Goal: Information Seeking & Learning: Learn about a topic

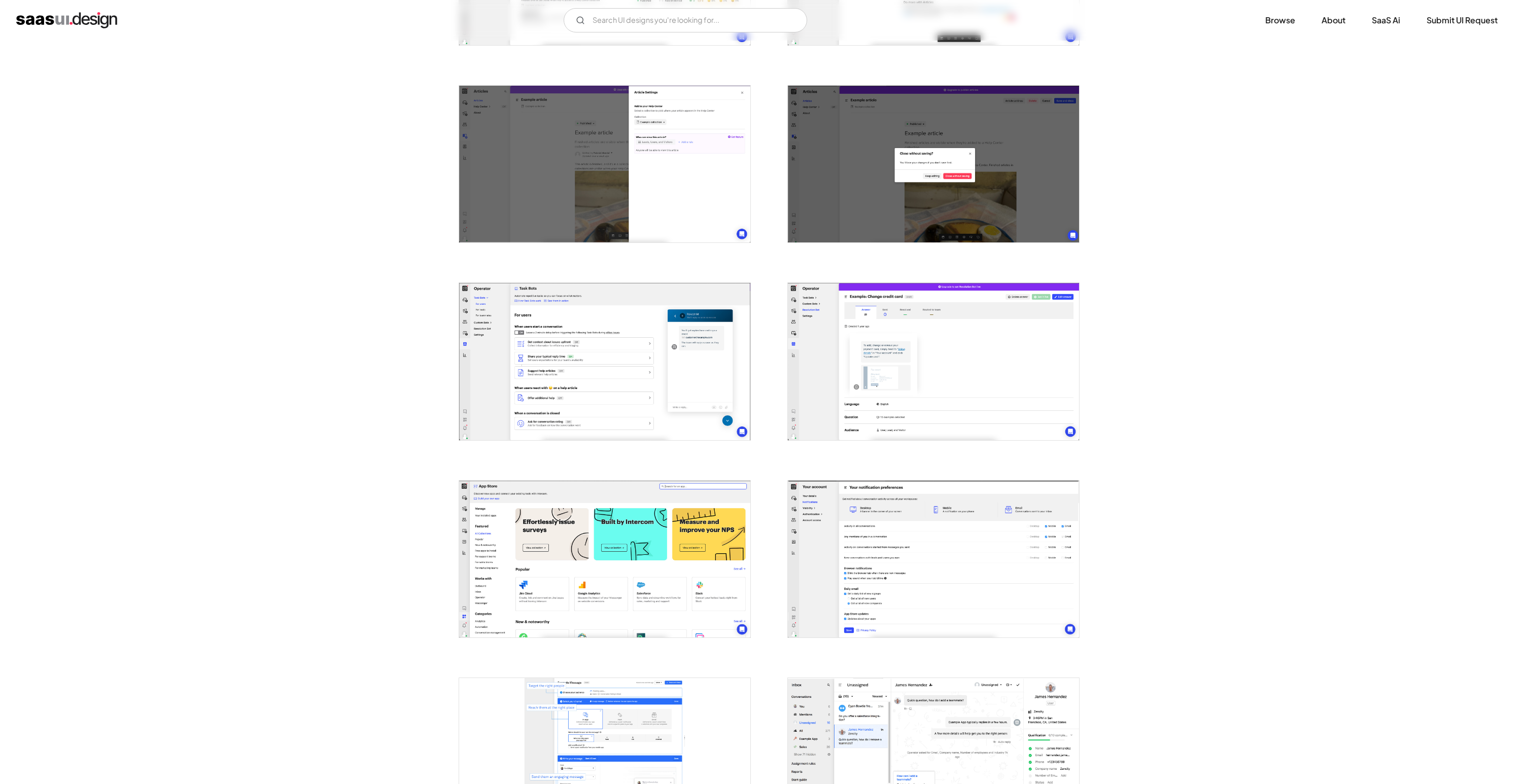
scroll to position [1509, 0]
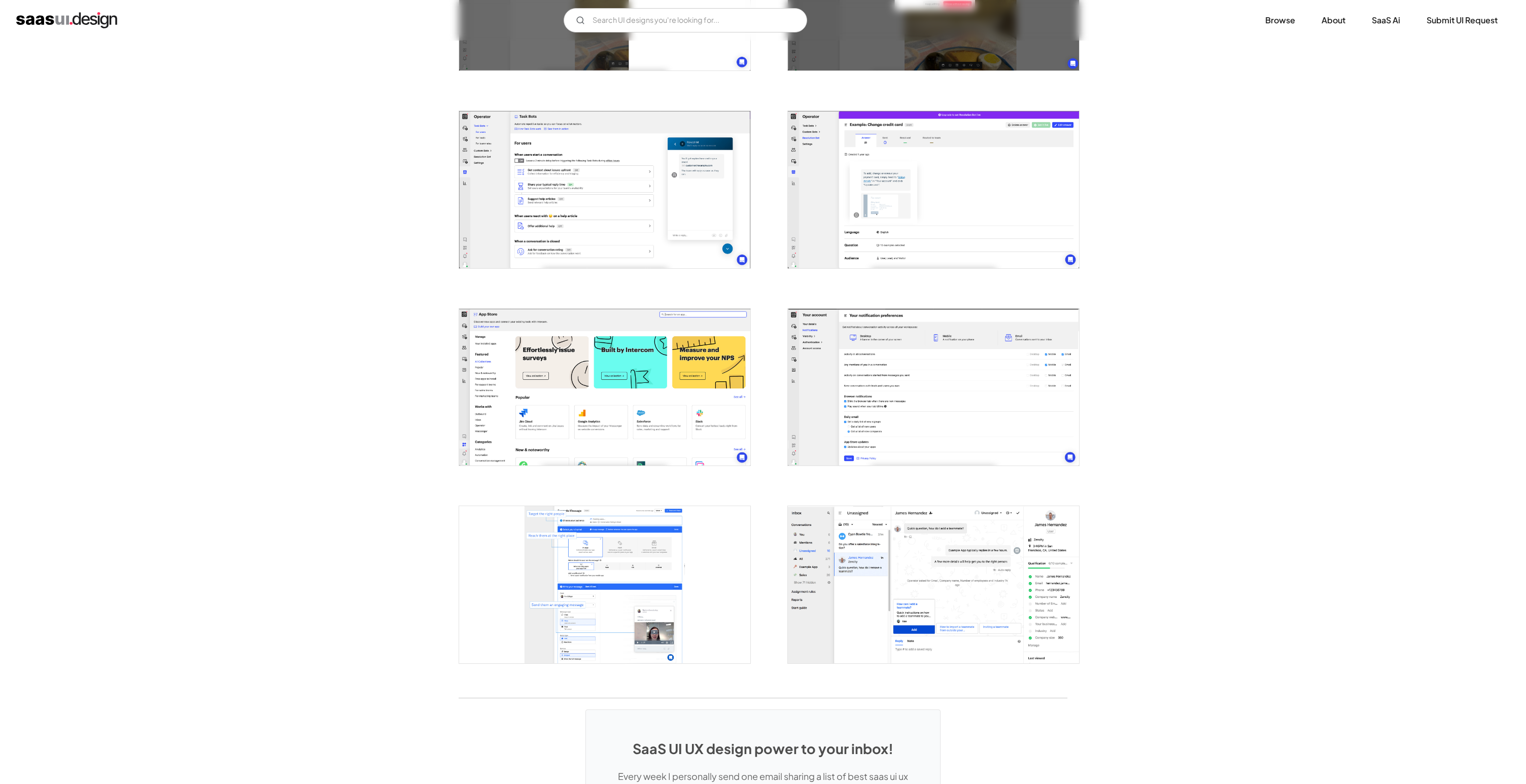
click at [698, 376] on img "open lightbox" at bounding box center [605, 387] width 291 height 157
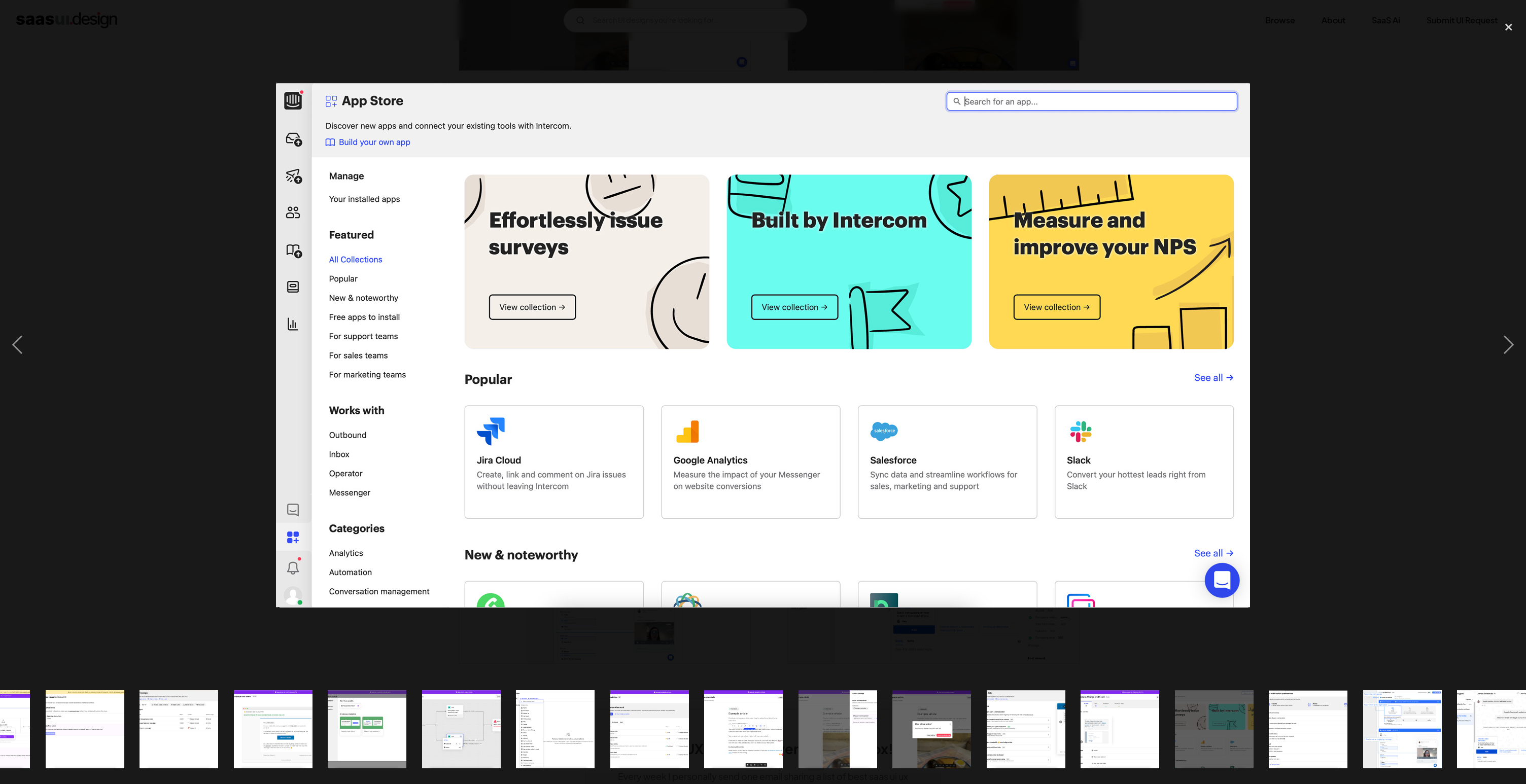
scroll to position [0, 372]
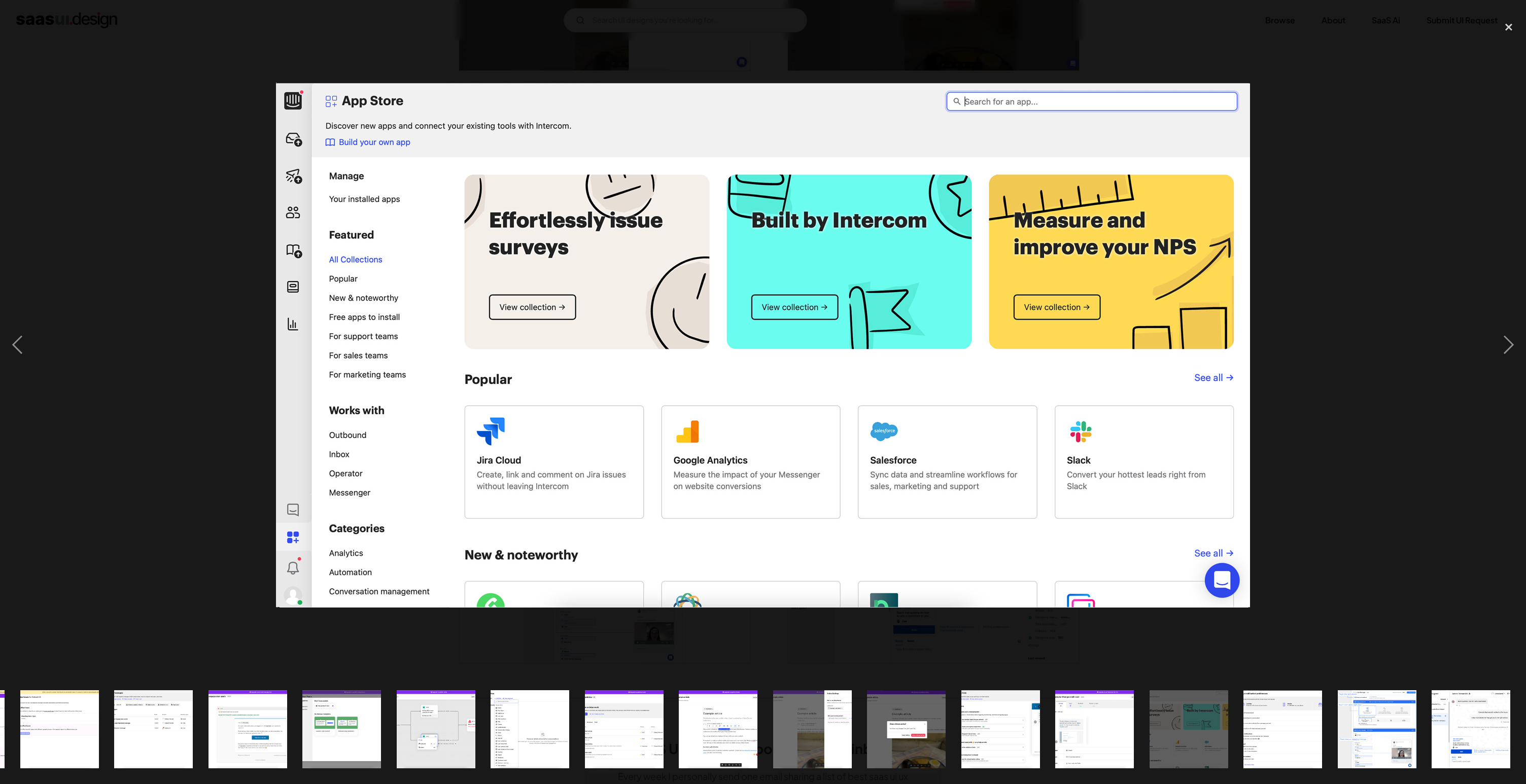
click at [1229, 256] on img at bounding box center [763, 345] width 974 height 525
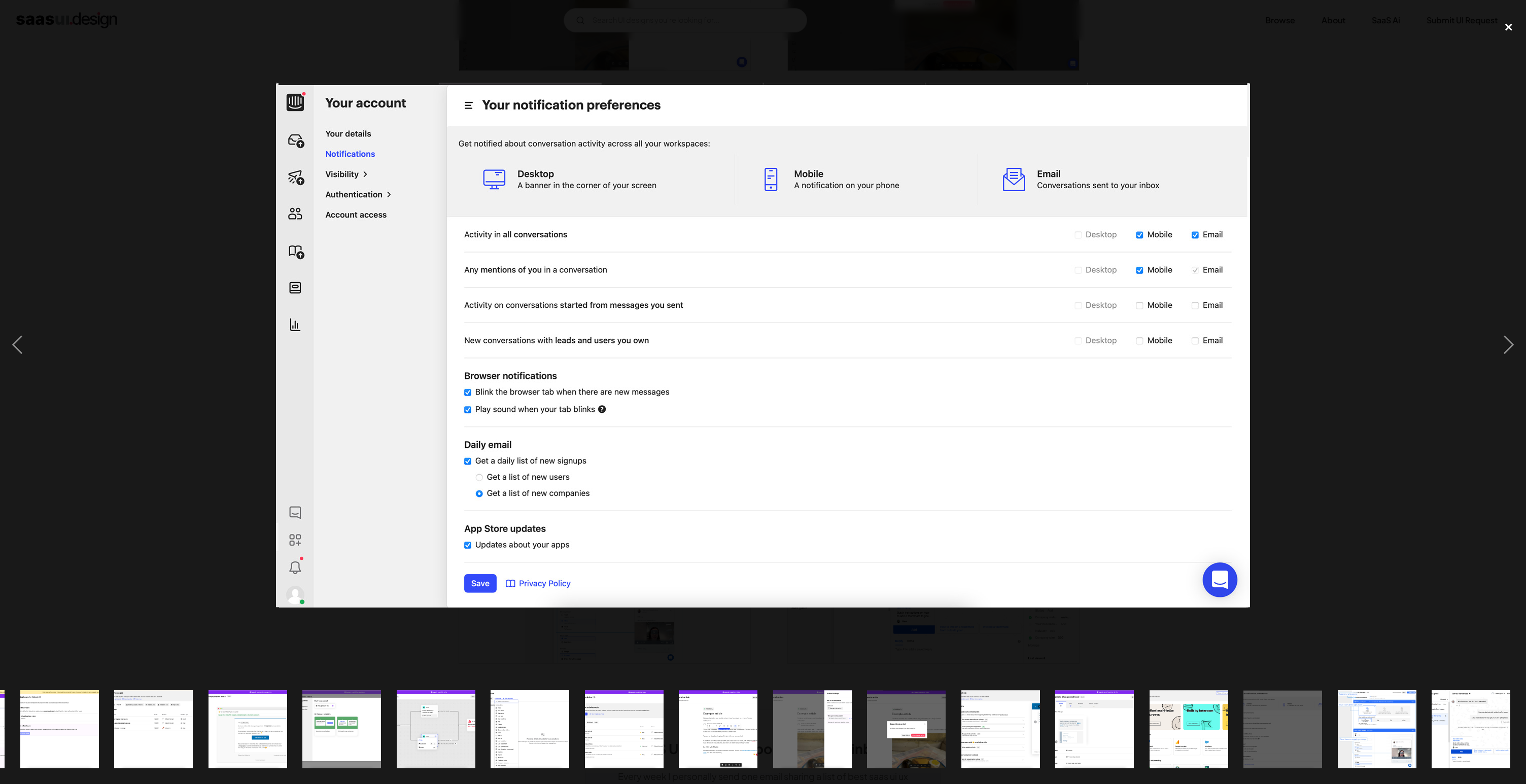
click at [1509, 26] on div "close lightbox" at bounding box center [1509, 27] width 34 height 23
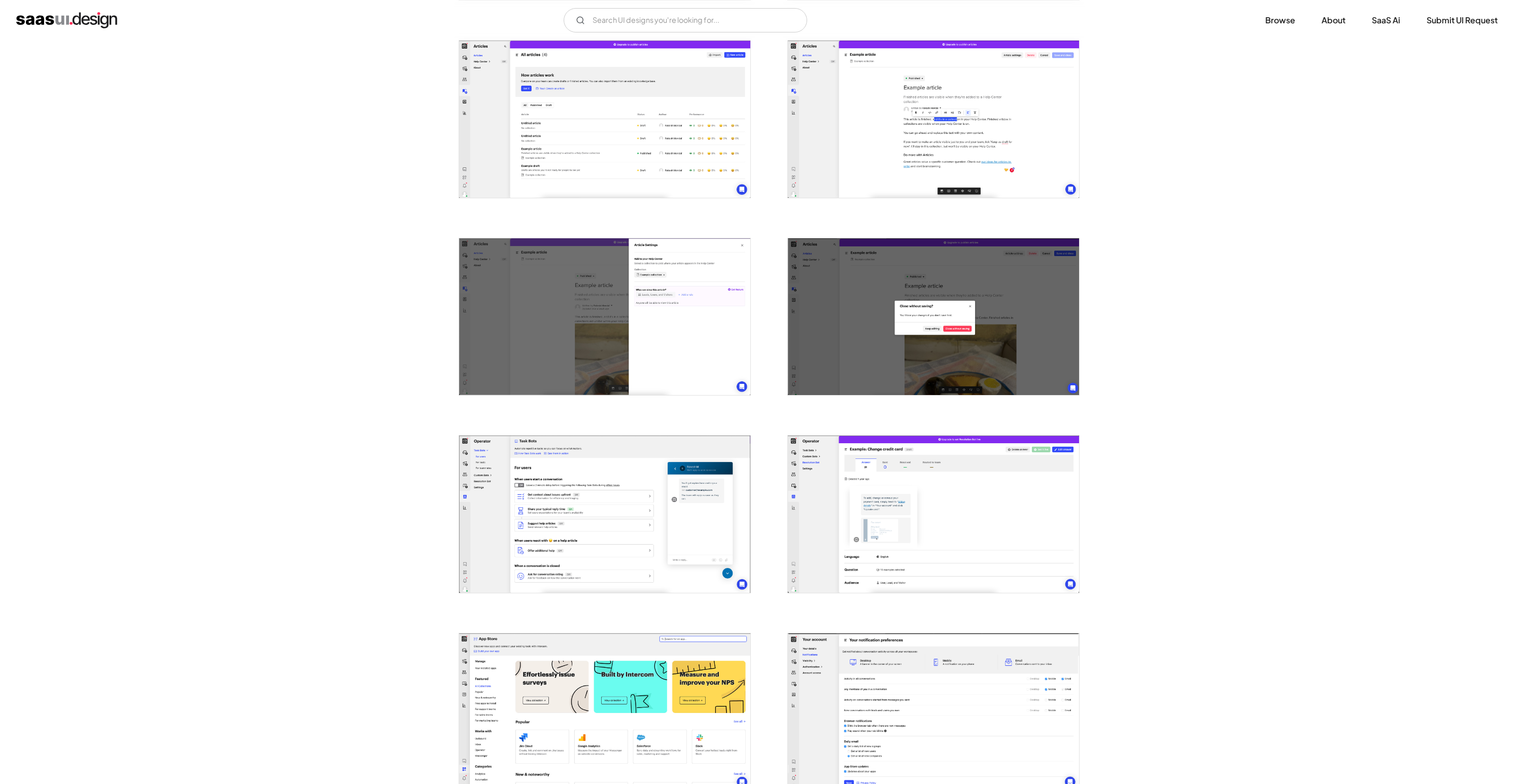
scroll to position [1073, 0]
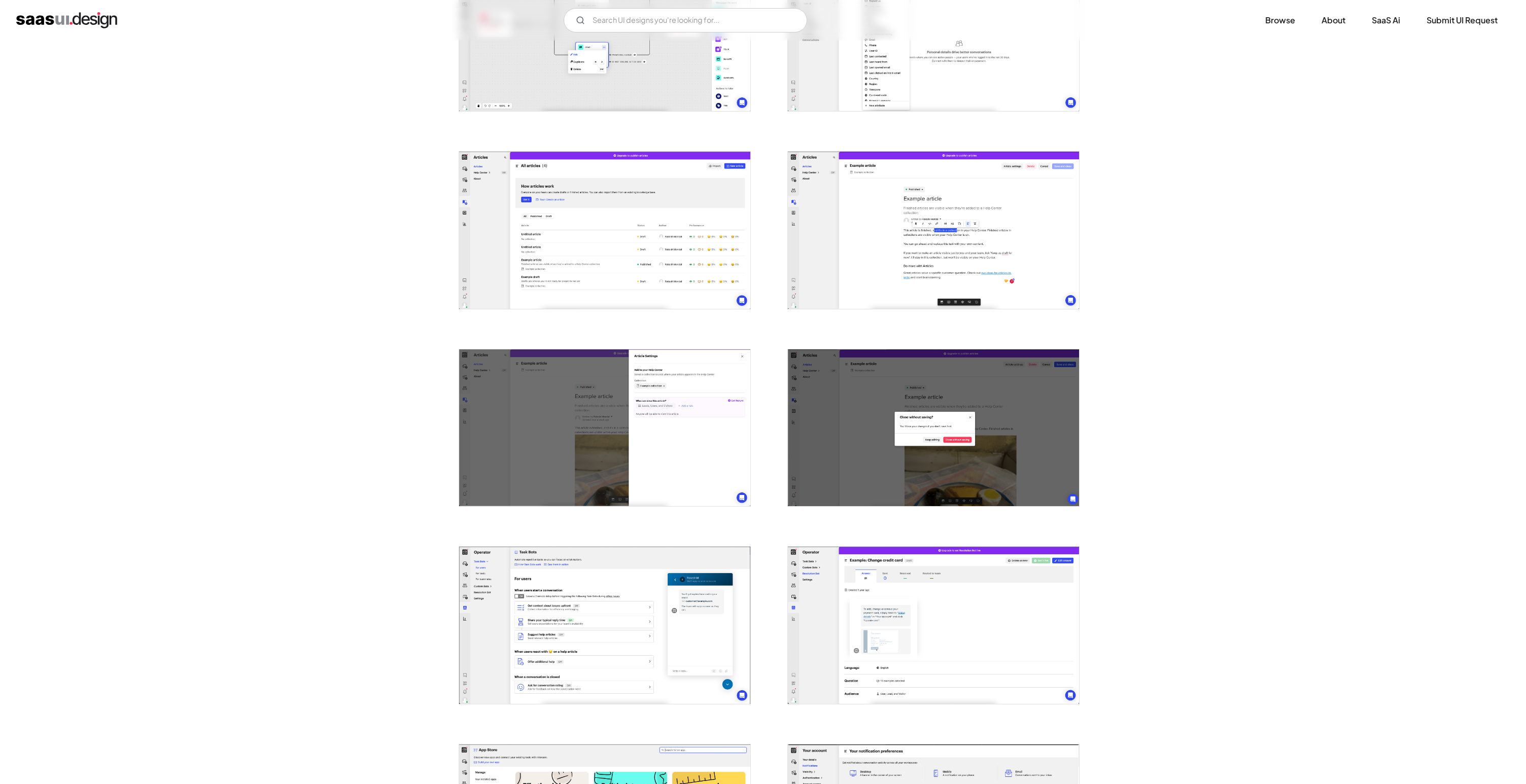
click at [108, 18] on img "home" at bounding box center [66, 20] width 101 height 16
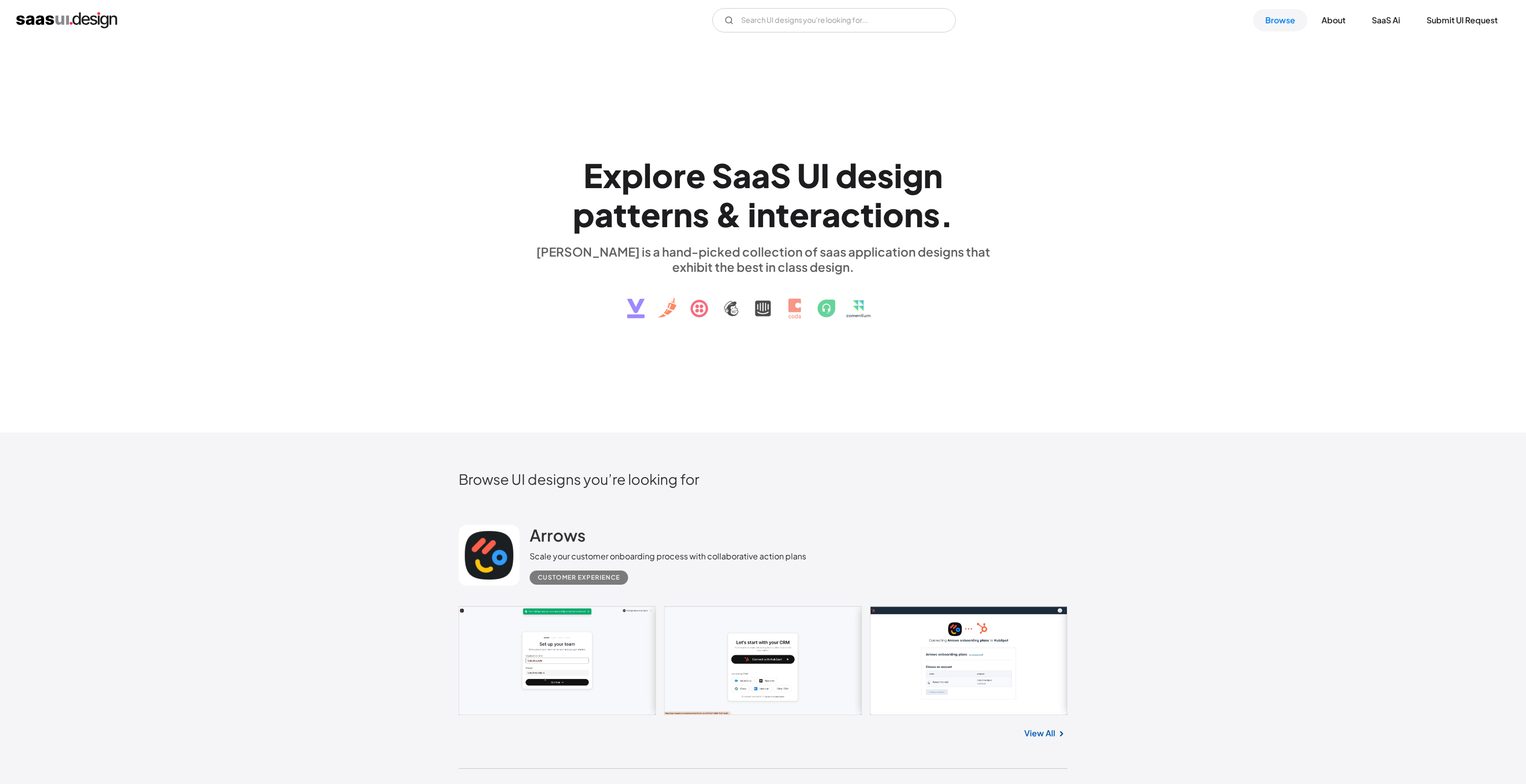
click at [697, 329] on div "E x p l o r e S a a S U I d e s i g n p a t t e r n s & i n t e r a c t i o n s…" at bounding box center [763, 237] width 1526 height 392
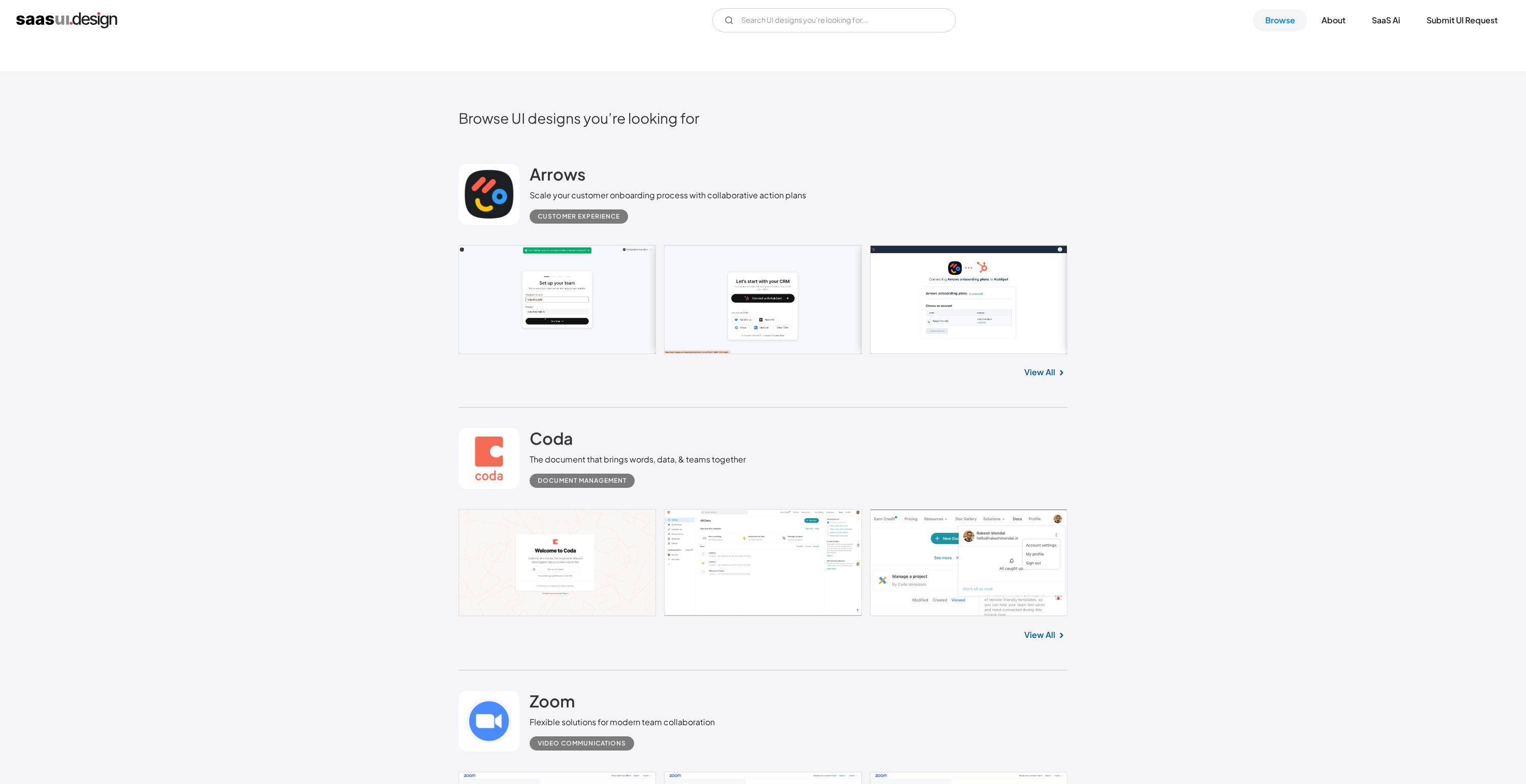
scroll to position [468, 0]
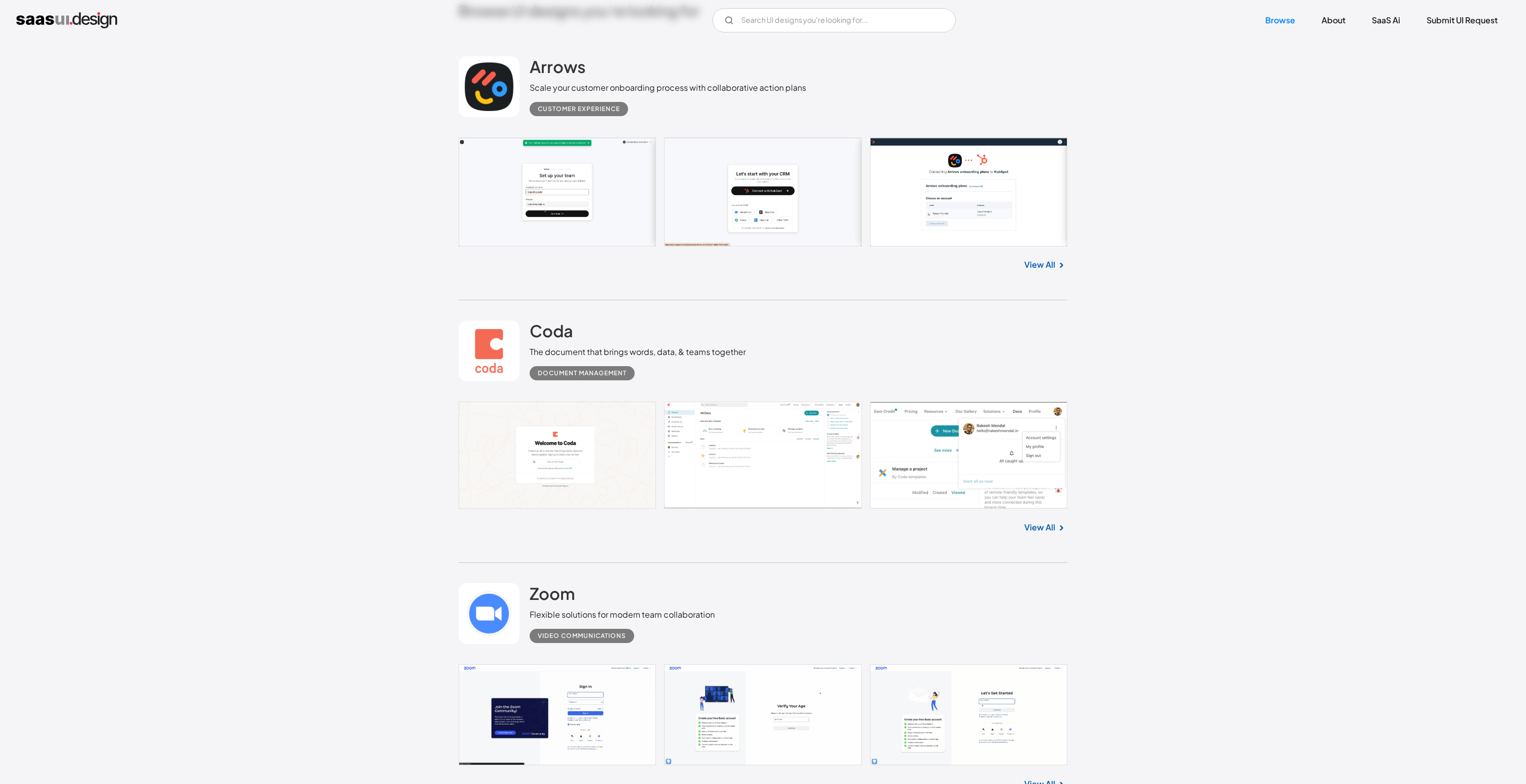
click at [742, 457] on link at bounding box center [763, 455] width 609 height 107
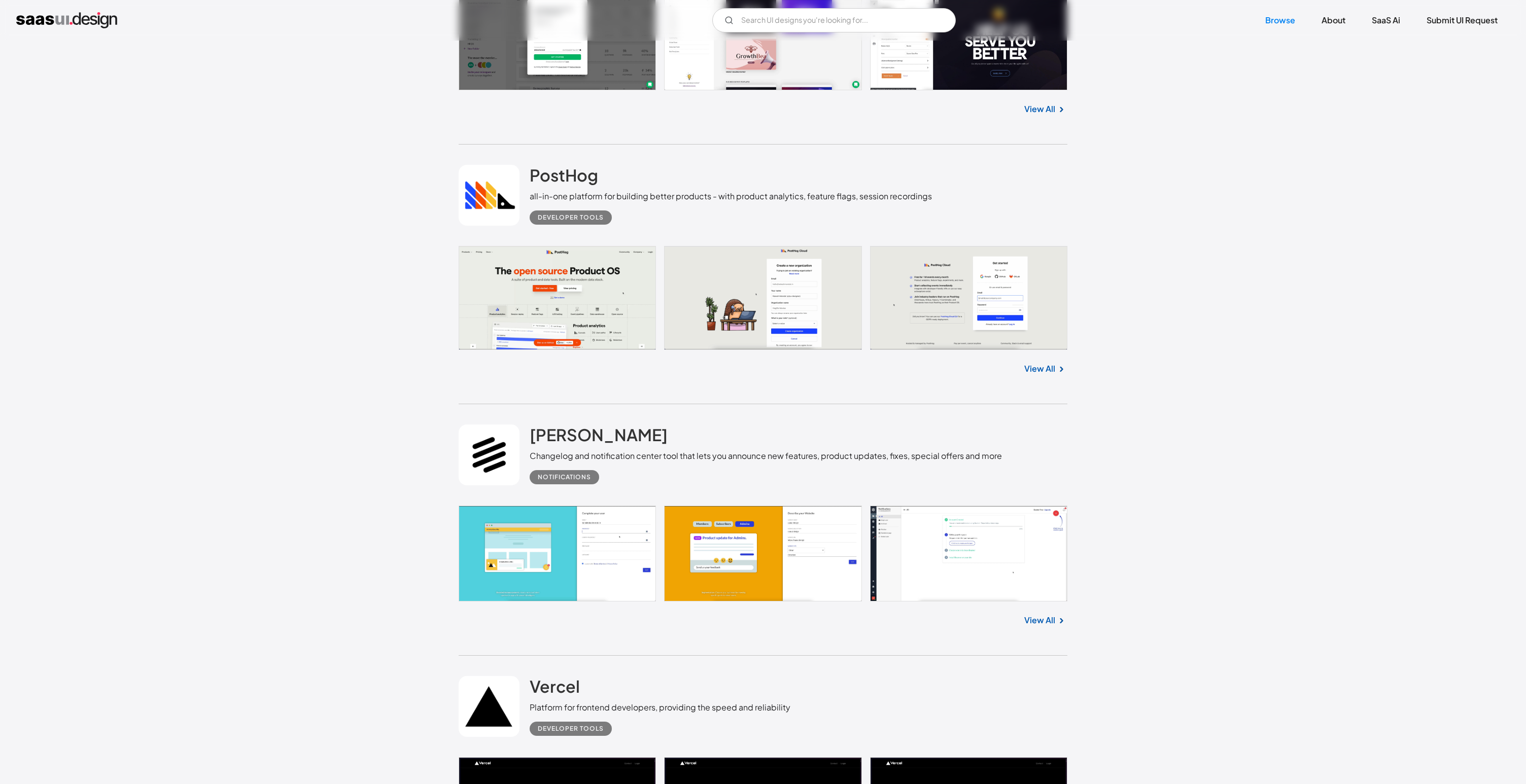
scroll to position [1439, 0]
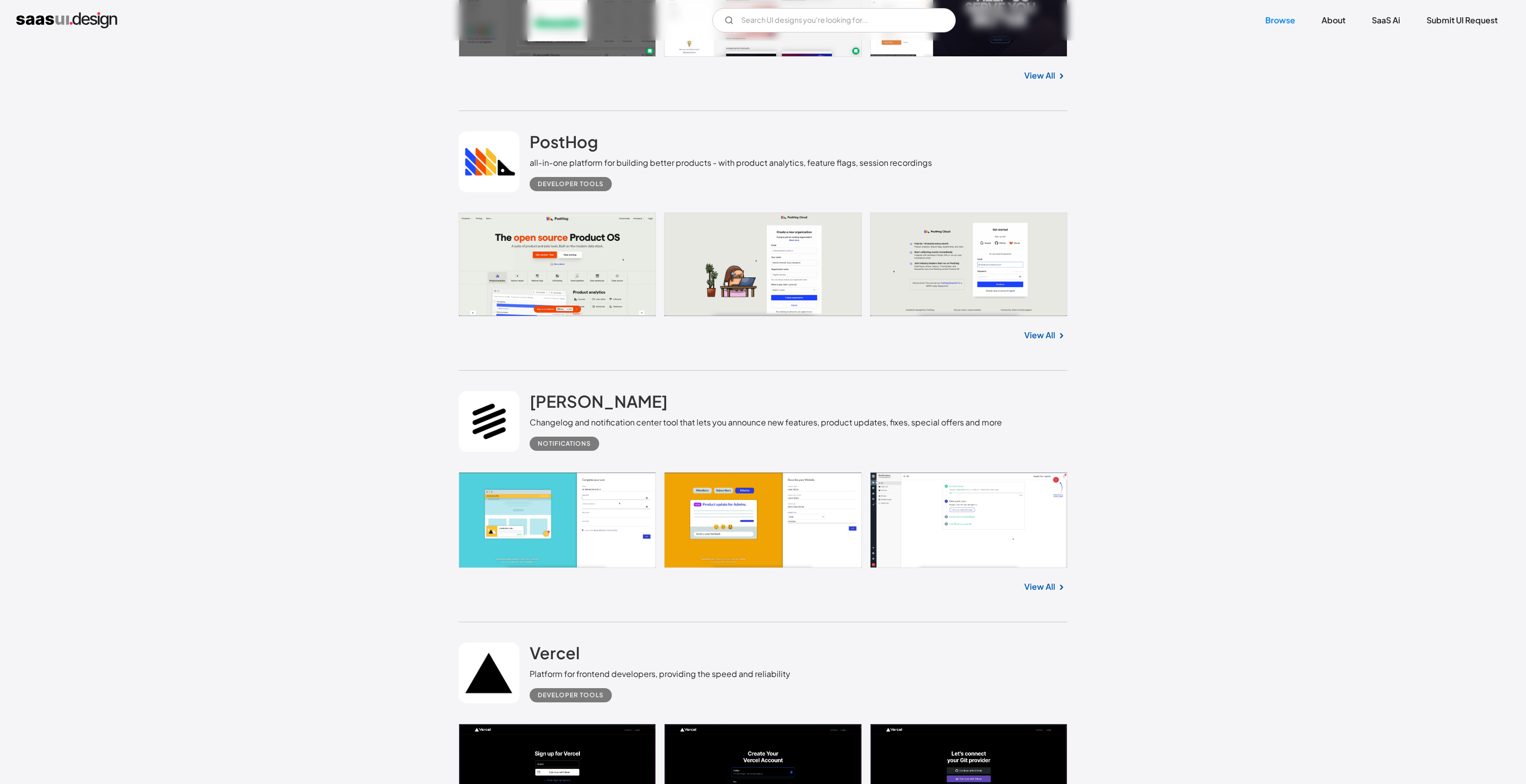
click at [1034, 593] on link "View All" at bounding box center [1040, 587] width 31 height 12
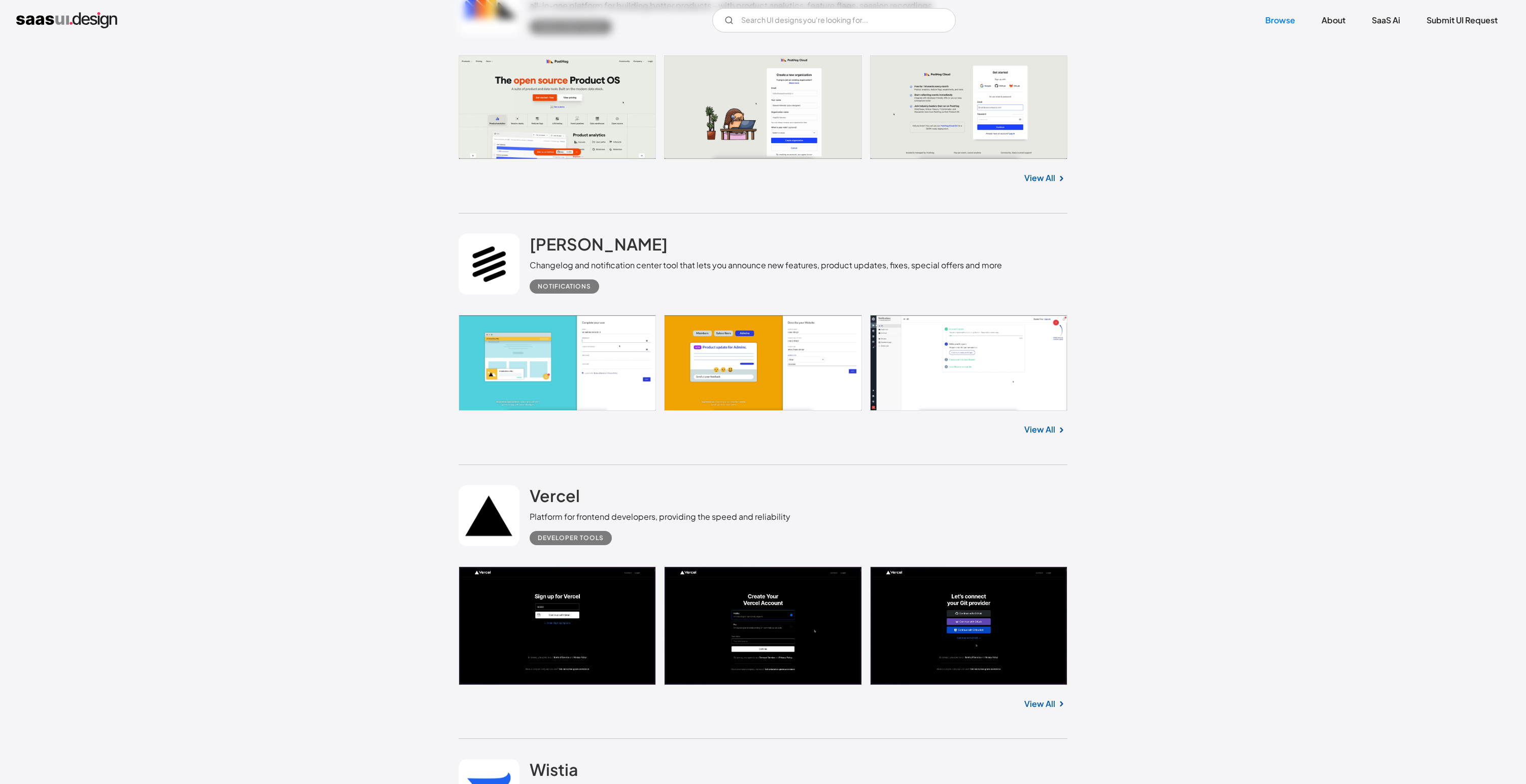
scroll to position [1695, 0]
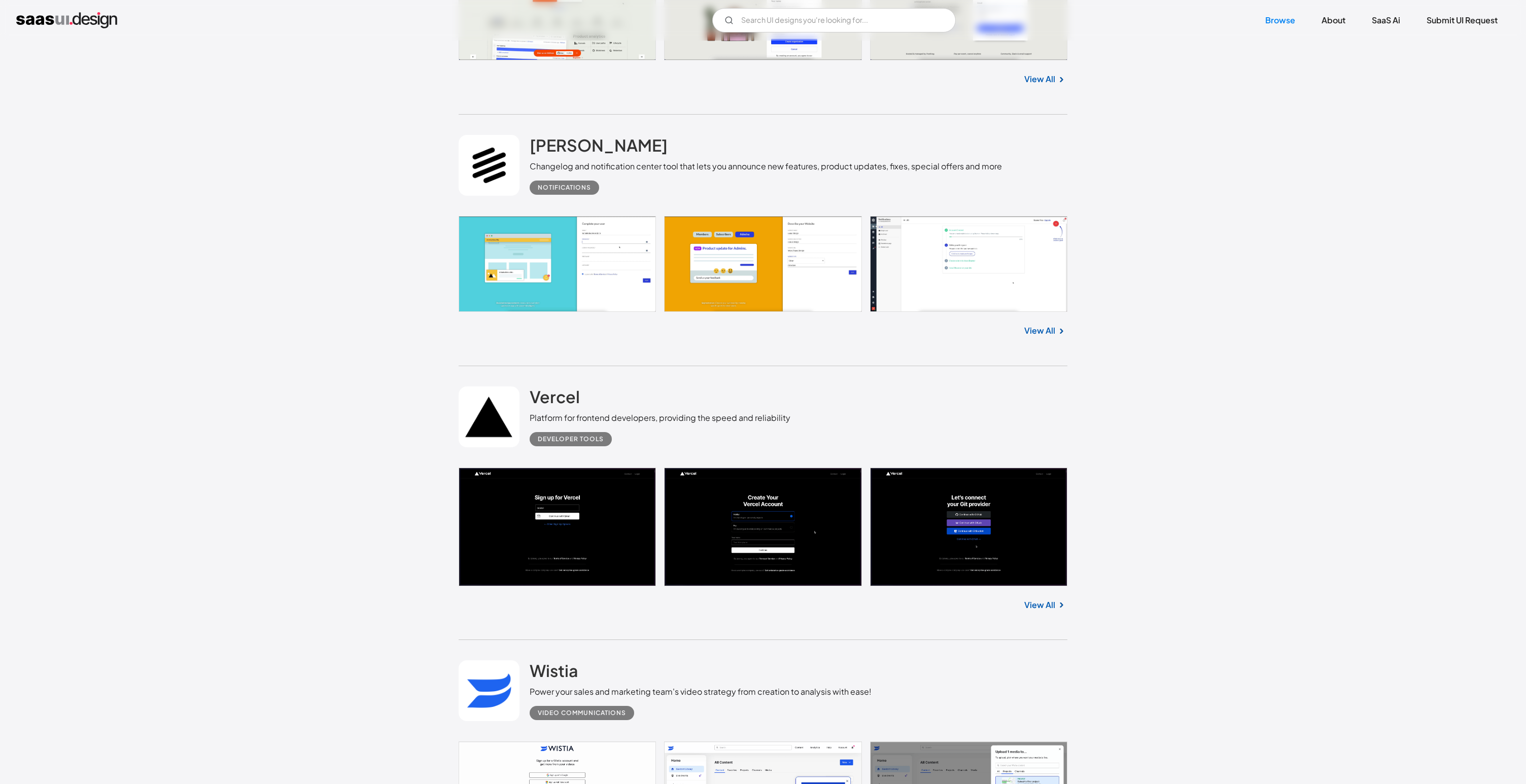
click at [1046, 609] on link "View All" at bounding box center [1040, 605] width 31 height 12
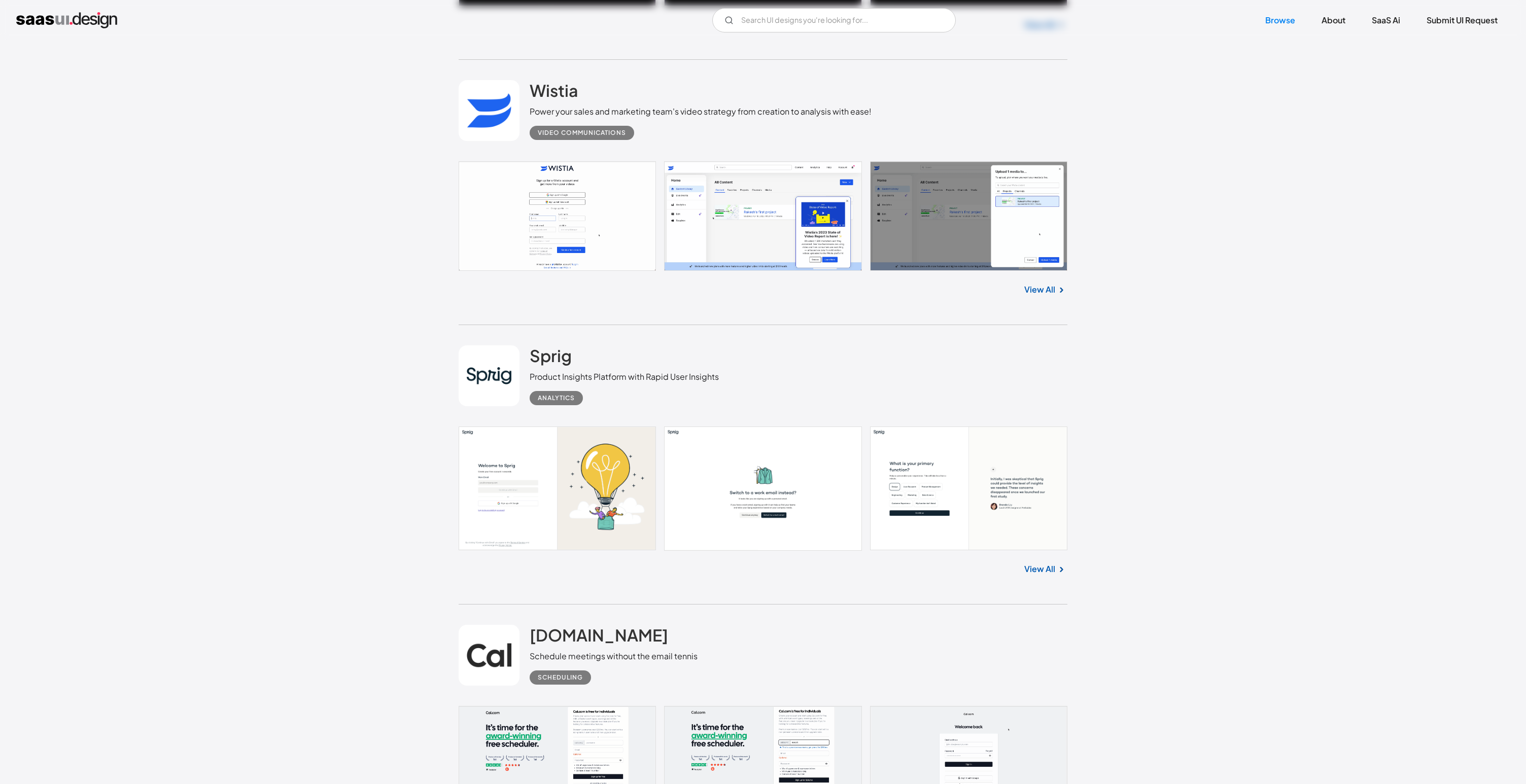
scroll to position [2300, 0]
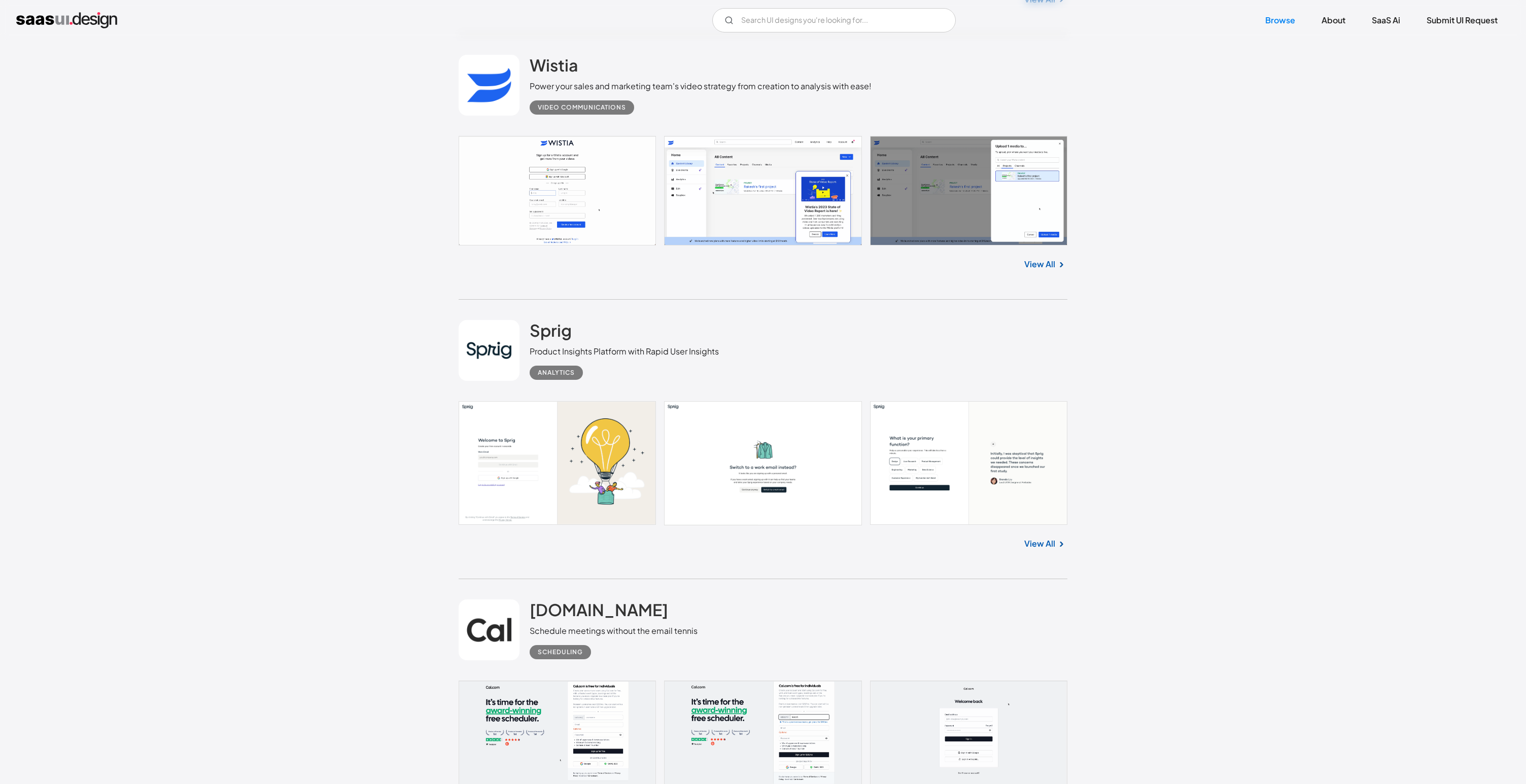
click at [1034, 550] on link "View All" at bounding box center [1040, 544] width 31 height 12
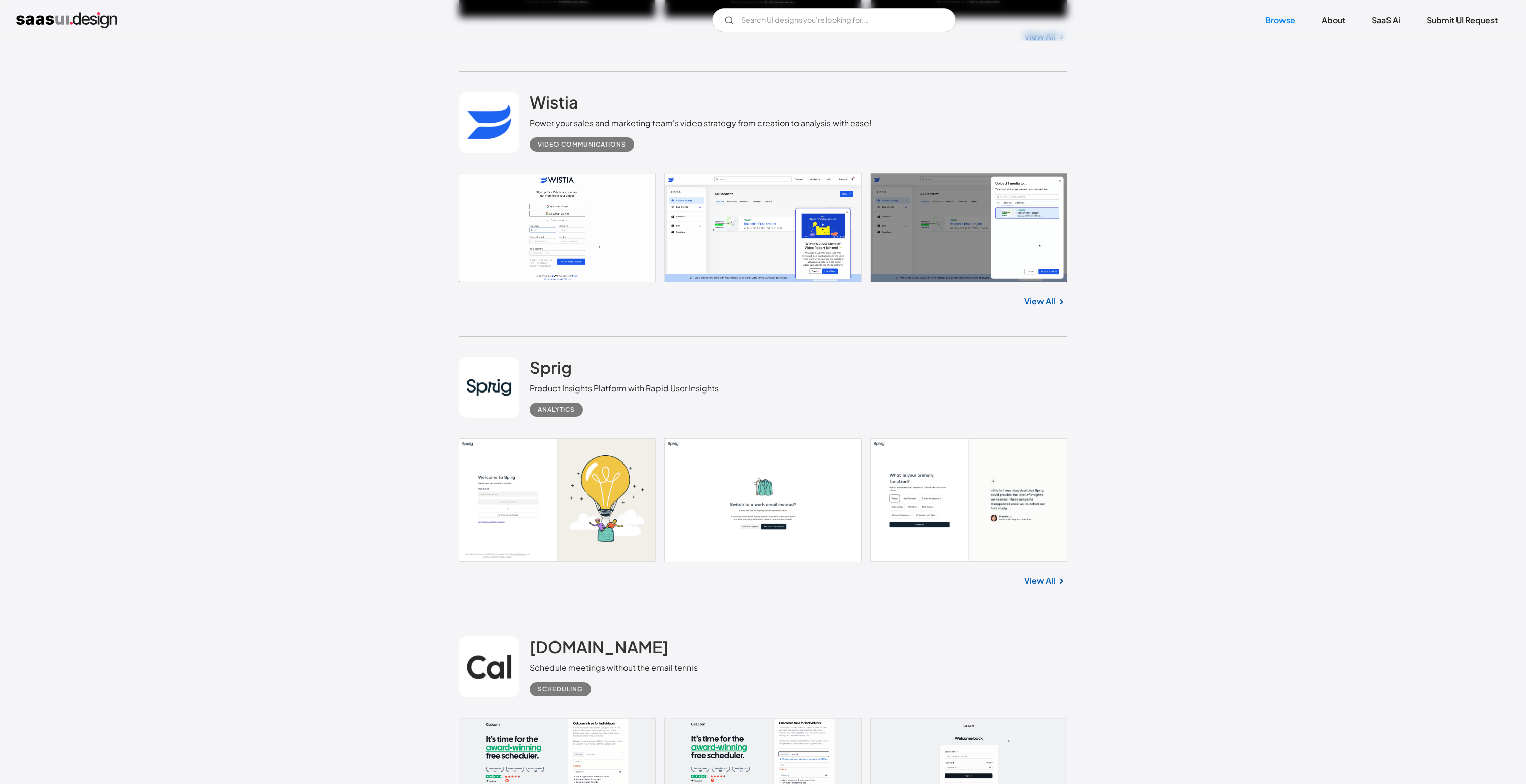
scroll to position [2737, 0]
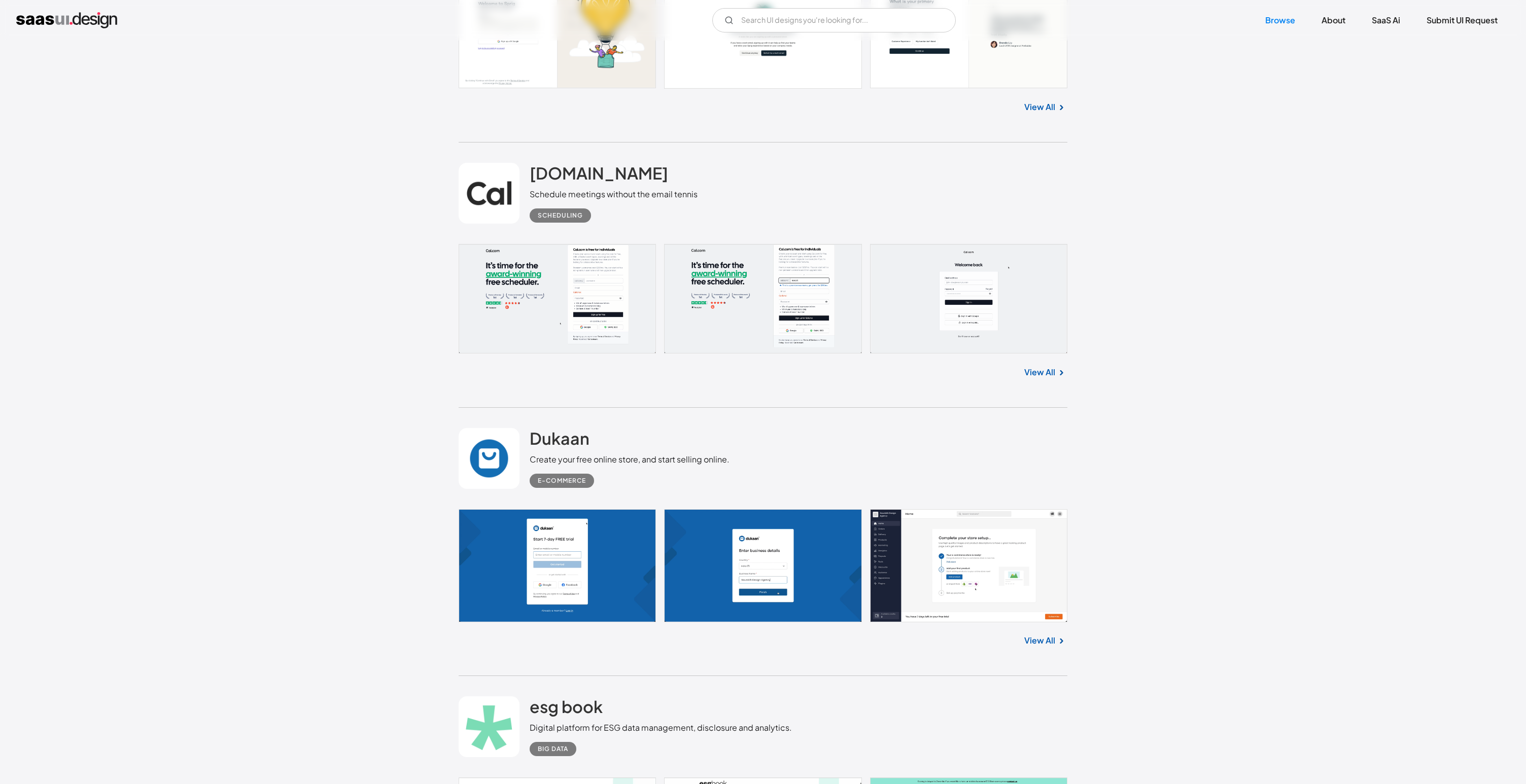
click at [821, 416] on div "Dukaan Create your free online store, and start selling online. E-commerce" at bounding box center [763, 458] width 609 height 101
click at [1054, 381] on div "View All" at bounding box center [763, 370] width 609 height 34
click at [1050, 376] on link "View All" at bounding box center [1040, 372] width 31 height 12
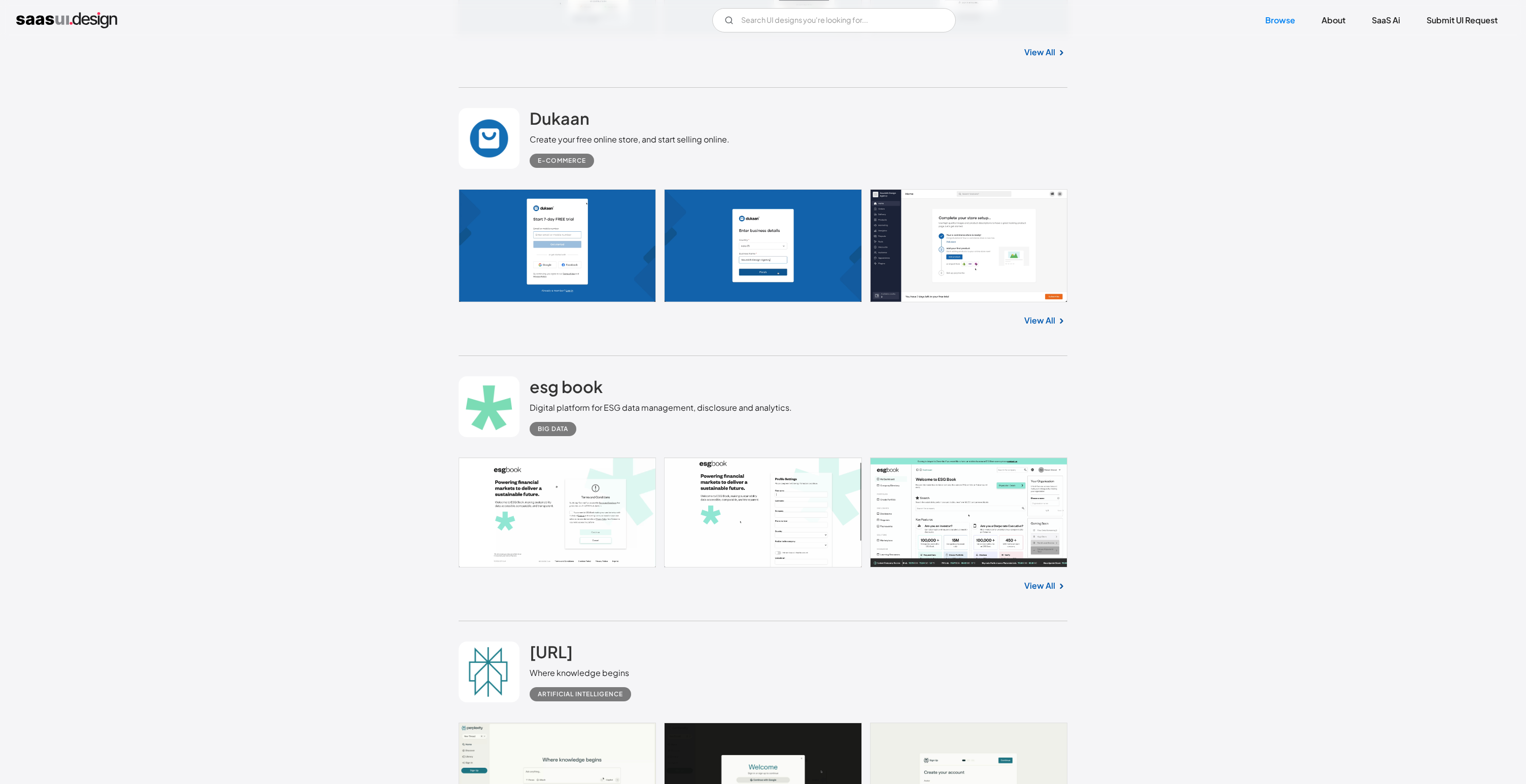
scroll to position [3166, 0]
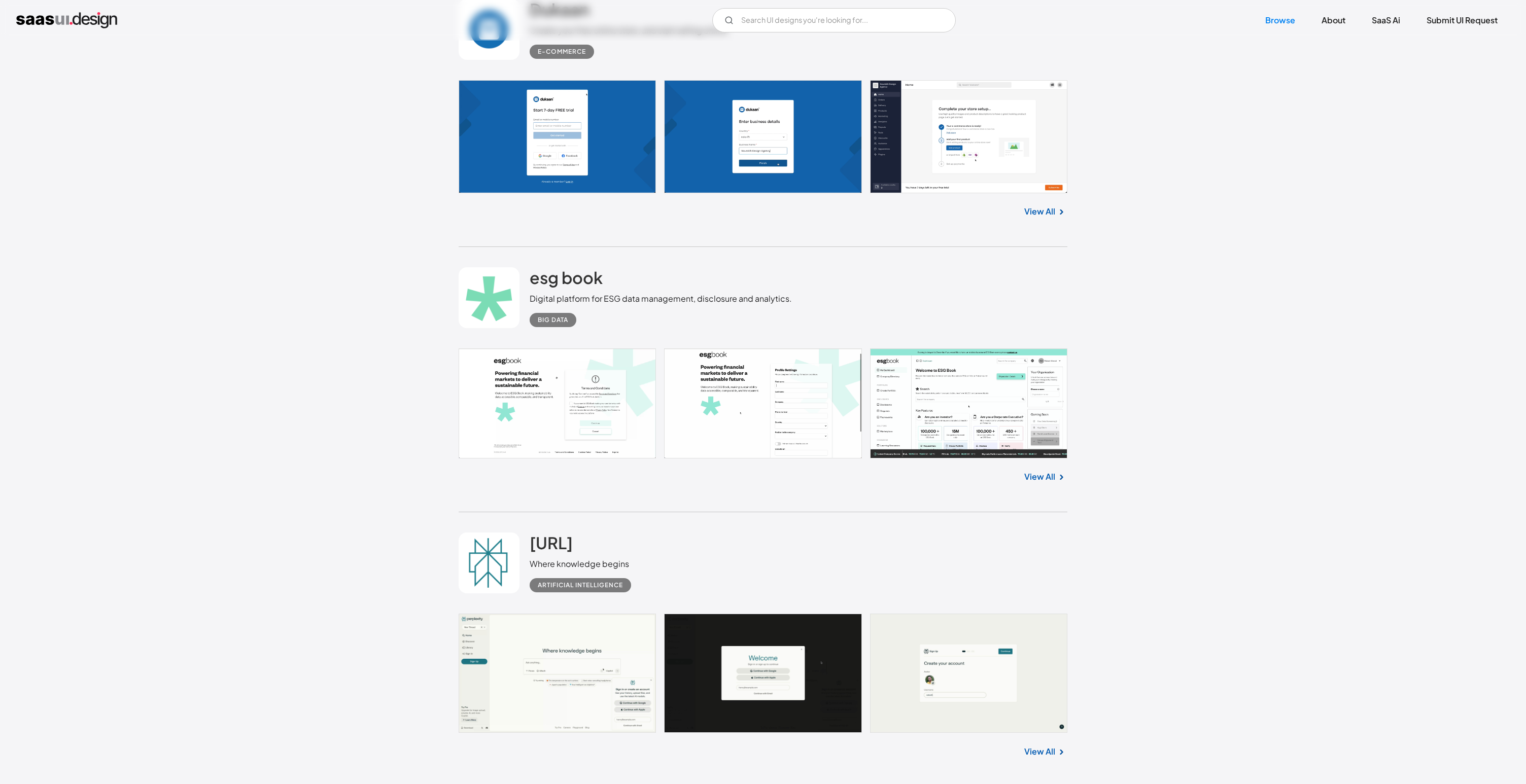
click at [1040, 482] on link "View All" at bounding box center [1040, 477] width 31 height 12
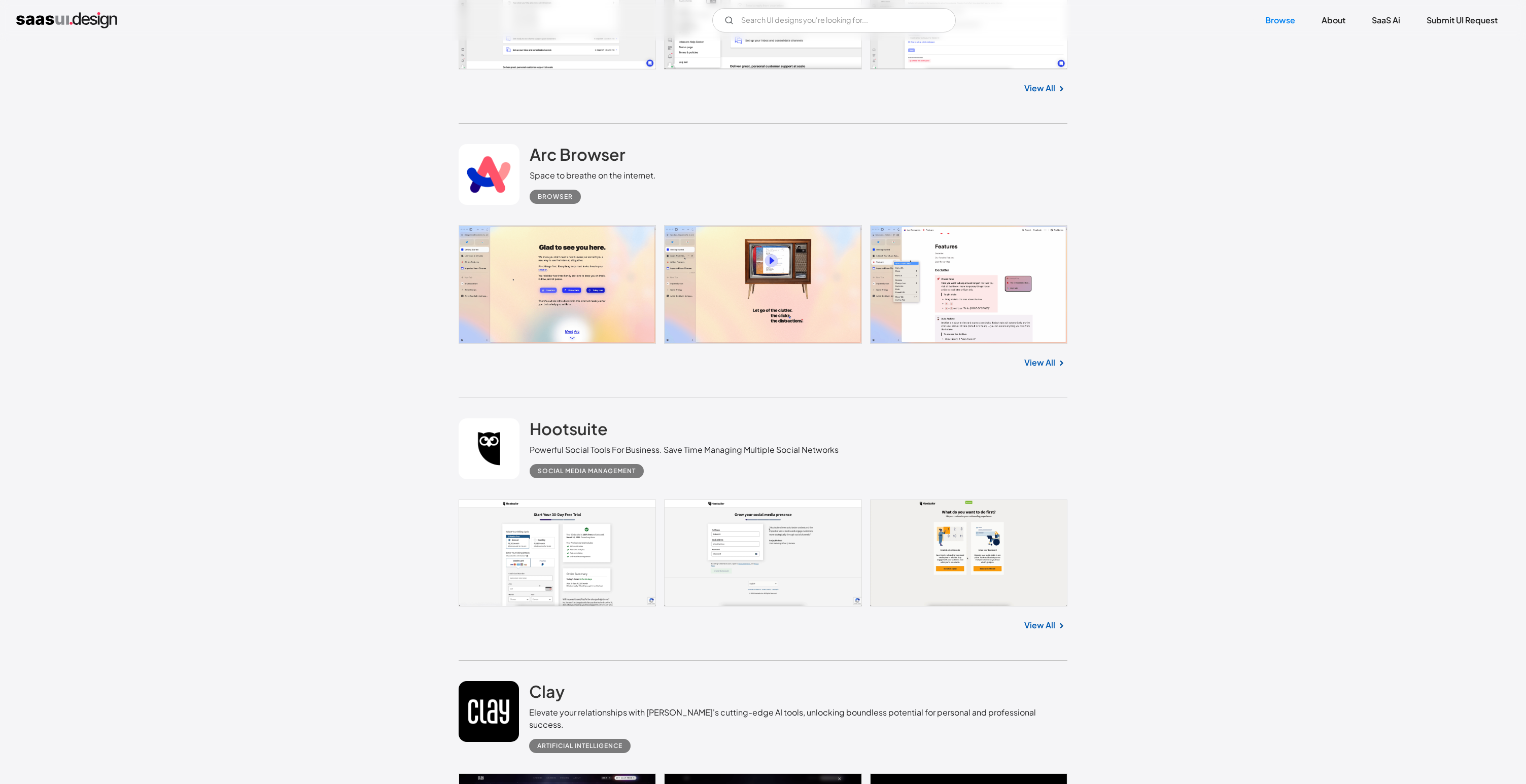
scroll to position [4435, 0]
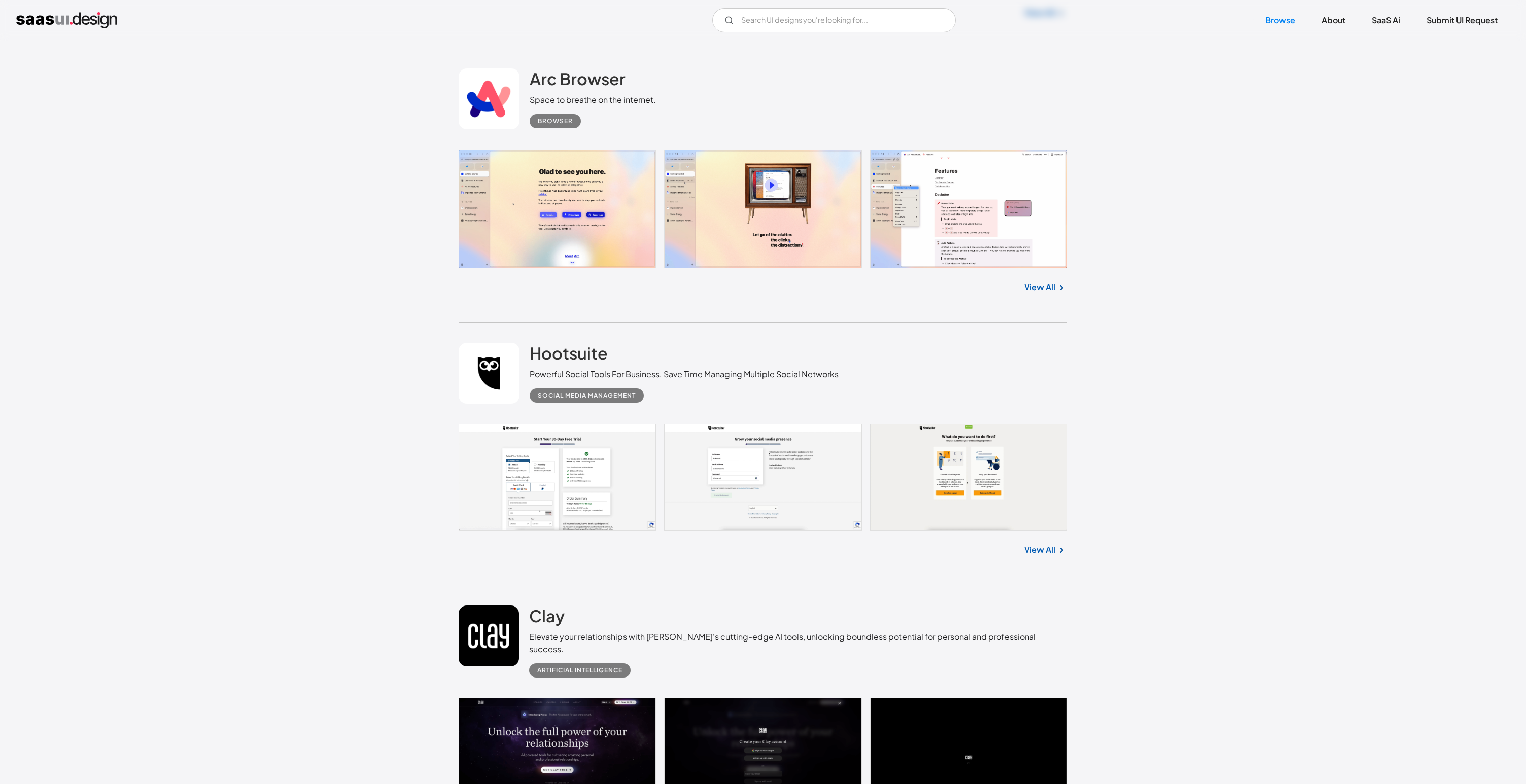
click at [922, 614] on div "Clay Elevate your relationships with Clay's cutting-edge AI tools, unlocking bo…" at bounding box center [798, 642] width 538 height 72
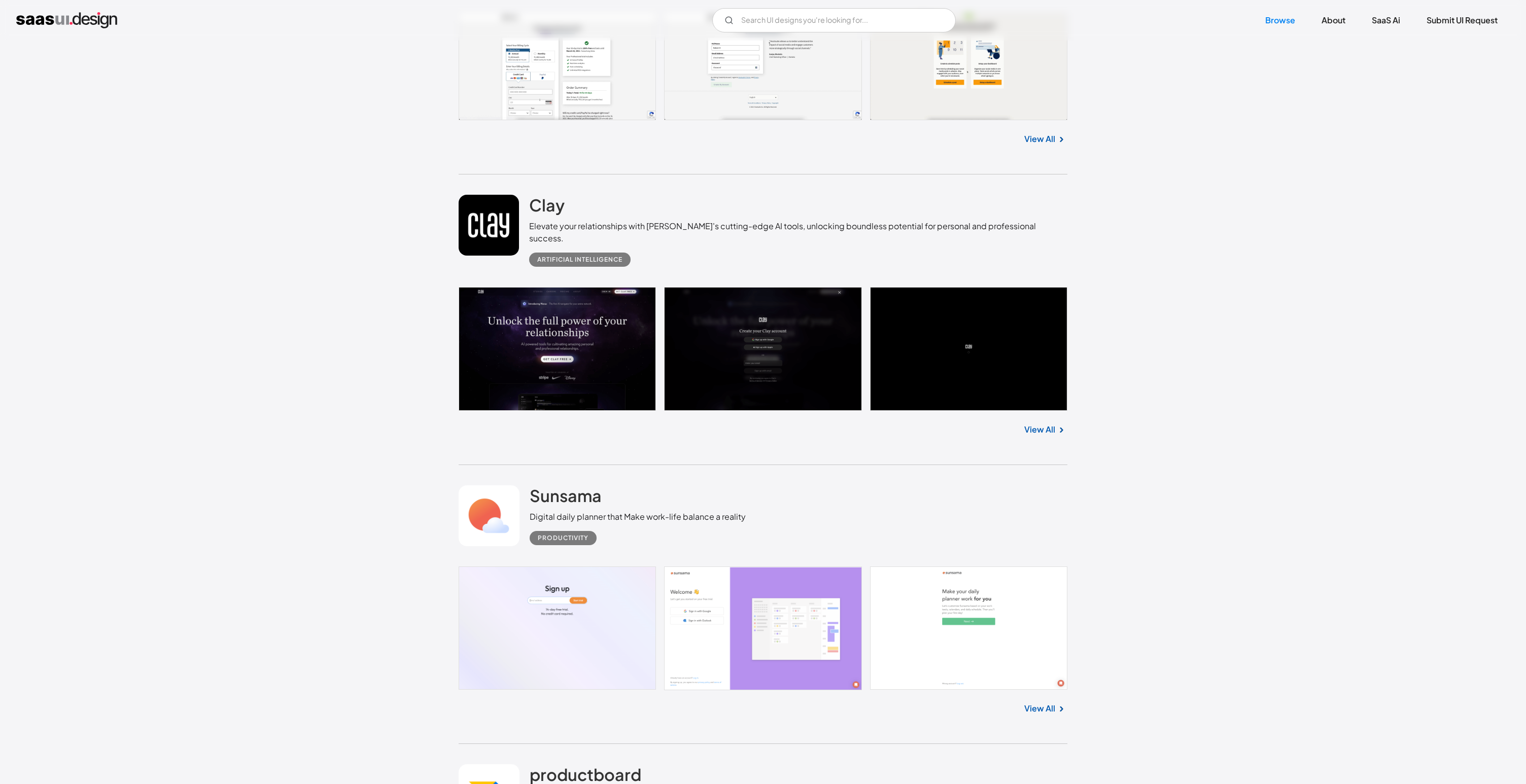
scroll to position [4986, 0]
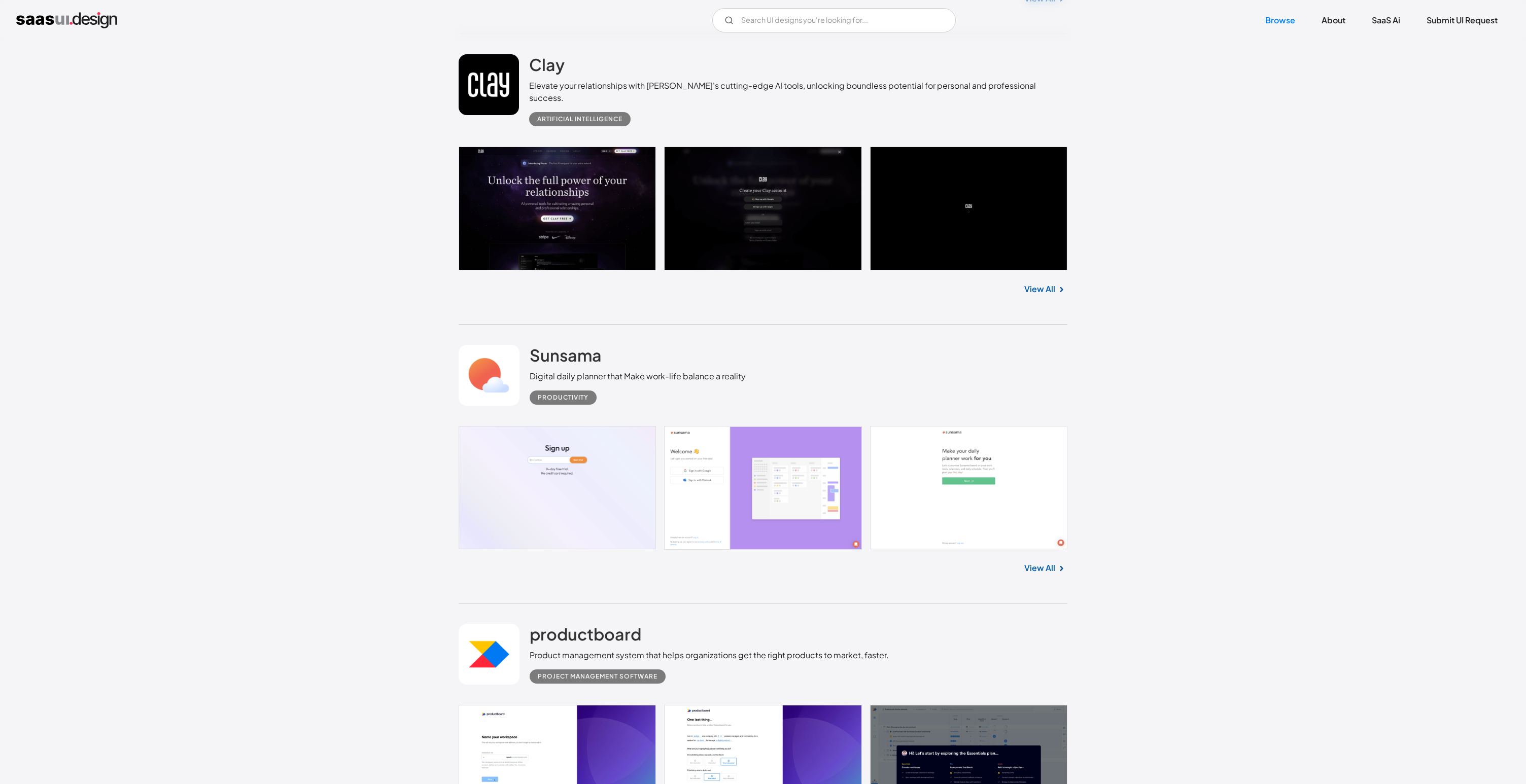
click at [1042, 565] on link "View All" at bounding box center [1040, 568] width 31 height 12
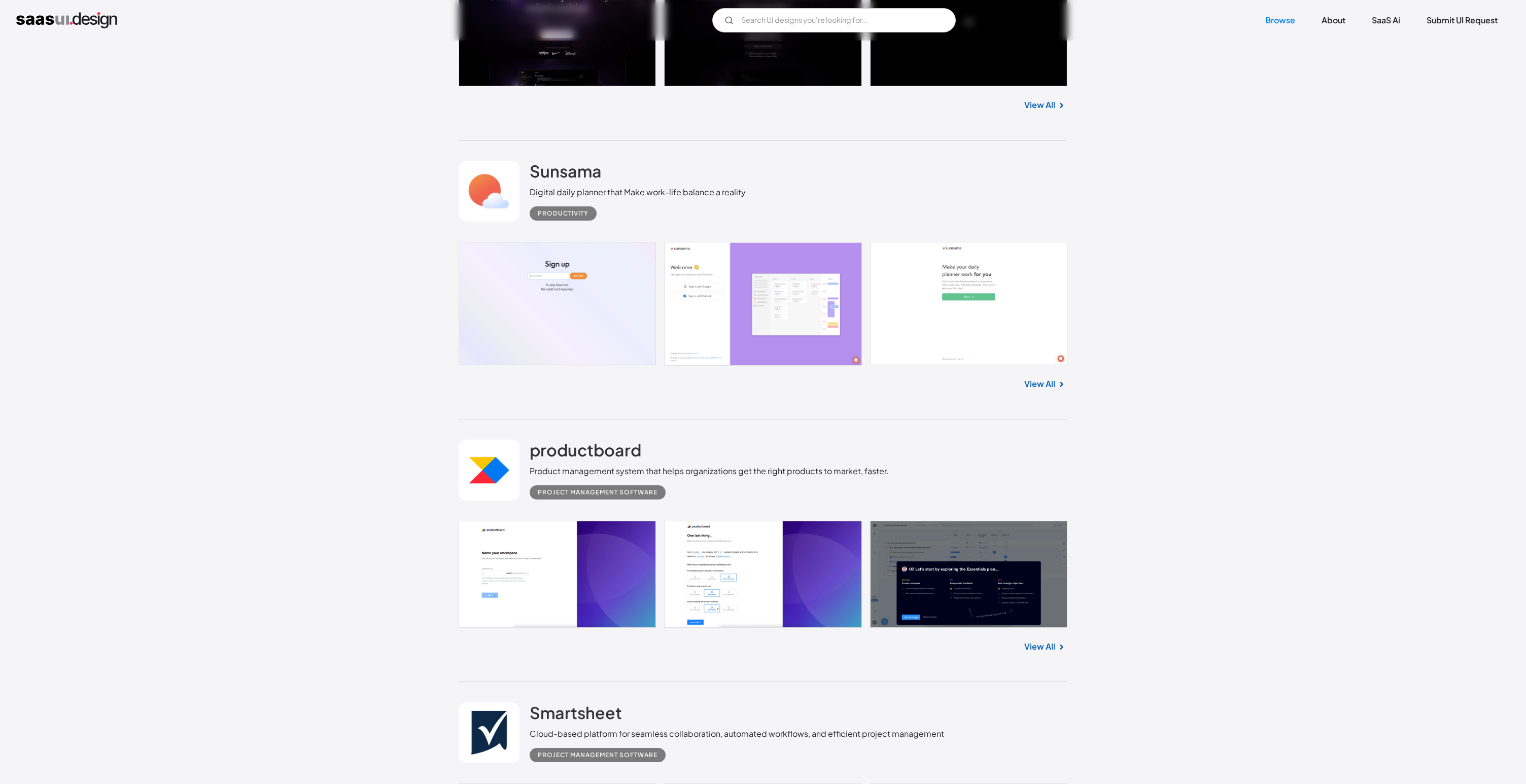
scroll to position [5312, 0]
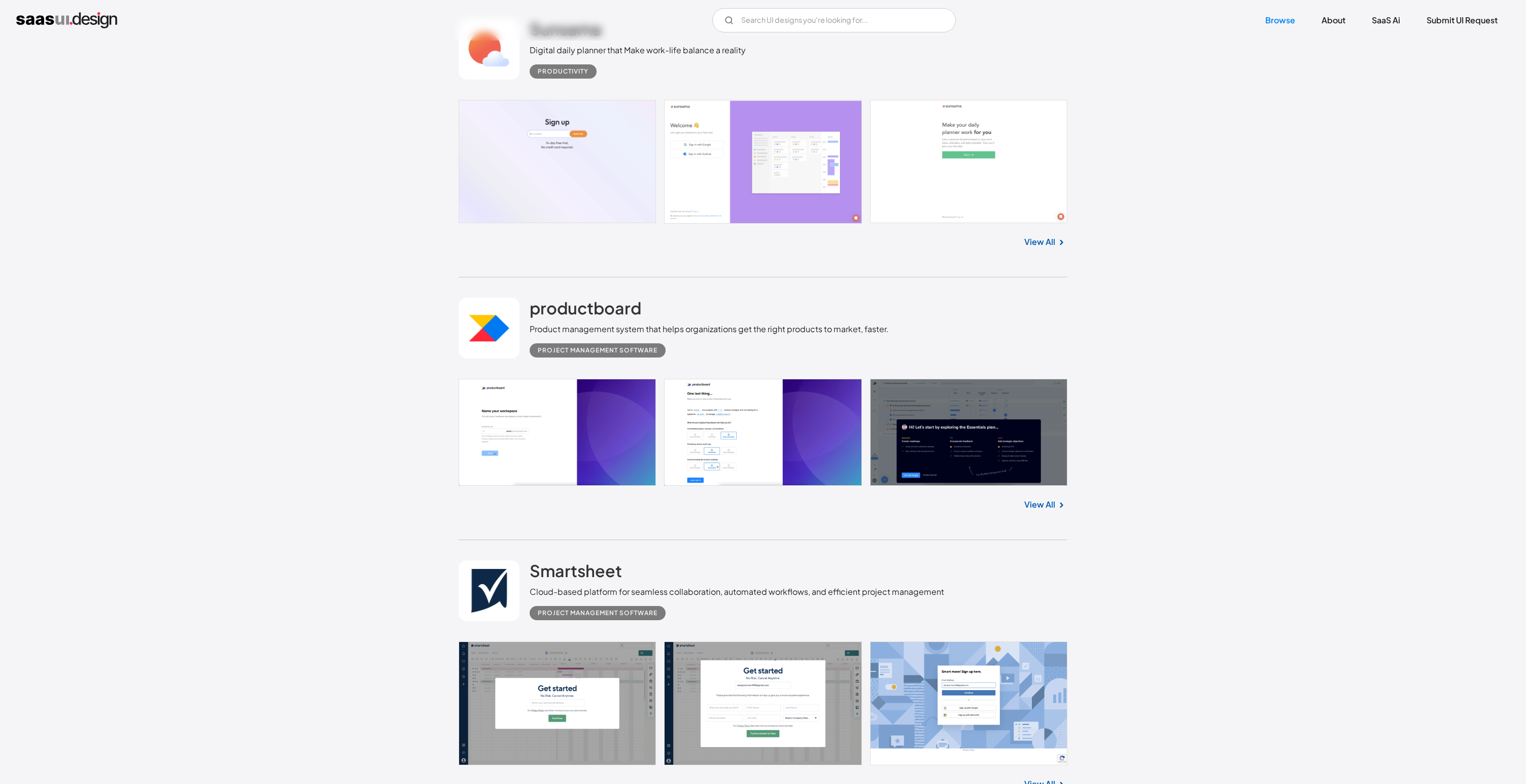
click at [1043, 503] on link "View All" at bounding box center [1040, 505] width 31 height 12
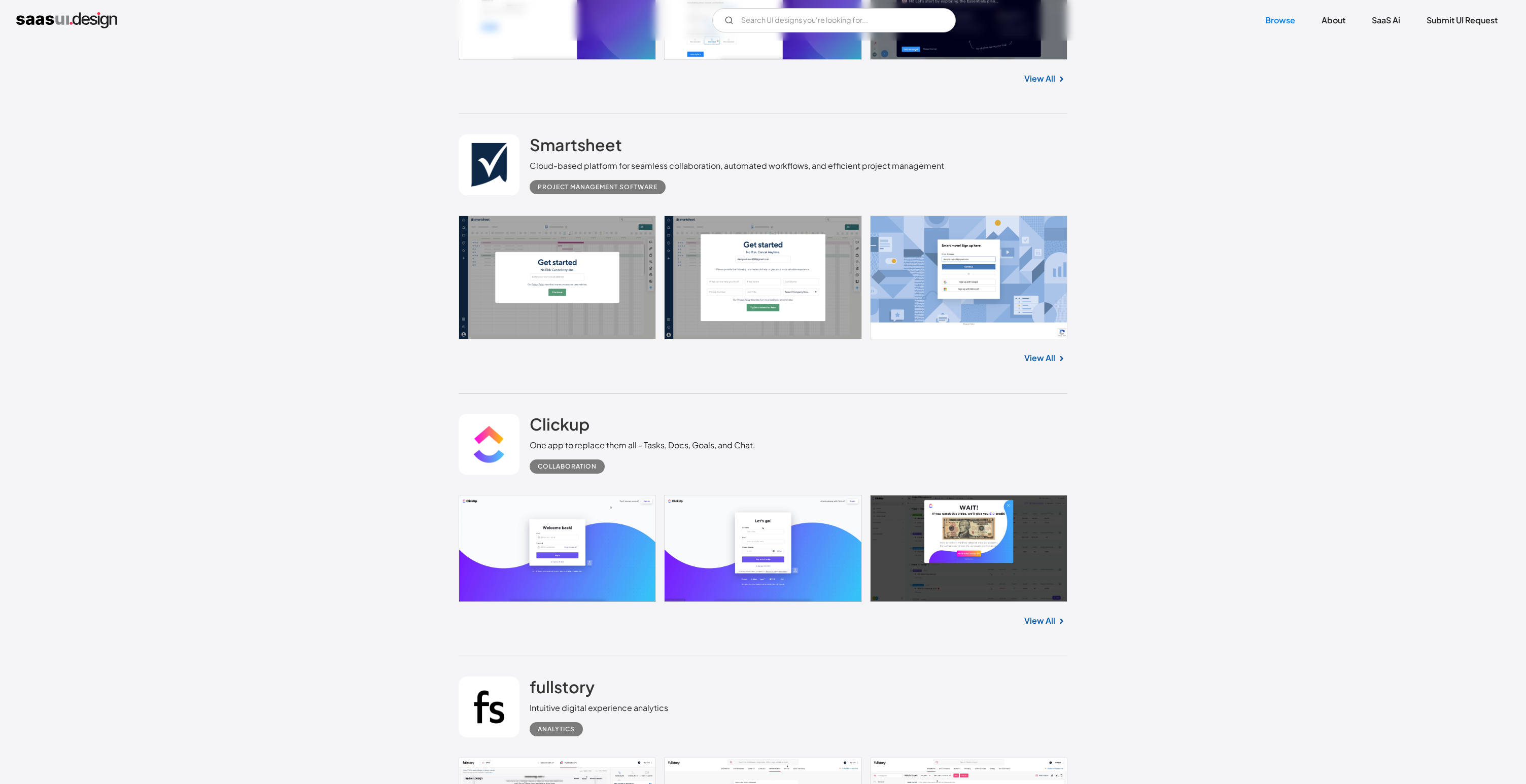
scroll to position [5771, 0]
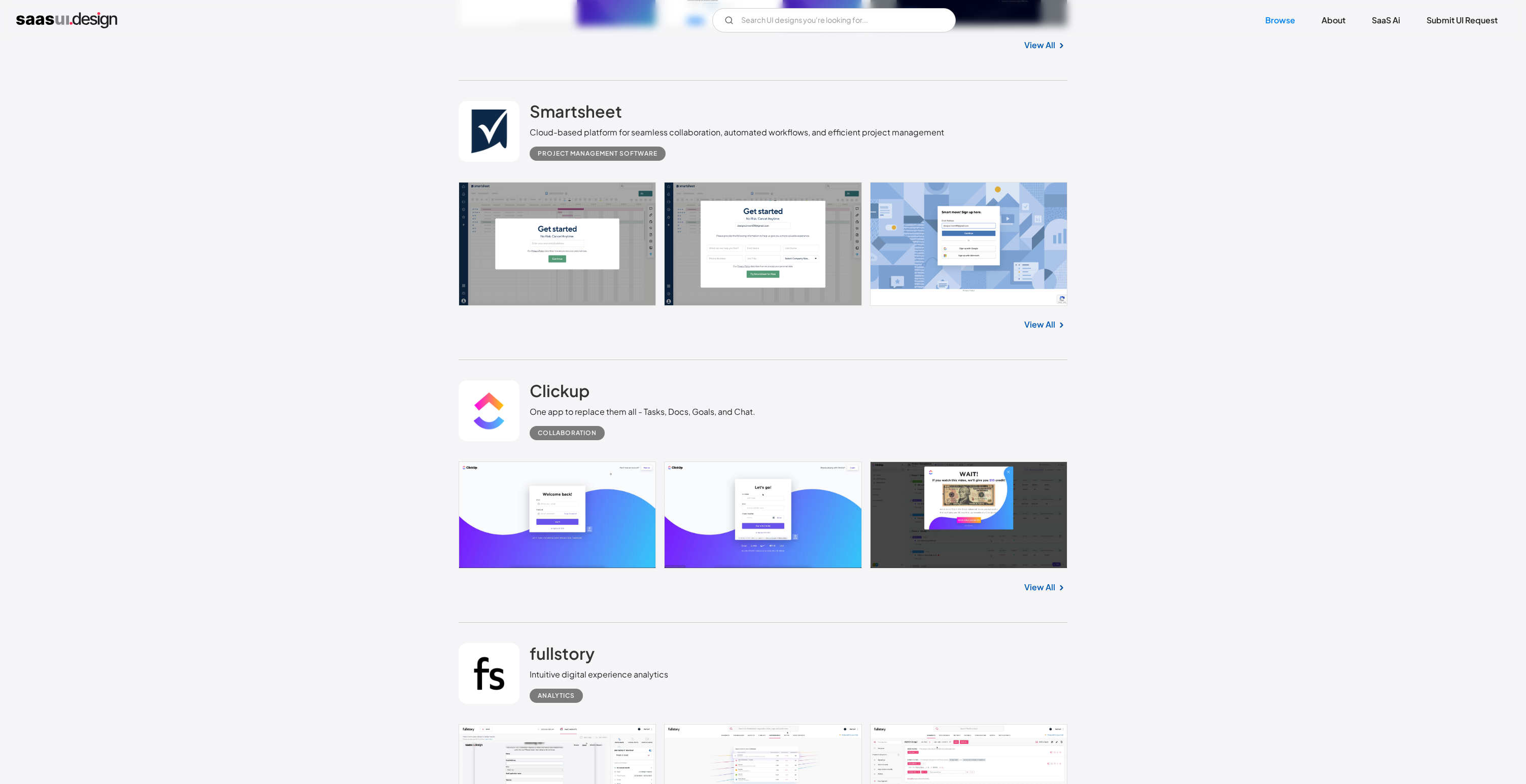
click at [1032, 319] on link "View All" at bounding box center [1040, 324] width 31 height 12
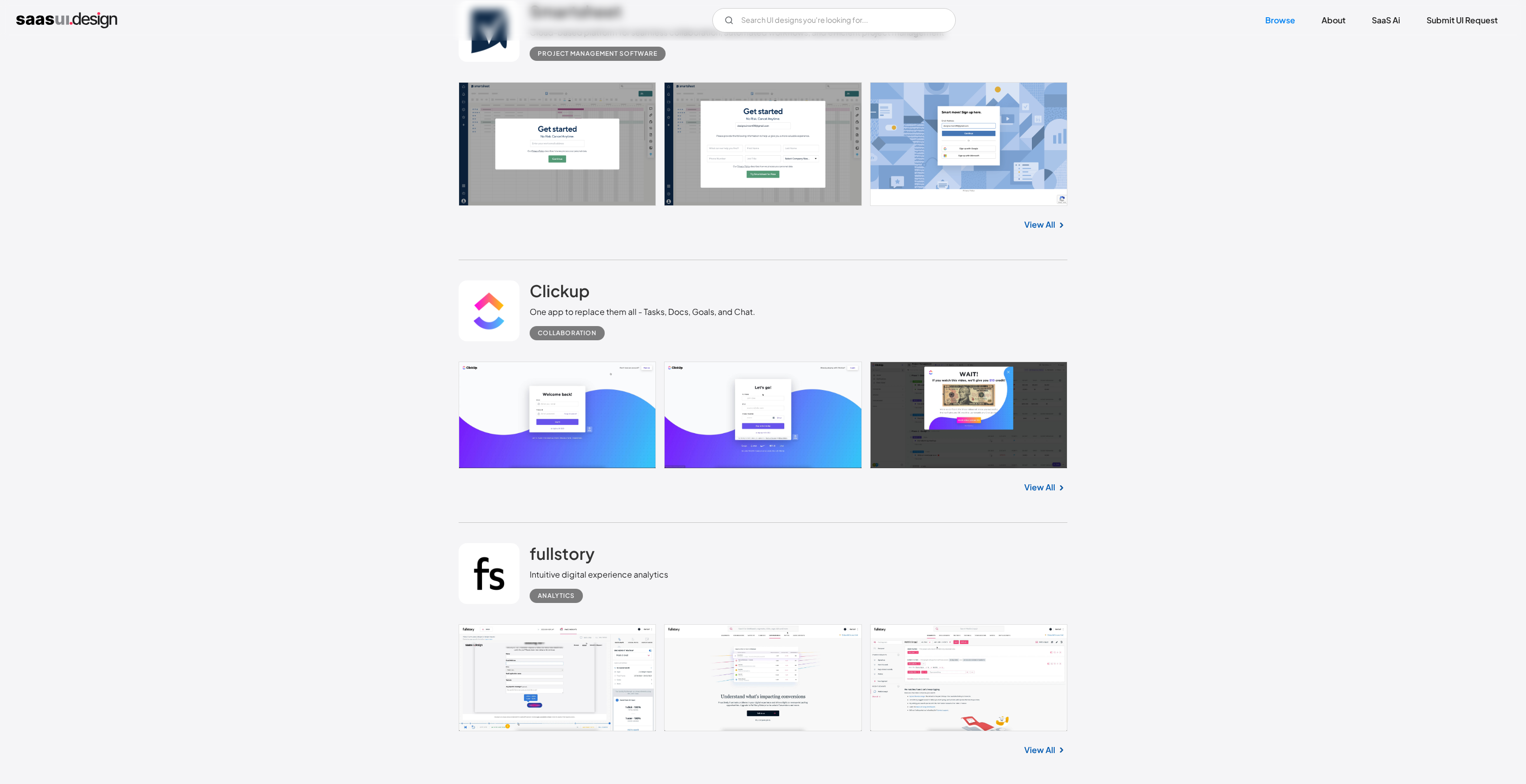
click at [908, 493] on div "View All" at bounding box center [763, 485] width 609 height 34
click at [1028, 481] on link "View All" at bounding box center [1040, 487] width 31 height 12
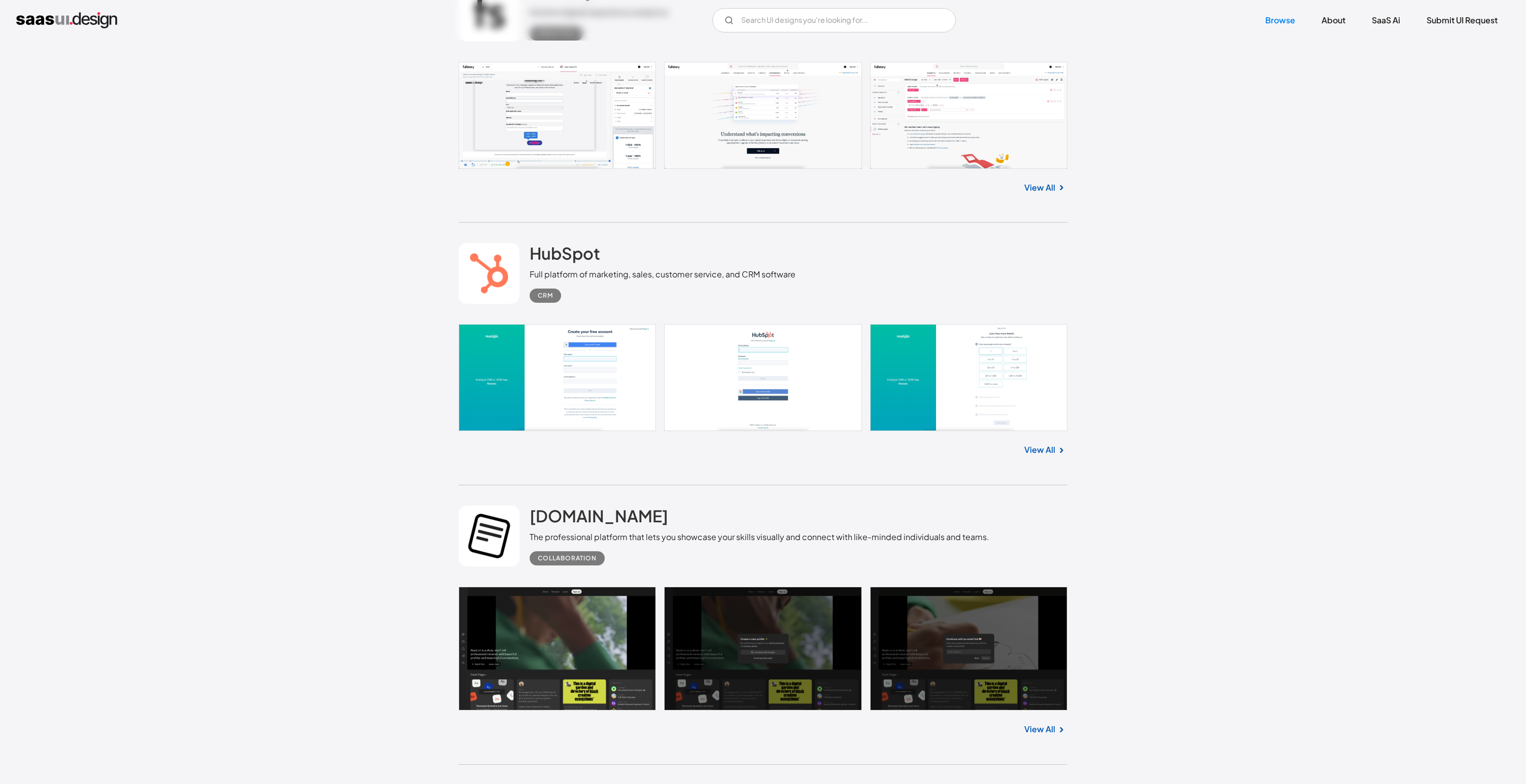
scroll to position [6505, 0]
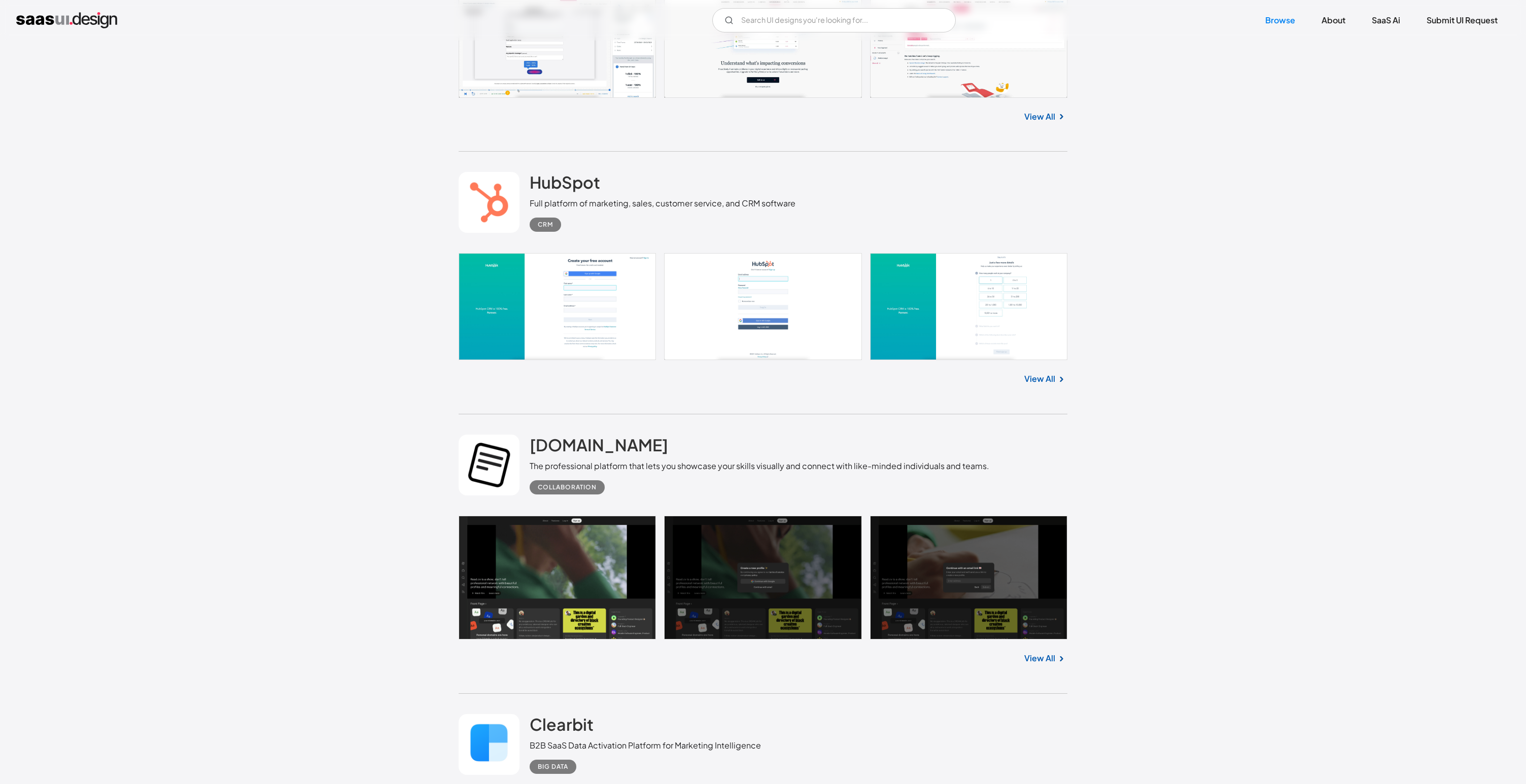
click at [1028, 376] on link "View All" at bounding box center [1040, 378] width 31 height 12
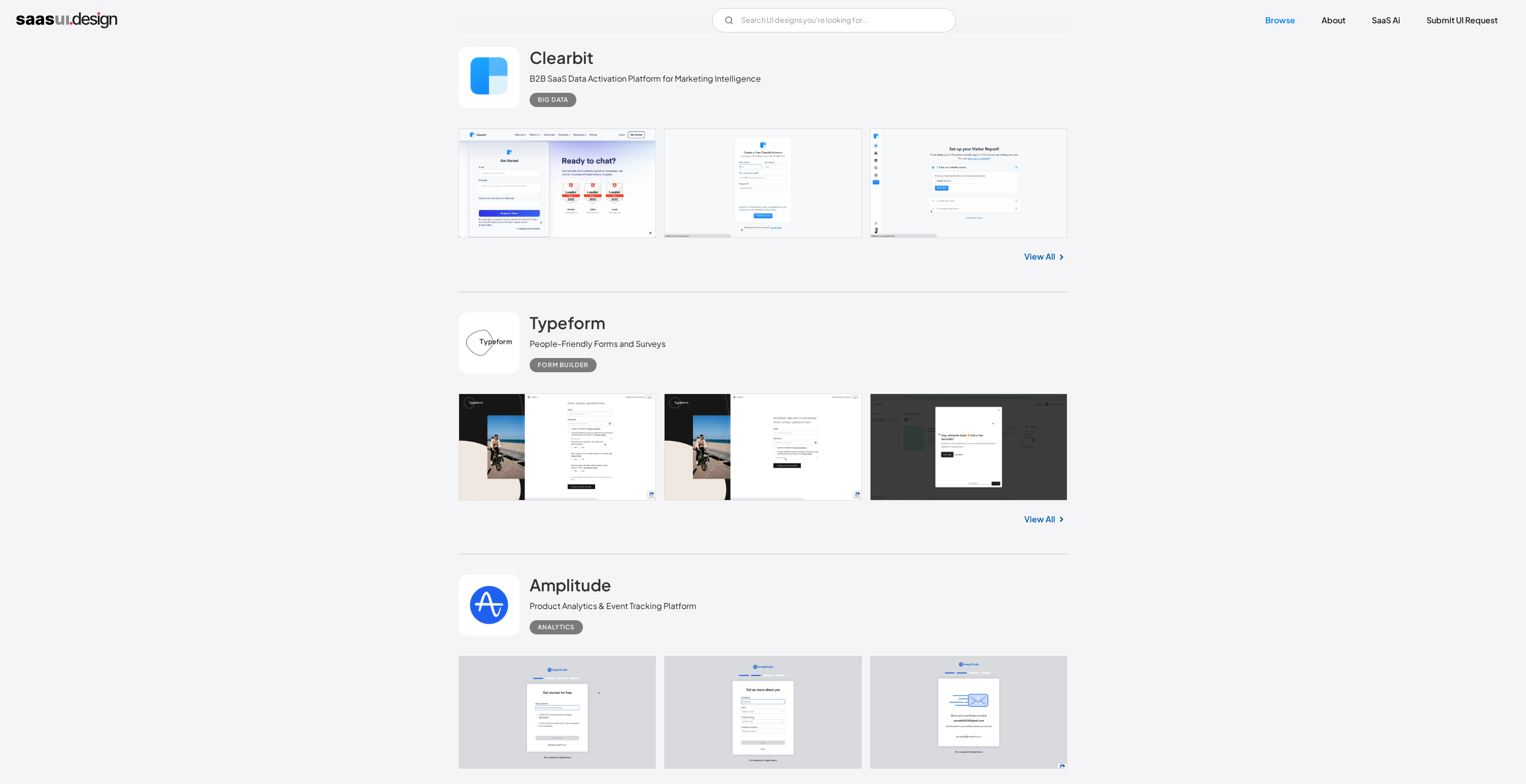
scroll to position [7205, 0]
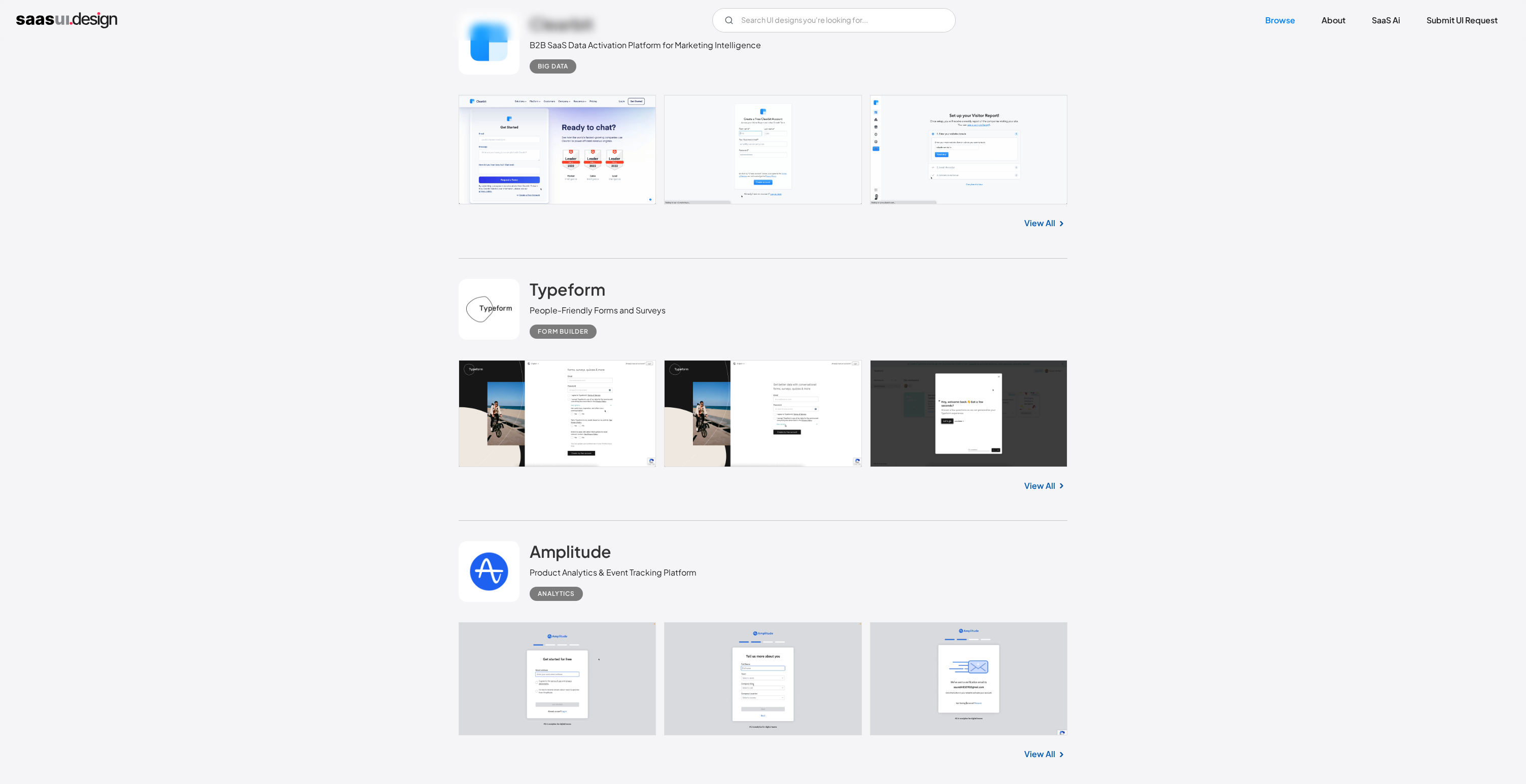
click at [1038, 480] on link "View All" at bounding box center [1040, 486] width 31 height 12
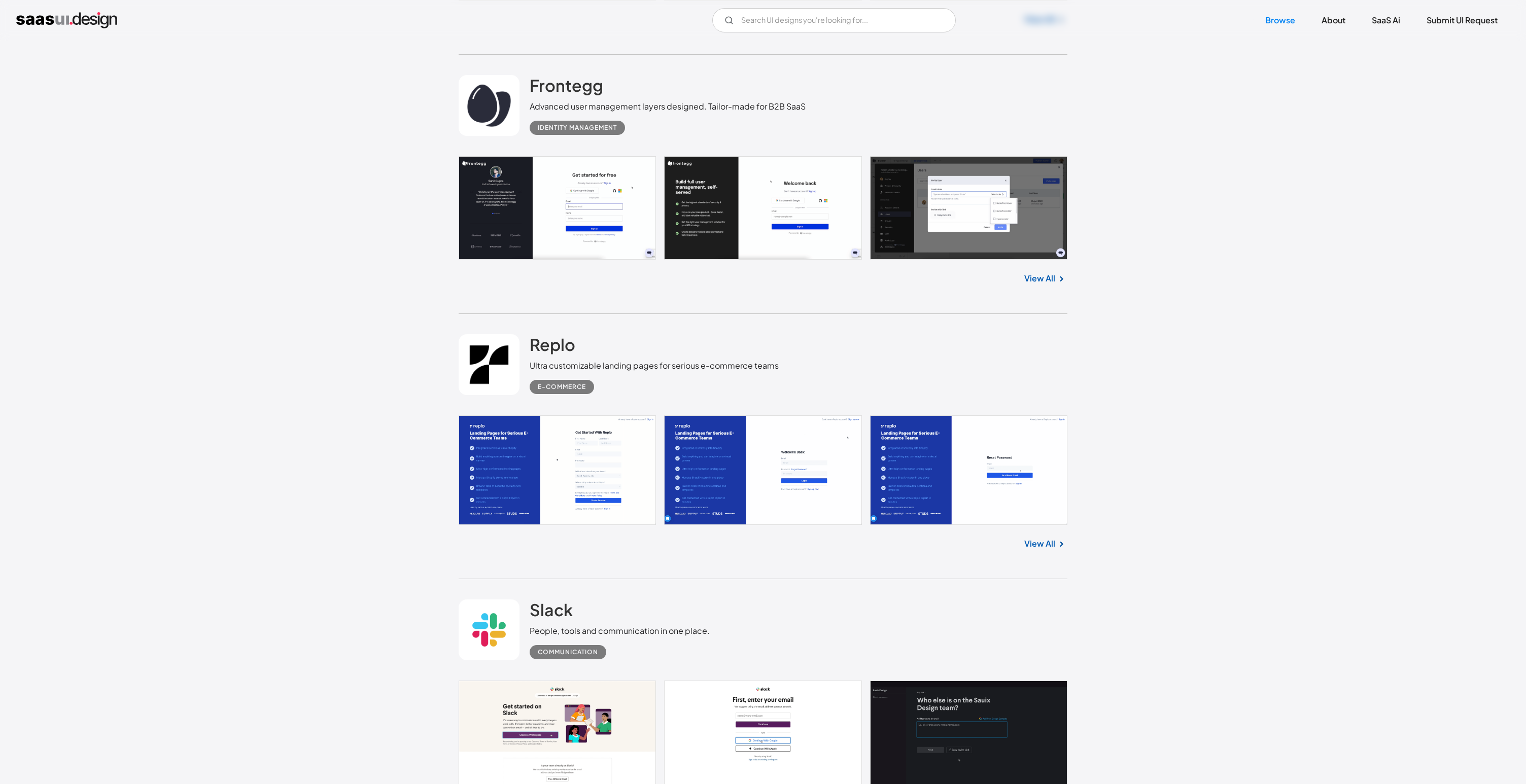
scroll to position [8800, 0]
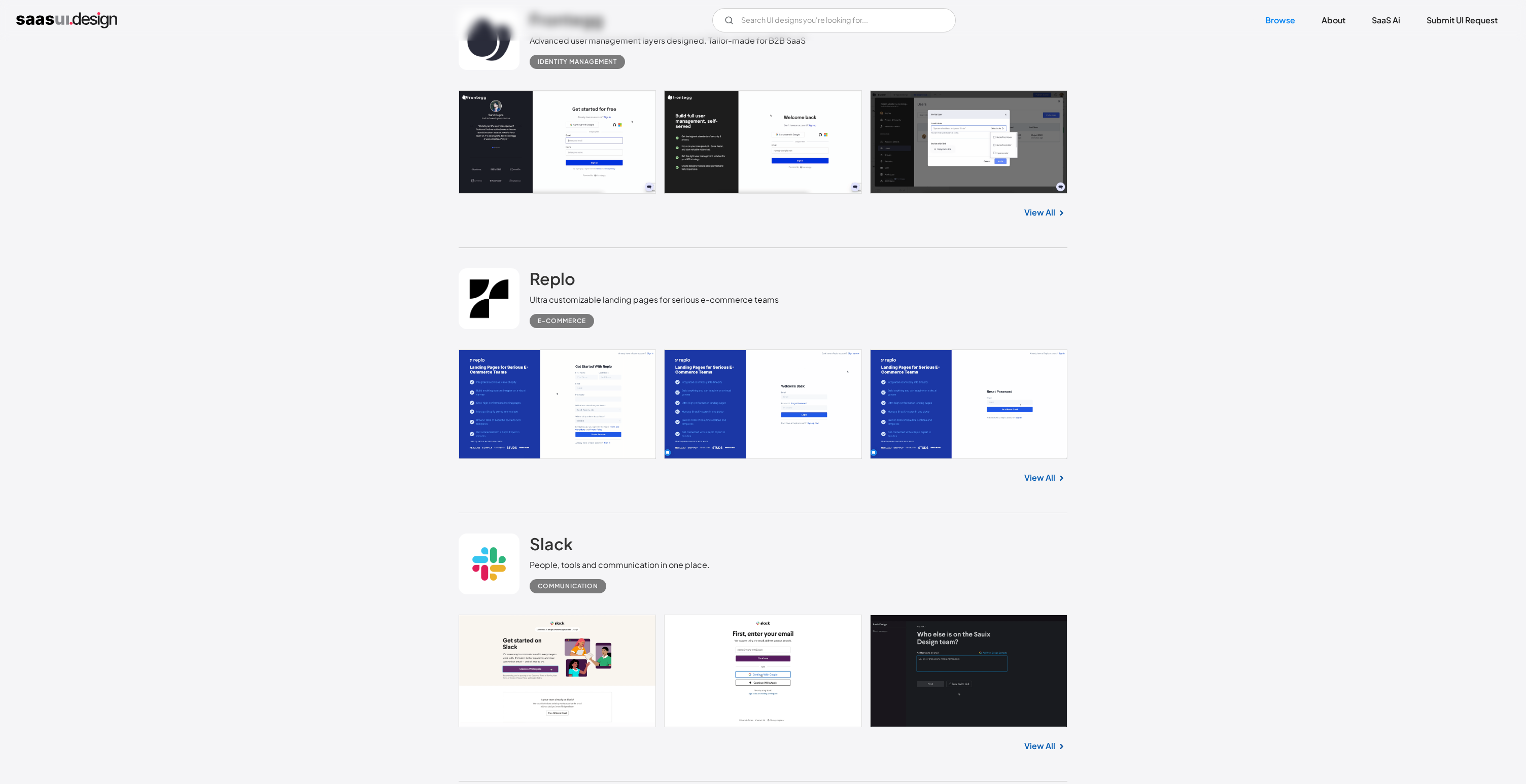
click at [1033, 207] on link "View All" at bounding box center [1040, 213] width 31 height 12
click at [890, 490] on div "Replo Ultra customizable landing pages for serious e-commerce teams E-commerce …" at bounding box center [763, 380] width 609 height 265
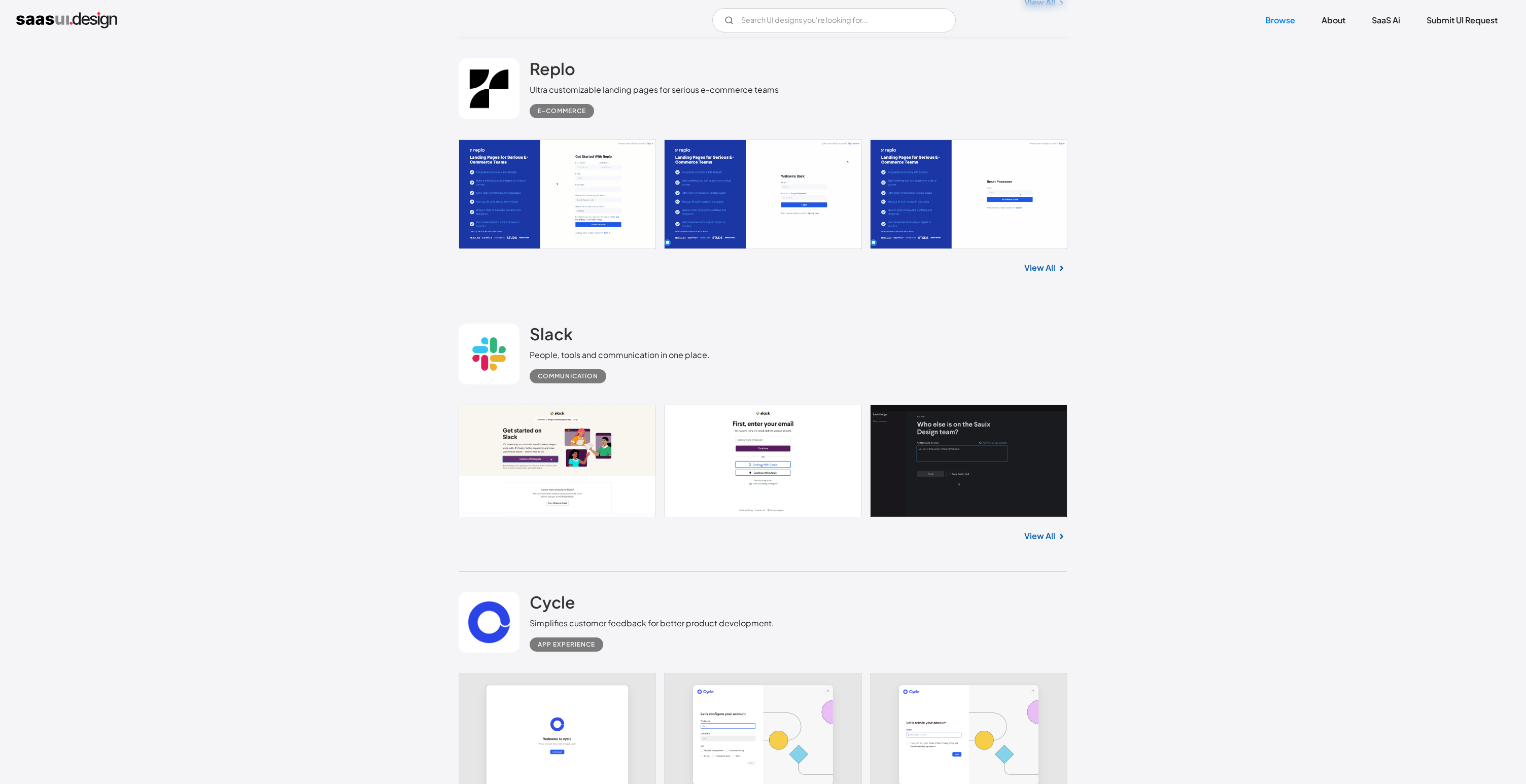
click at [1038, 530] on link "View All" at bounding box center [1040, 536] width 31 height 12
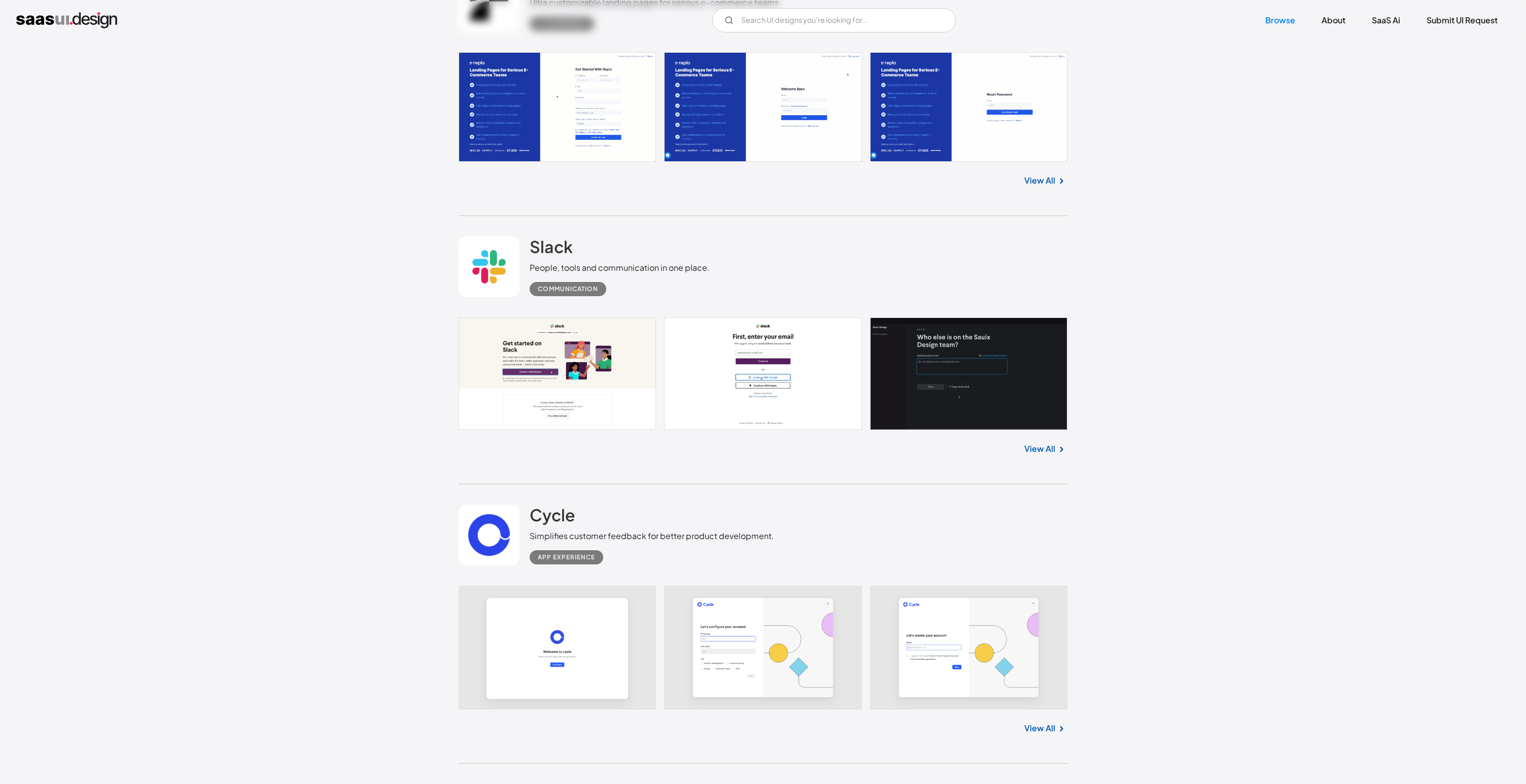
click at [1033, 730] on link "View All" at bounding box center [1040, 728] width 31 height 12
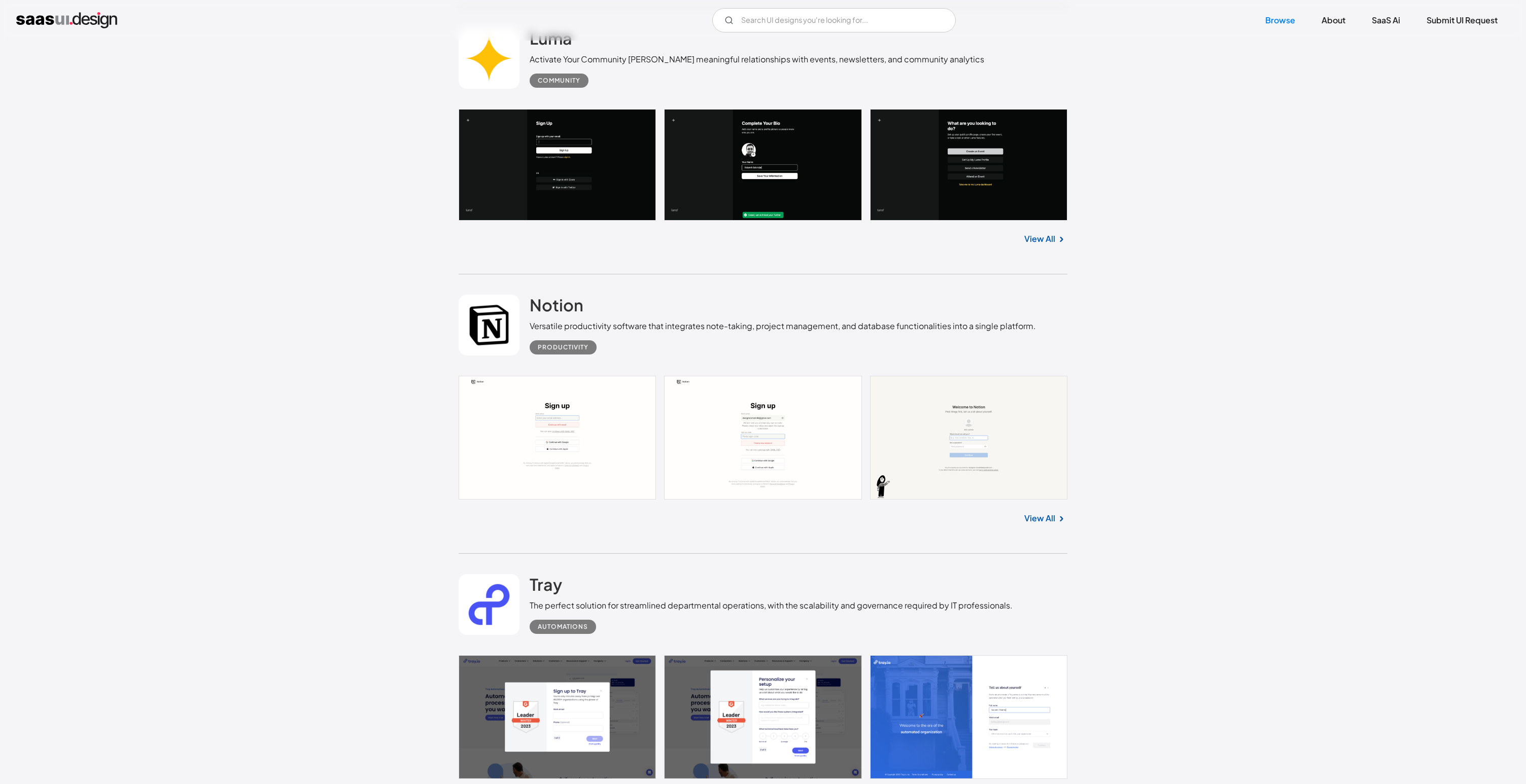
scroll to position [10283, 0]
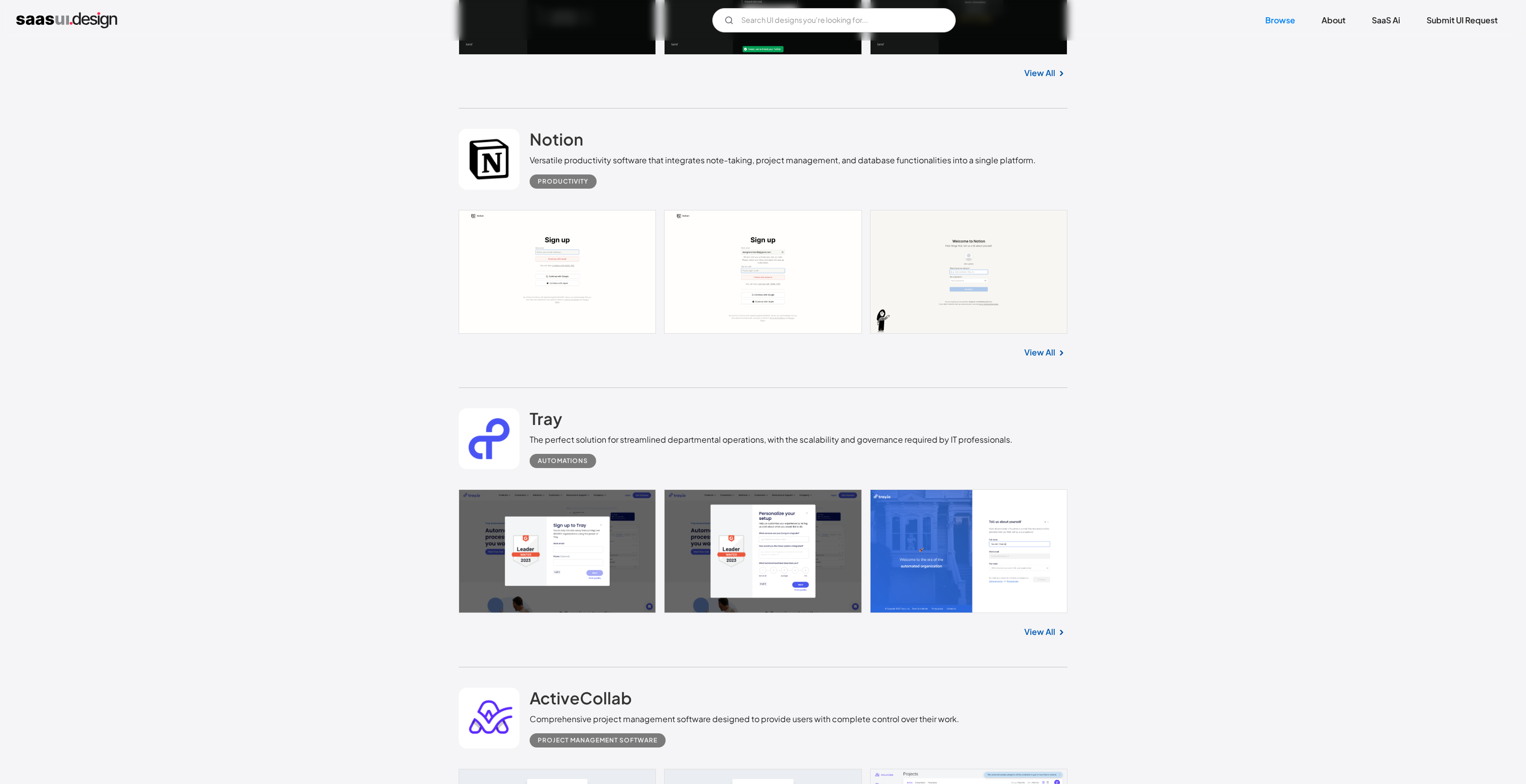
click at [1058, 351] on img at bounding box center [1061, 353] width 12 height 12
click at [1054, 351] on link "View All" at bounding box center [1040, 352] width 31 height 12
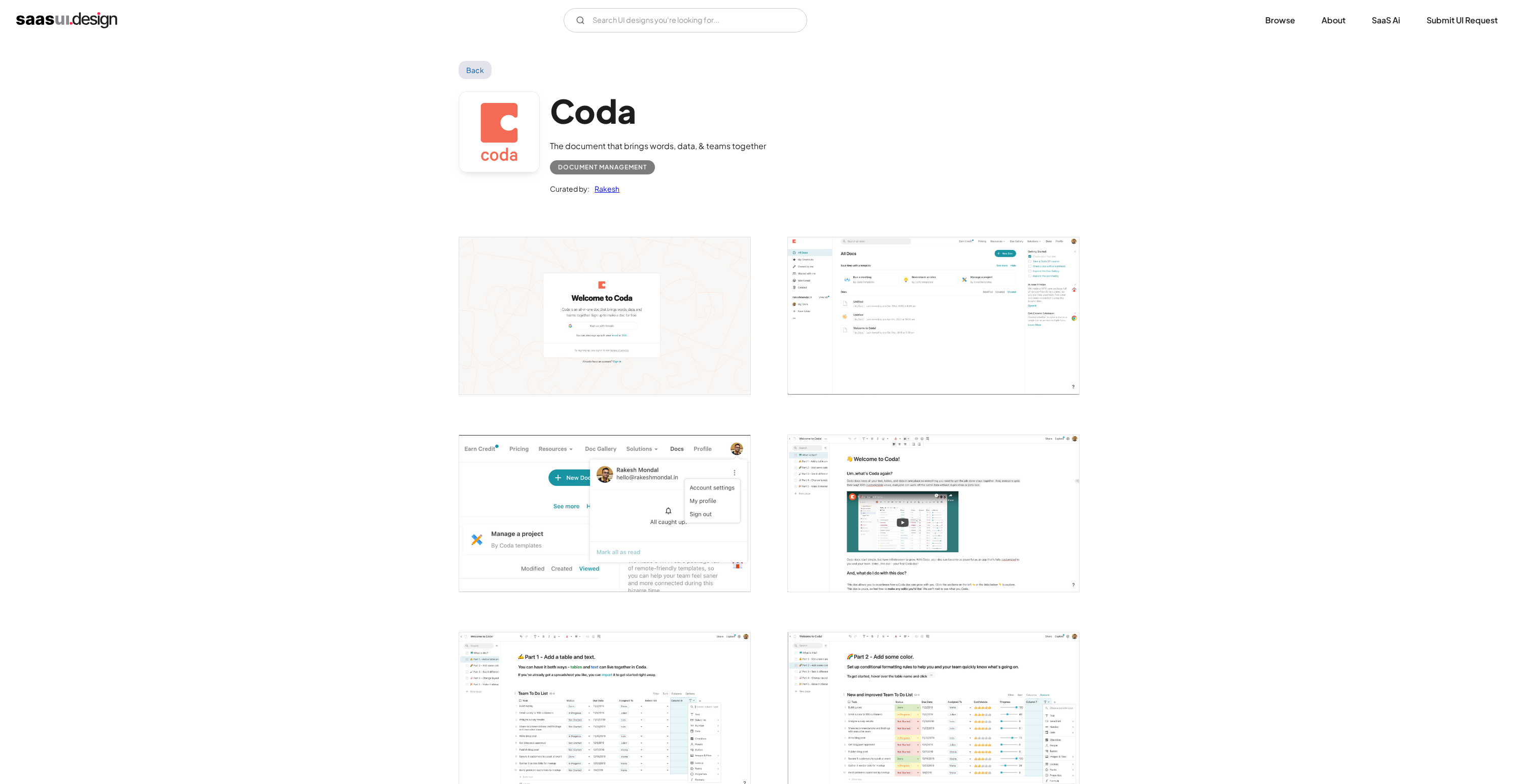
click at [875, 338] on img "open lightbox" at bounding box center [934, 316] width 291 height 157
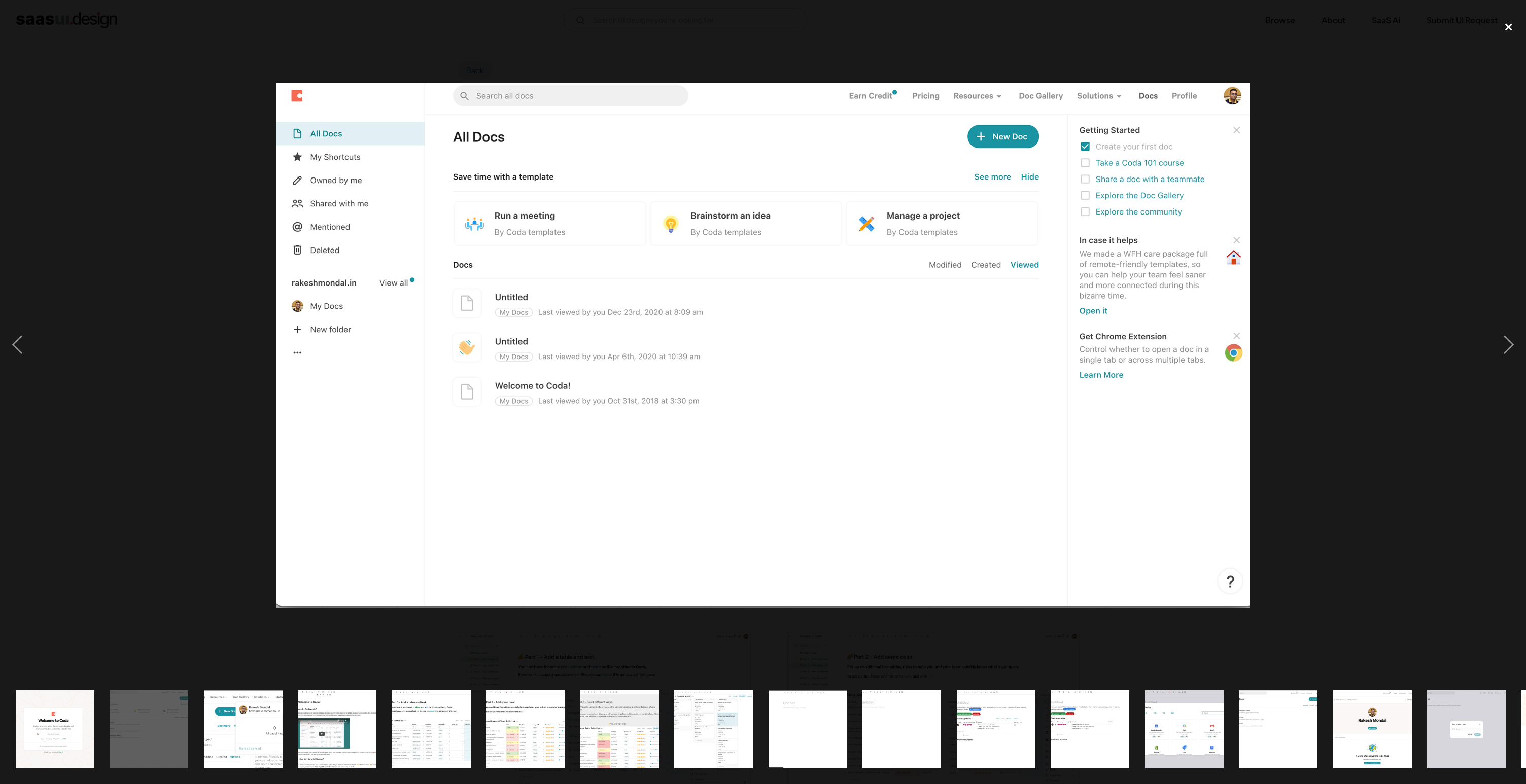
click at [1506, 27] on div "close lightbox" at bounding box center [1509, 27] width 34 height 23
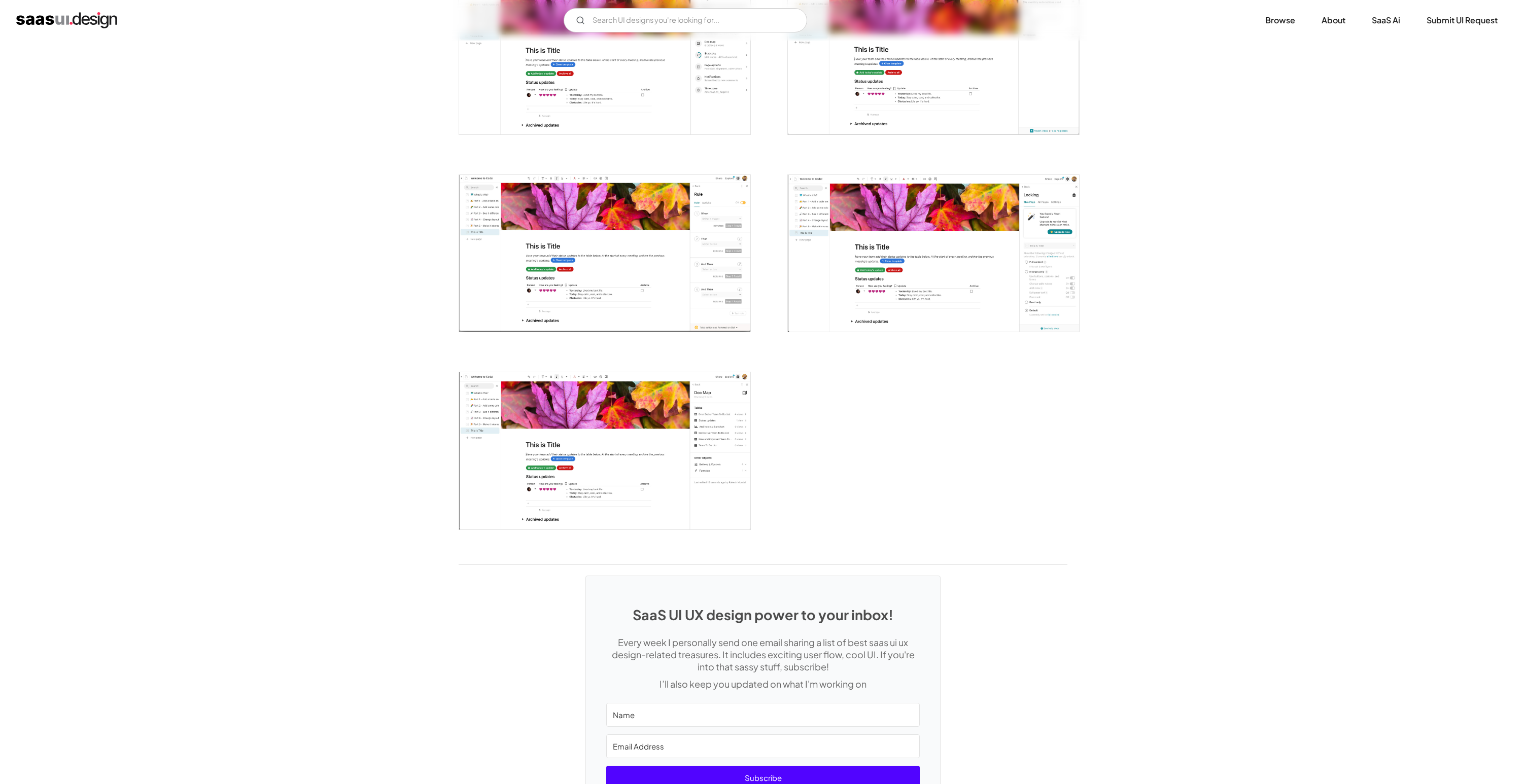
scroll to position [2345, 0]
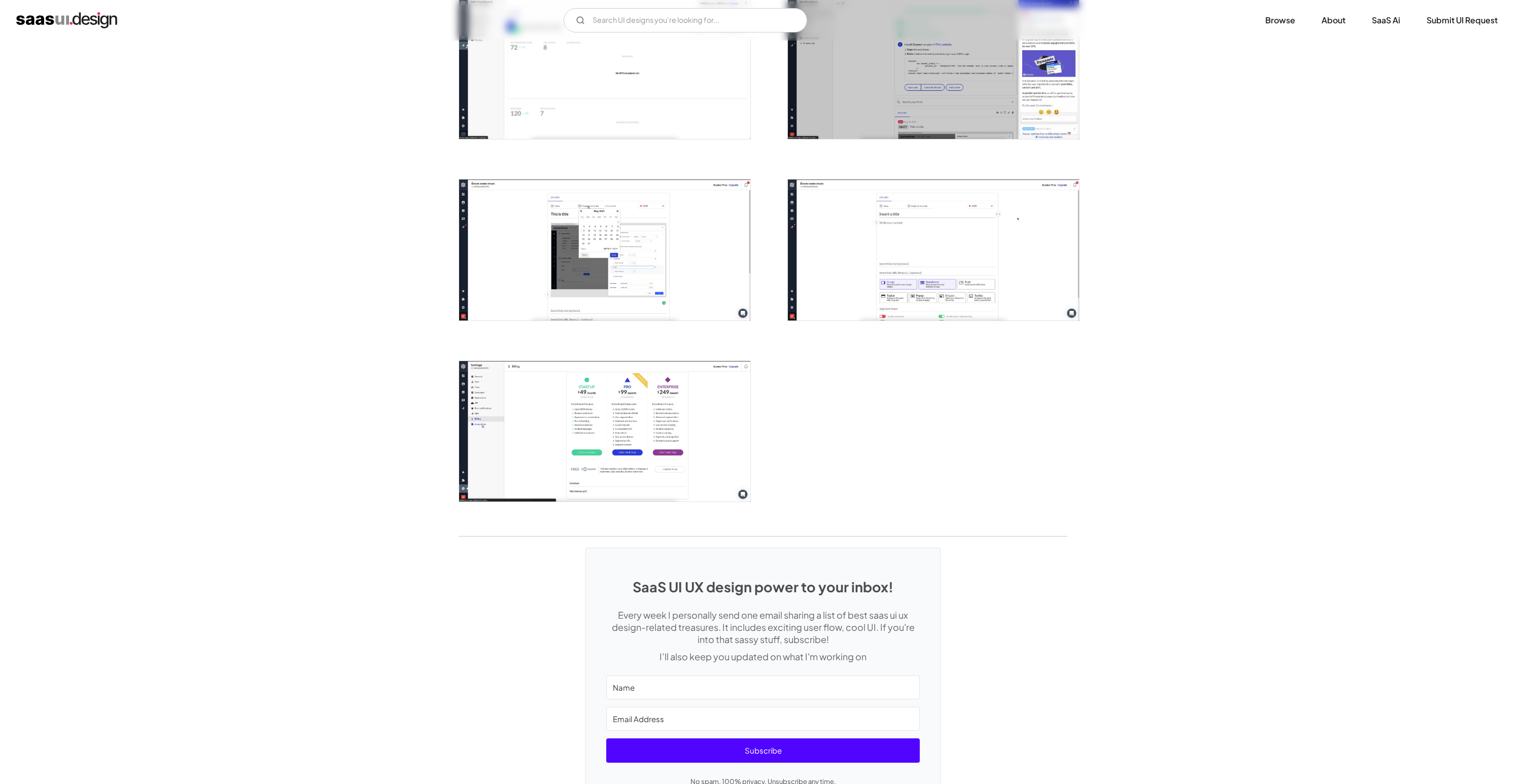
scroll to position [1049, 0]
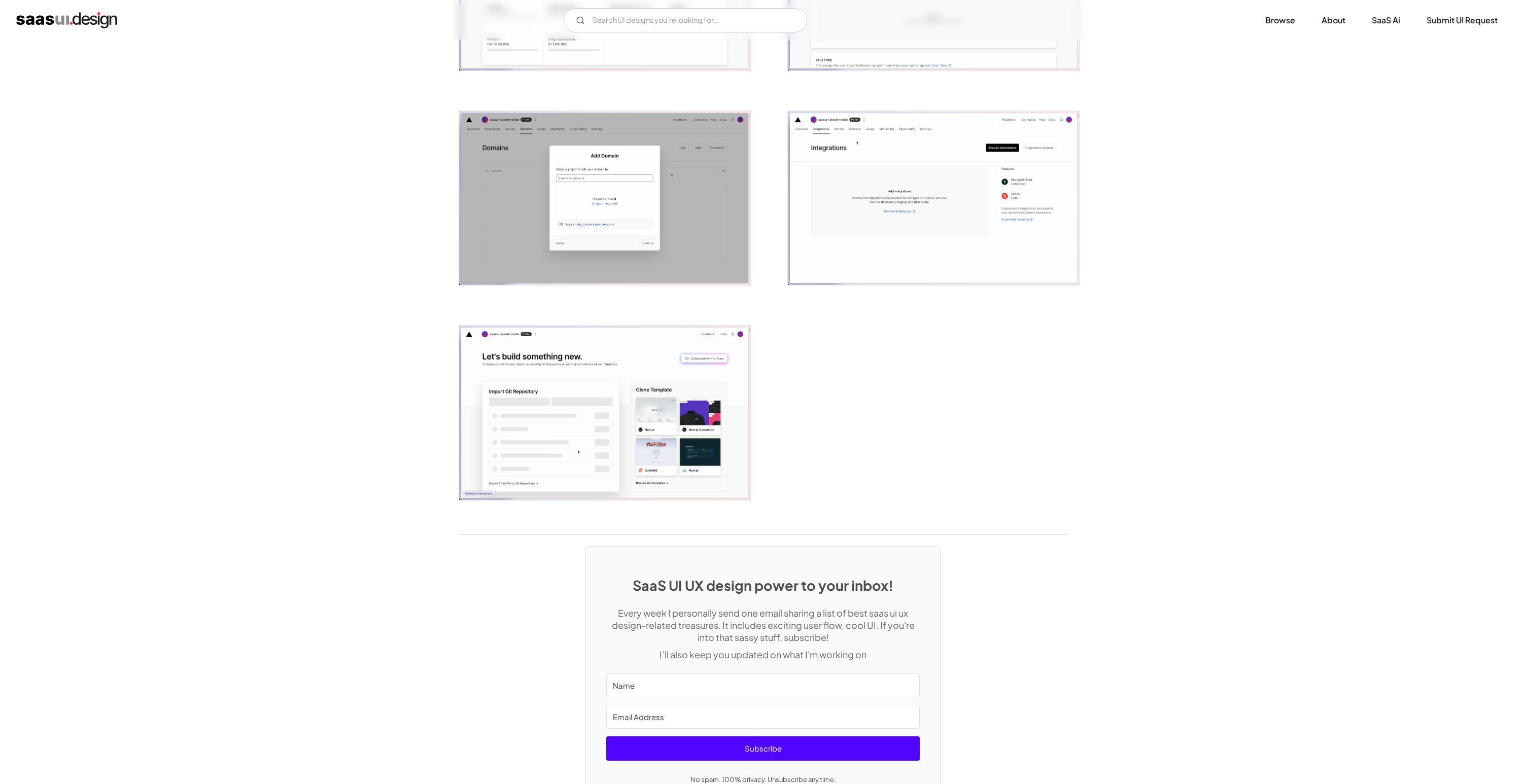
scroll to position [2203, 0]
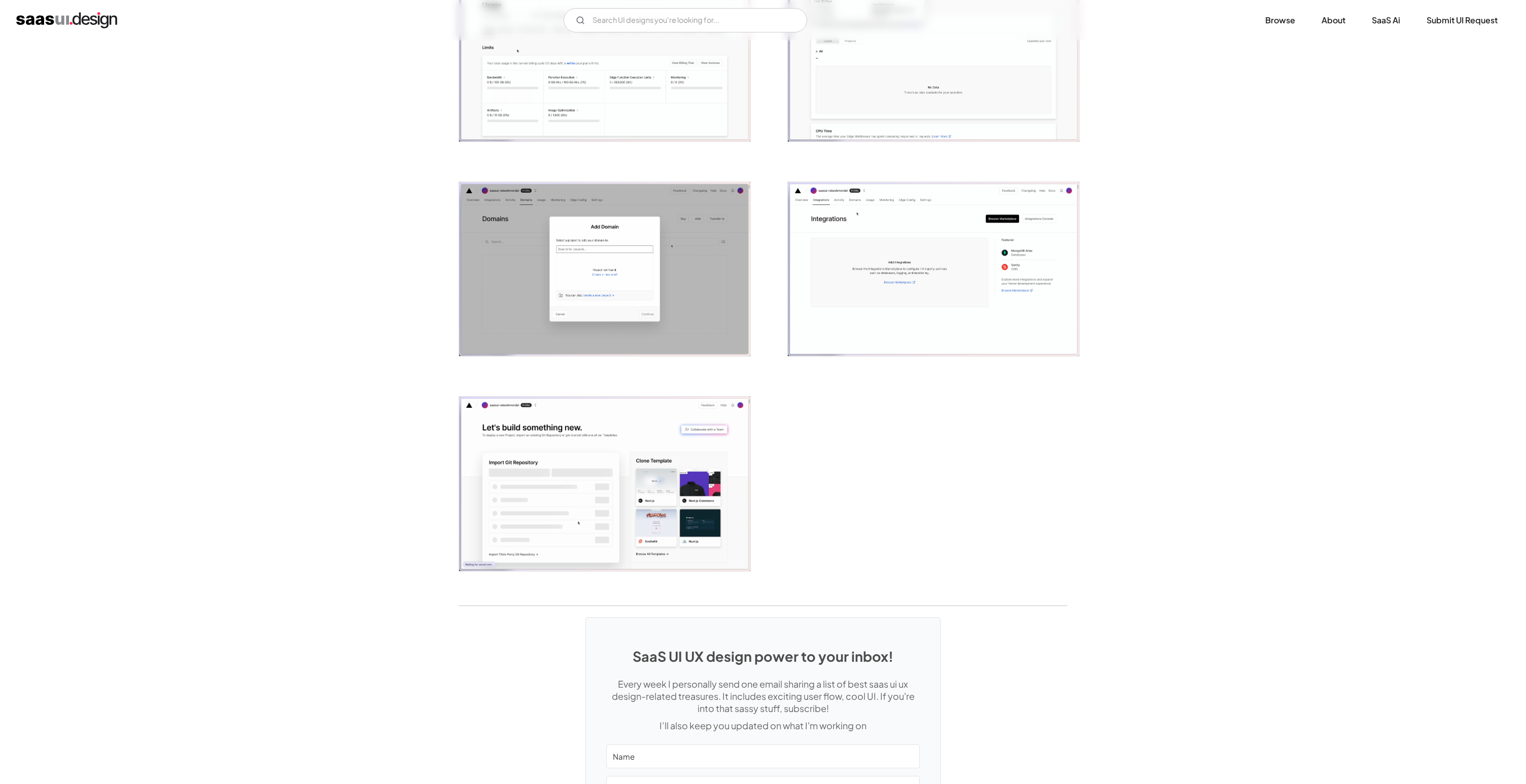
click at [967, 306] on img "open lightbox" at bounding box center [934, 269] width 291 height 175
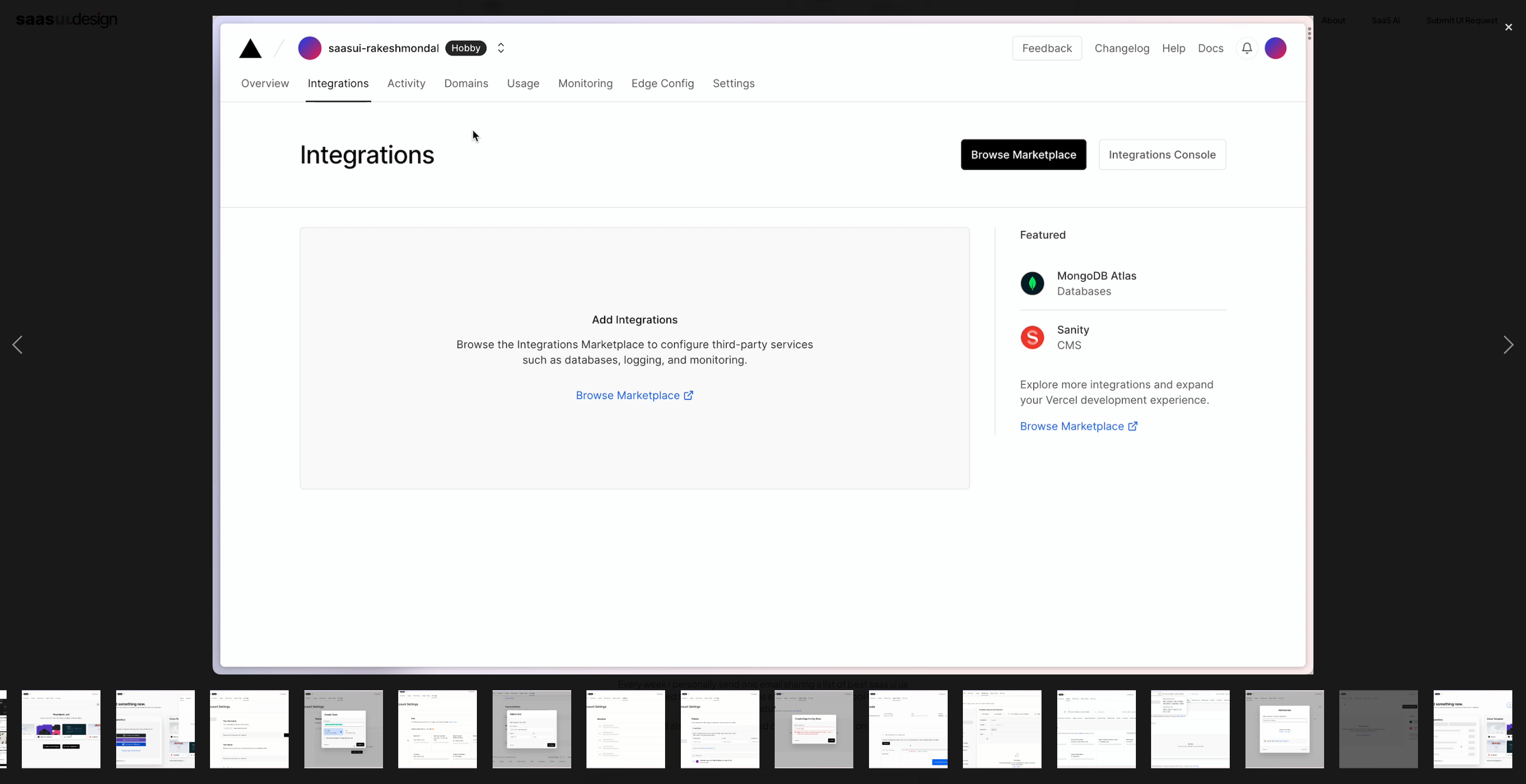
scroll to position [0, 654]
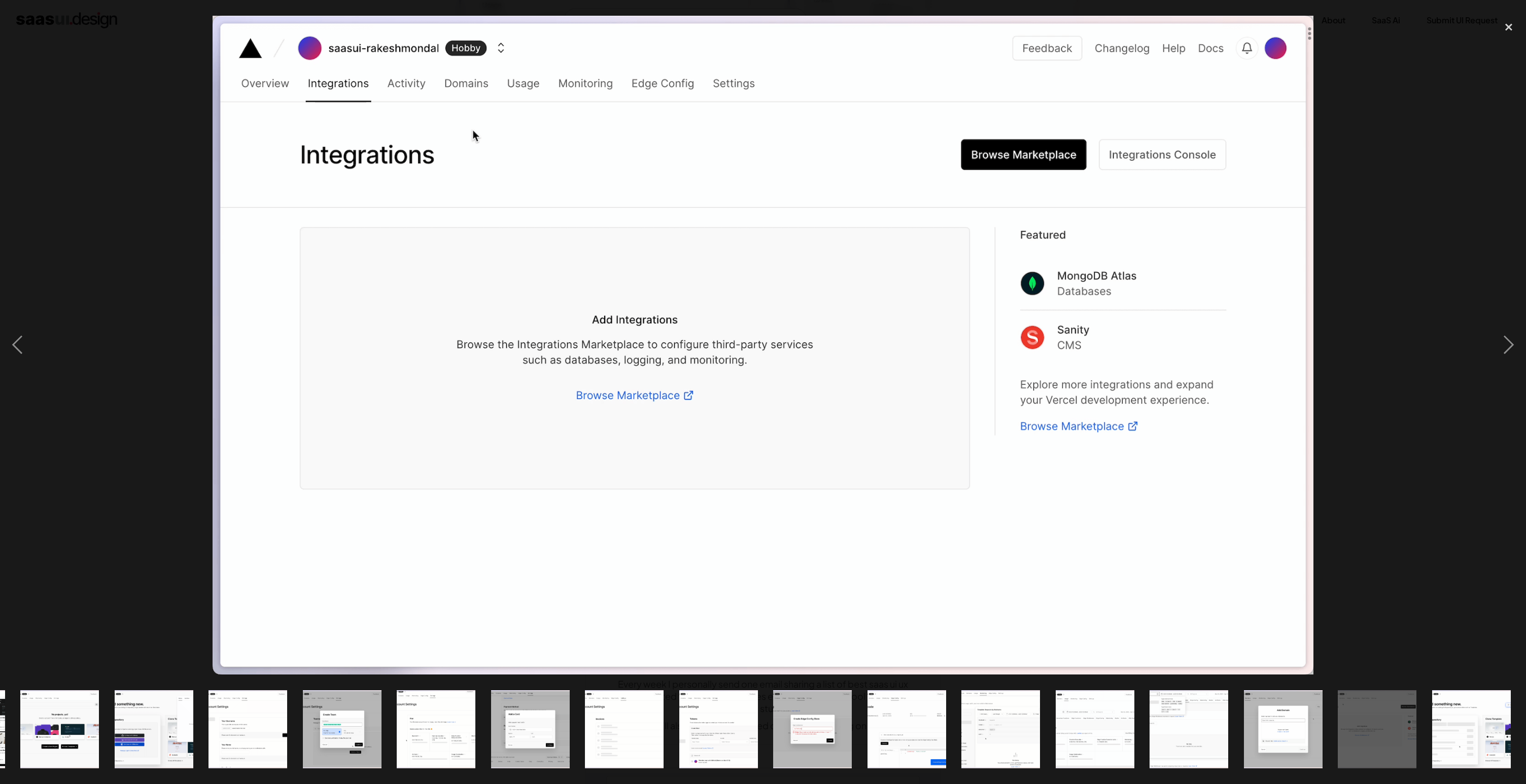
click at [1297, 181] on img at bounding box center [763, 345] width 1101 height 658
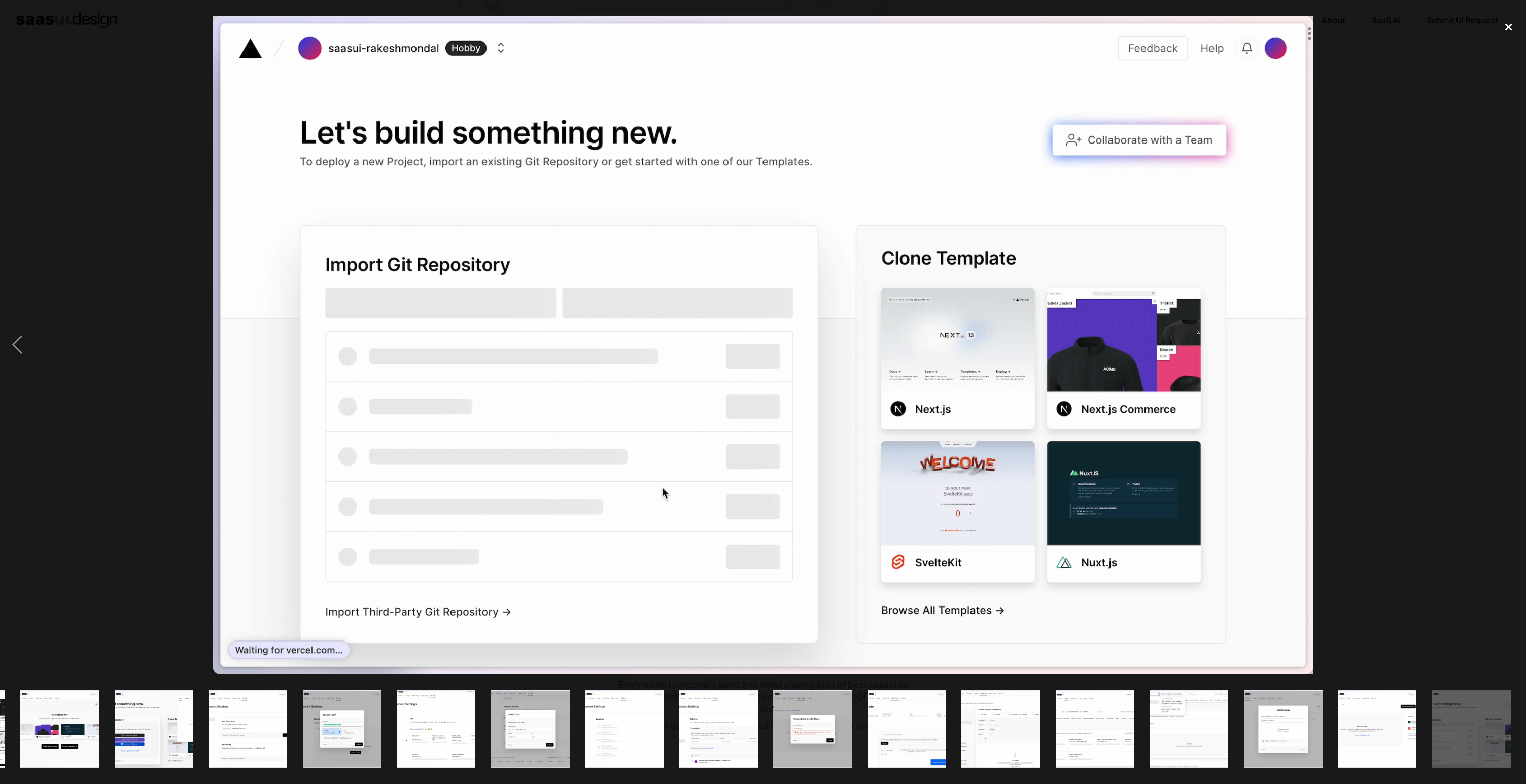
click at [1503, 30] on div "close lightbox" at bounding box center [1509, 27] width 34 height 23
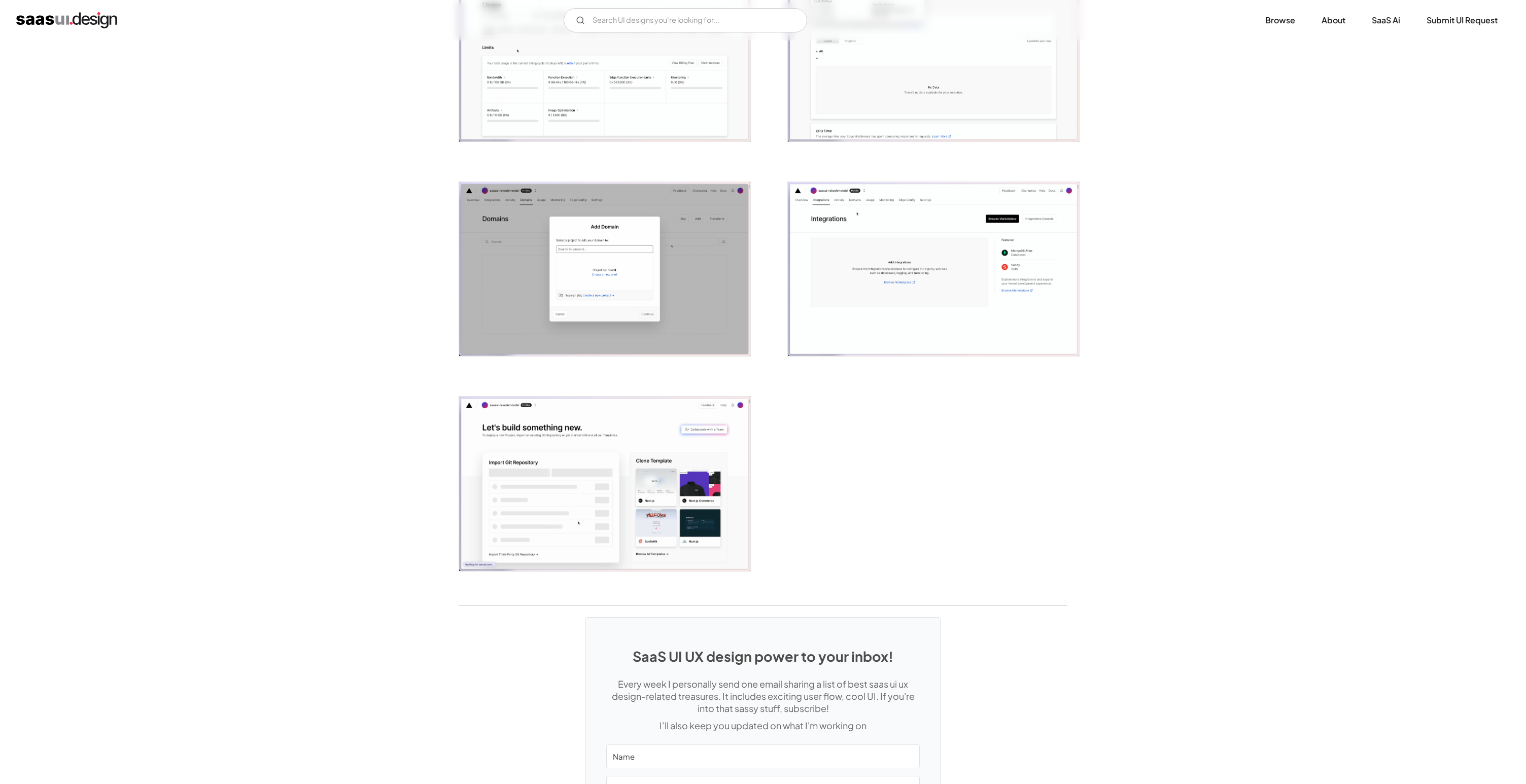
scroll to position [0, 0]
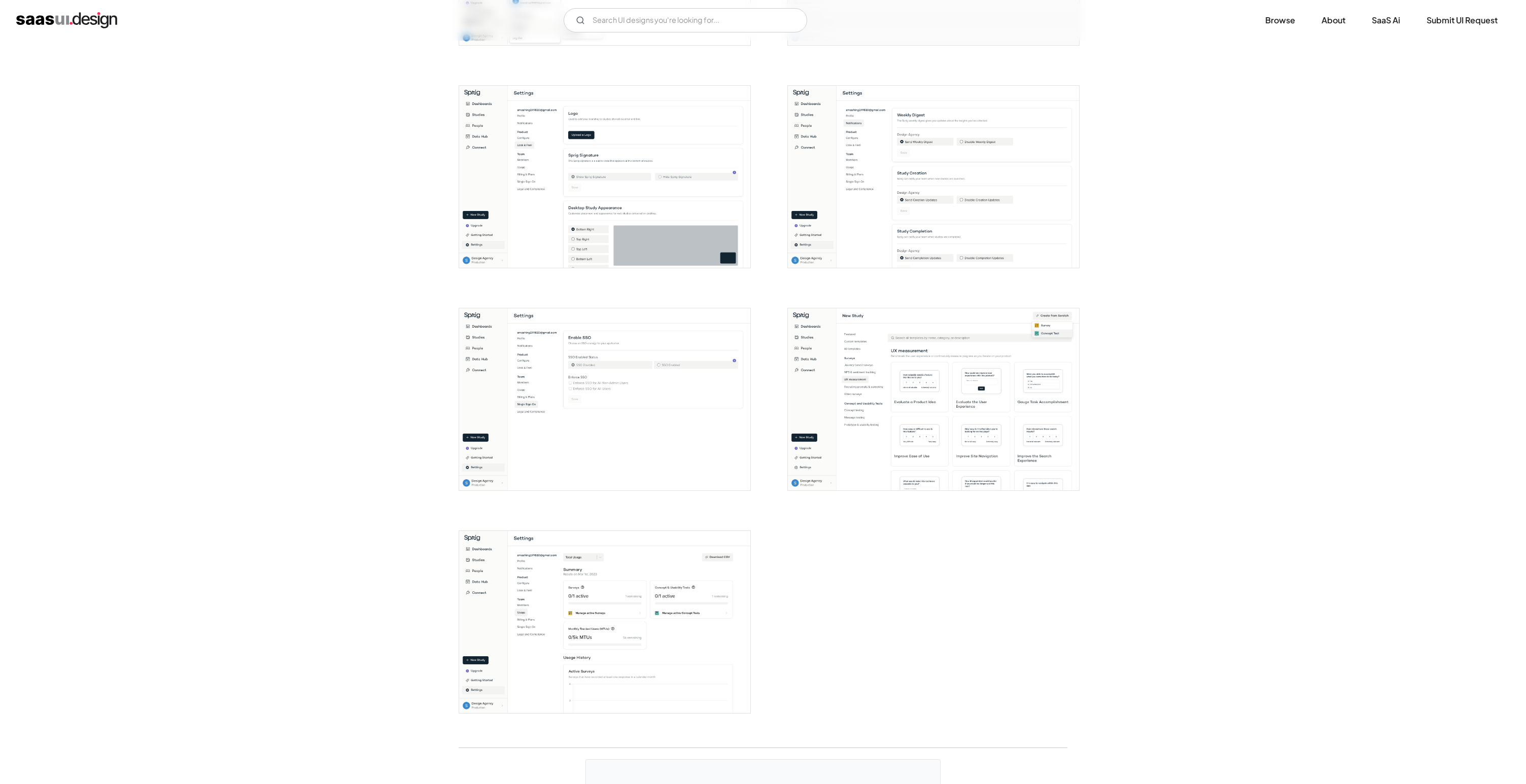
scroll to position [1916, 0]
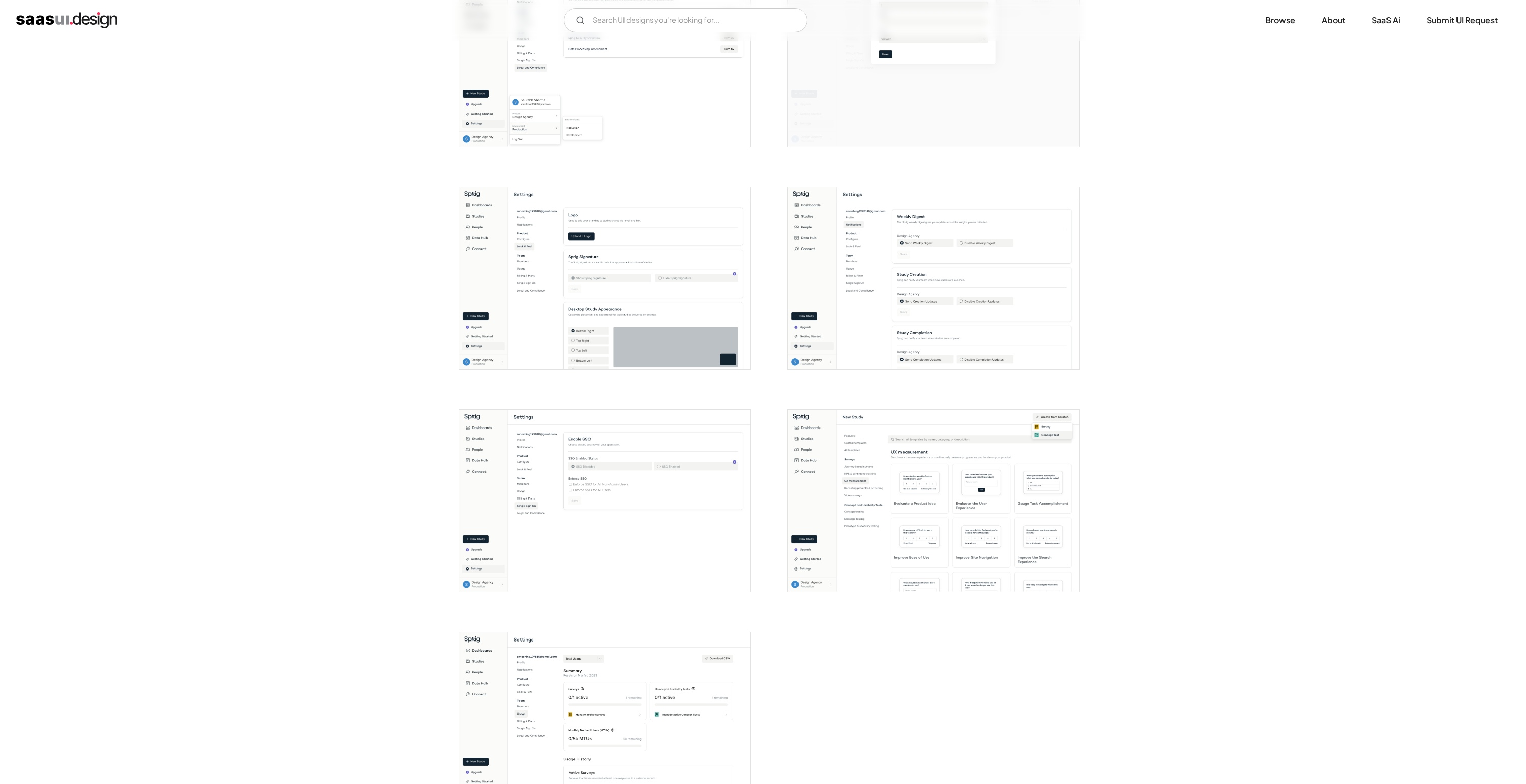
scroll to position [1663, 0]
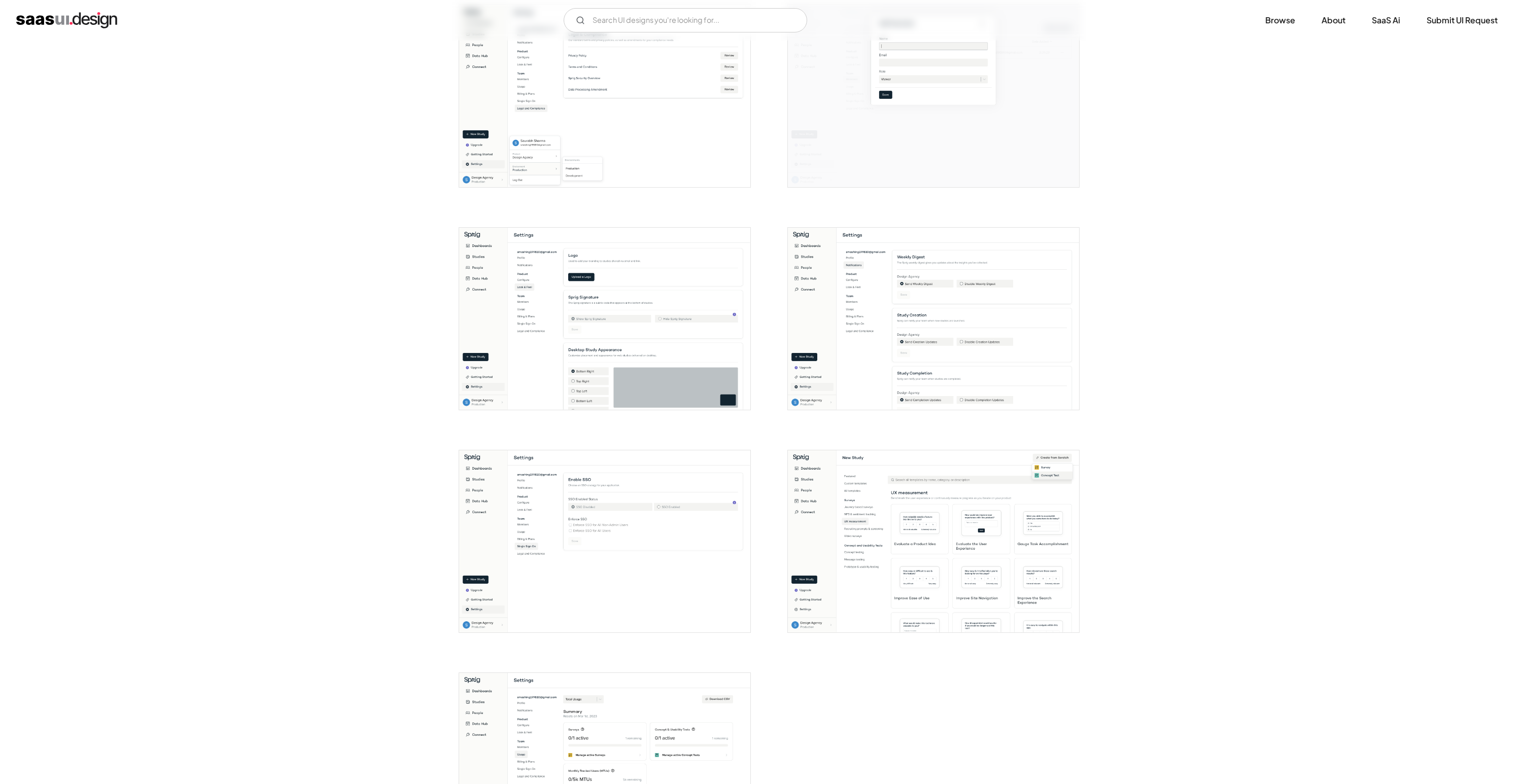
scroll to position [1899, 0]
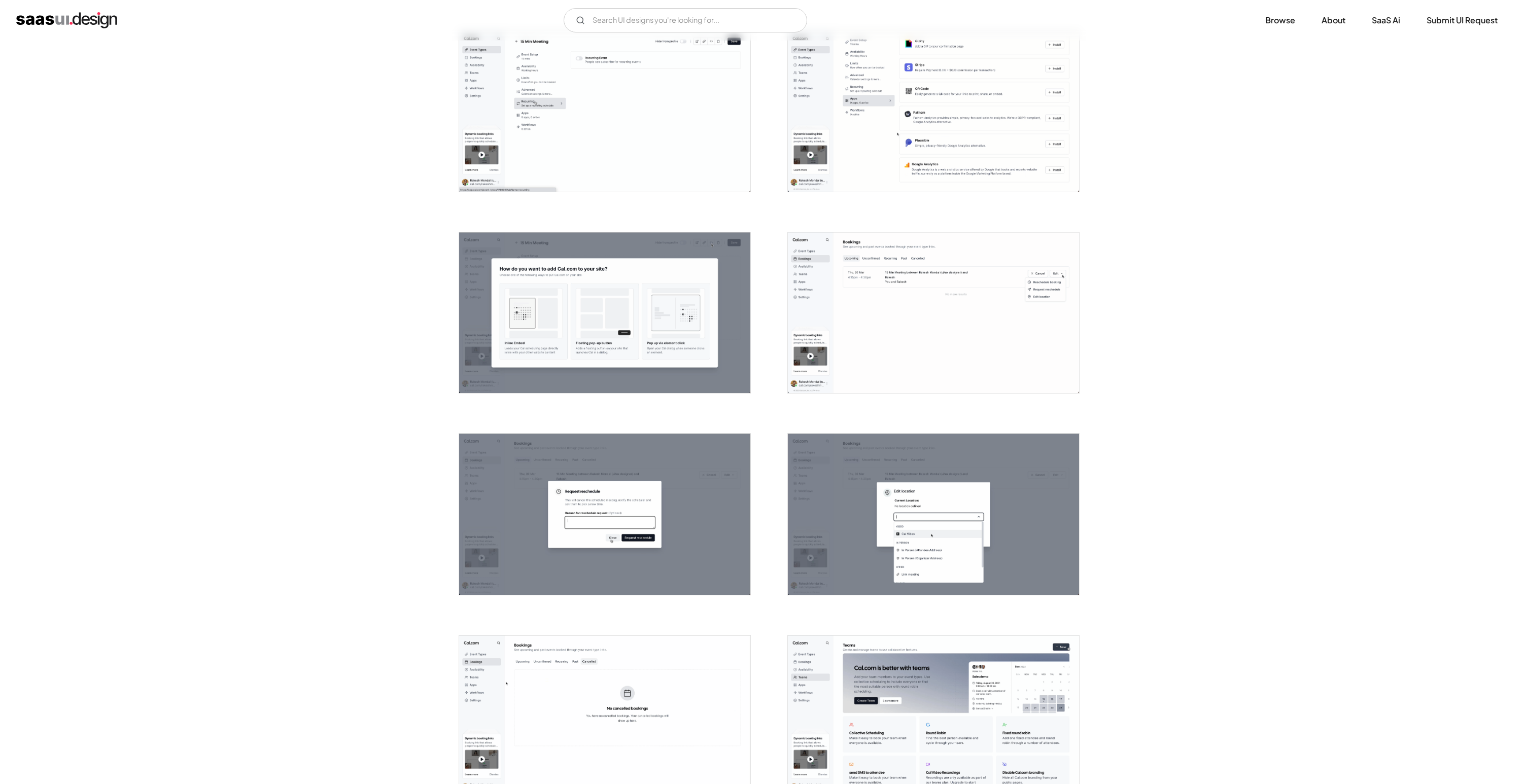
scroll to position [1284, 0]
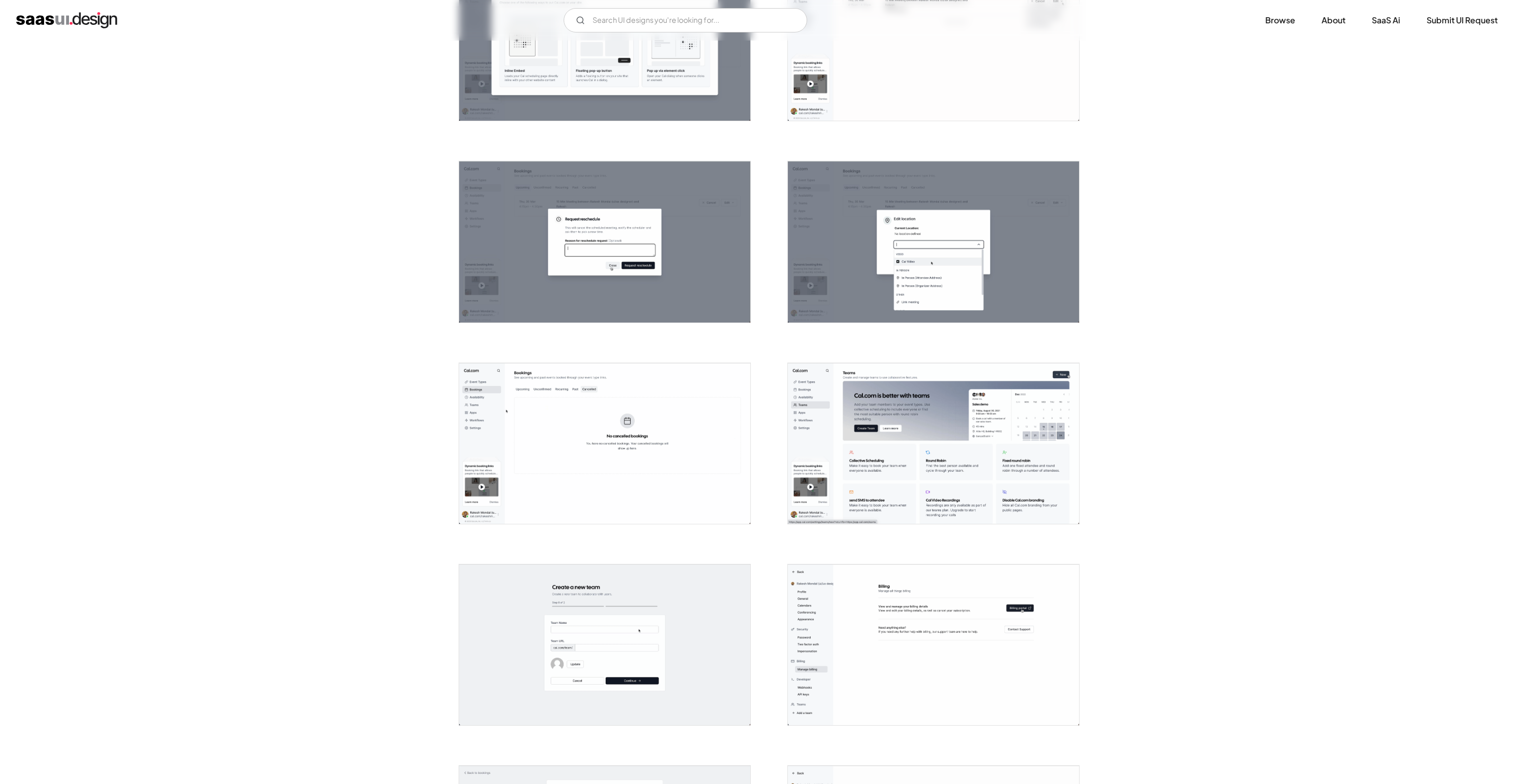
click at [966, 422] on img "open lightbox" at bounding box center [934, 443] width 291 height 160
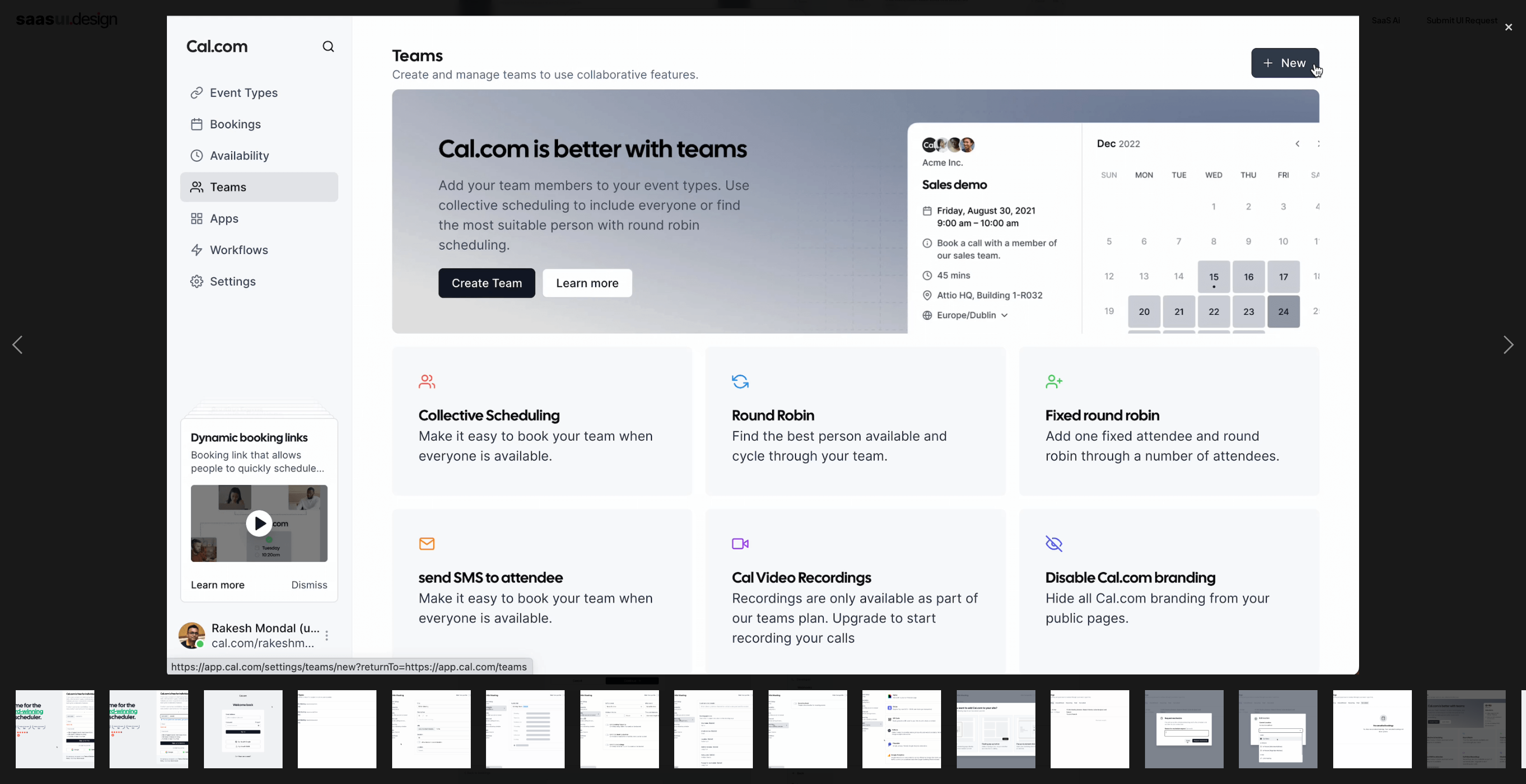
click at [1448, 604] on div at bounding box center [763, 345] width 1526 height 658
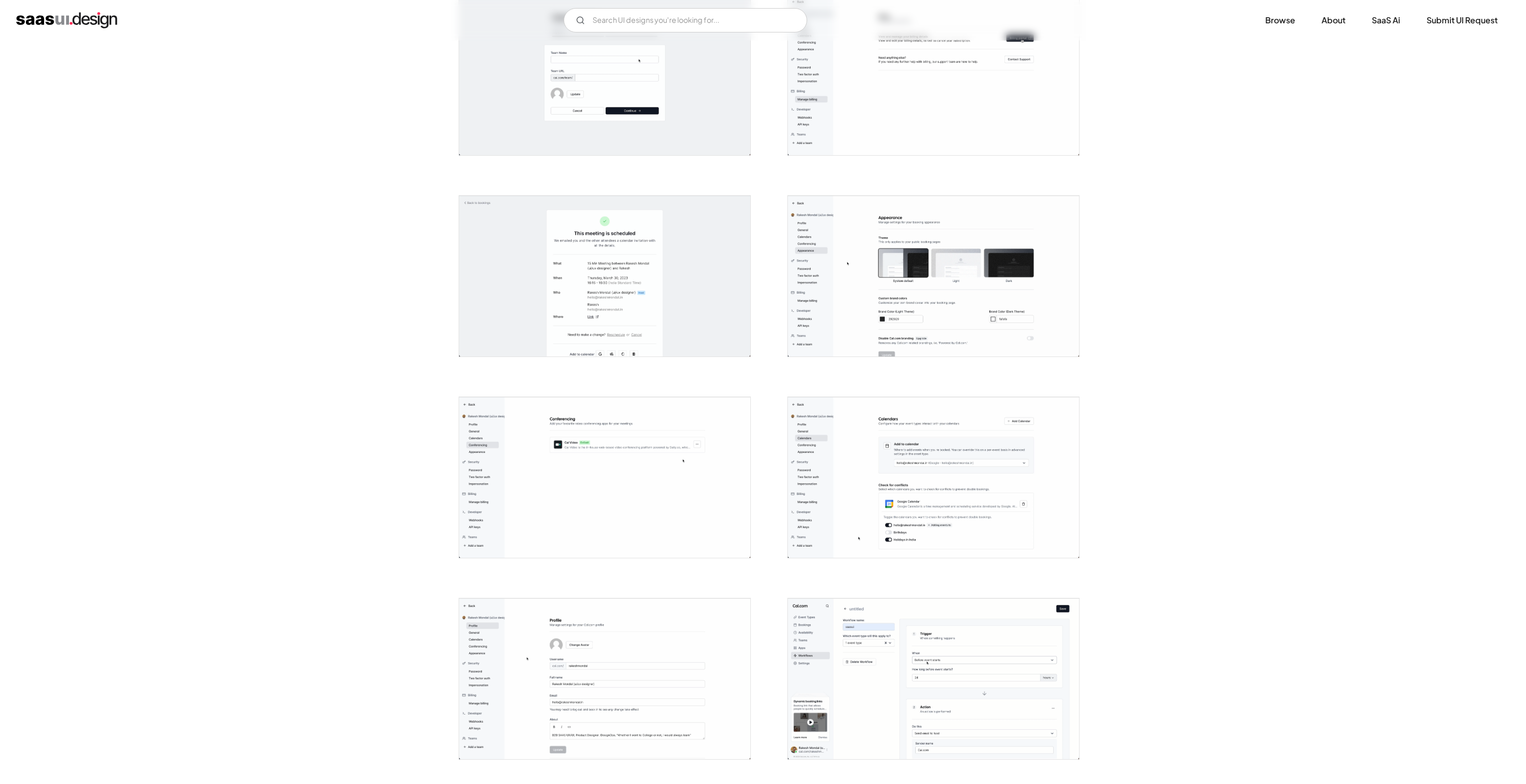
scroll to position [1833, 0]
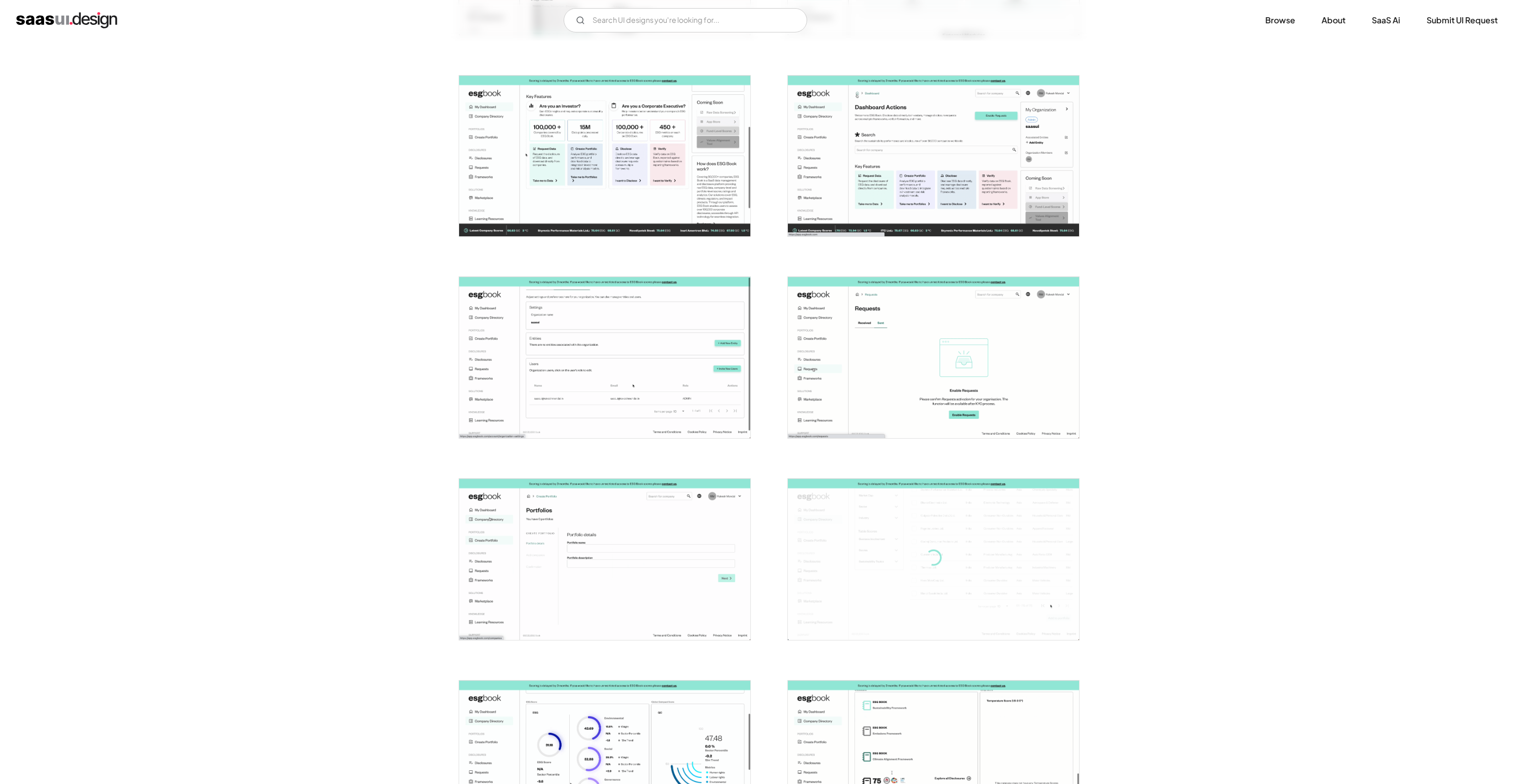
scroll to position [2029, 0]
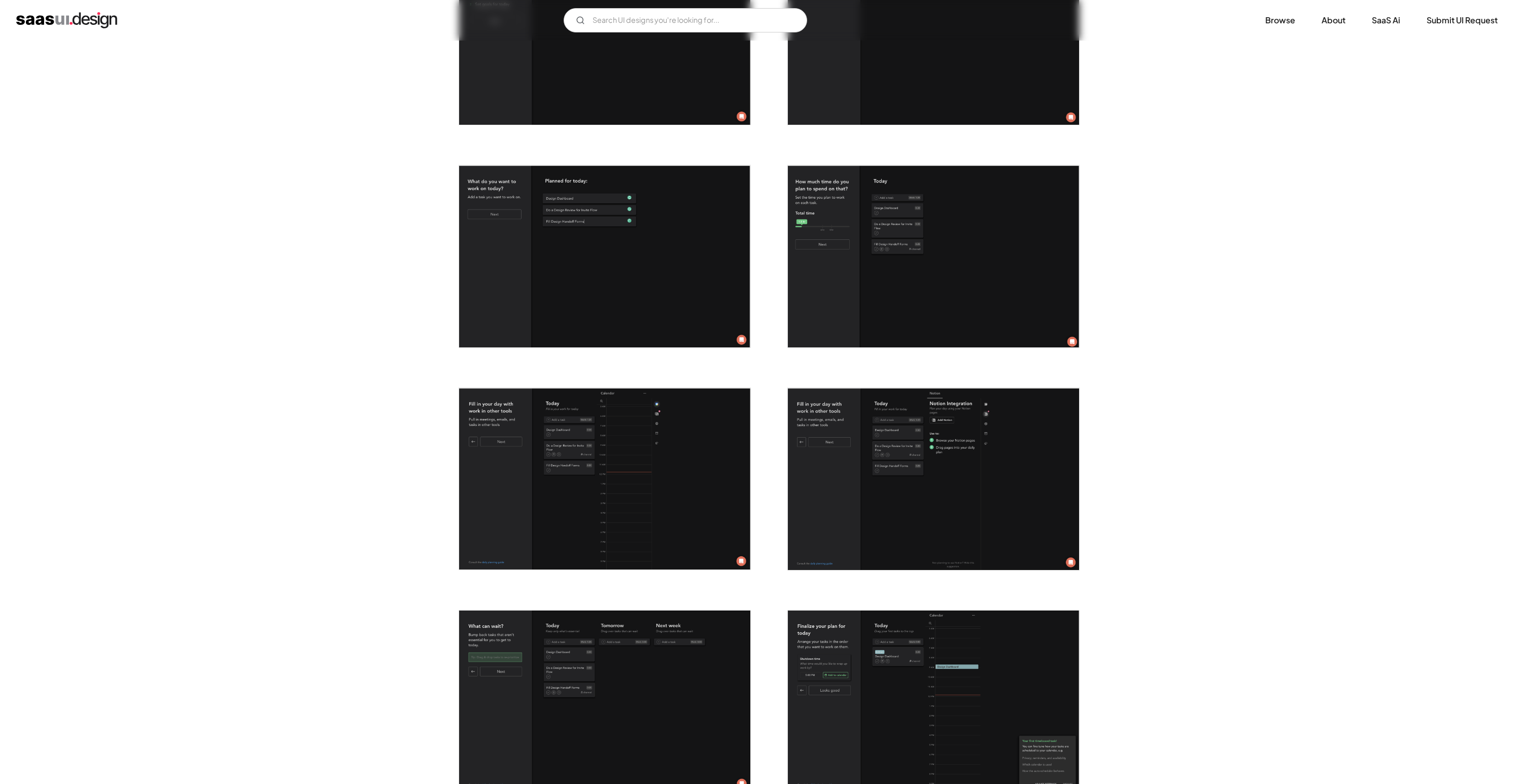
scroll to position [1282, 0]
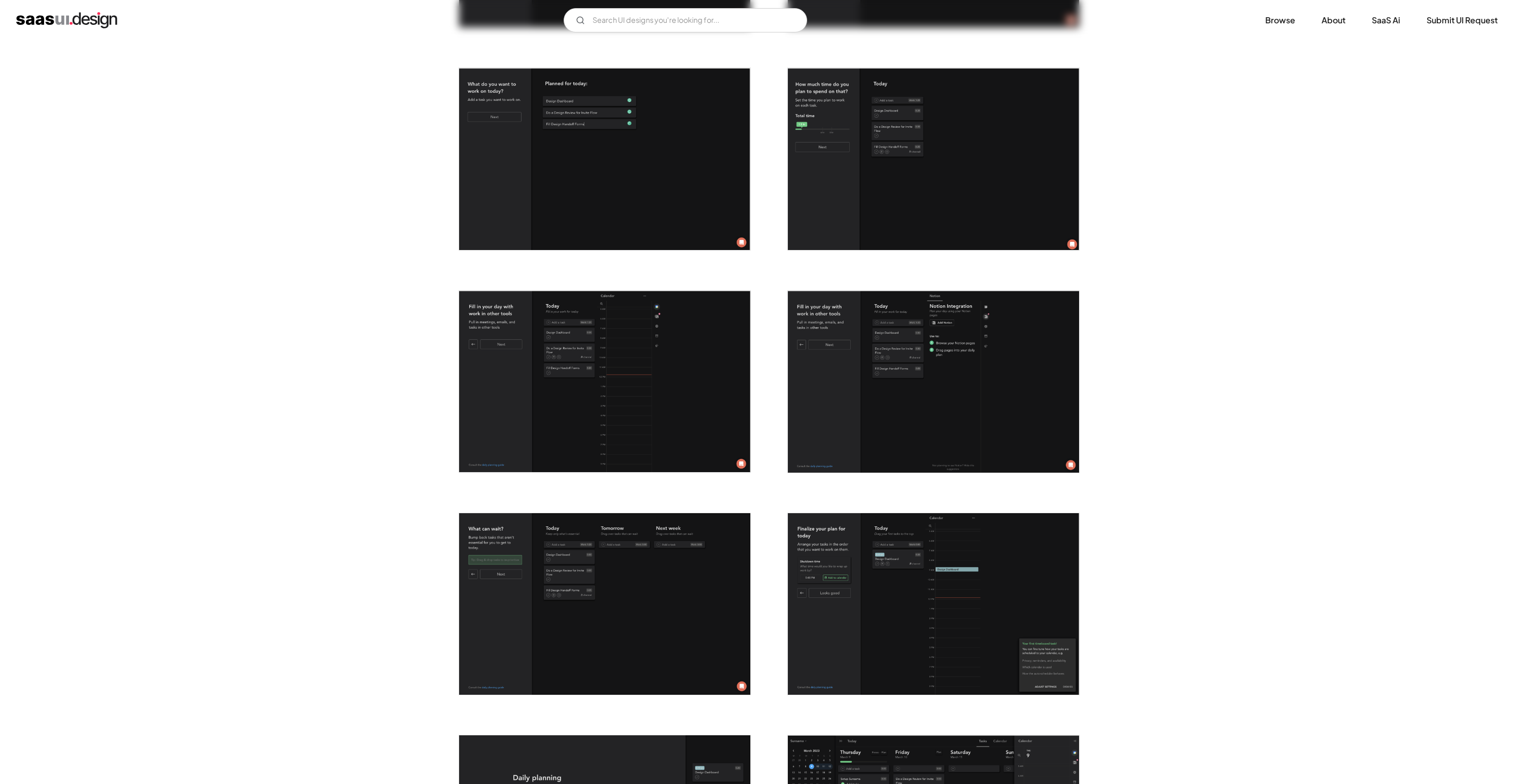
click at [1202, 477] on div "Back Sunsama Digital daily planner that Make work-life balance a reality Produc…" at bounding box center [763, 301] width 1526 height 3084
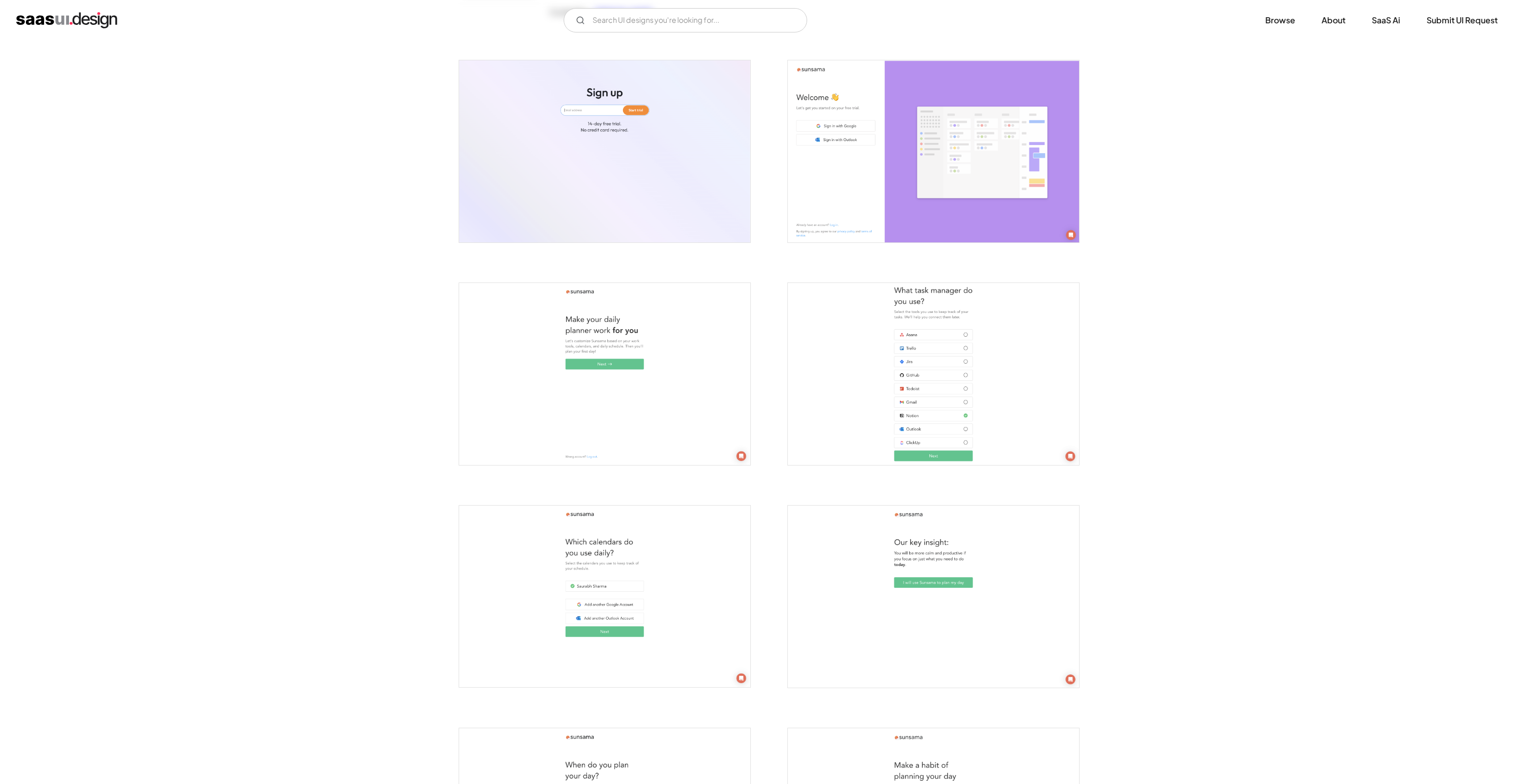
scroll to position [0, 0]
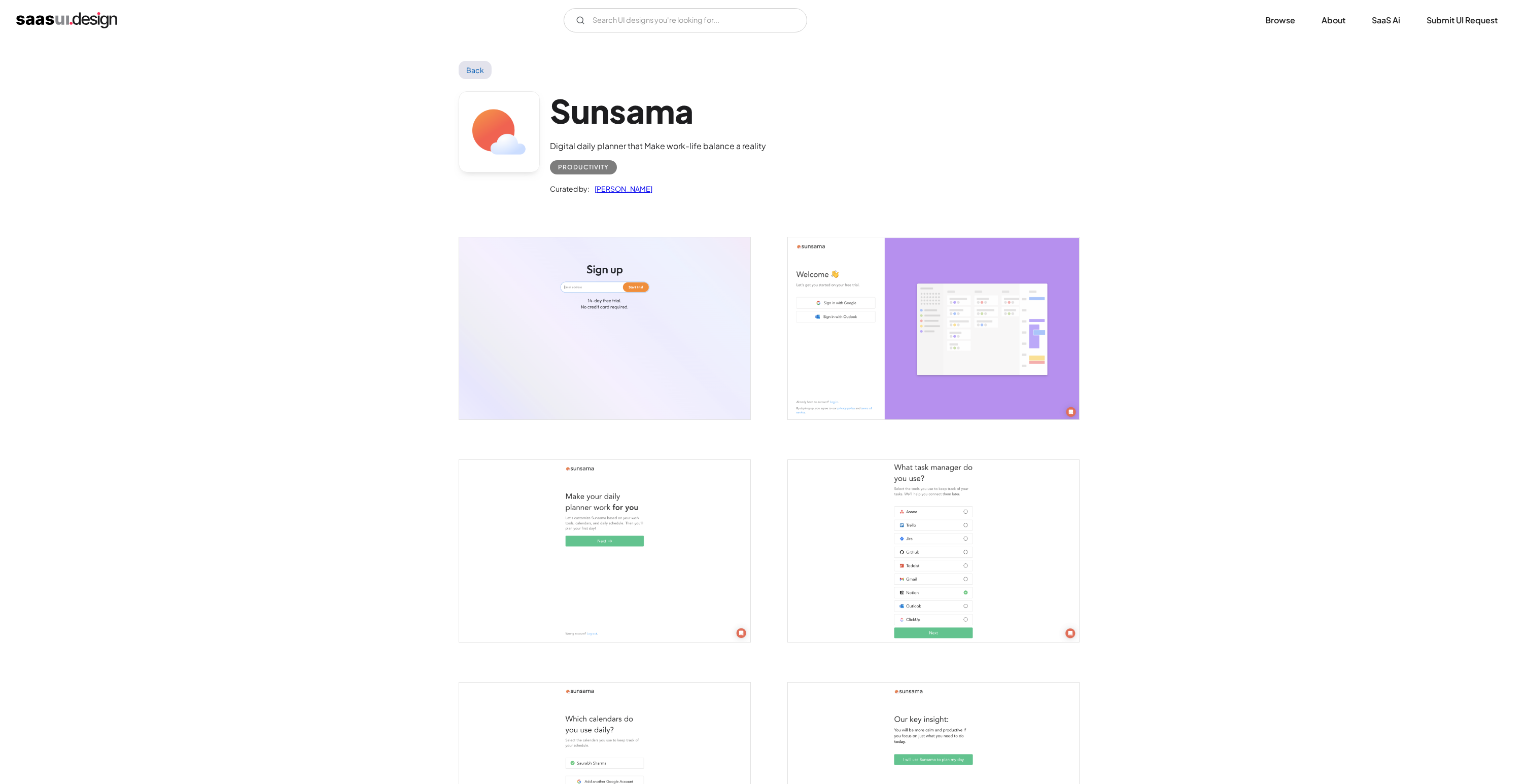
click at [640, 190] on link "Saurabh Sharma" at bounding box center [621, 188] width 63 height 12
click at [592, 168] on div "Productivity" at bounding box center [584, 167] width 51 height 12
click at [588, 133] on div "Sunsama Digital daily planner that Make work-life balance a reality Productivit…" at bounding box center [658, 143] width 216 height 104
click at [588, 146] on div "Digital daily planner that Make work-life balance a reality" at bounding box center [658, 146] width 216 height 12
click at [570, 192] on div "Curated by:" at bounding box center [569, 188] width 40 height 12
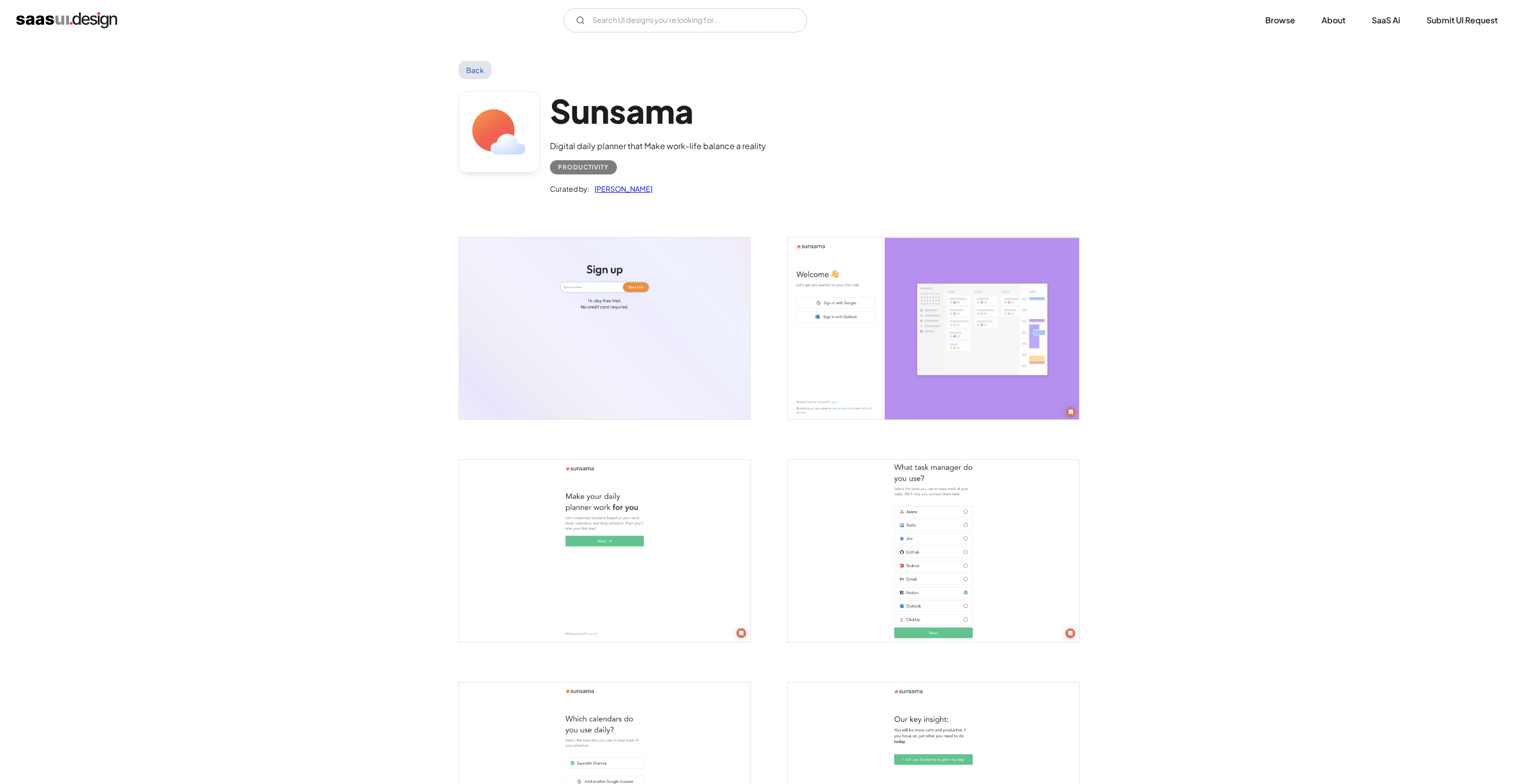
click at [576, 242] on img "open lightbox" at bounding box center [605, 328] width 291 height 182
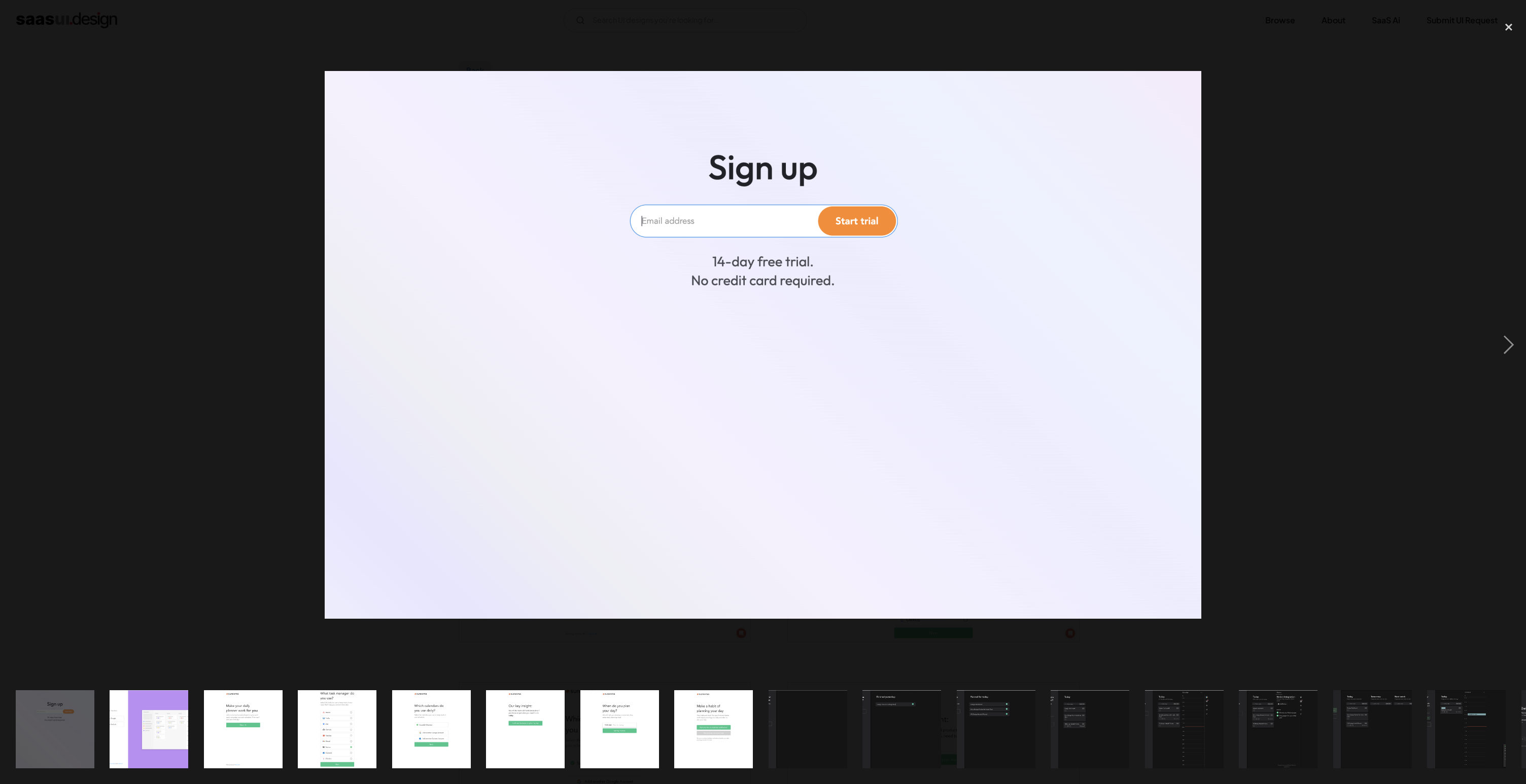
click at [677, 140] on img at bounding box center [763, 345] width 877 height 548
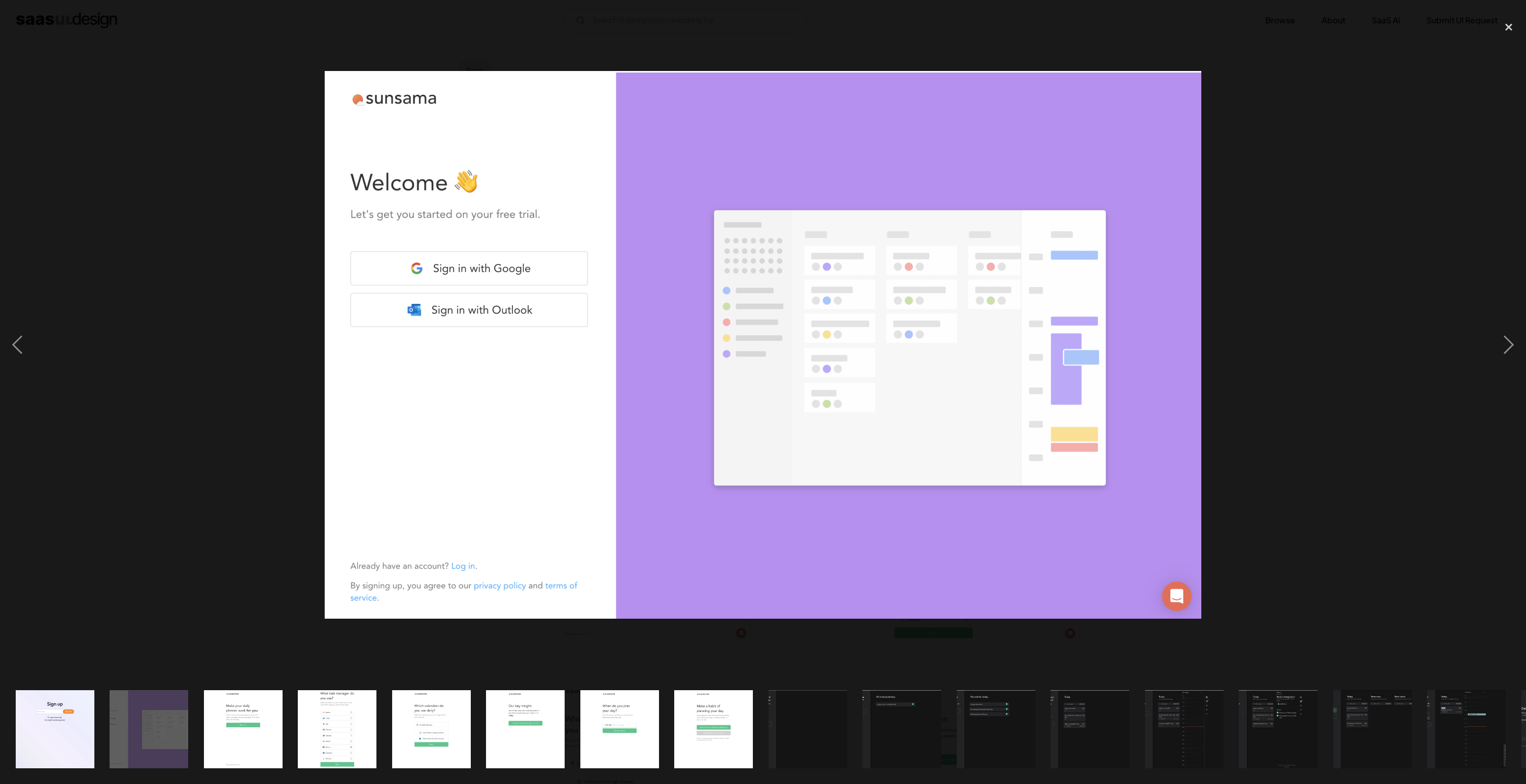
click at [741, 28] on div at bounding box center [763, 345] width 1526 height 658
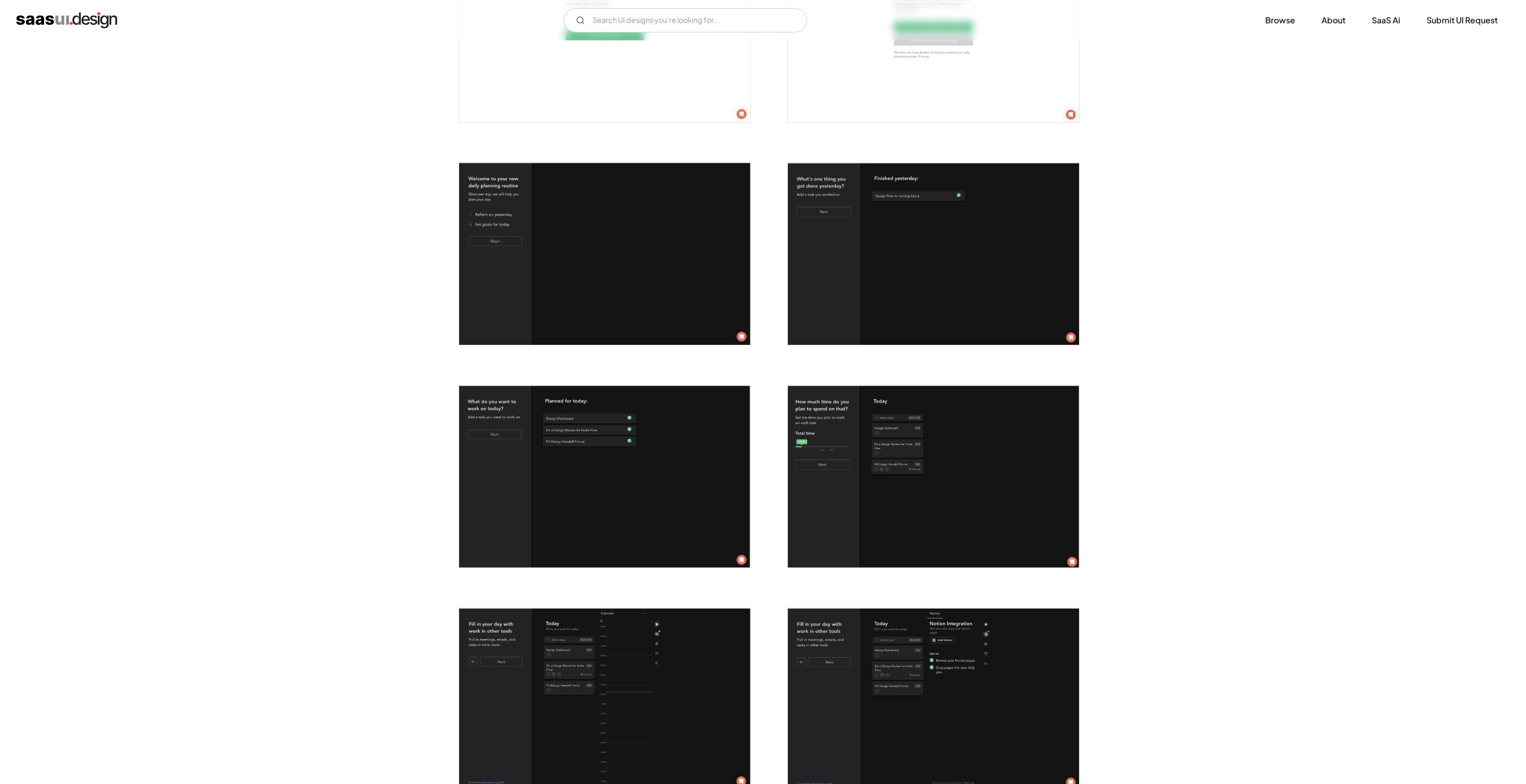
scroll to position [1197, 0]
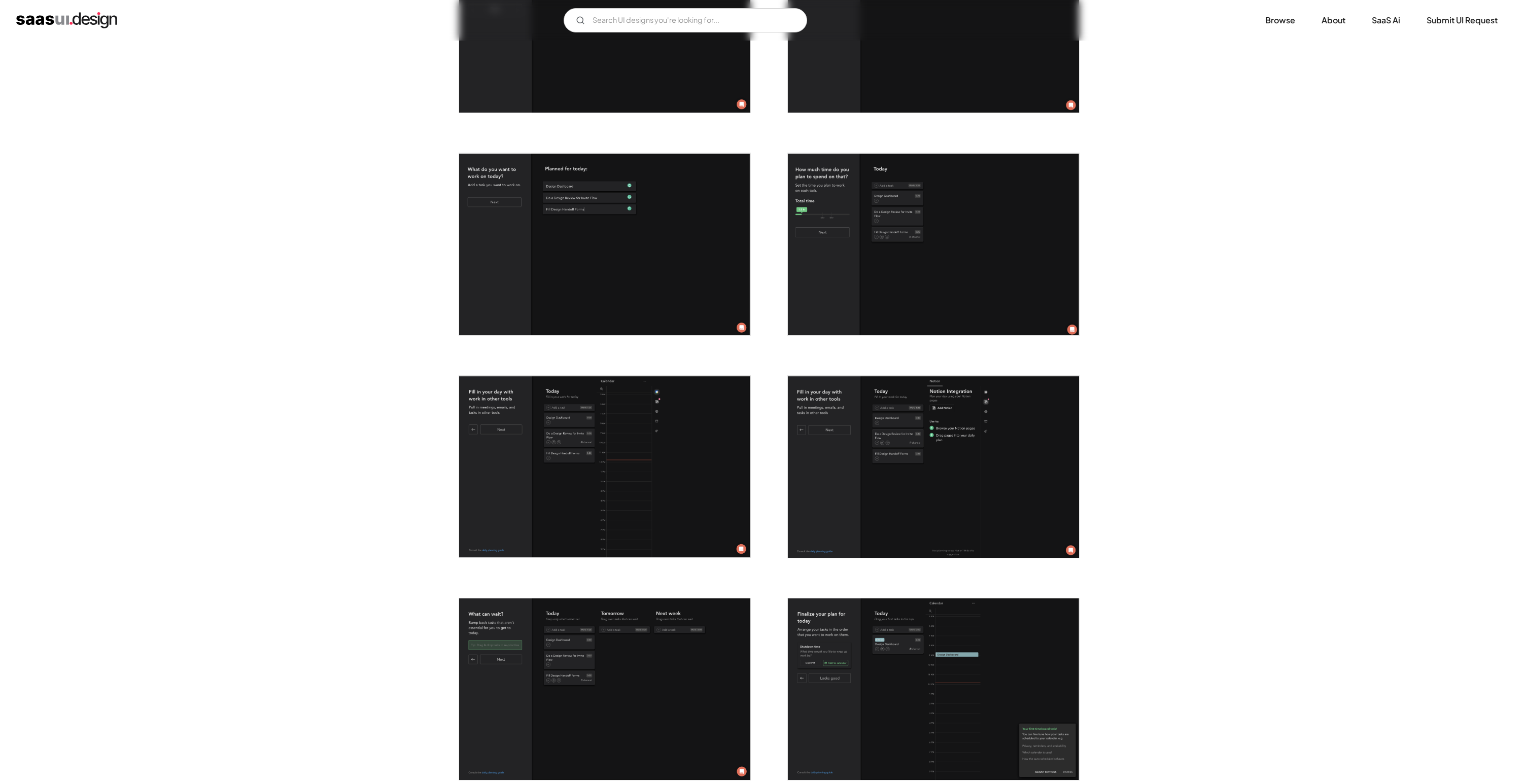
click at [629, 497] on img "open lightbox" at bounding box center [605, 467] width 291 height 182
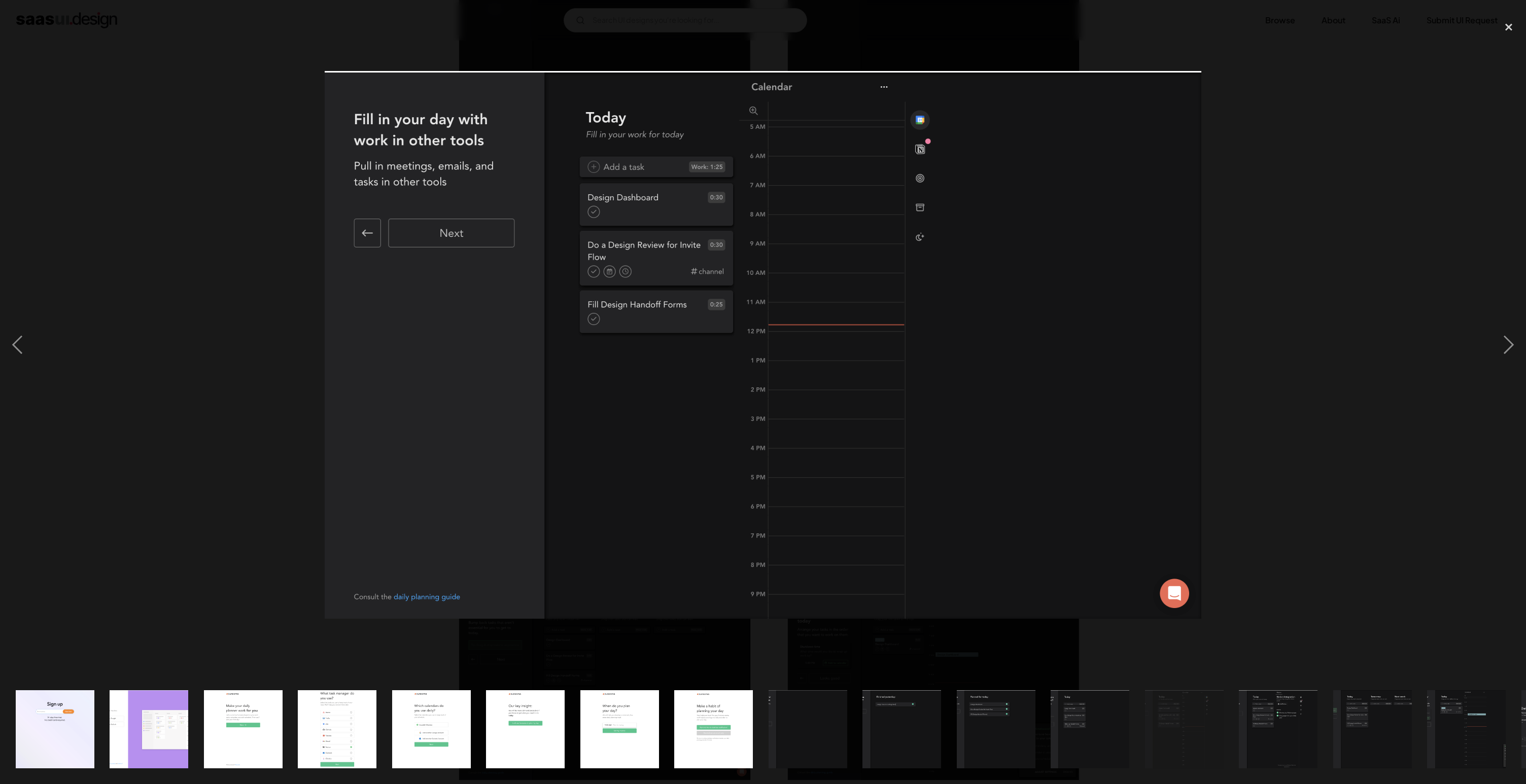
click at [291, 274] on div at bounding box center [763, 345] width 1526 height 658
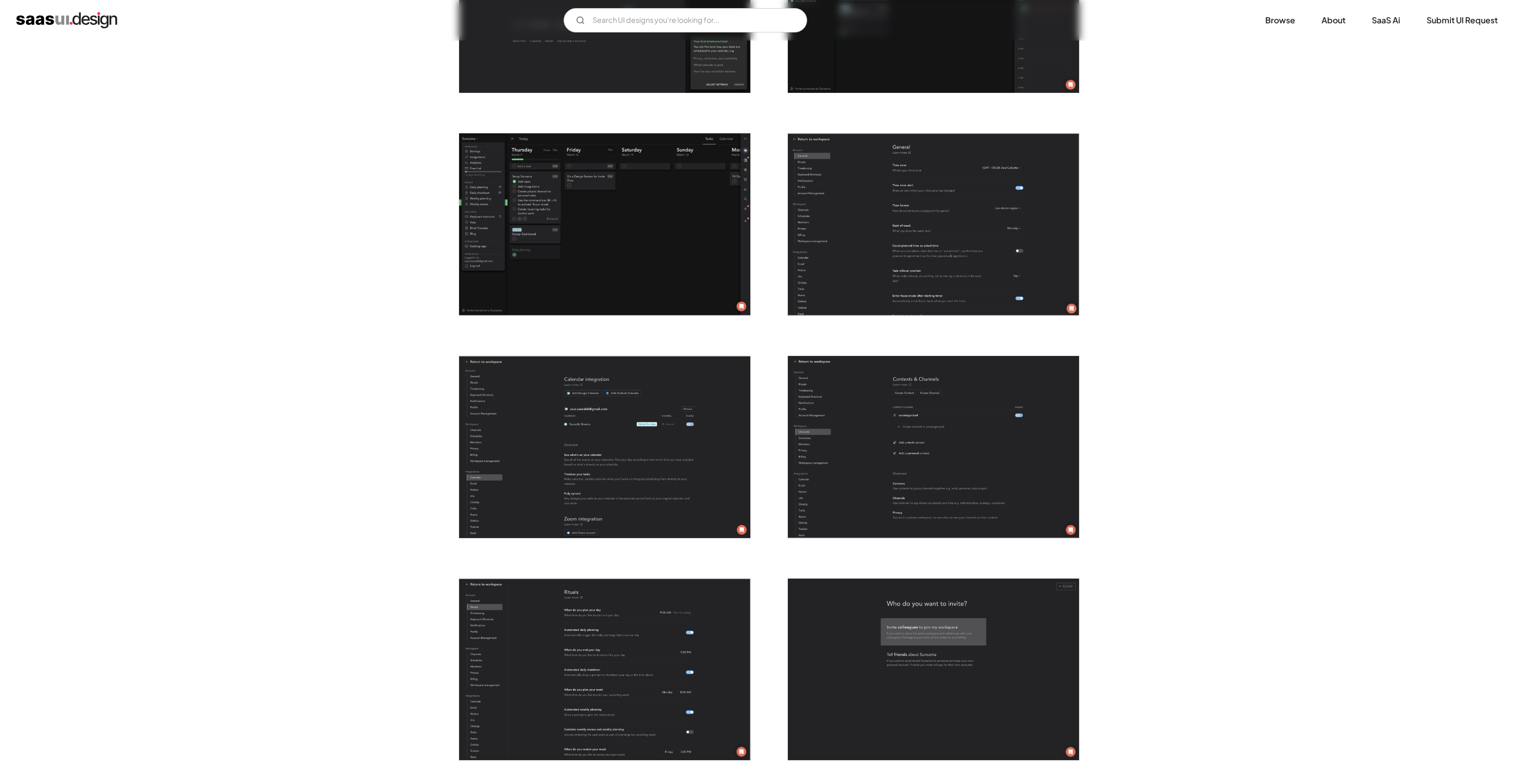
scroll to position [2109, 0]
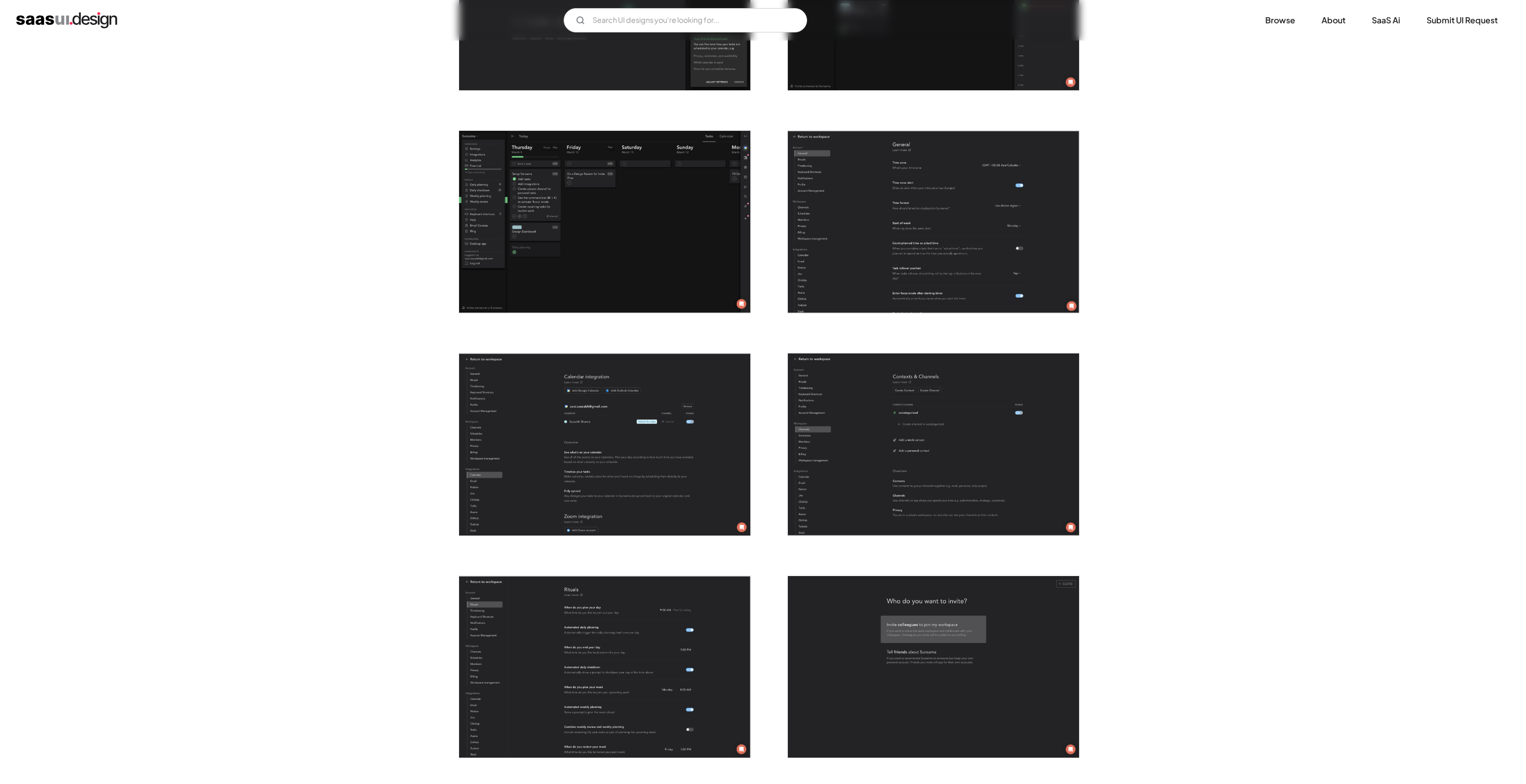
click at [551, 509] on img "open lightbox" at bounding box center [605, 444] width 291 height 182
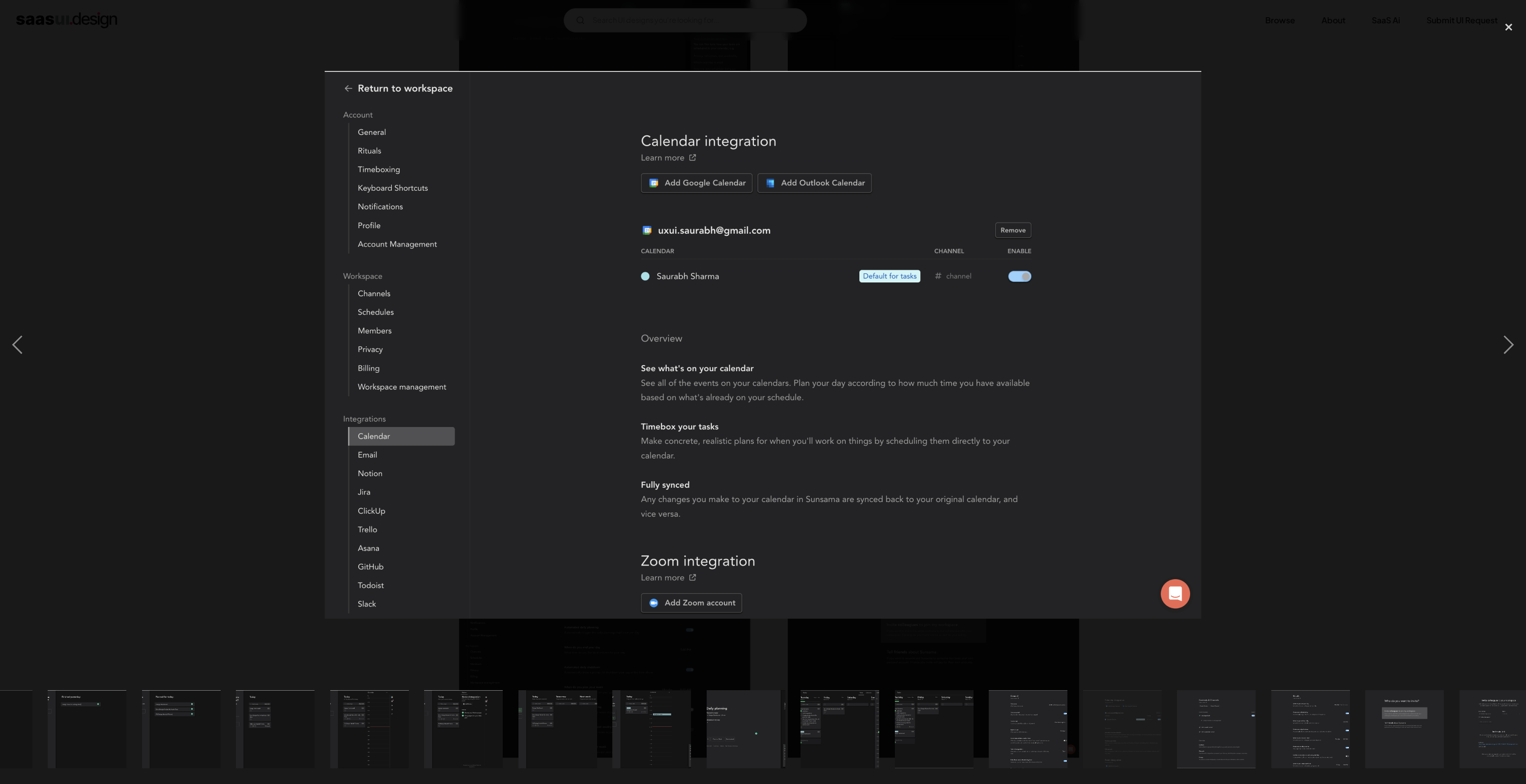
scroll to position [0, 842]
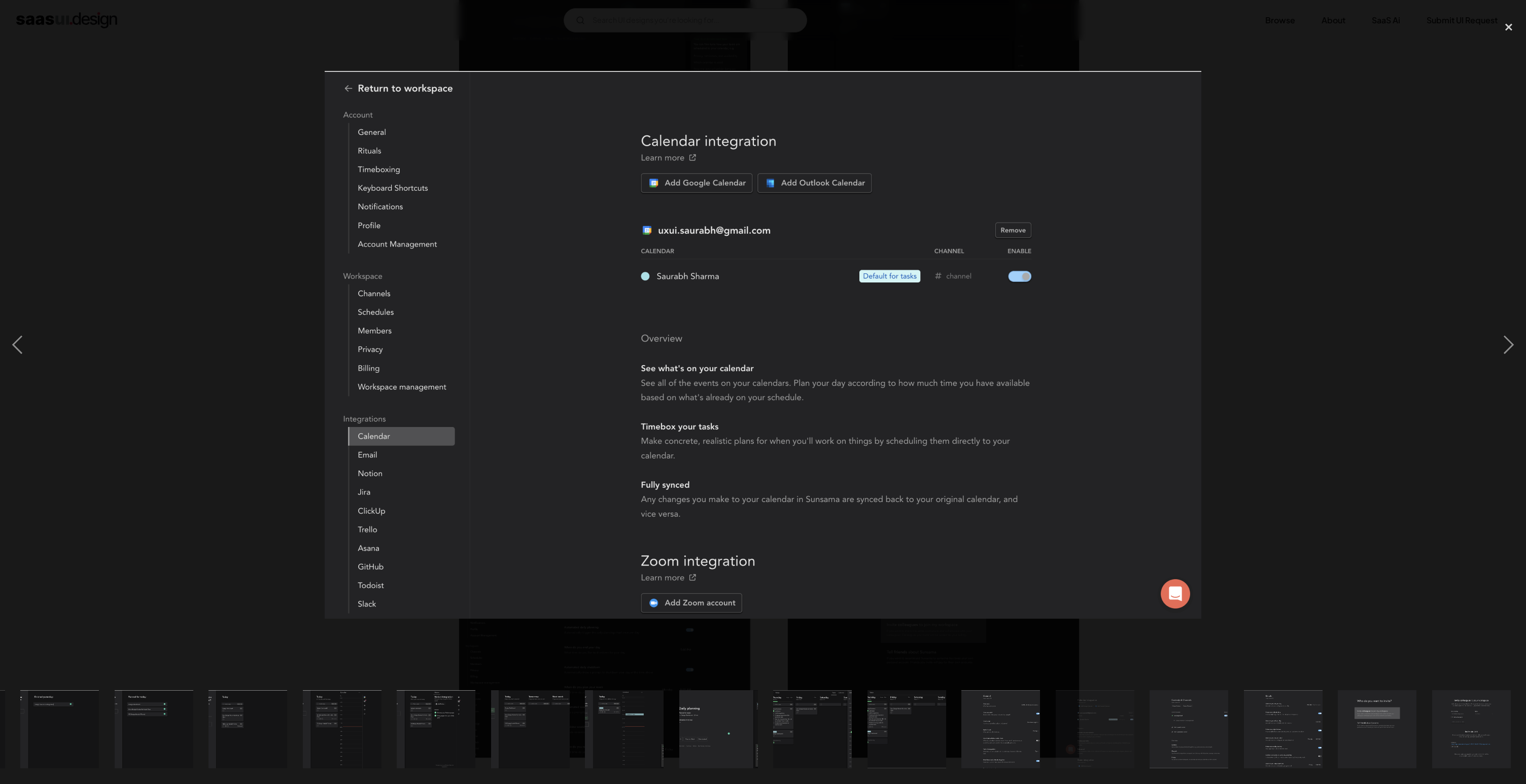
click at [294, 361] on div at bounding box center [763, 345] width 1526 height 658
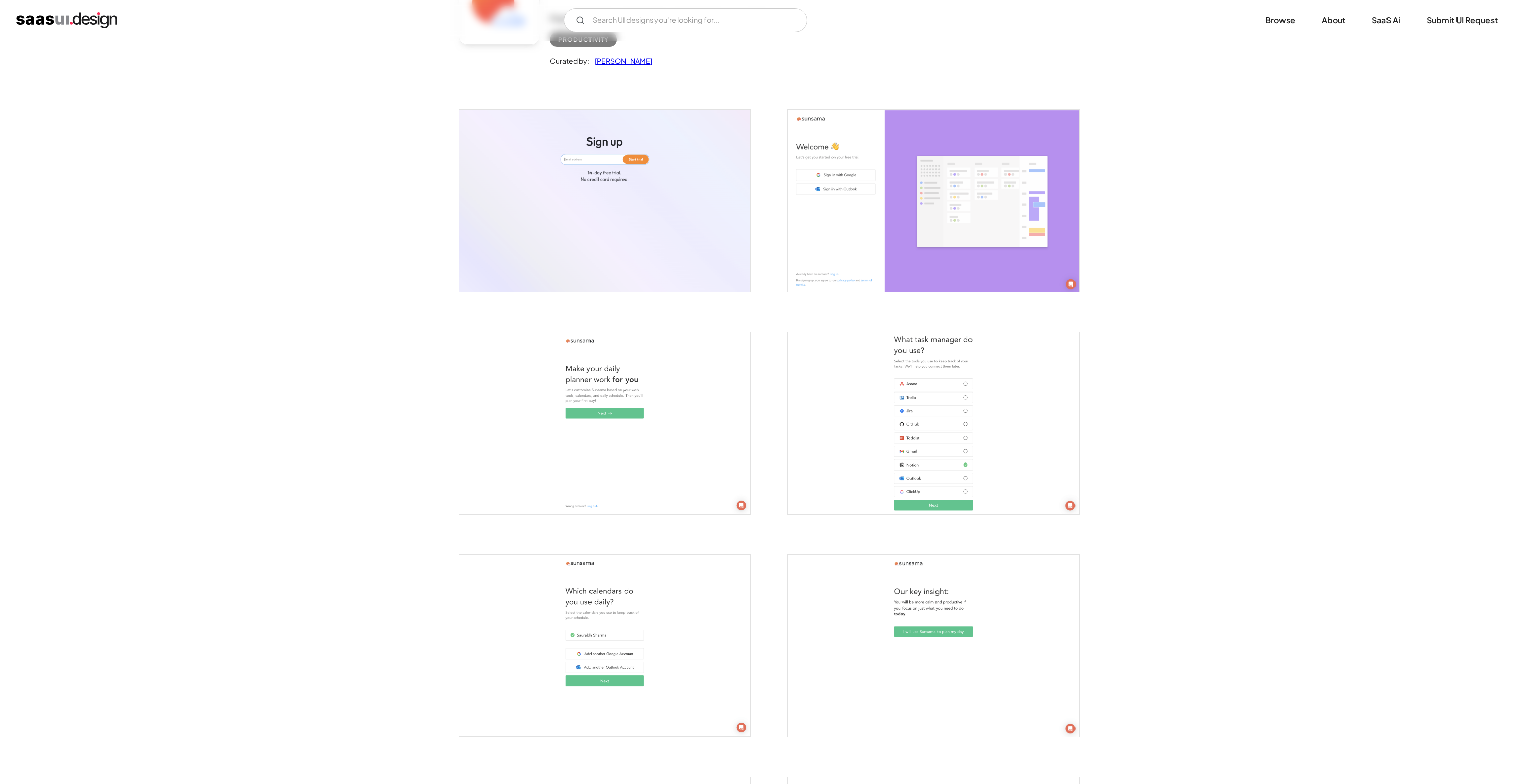
scroll to position [0, 0]
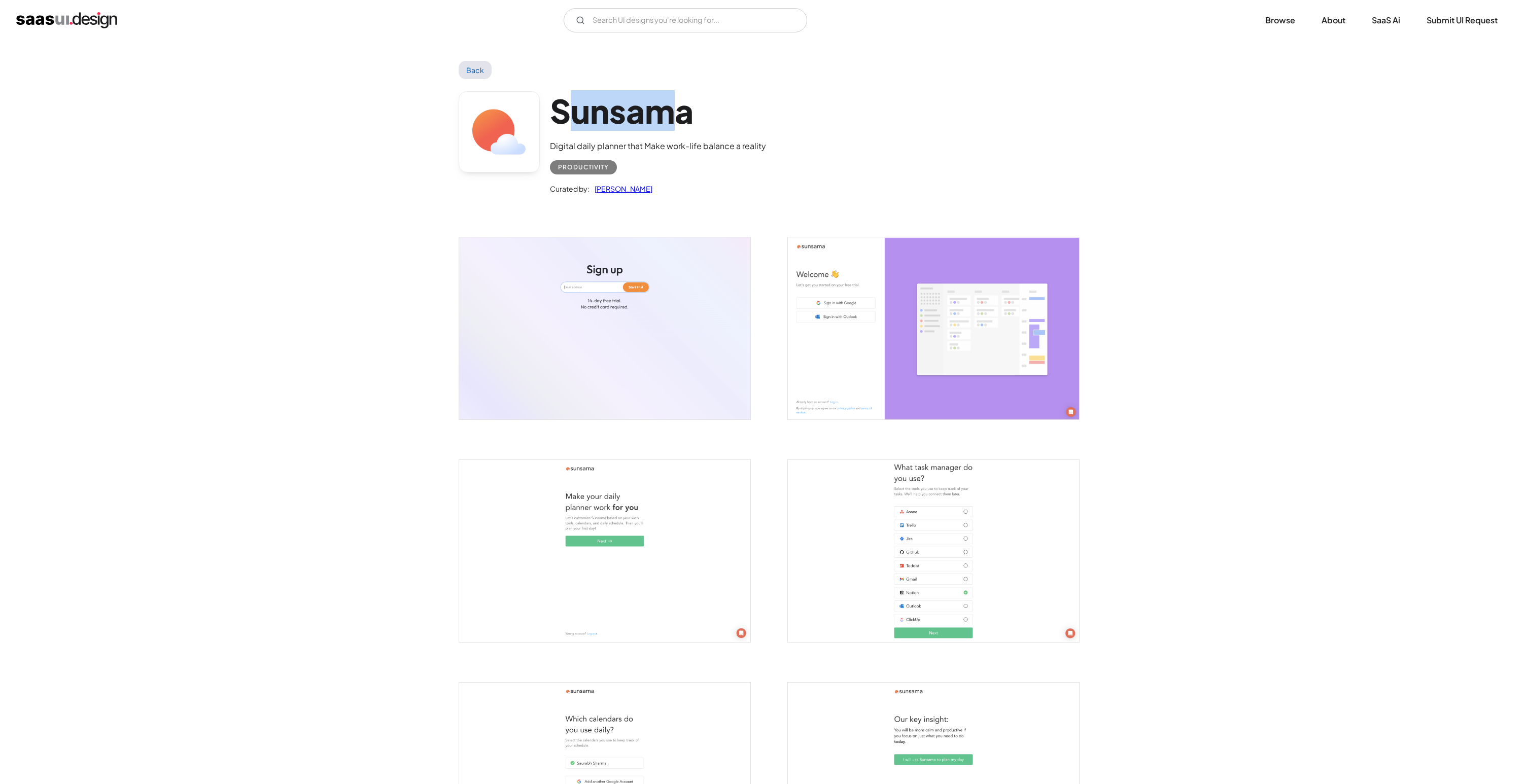
drag, startPoint x: 563, startPoint y: 102, endPoint x: 672, endPoint y: 108, distance: 109.2
click at [673, 108] on h1 "Sunsama" at bounding box center [658, 111] width 216 height 39
click at [672, 108] on h1 "Sunsama" at bounding box center [658, 111] width 216 height 39
drag, startPoint x: 692, startPoint y: 108, endPoint x: 540, endPoint y: 108, distance: 152.0
click at [540, 108] on div "Sunsama Digital daily planner that Make work-life balance a reality Productivit…" at bounding box center [763, 146] width 609 height 133
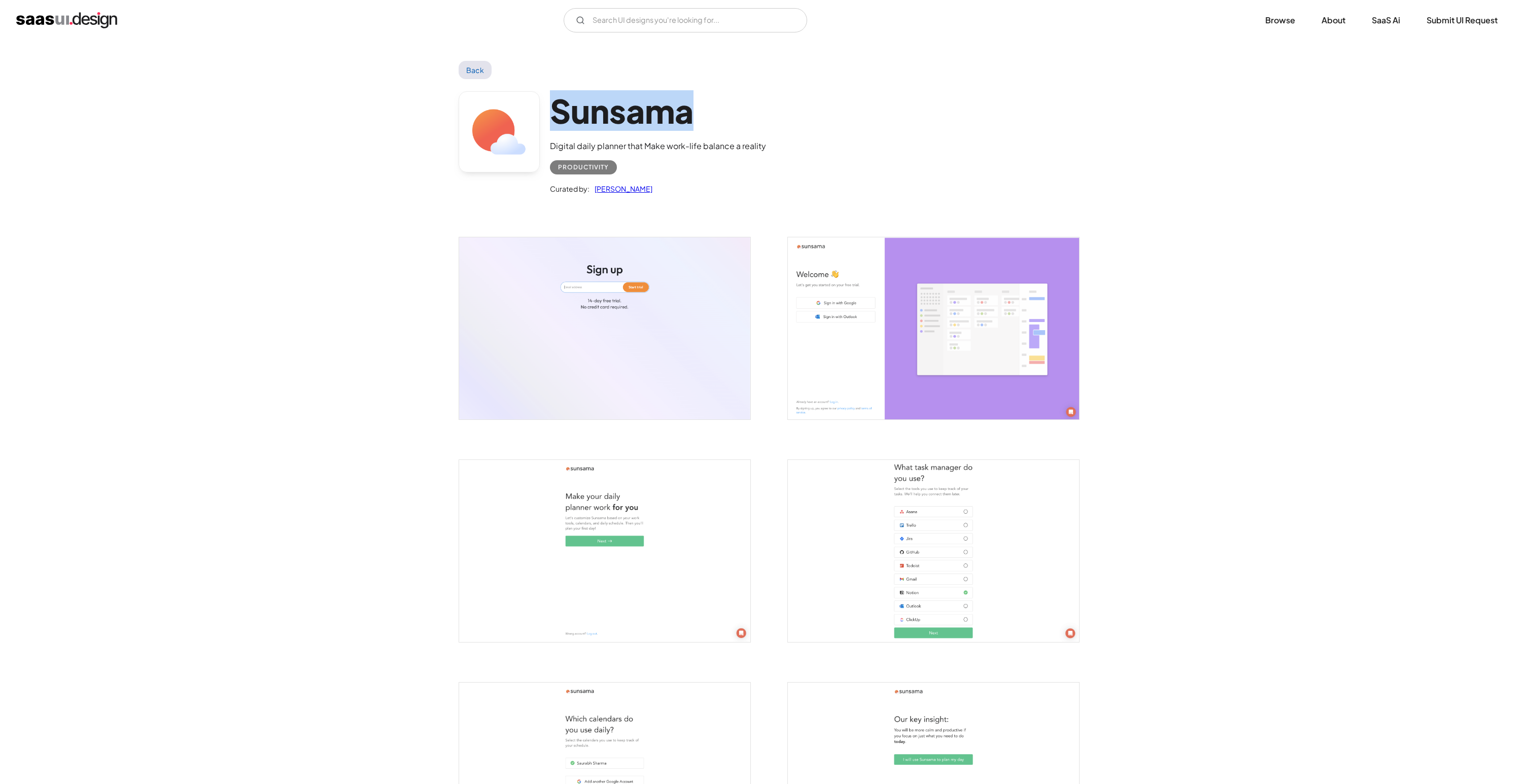
copy div "Sunsama"
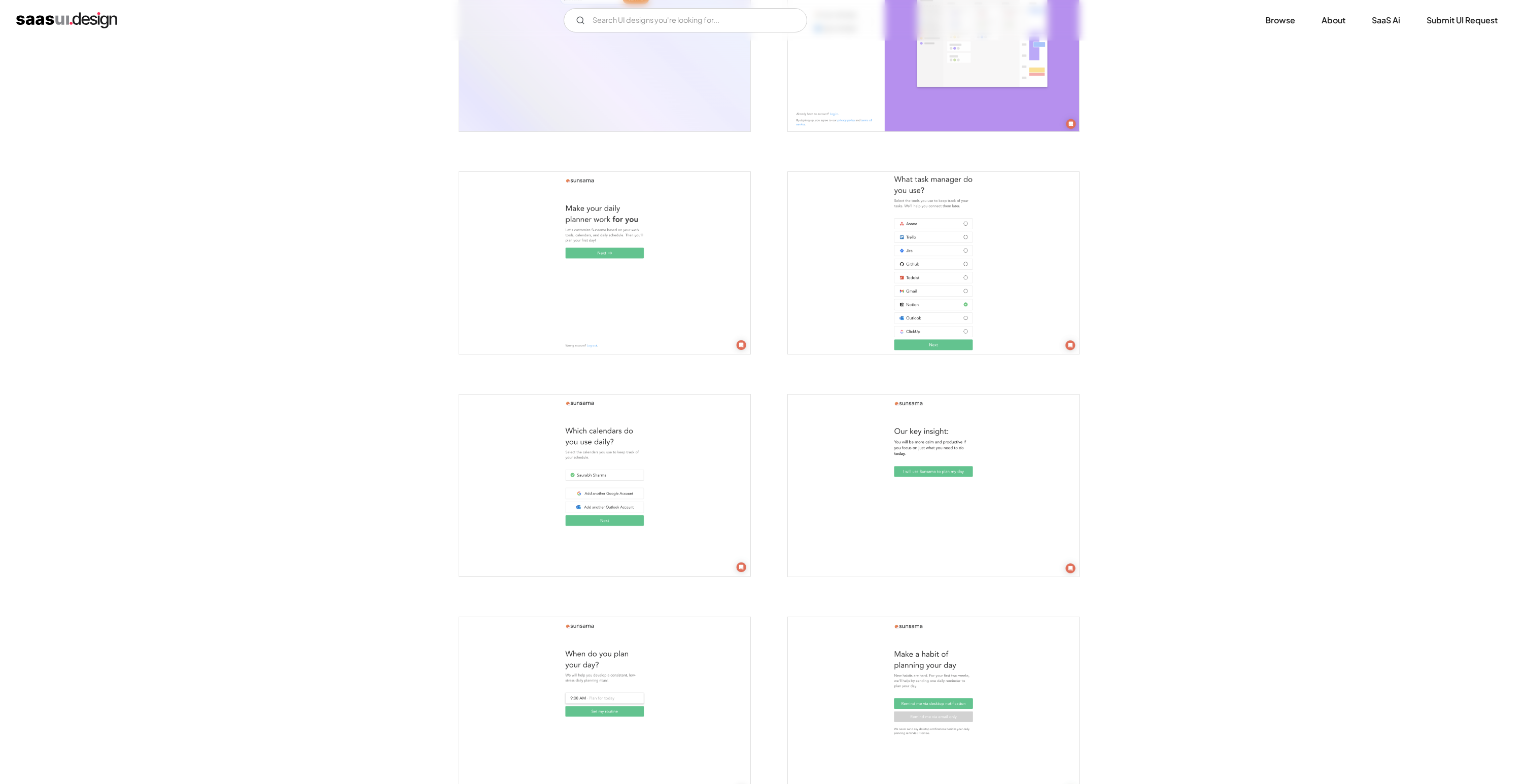
scroll to position [310, 0]
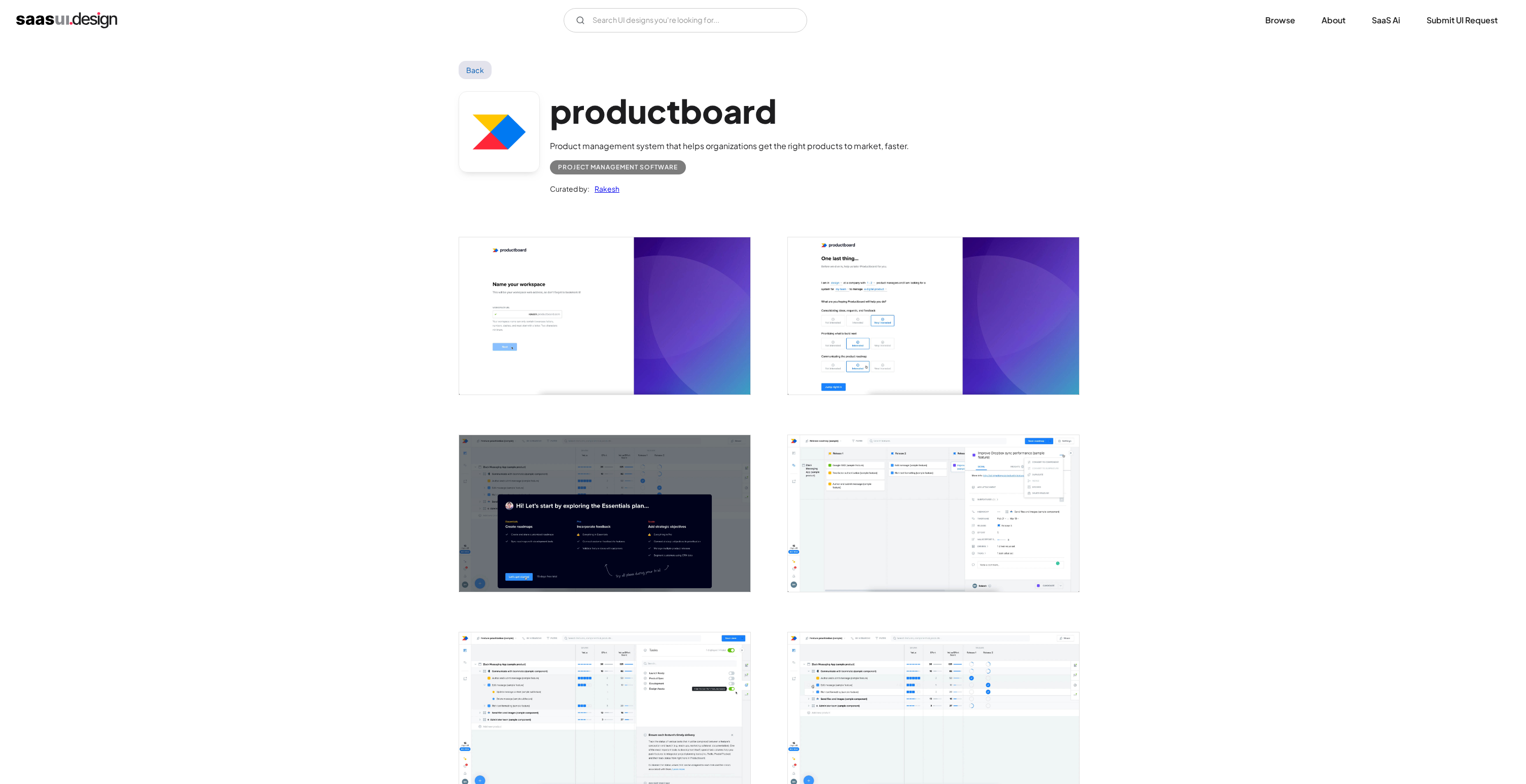
click at [1005, 478] on img "open lightbox" at bounding box center [934, 513] width 291 height 157
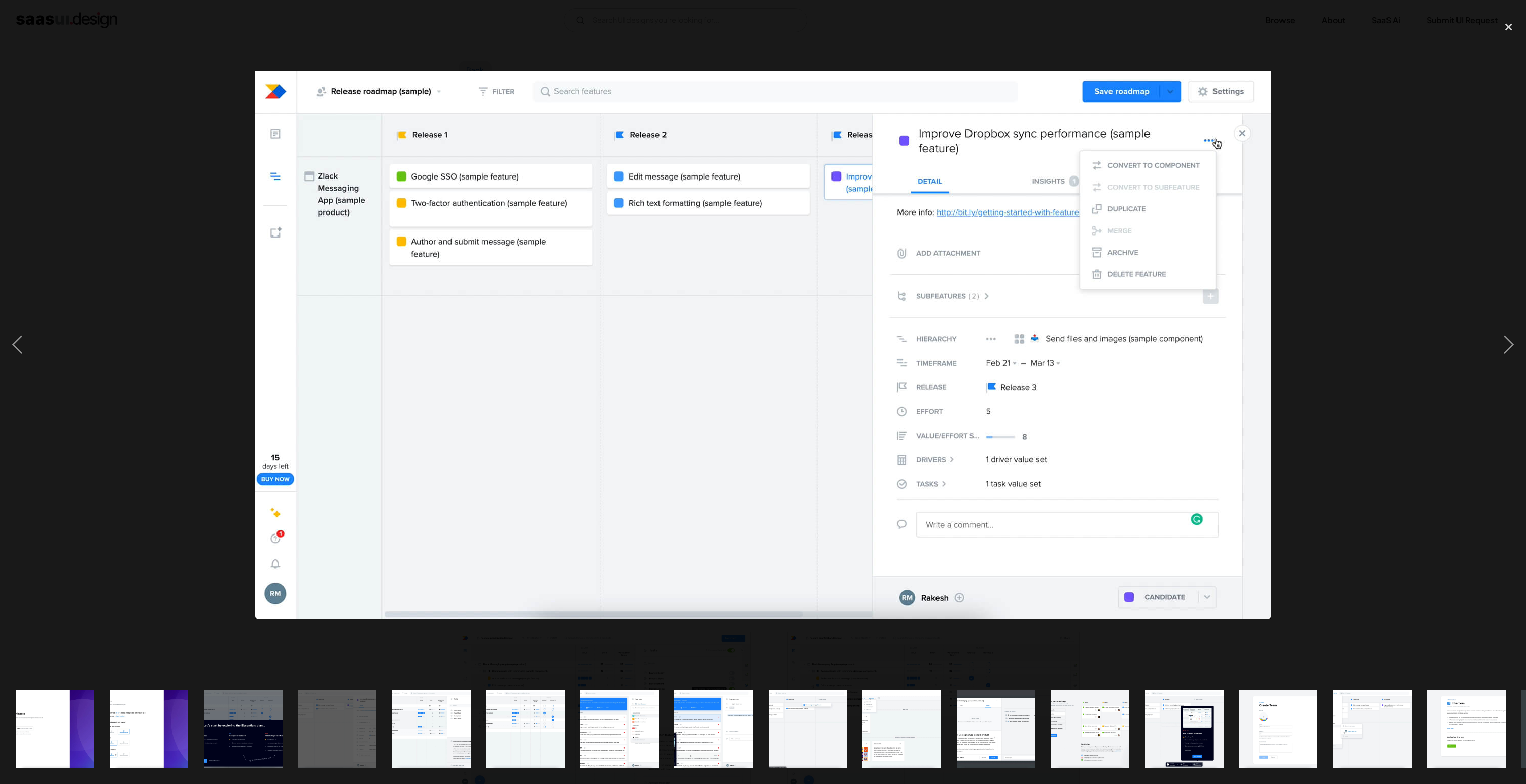
click at [1335, 198] on div at bounding box center [763, 345] width 1526 height 658
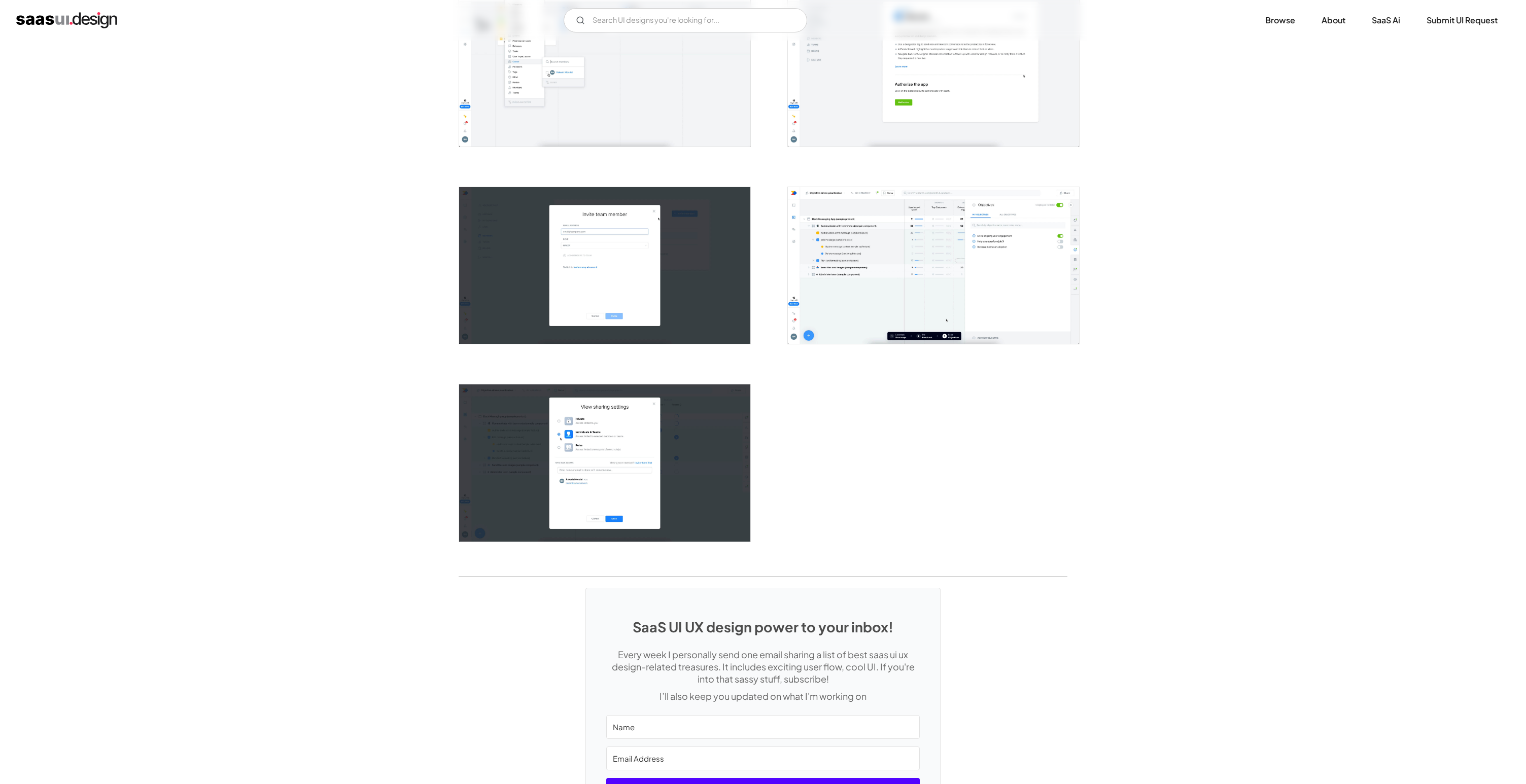
scroll to position [1753, 0]
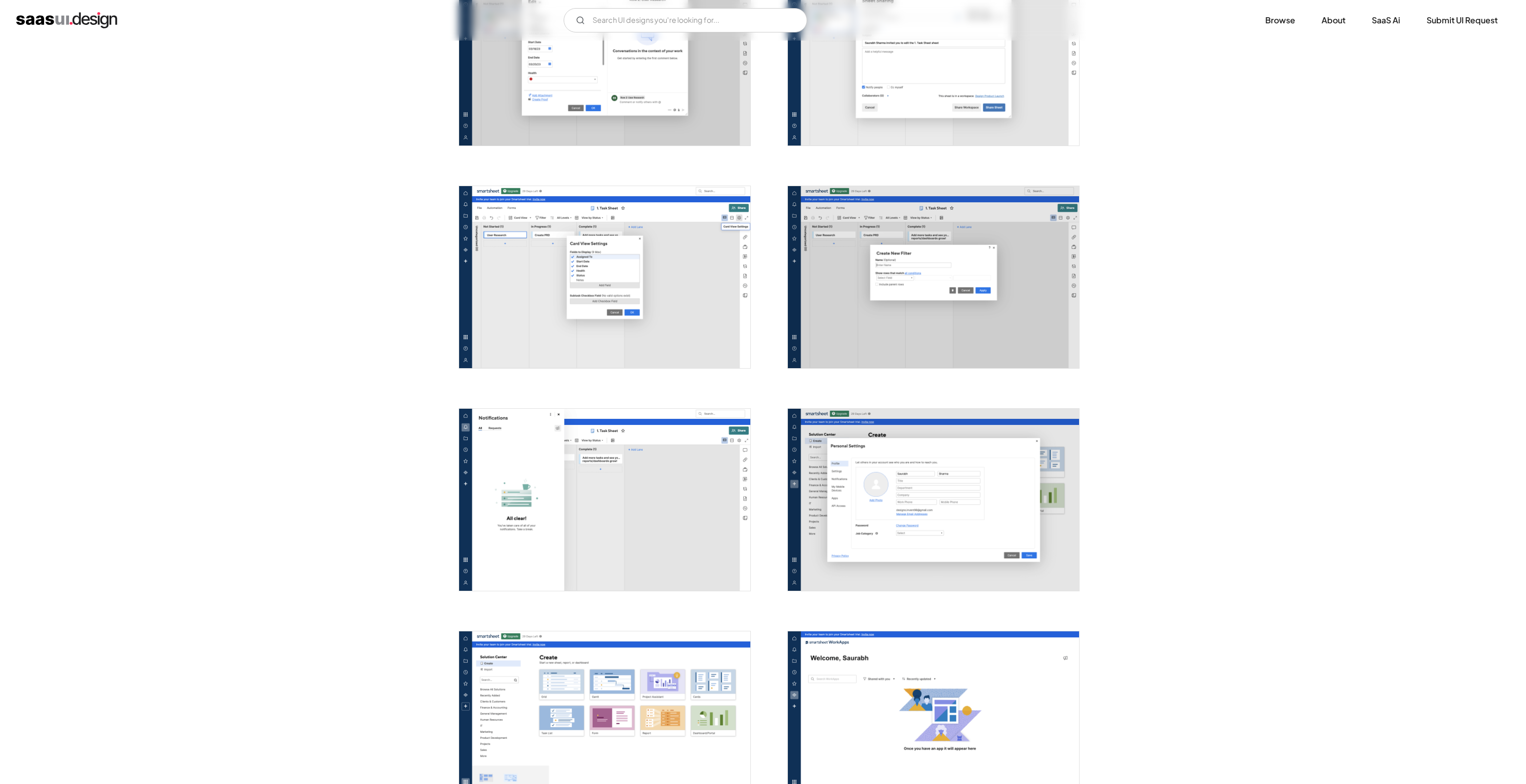
scroll to position [2449, 0]
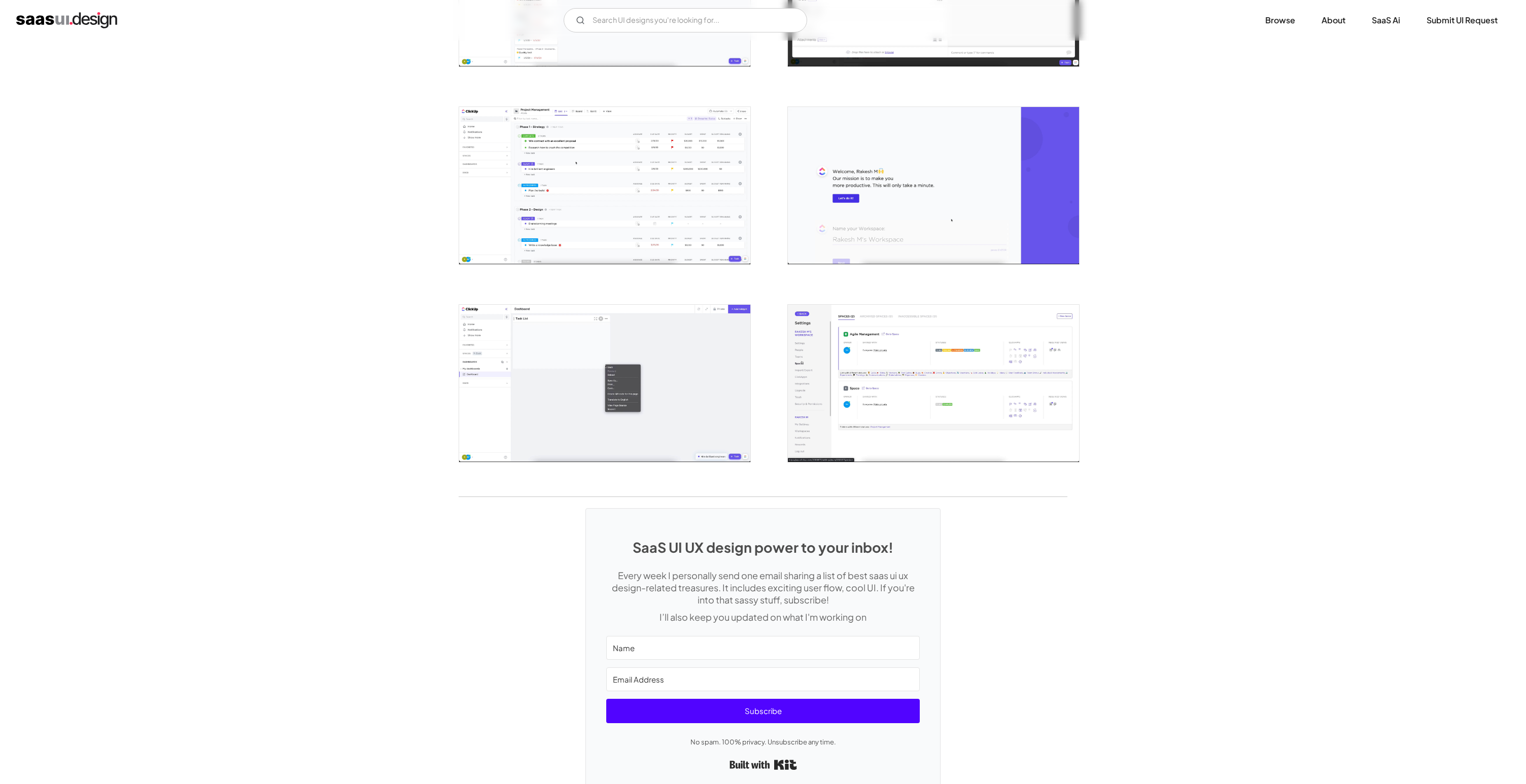
scroll to position [1955, 0]
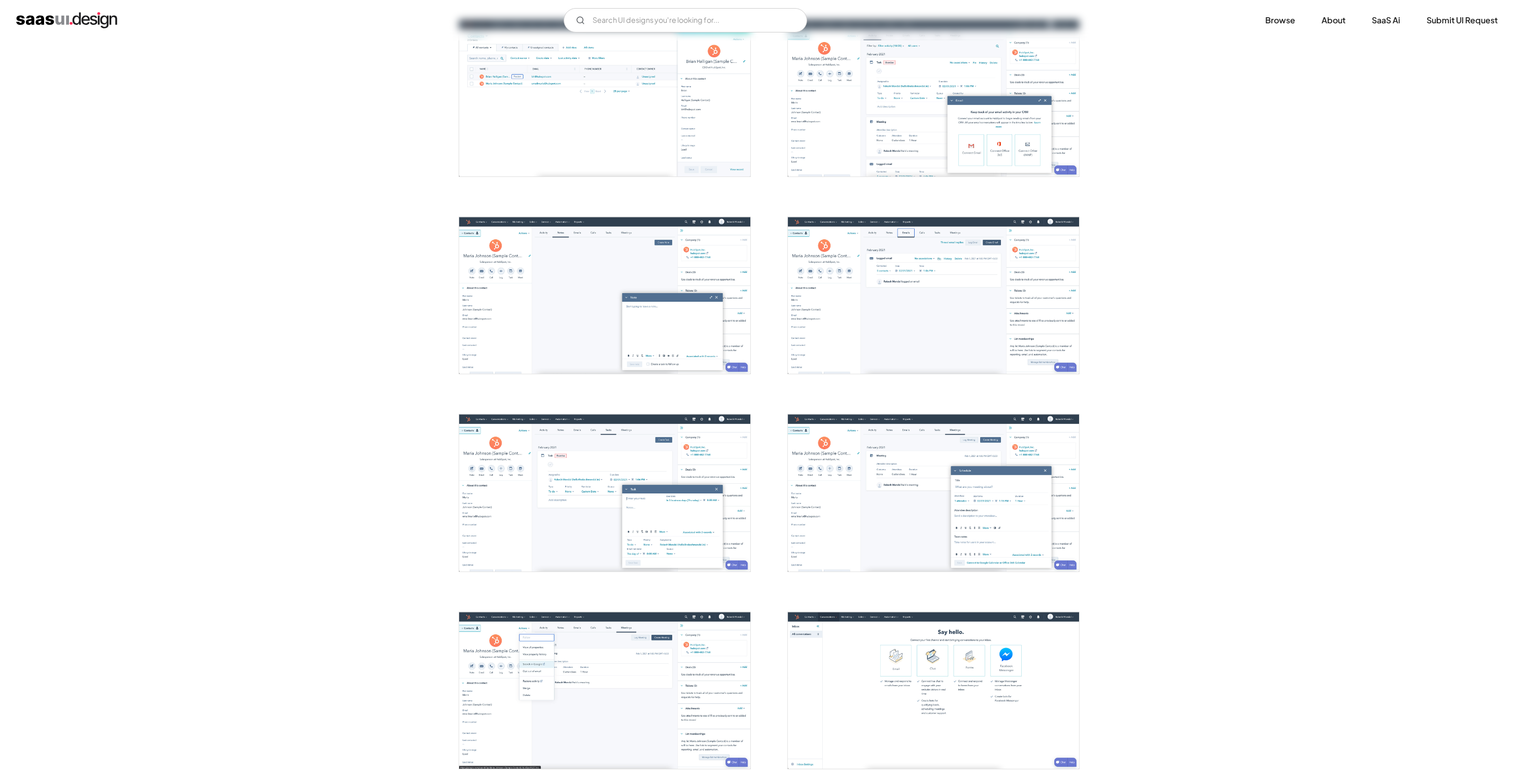
scroll to position [891, 0]
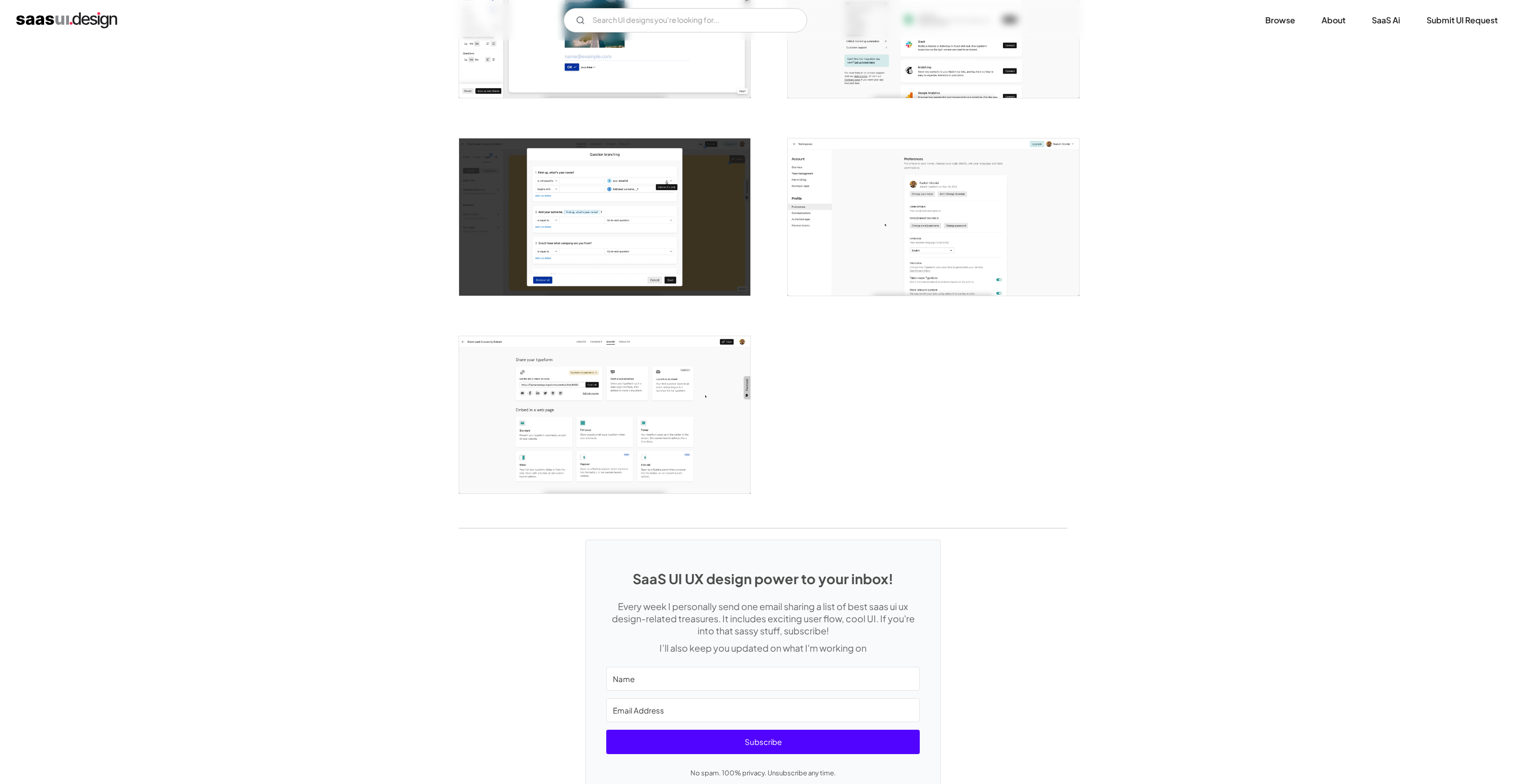
scroll to position [2348, 0]
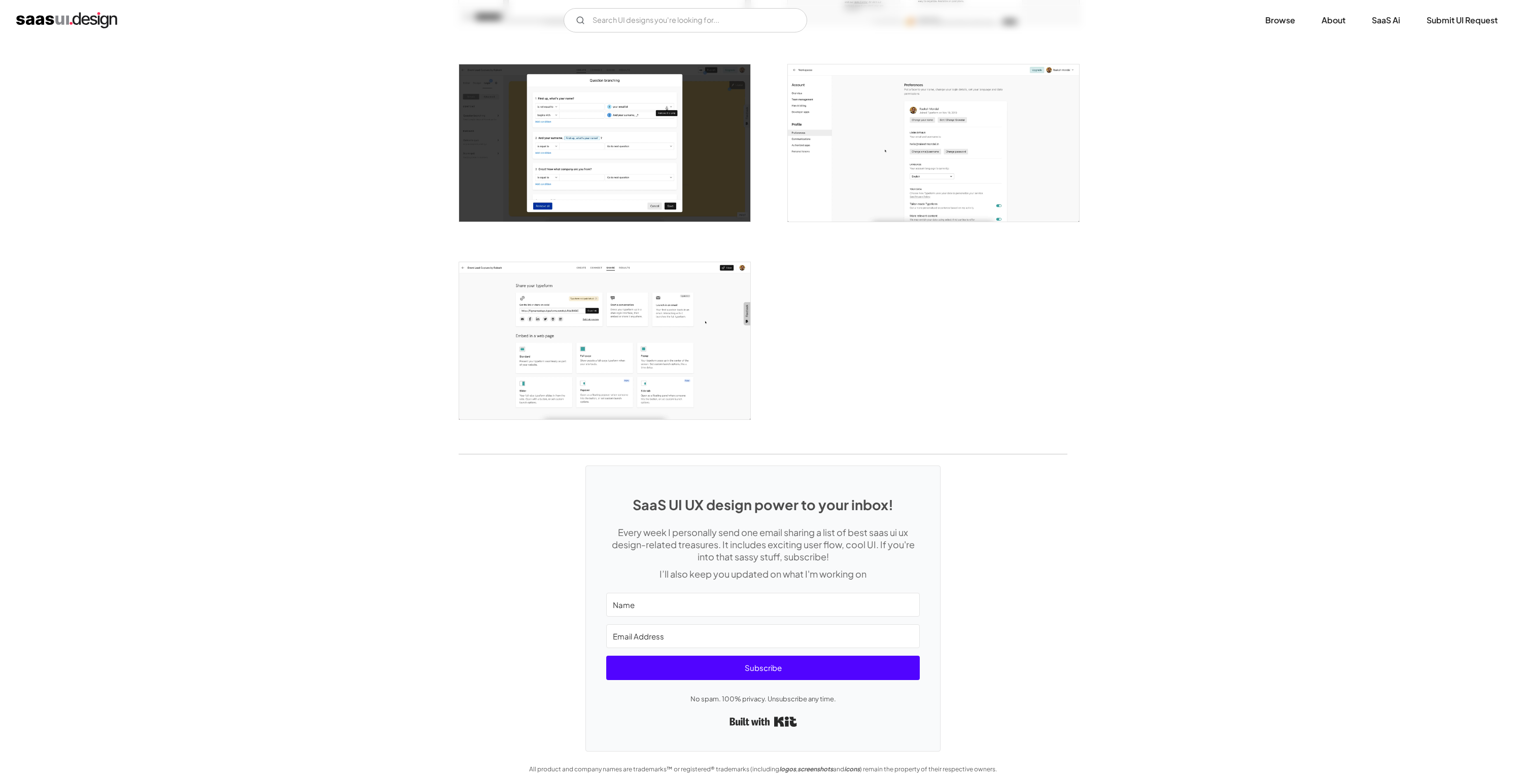
click at [701, 348] on img "open lightbox" at bounding box center [605, 340] width 291 height 157
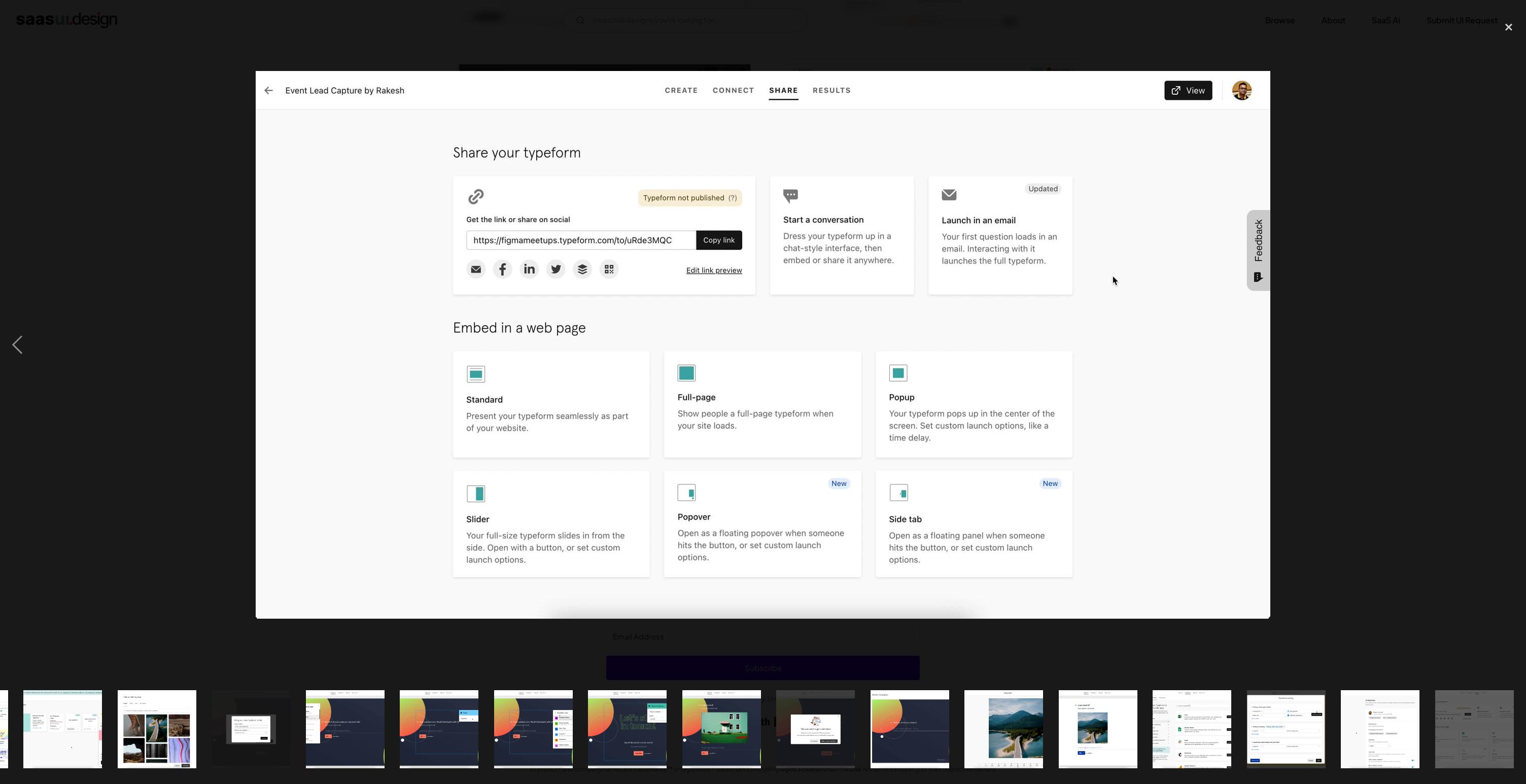
scroll to position [0, 842]
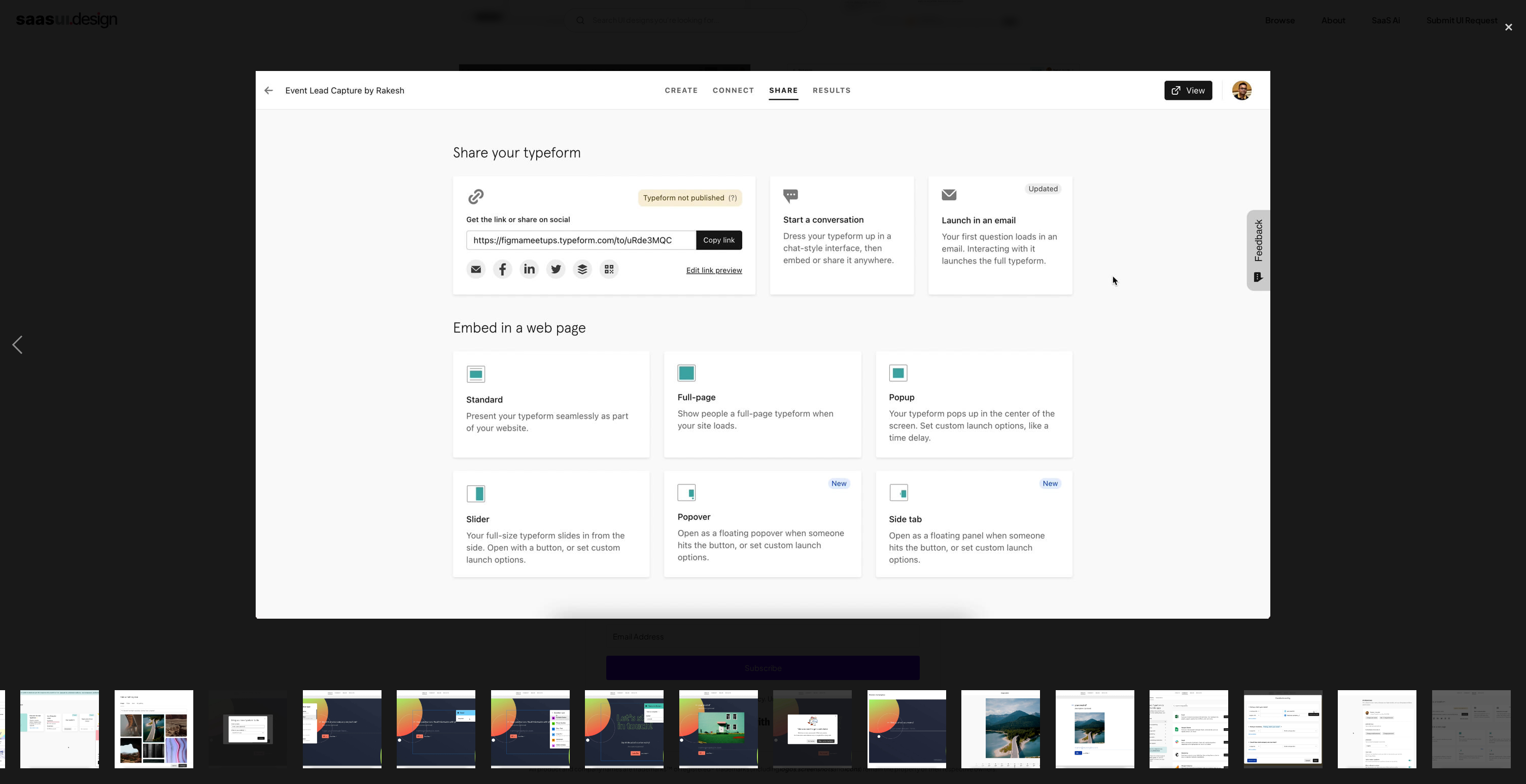
click at [1335, 196] on div at bounding box center [763, 345] width 1526 height 658
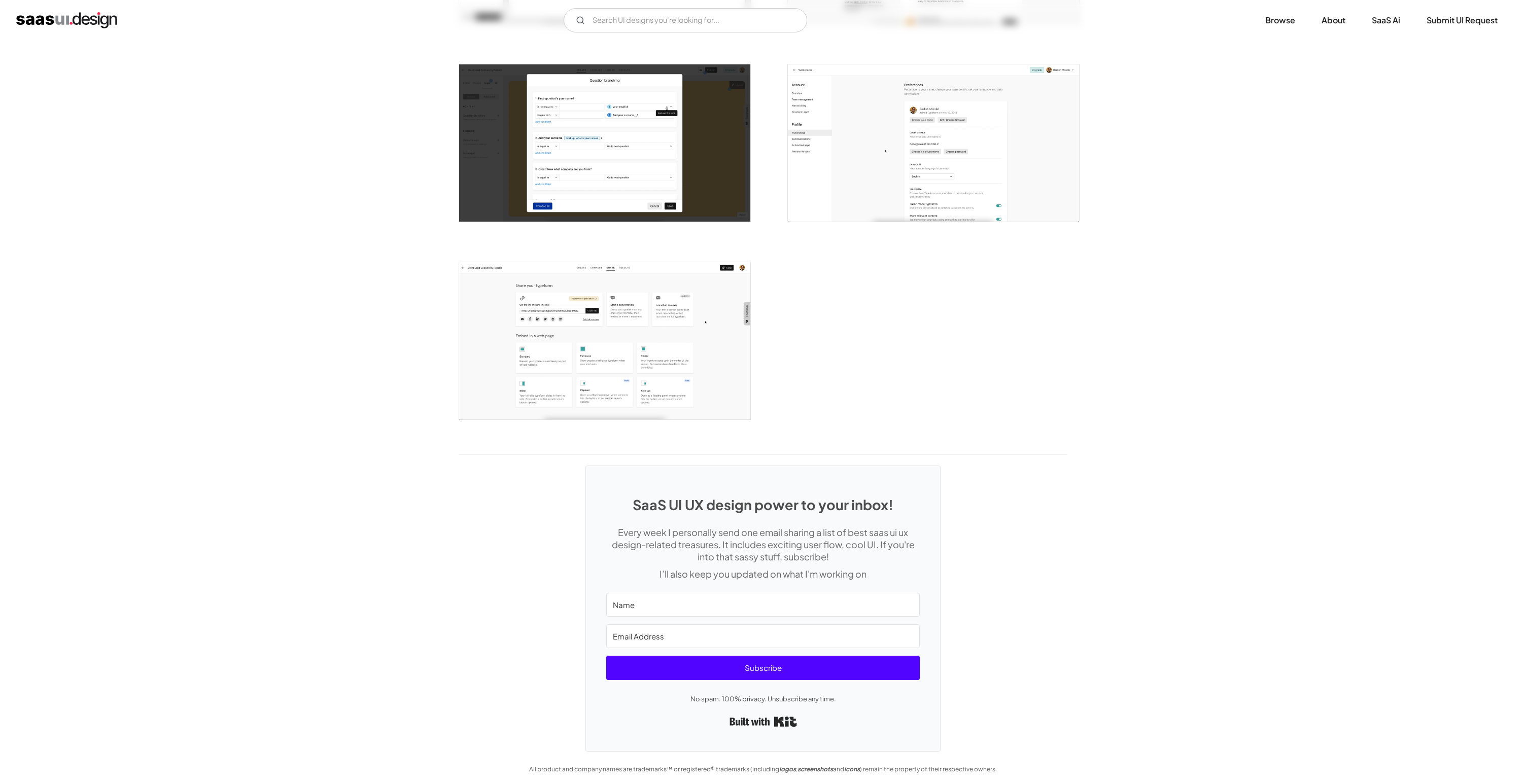
scroll to position [0, 0]
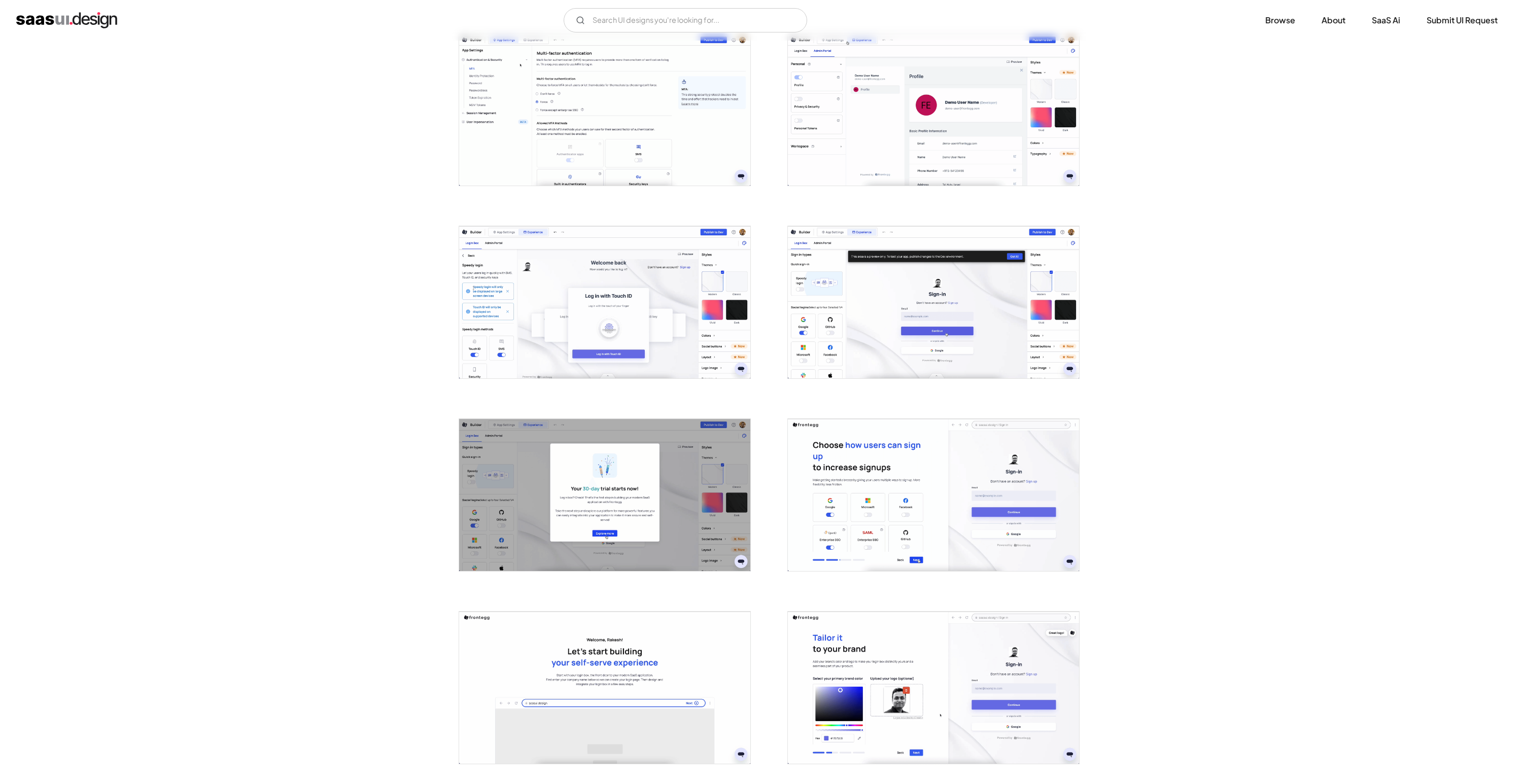
scroll to position [2088, 0]
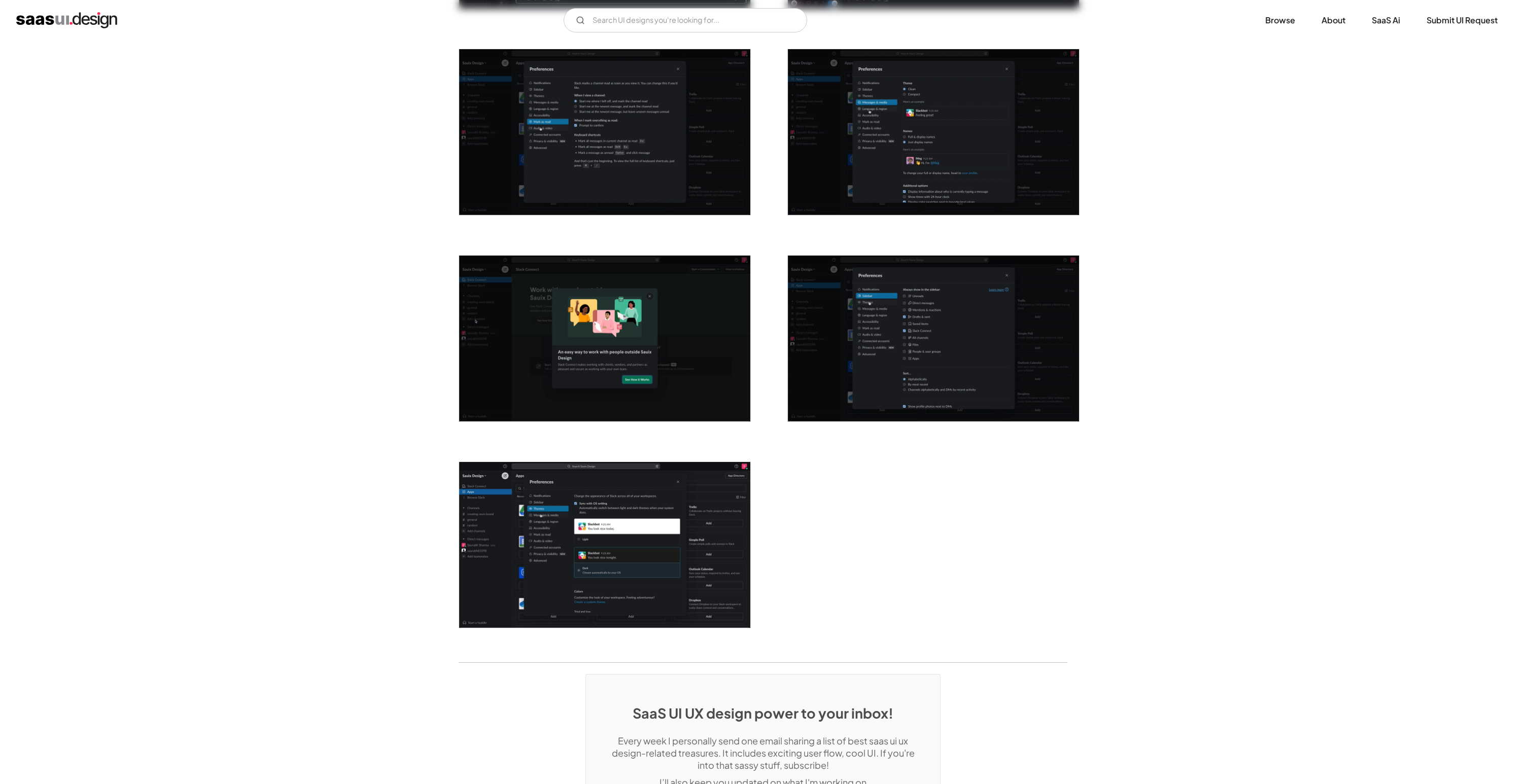
scroll to position [2276, 0]
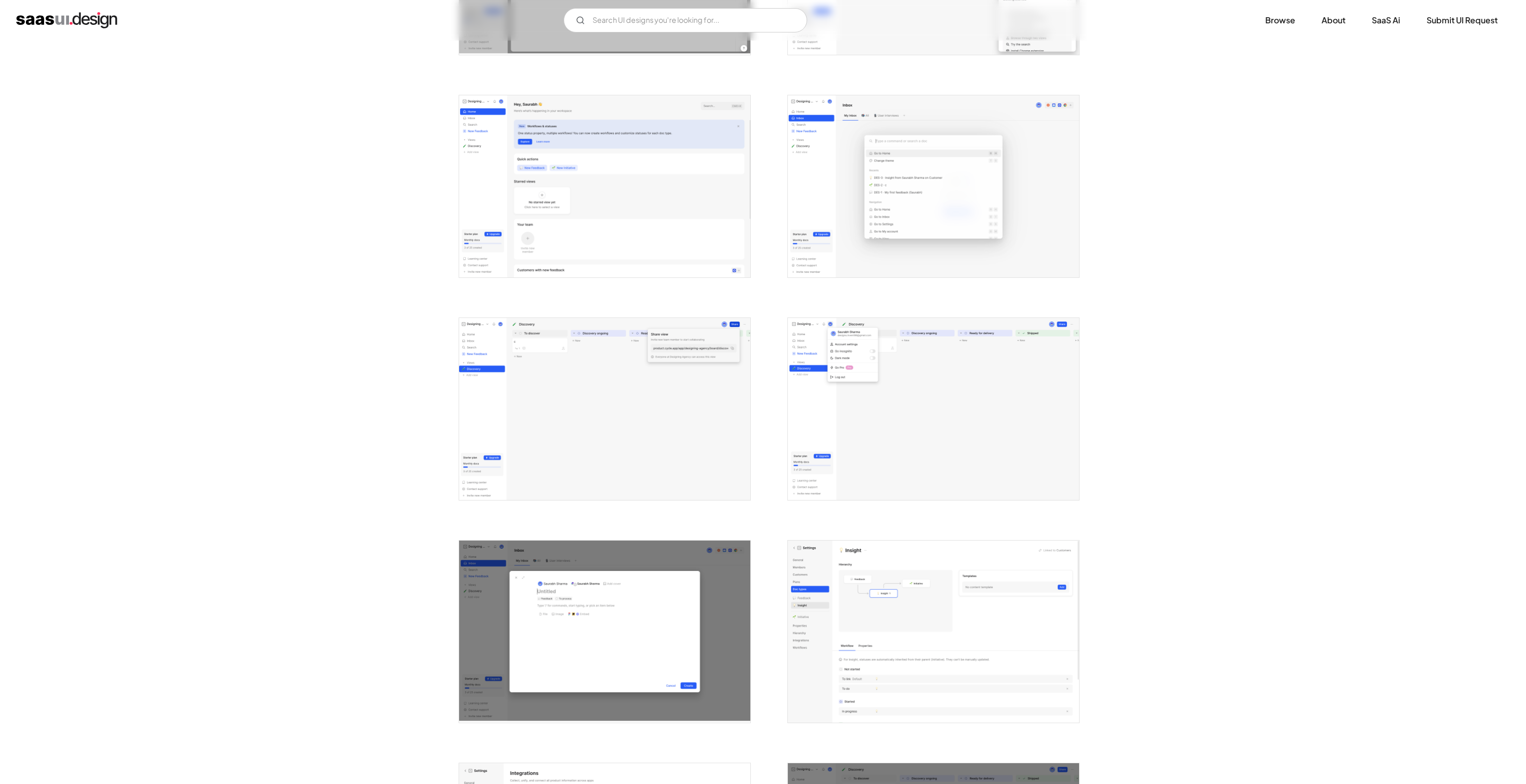
scroll to position [1877, 0]
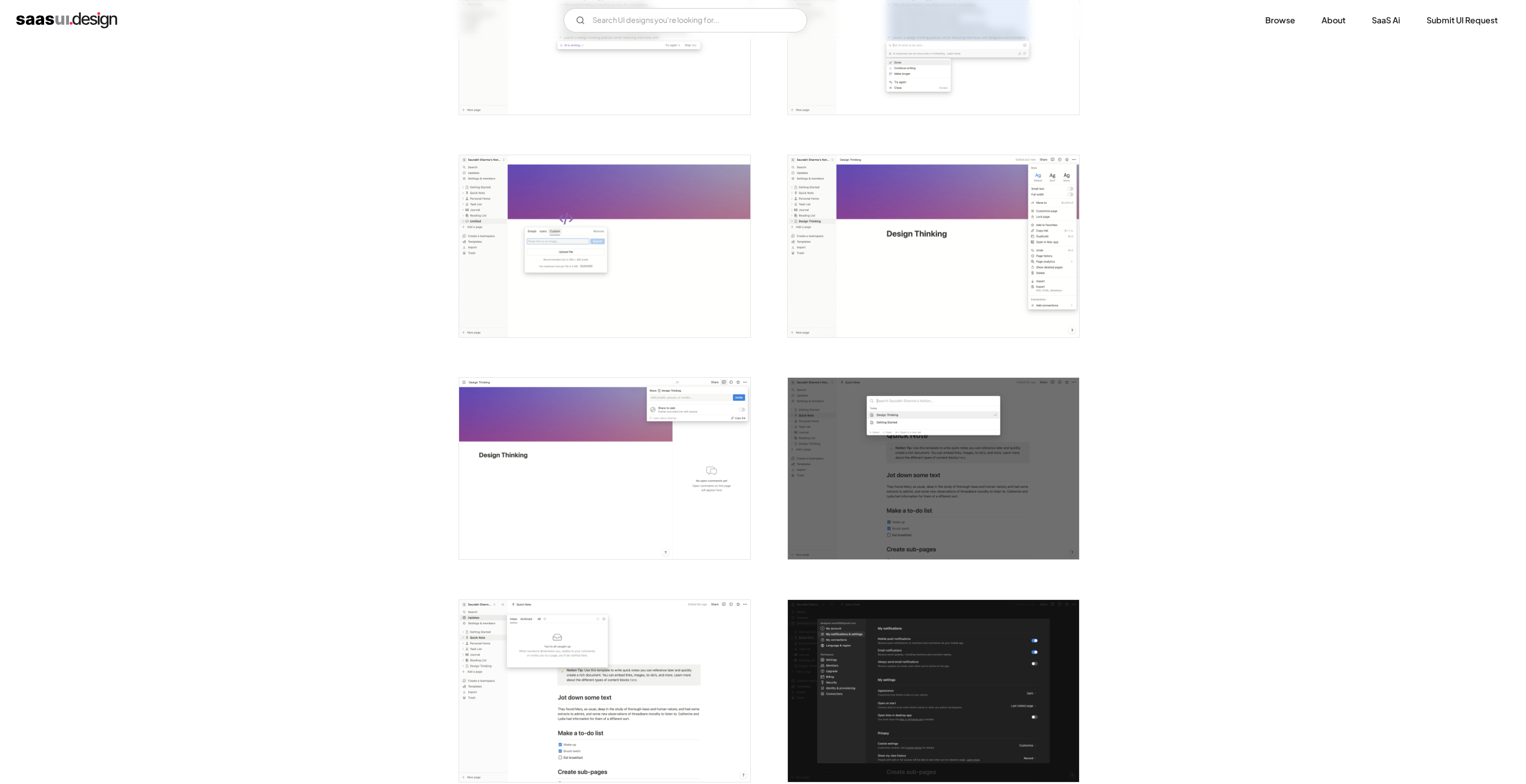
scroll to position [2067, 0]
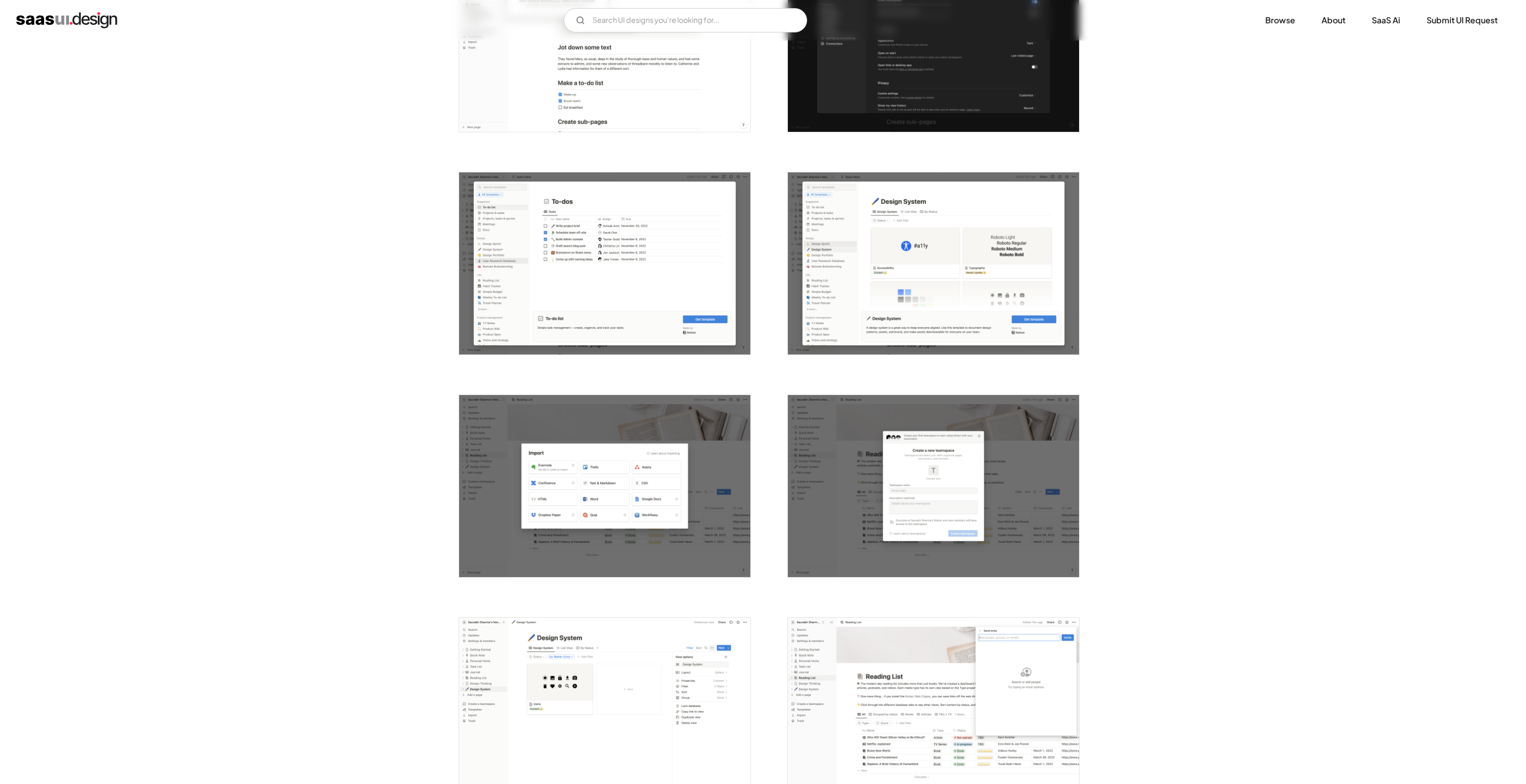
click at [626, 486] on img "open lightbox" at bounding box center [605, 486] width 291 height 182
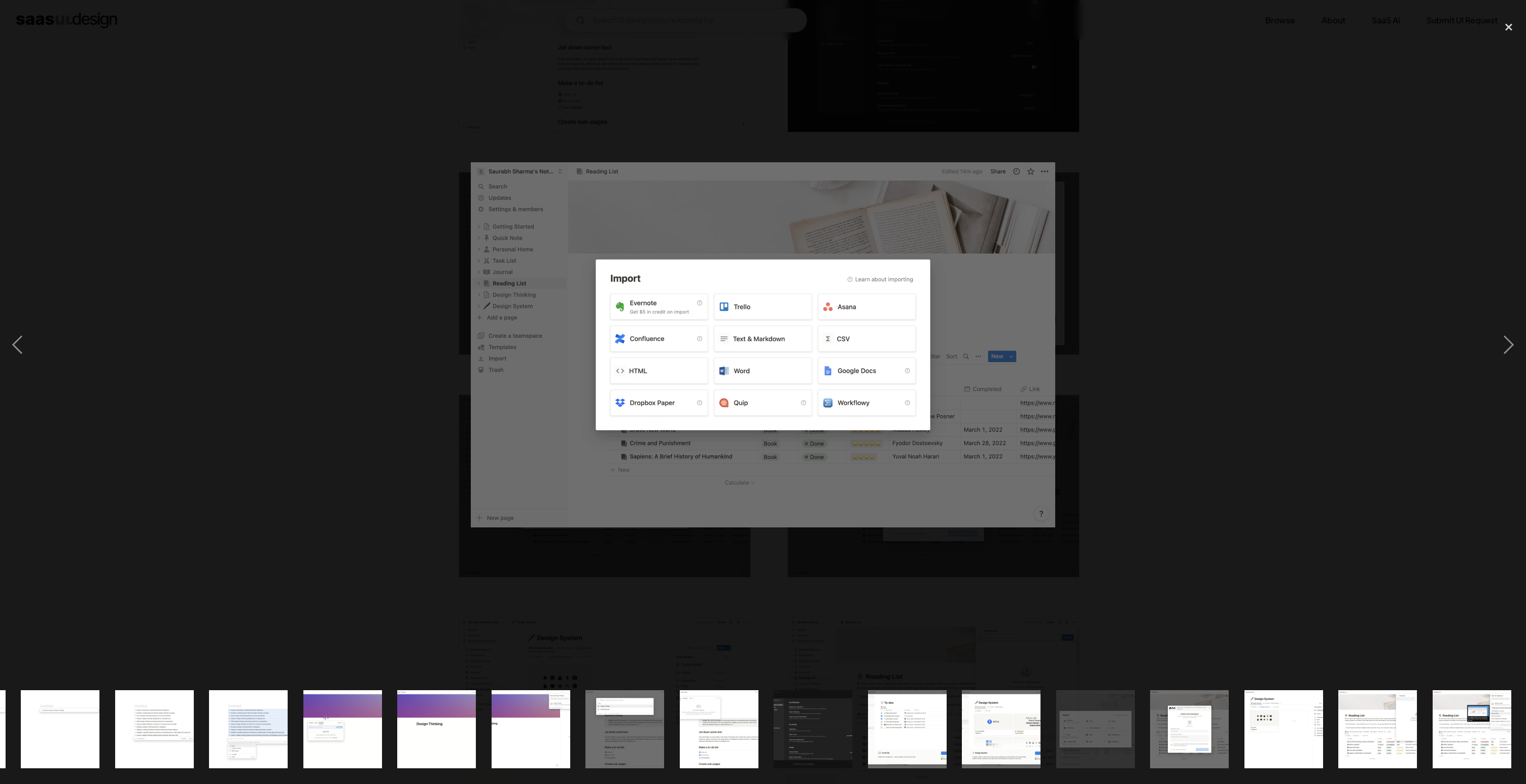
scroll to position [0, 842]
drag, startPoint x: 849, startPoint y: 402, endPoint x: 1054, endPoint y: 525, distance: 239.1
click at [1054, 525] on img at bounding box center [763, 345] width 585 height 365
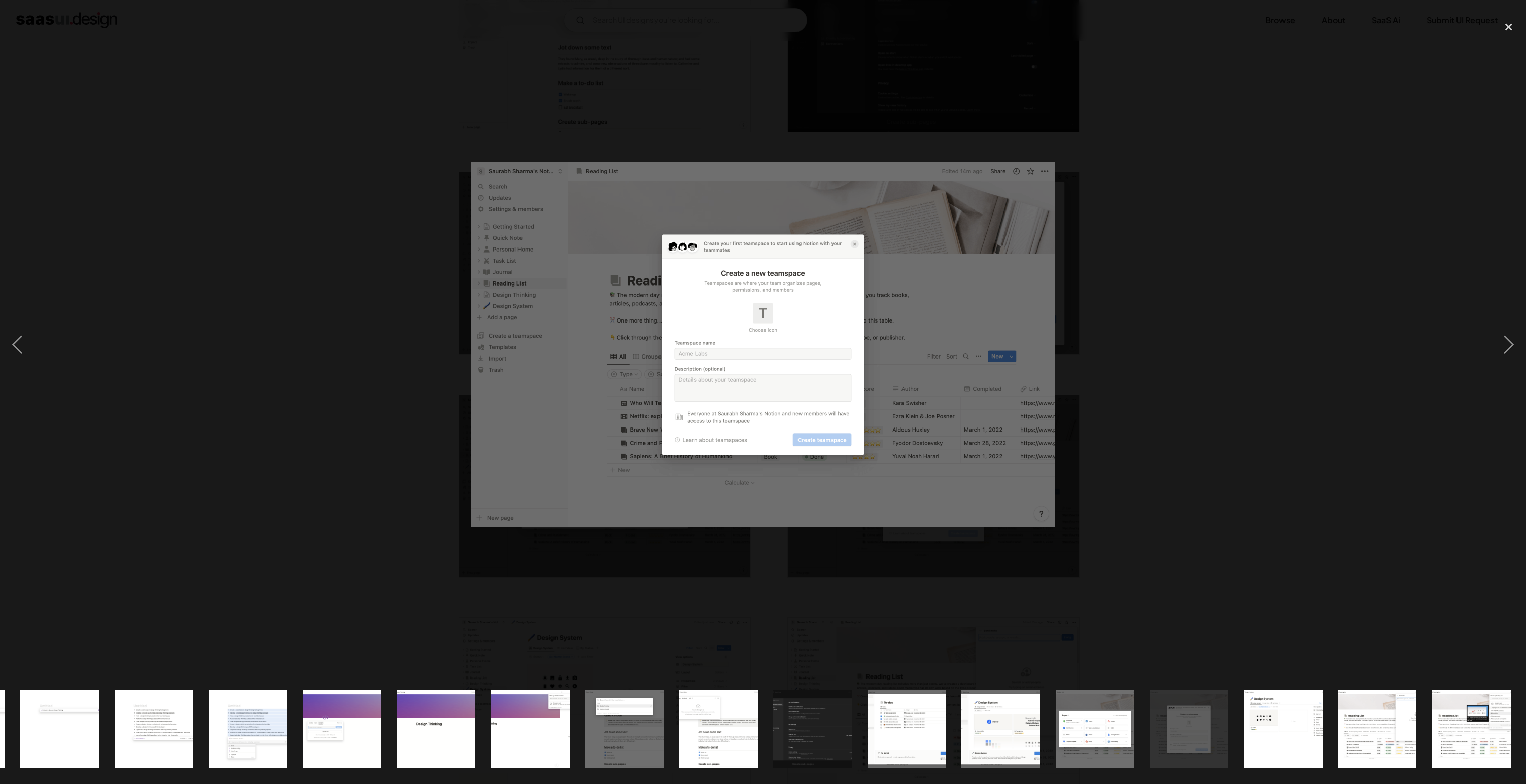
click at [1384, 265] on div at bounding box center [763, 345] width 1526 height 658
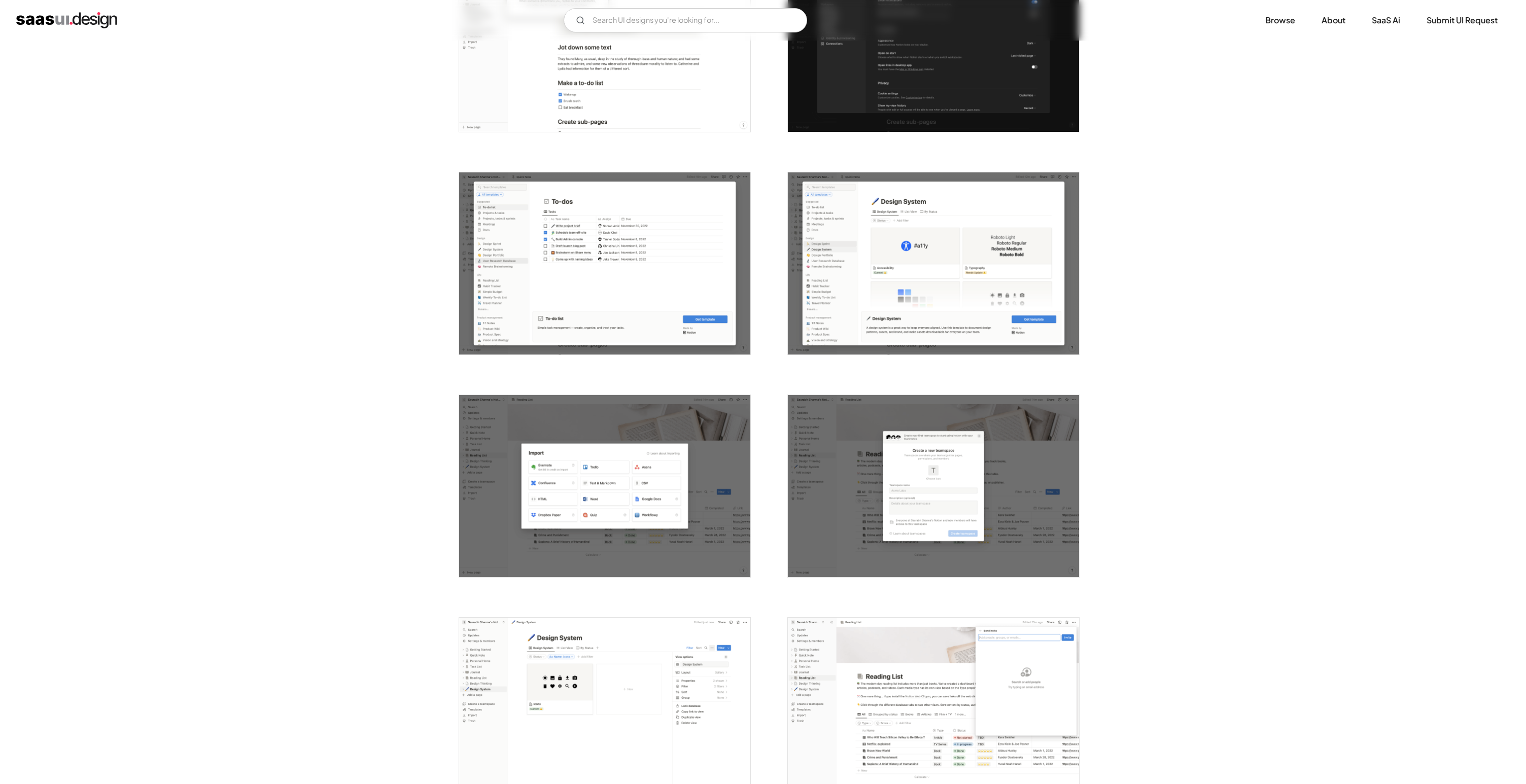
scroll to position [0, 0]
click at [659, 475] on img "open lightbox" at bounding box center [605, 486] width 291 height 182
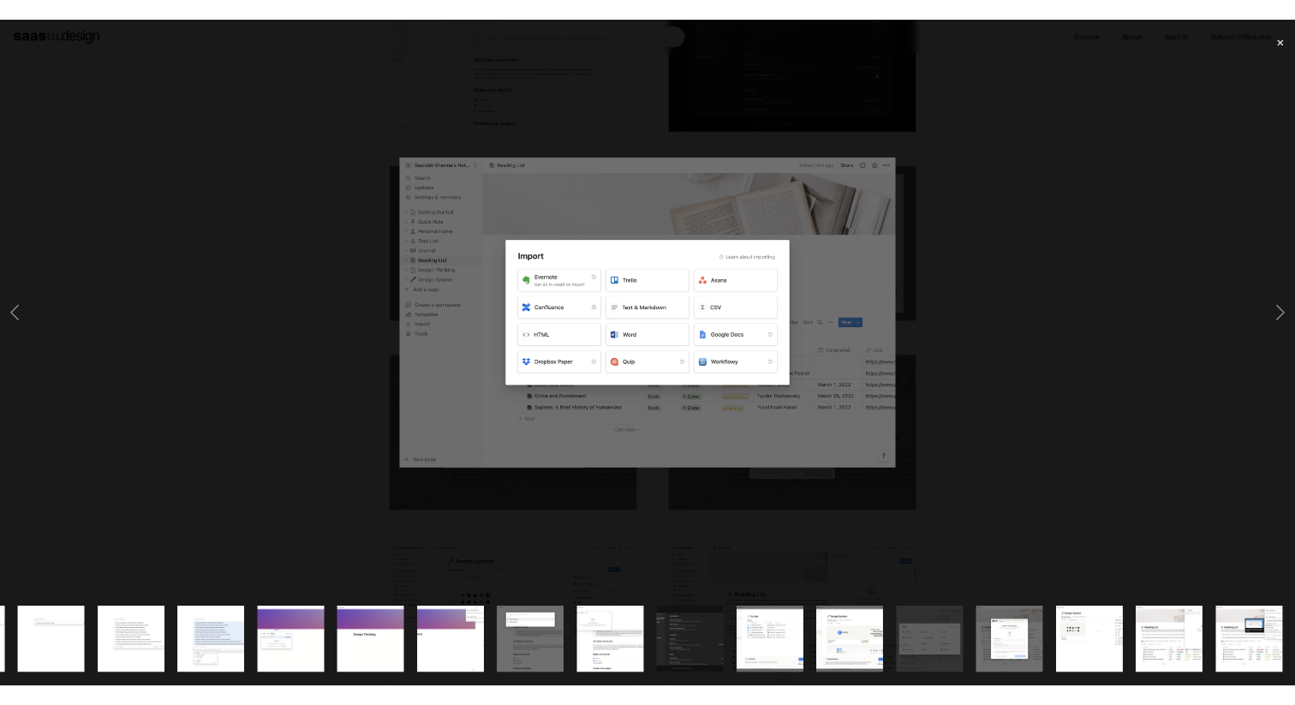
scroll to position [0, 1422]
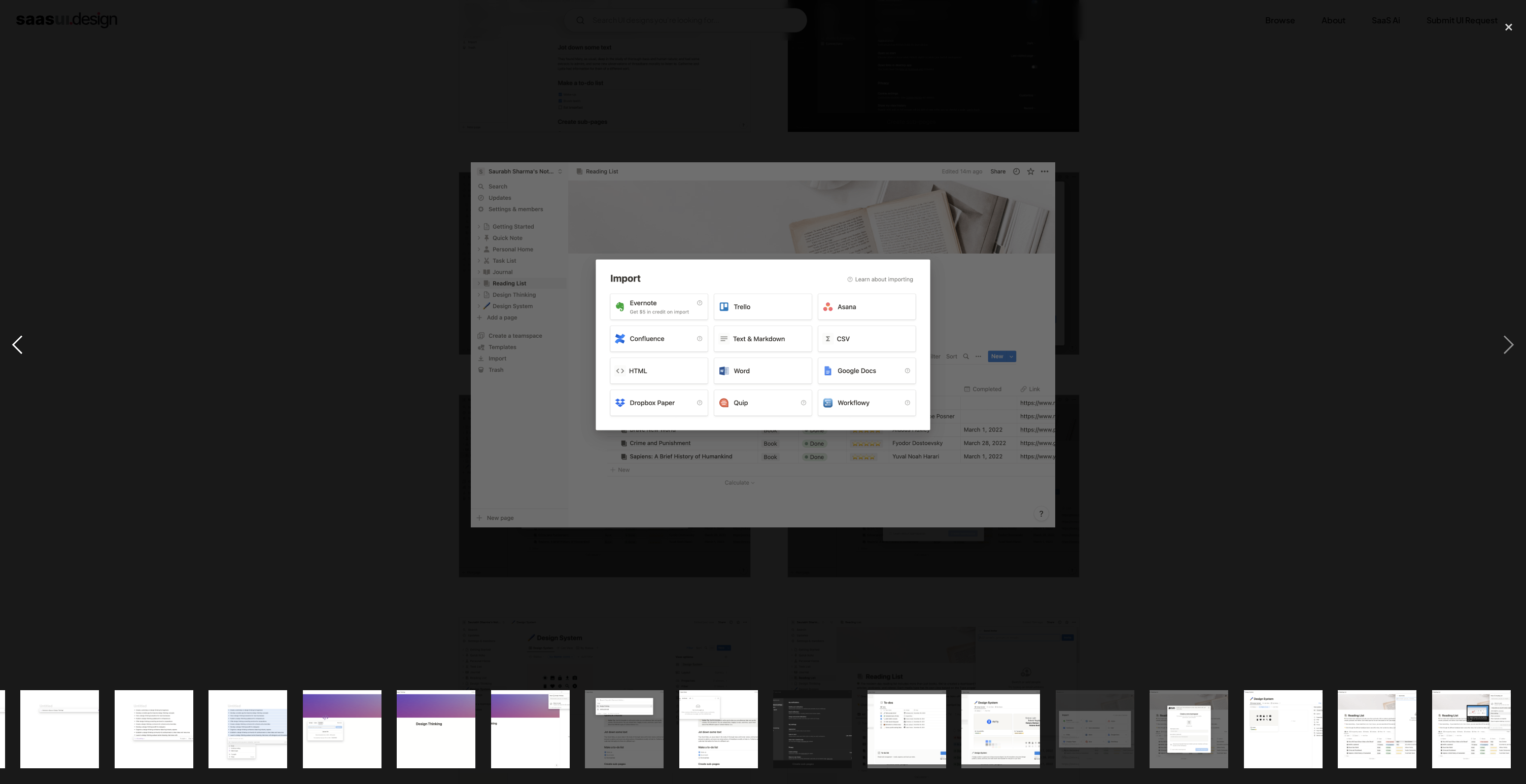
click at [13, 344] on div "previous image" at bounding box center [17, 345] width 34 height 658
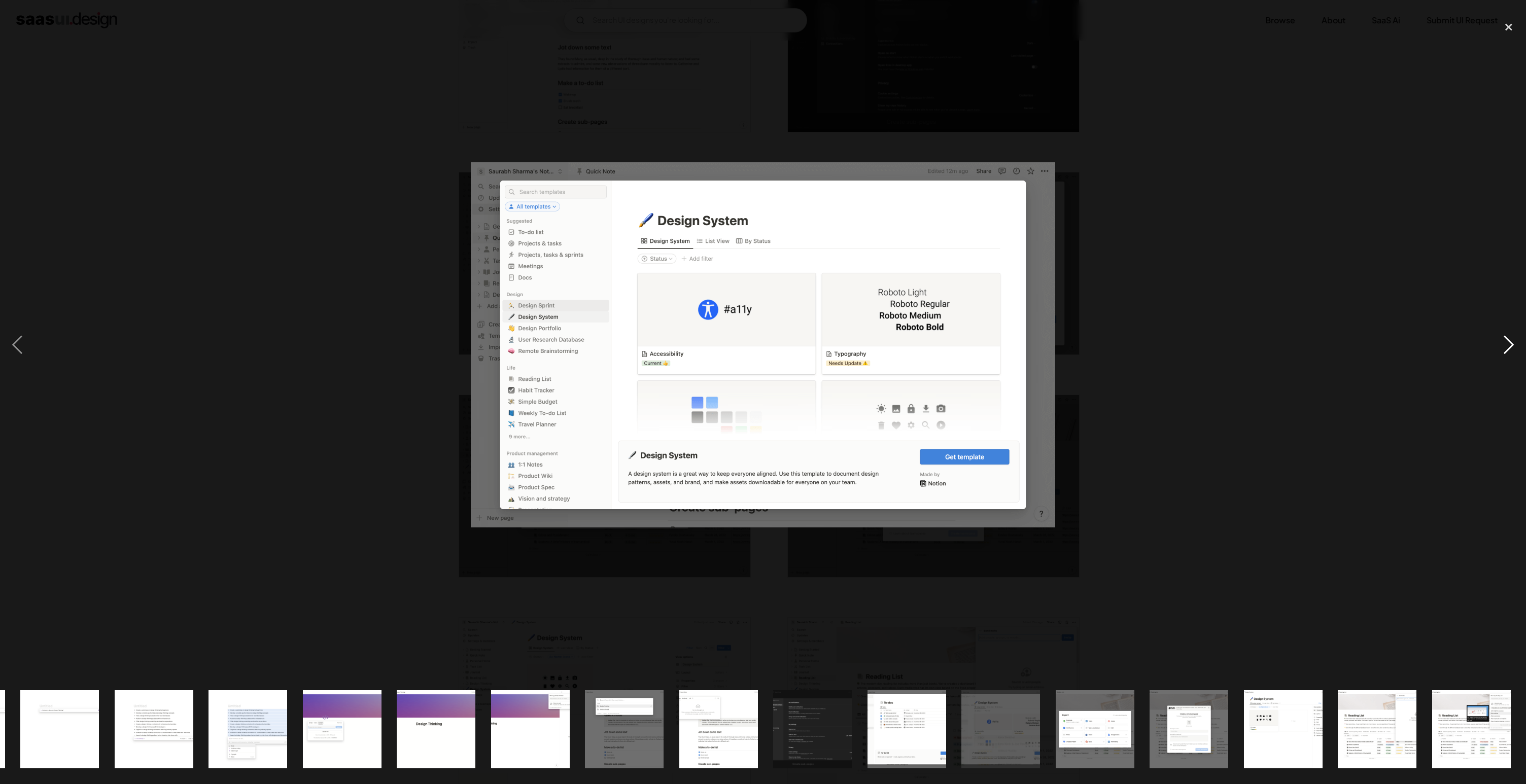
click at [1505, 340] on div "next image" at bounding box center [1509, 345] width 34 height 658
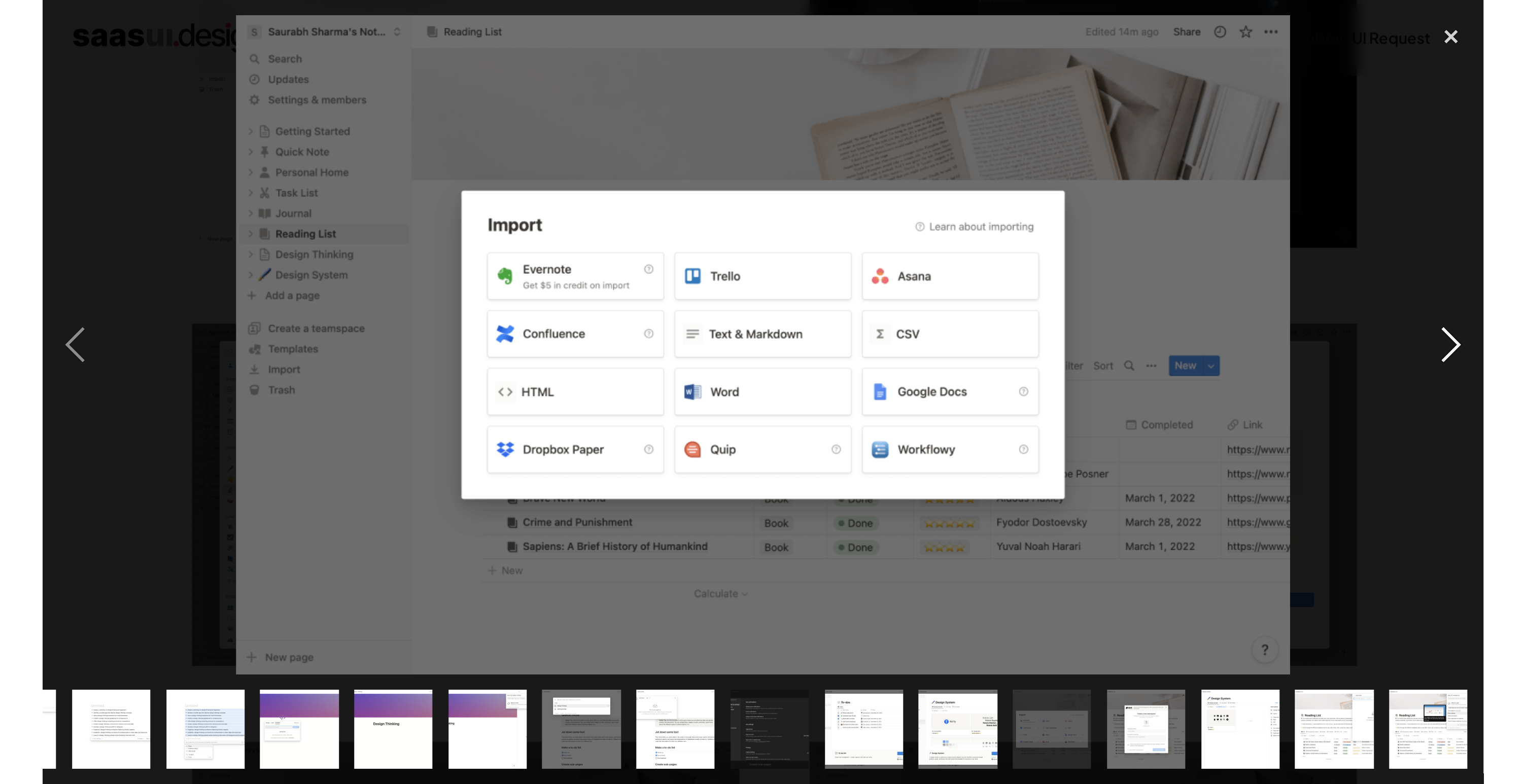
scroll to position [0, 0]
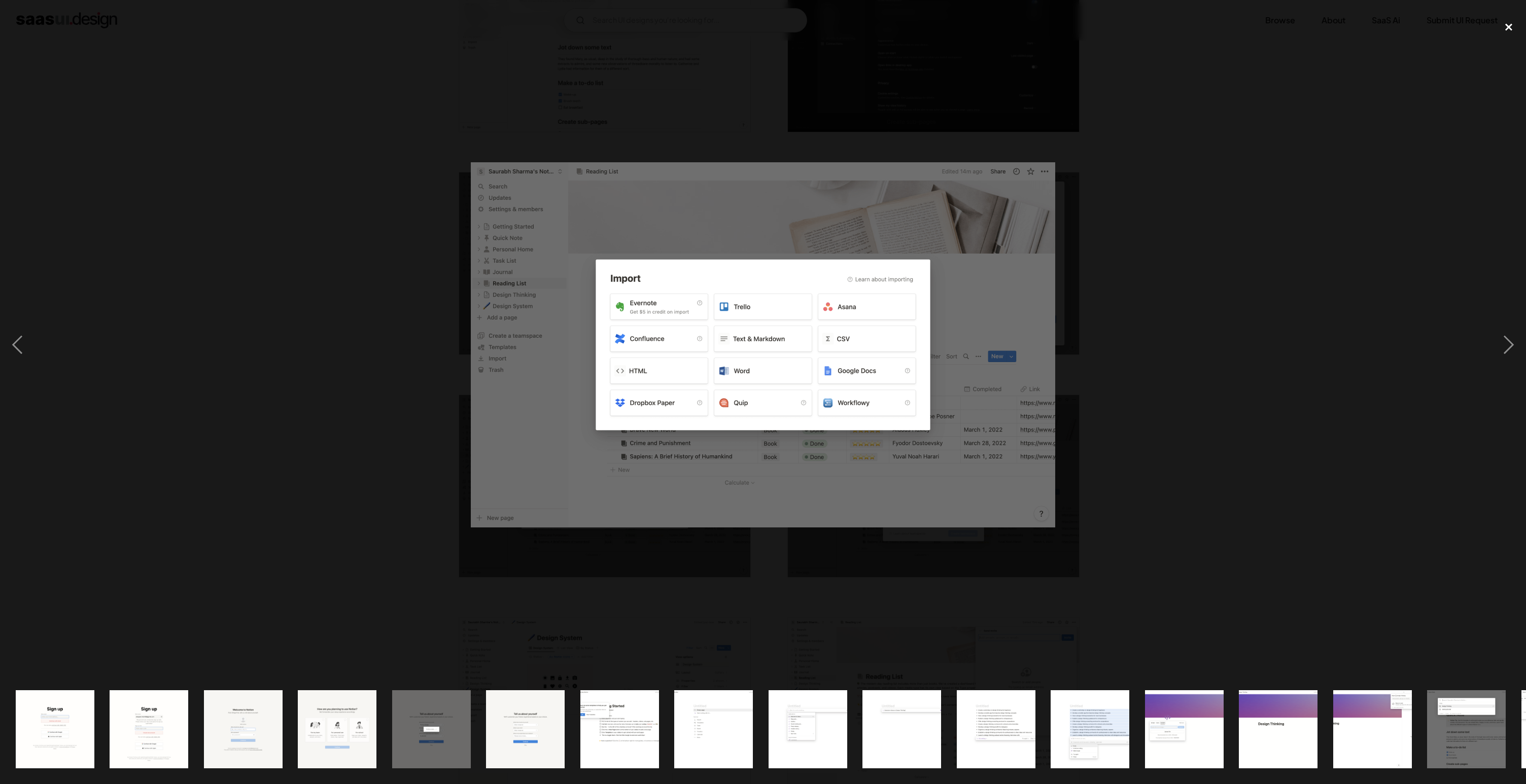
click at [1505, 24] on div "close lightbox" at bounding box center [1509, 27] width 34 height 23
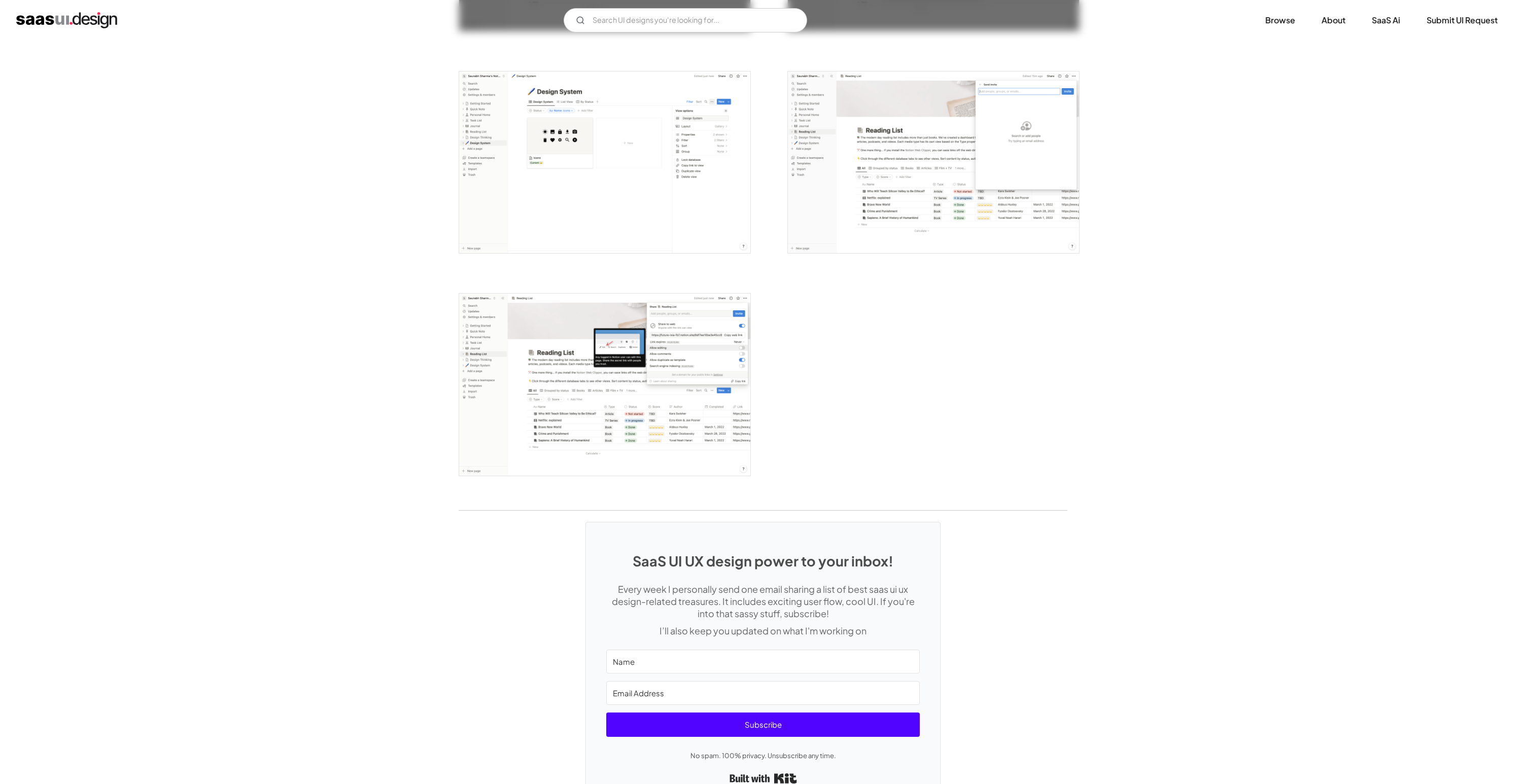
scroll to position [2671, 0]
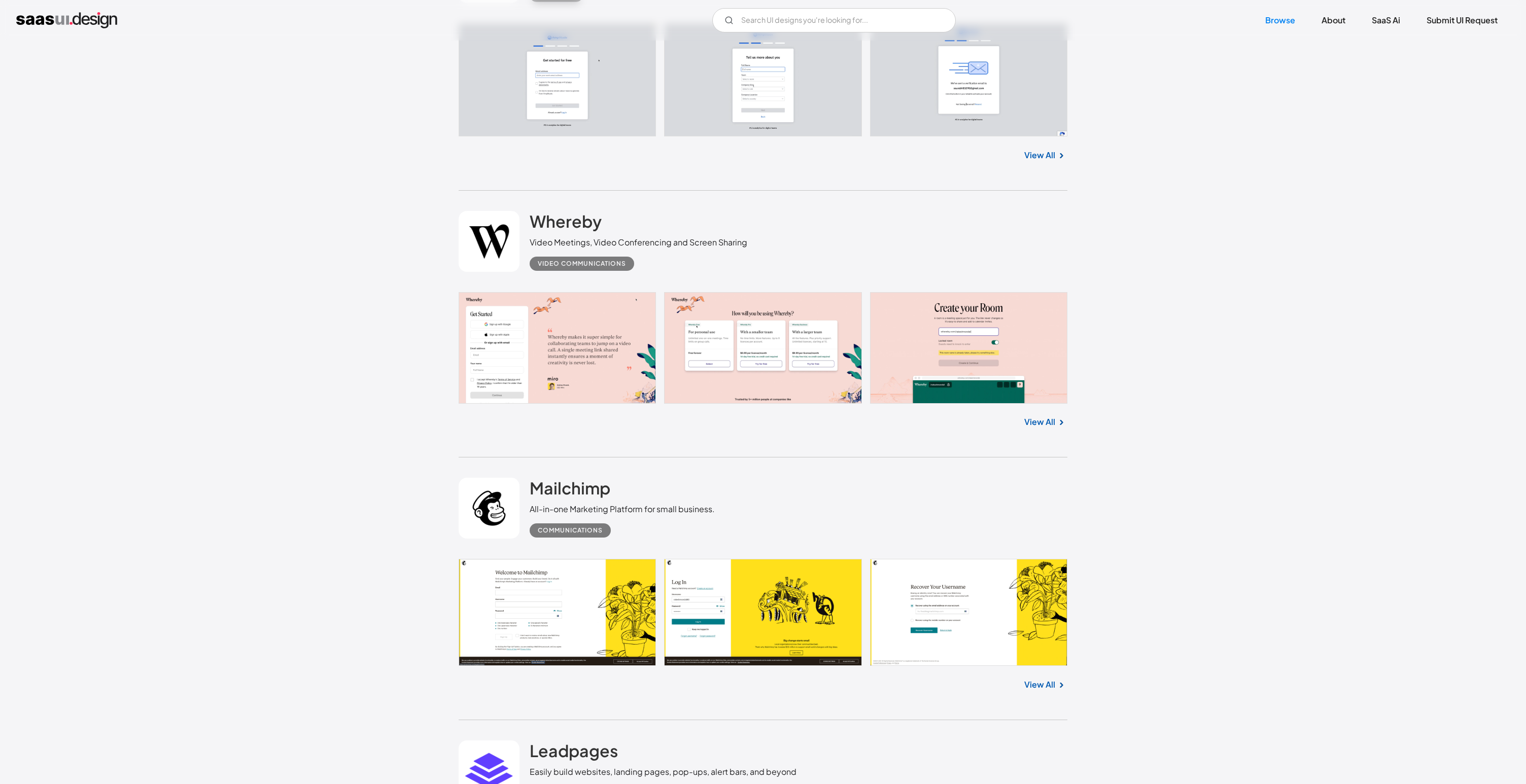
scroll to position [8051, 0]
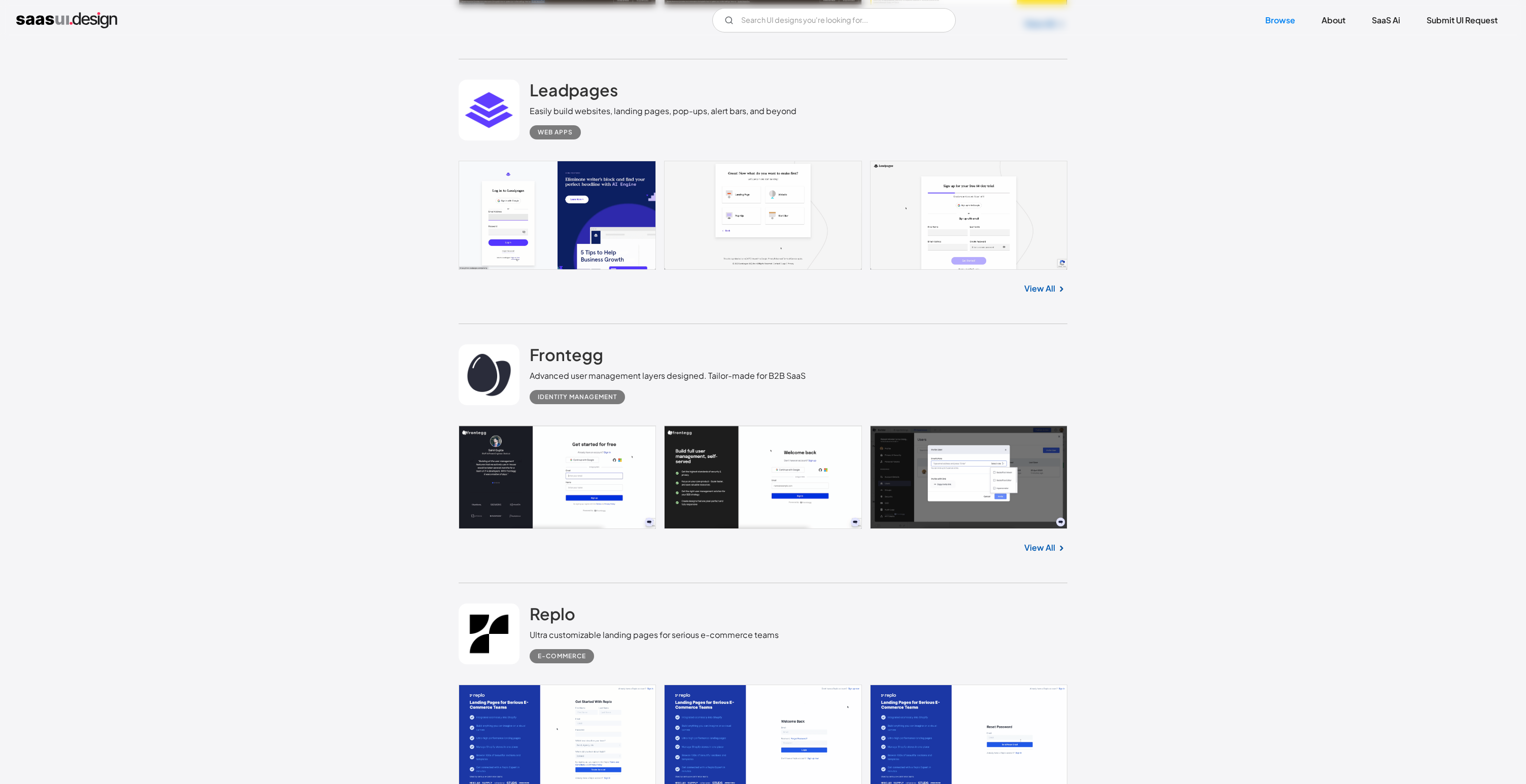
scroll to position [8741, 0]
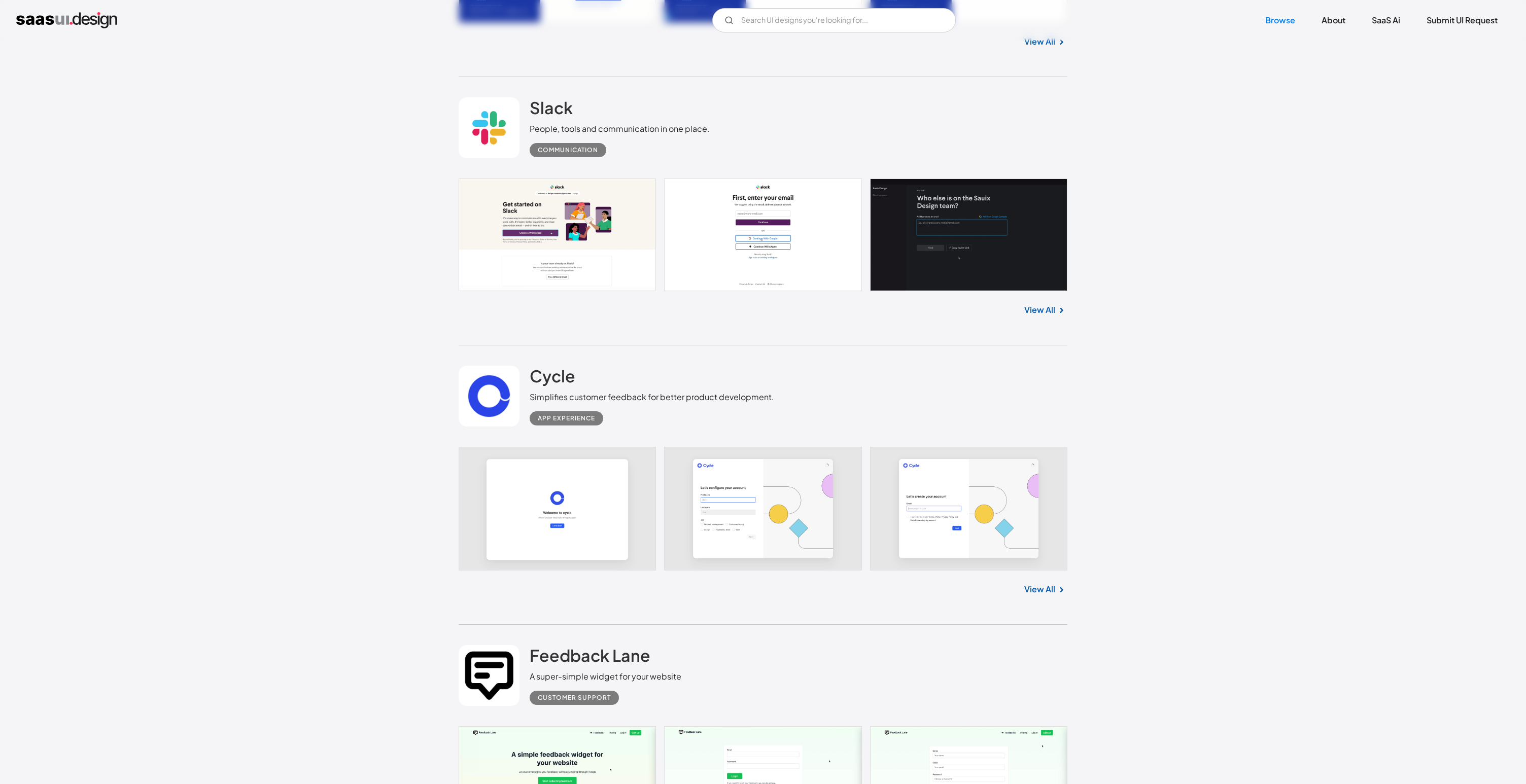
scroll to position [9535, 0]
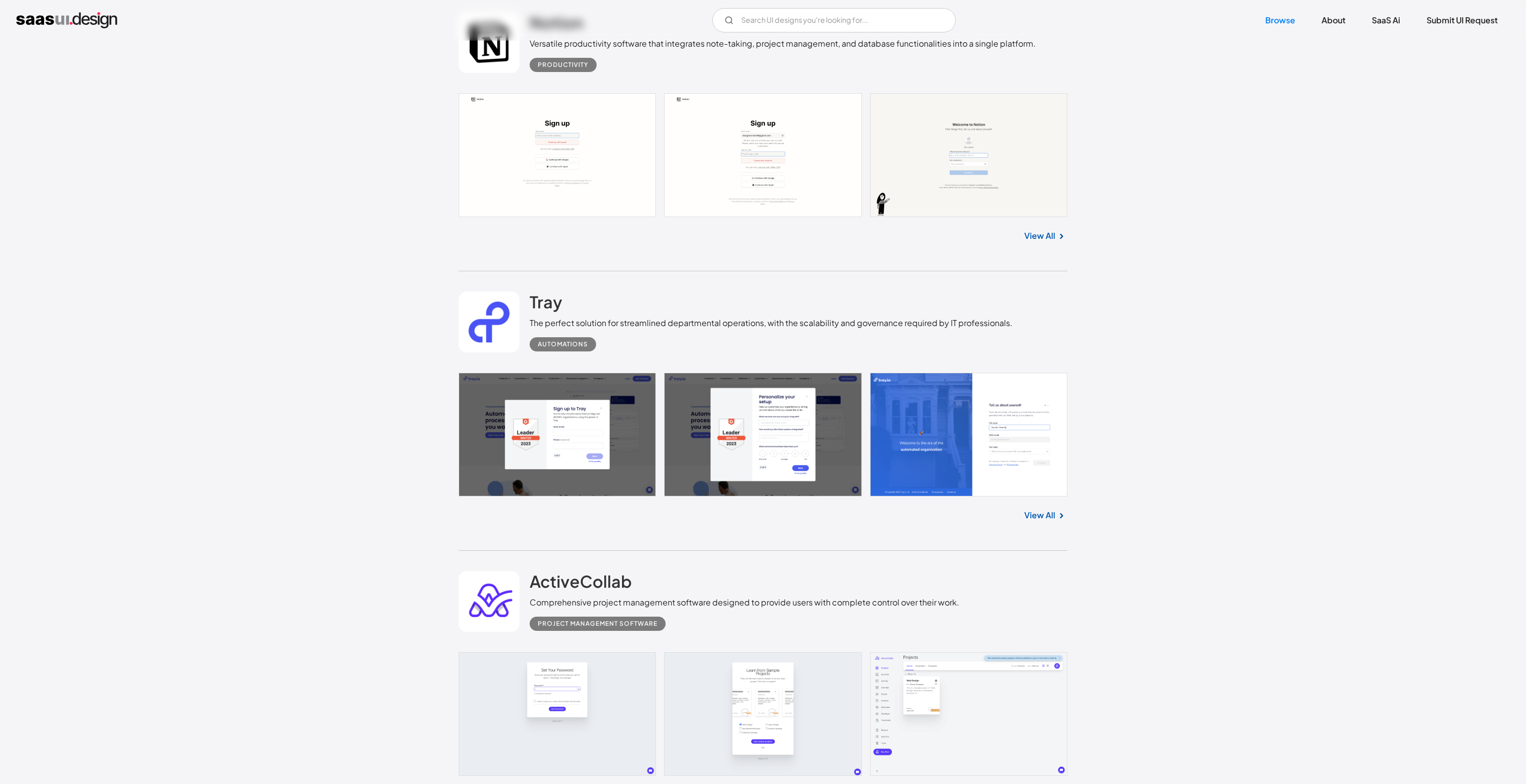
scroll to position [10625, 0]
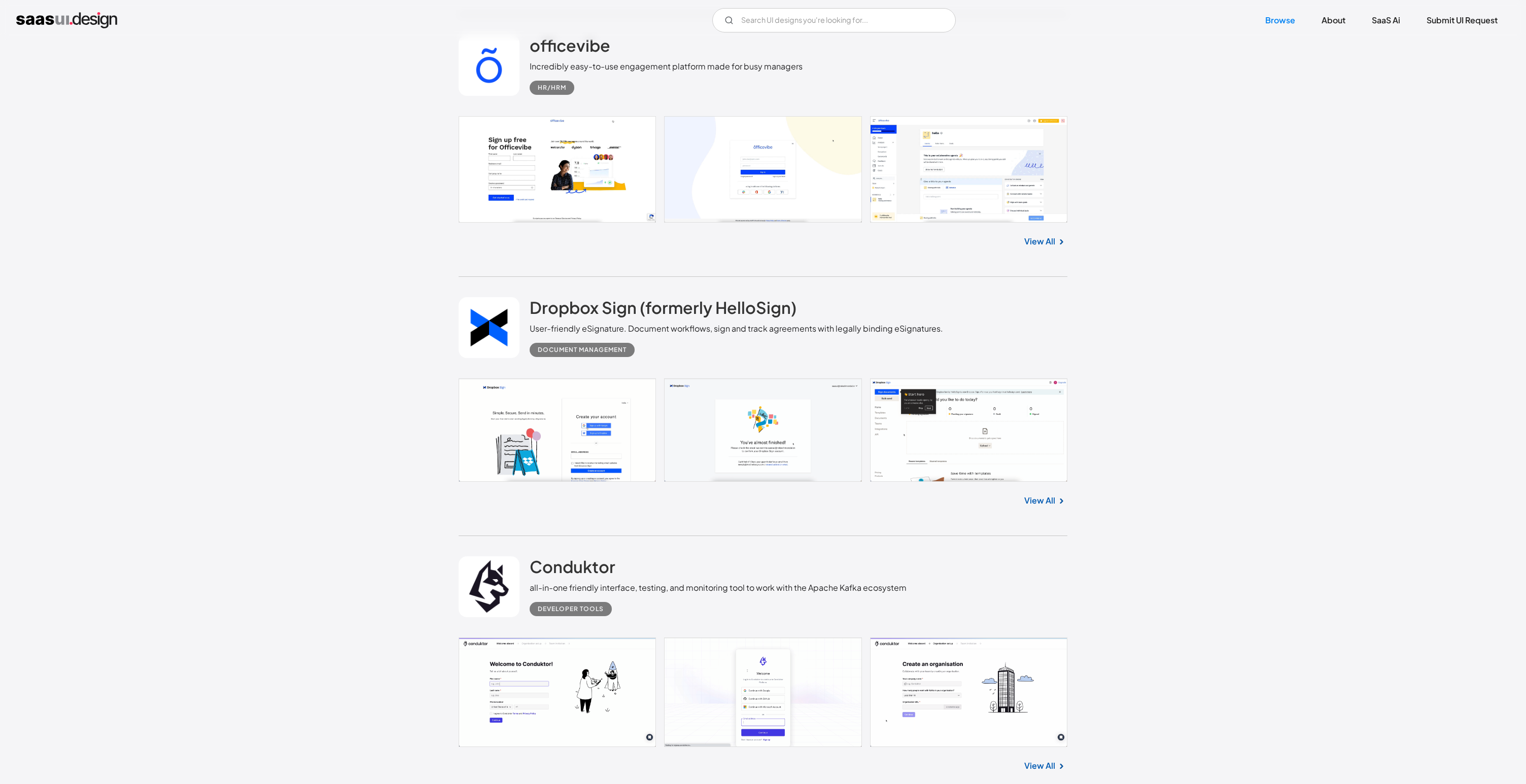
scroll to position [19178, 0]
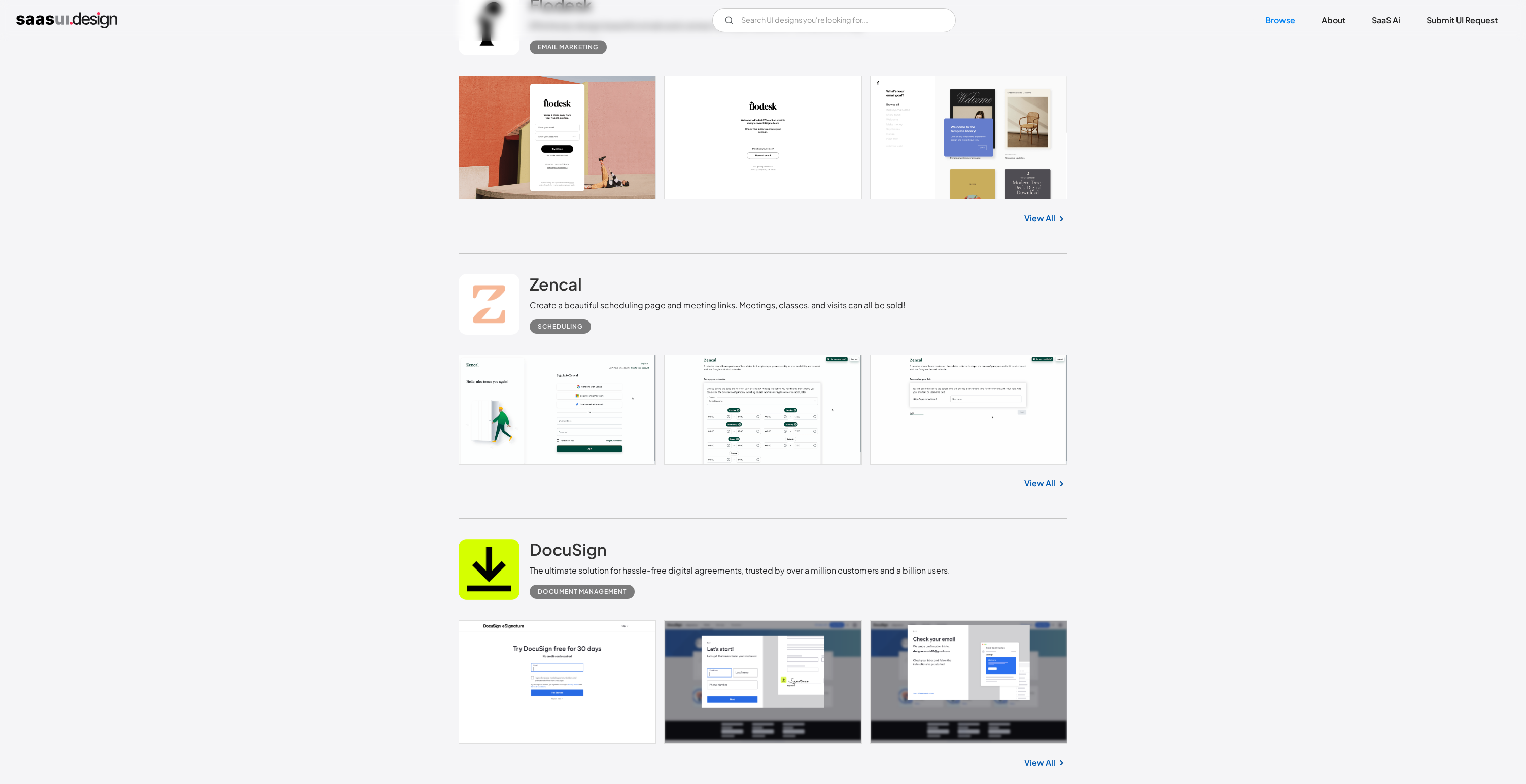
scroll to position [20506, 0]
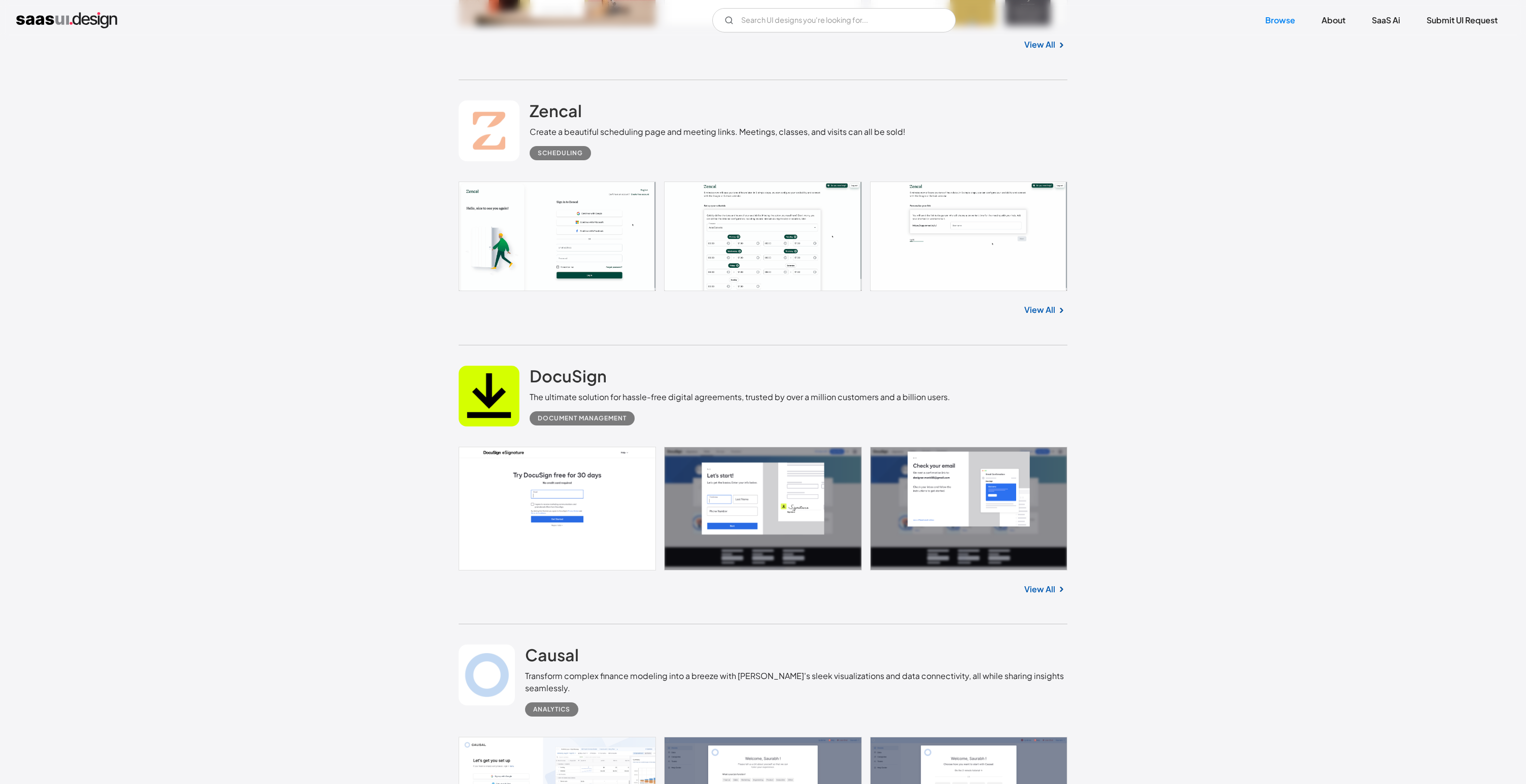
scroll to position [21068, 0]
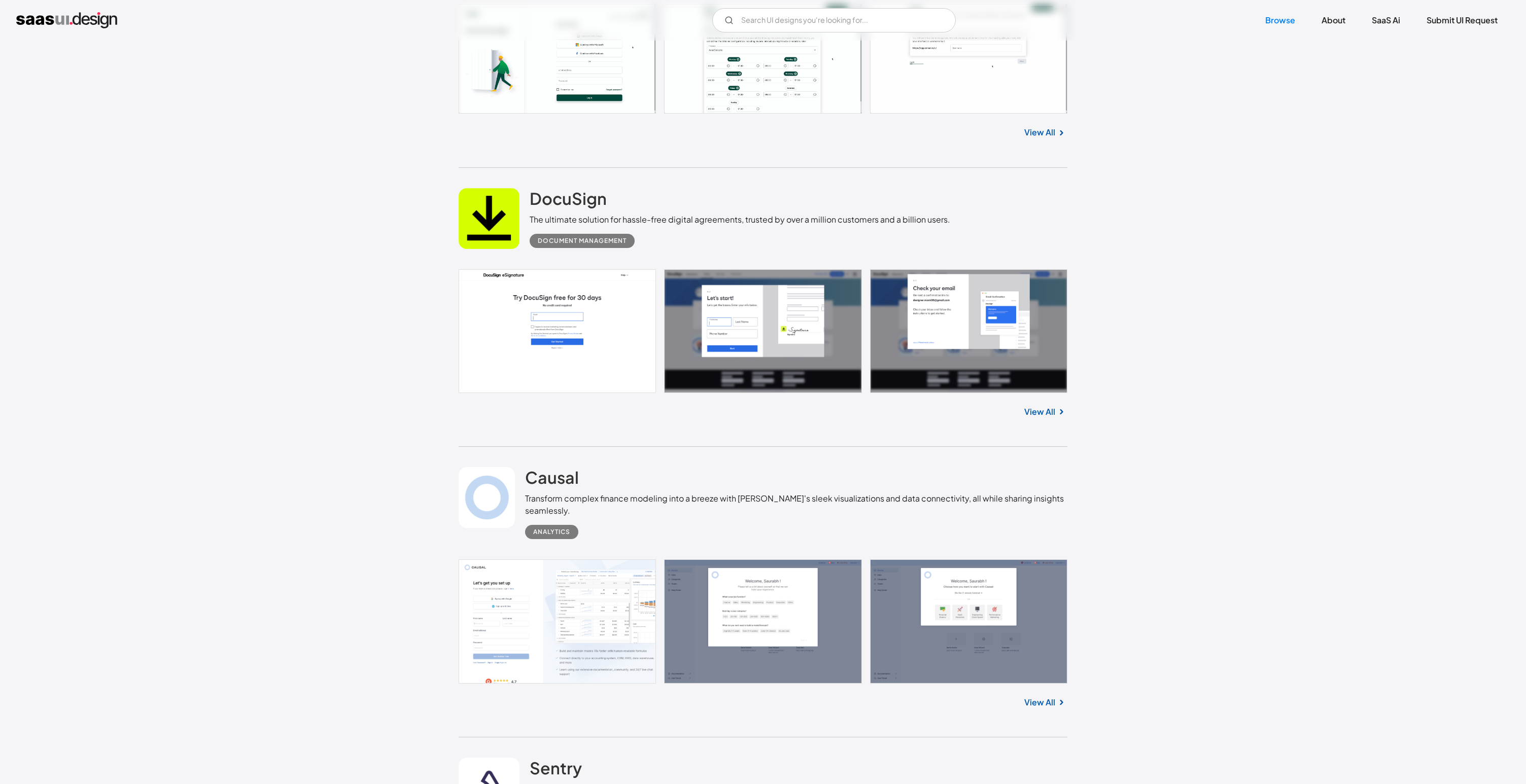
scroll to position [20951, 0]
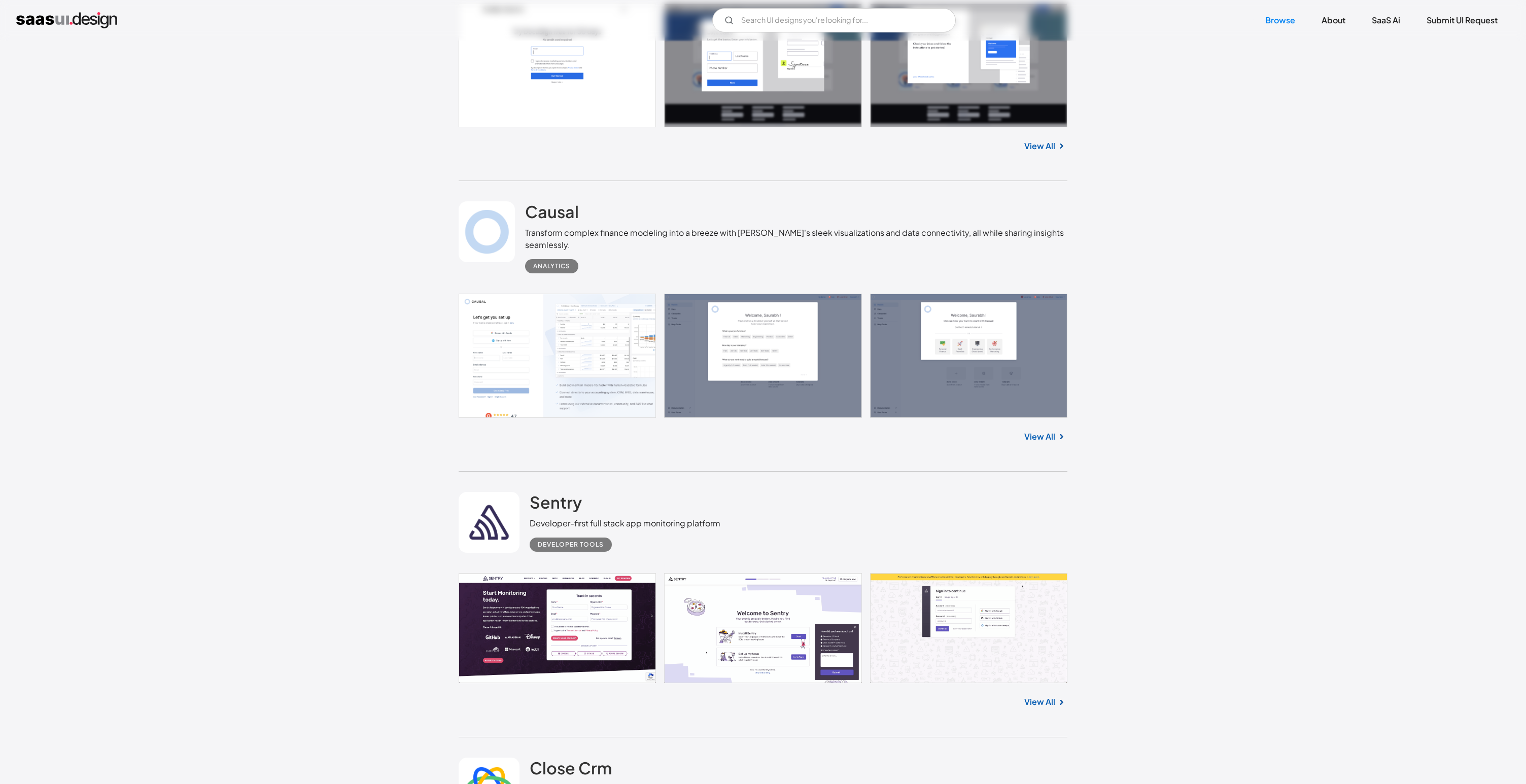
scroll to position [21405, 0]
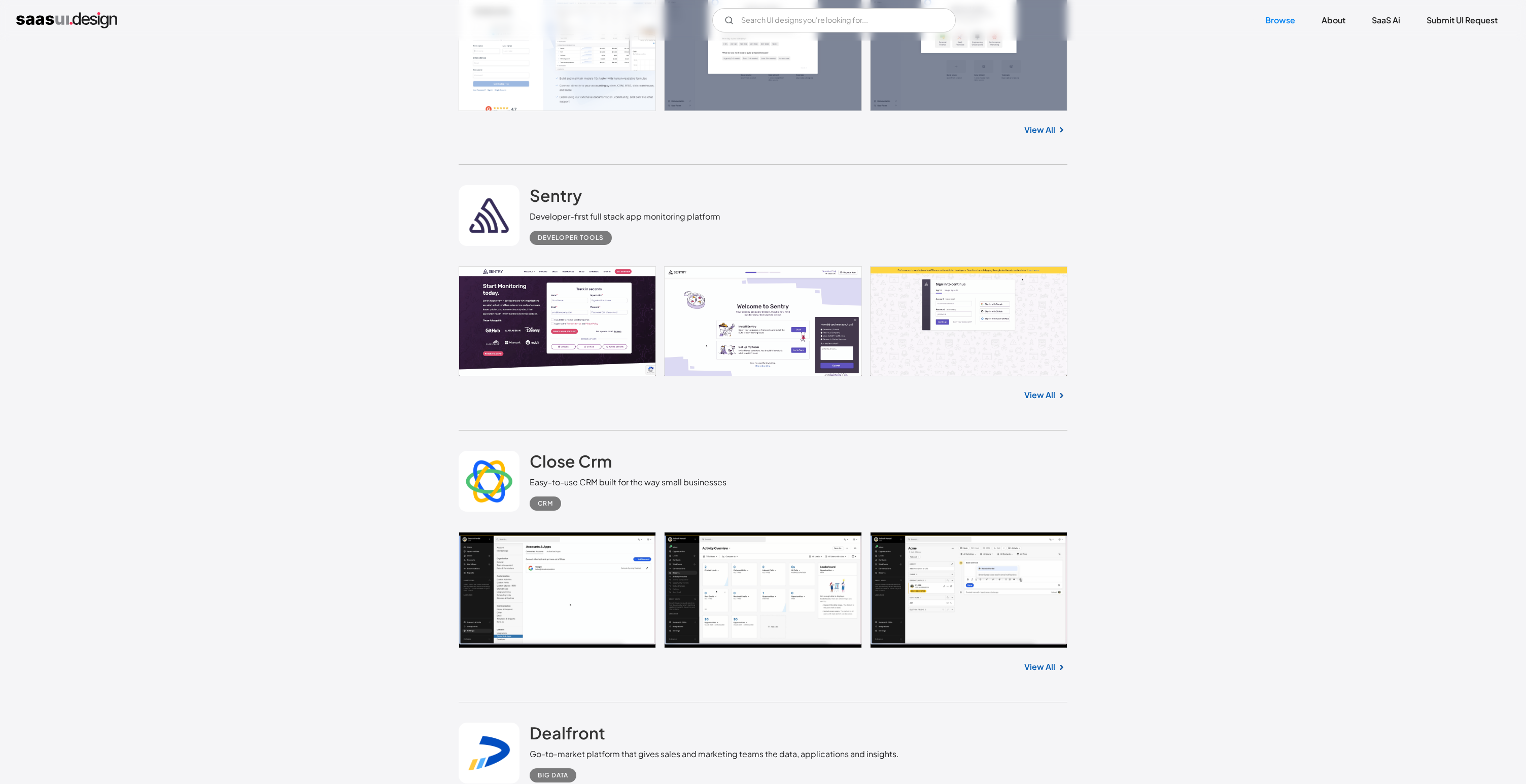
scroll to position [21745, 0]
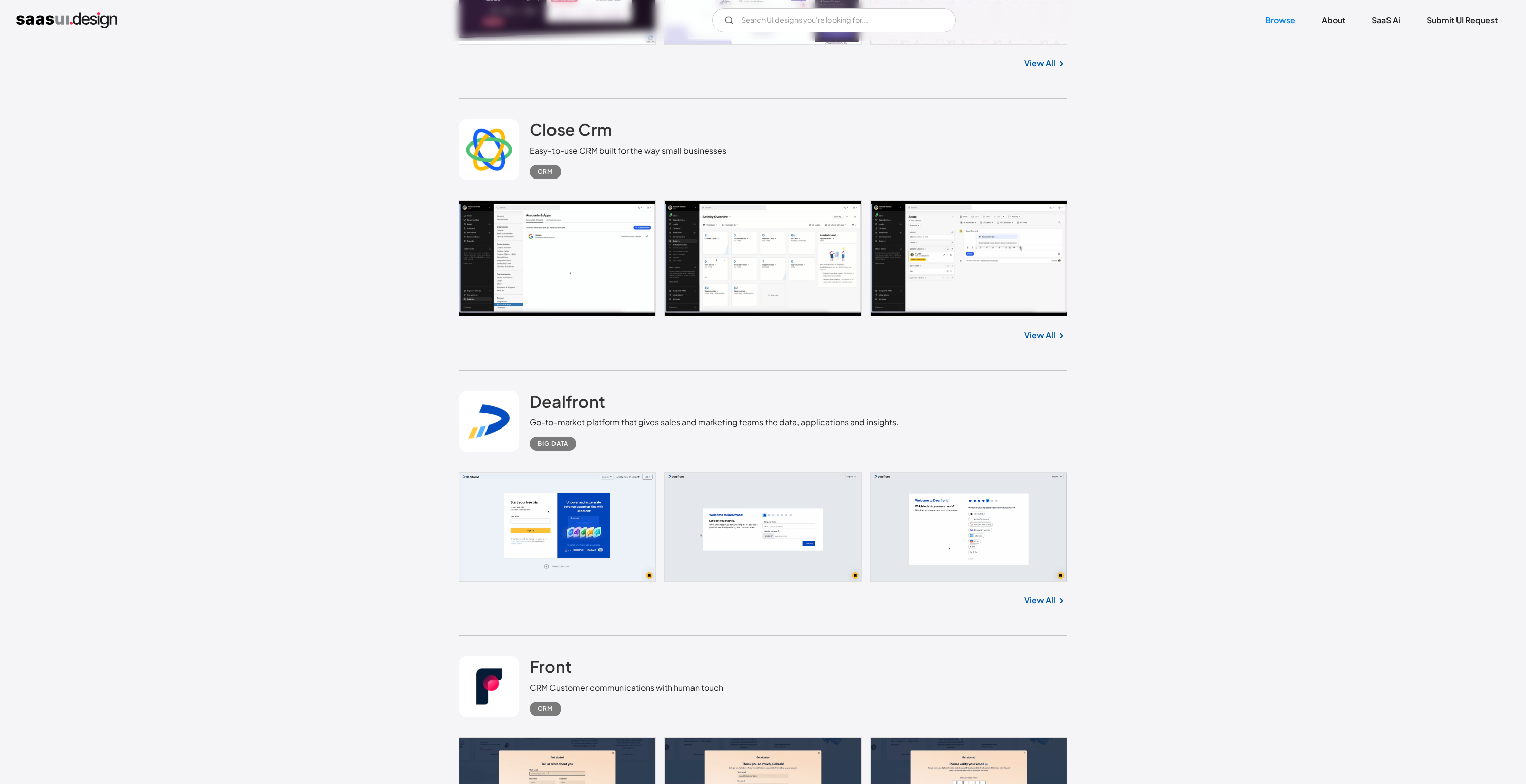
scroll to position [21989, 0]
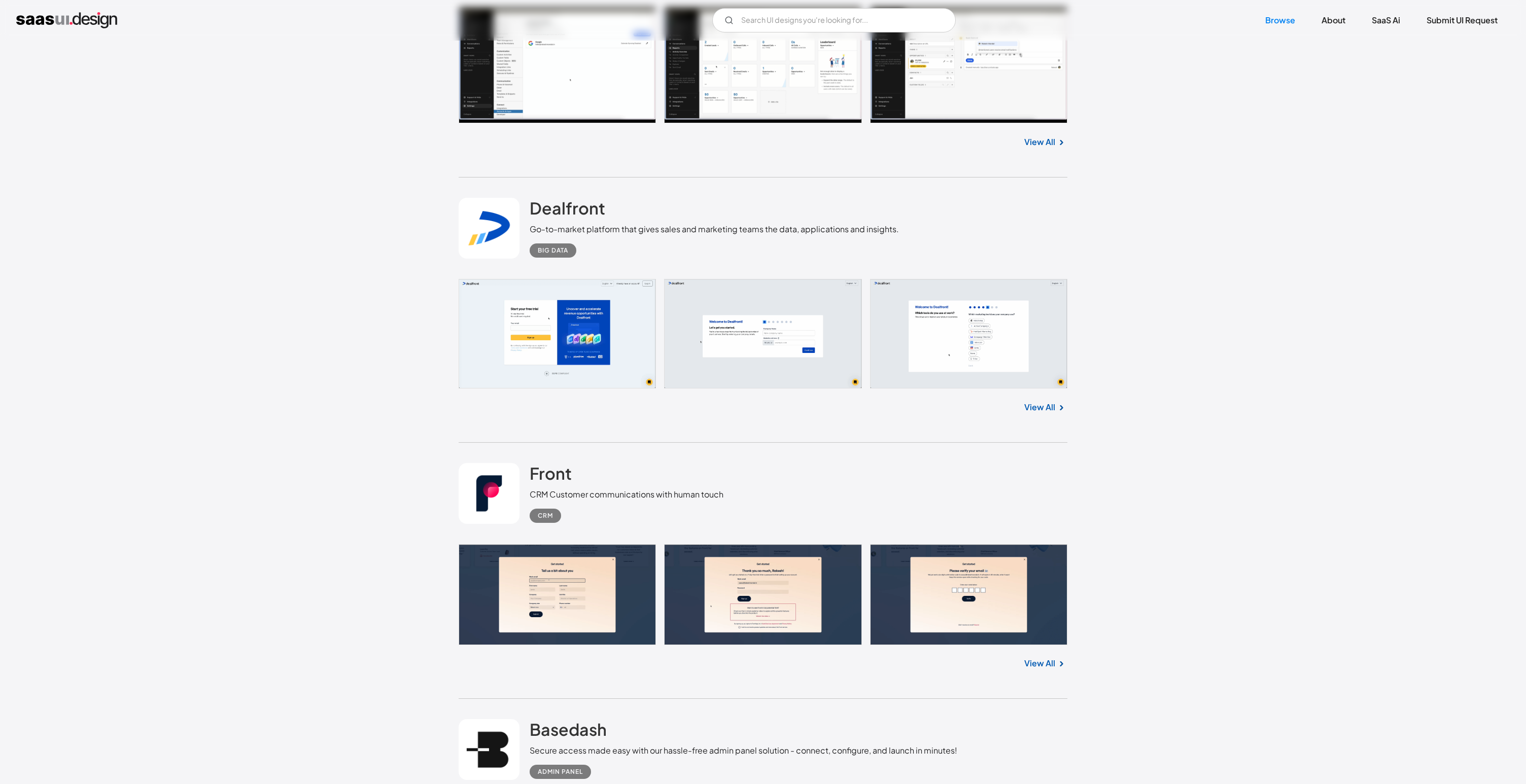
scroll to position [22363, 0]
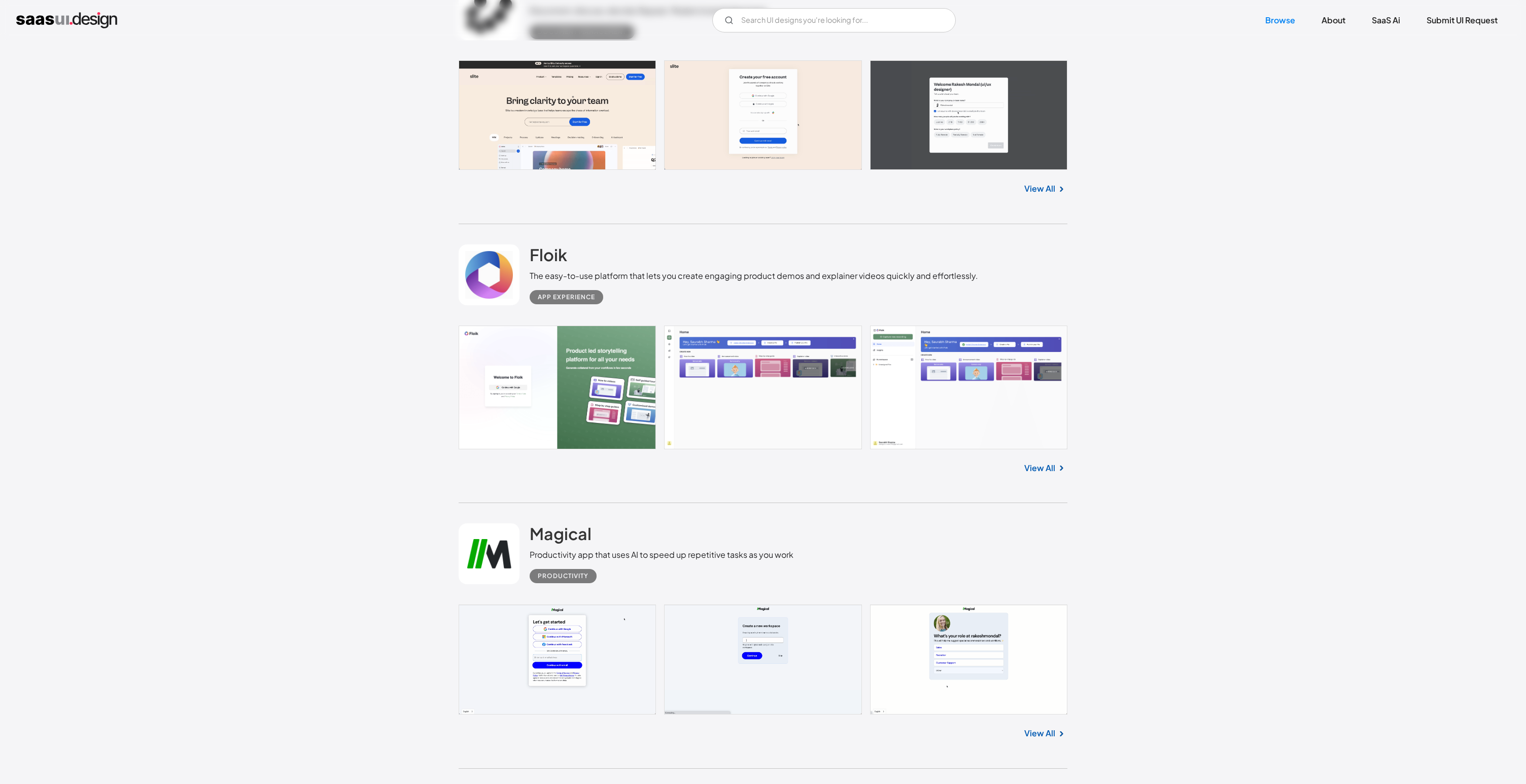
scroll to position [23126, 0]
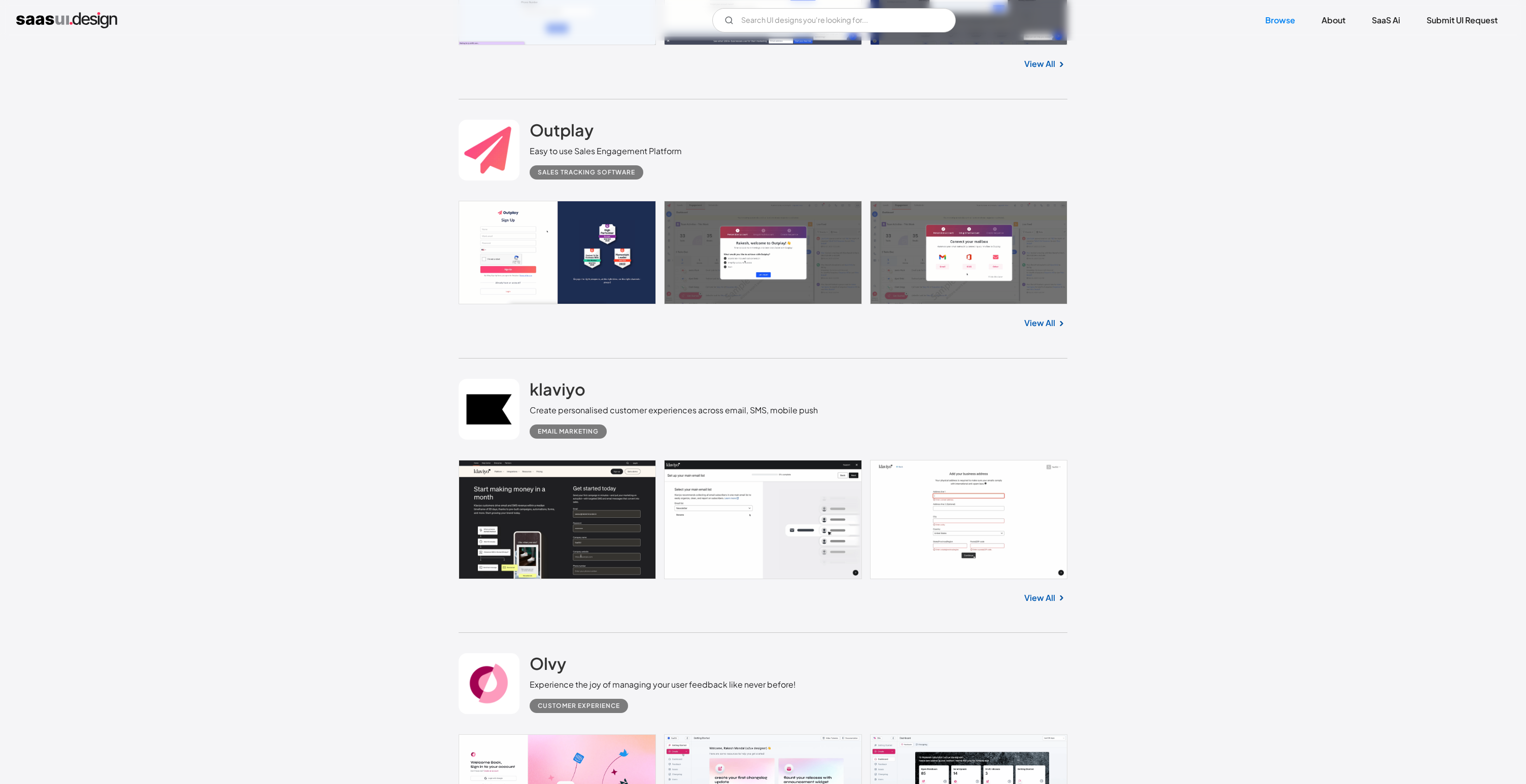
scroll to position [24132, 0]
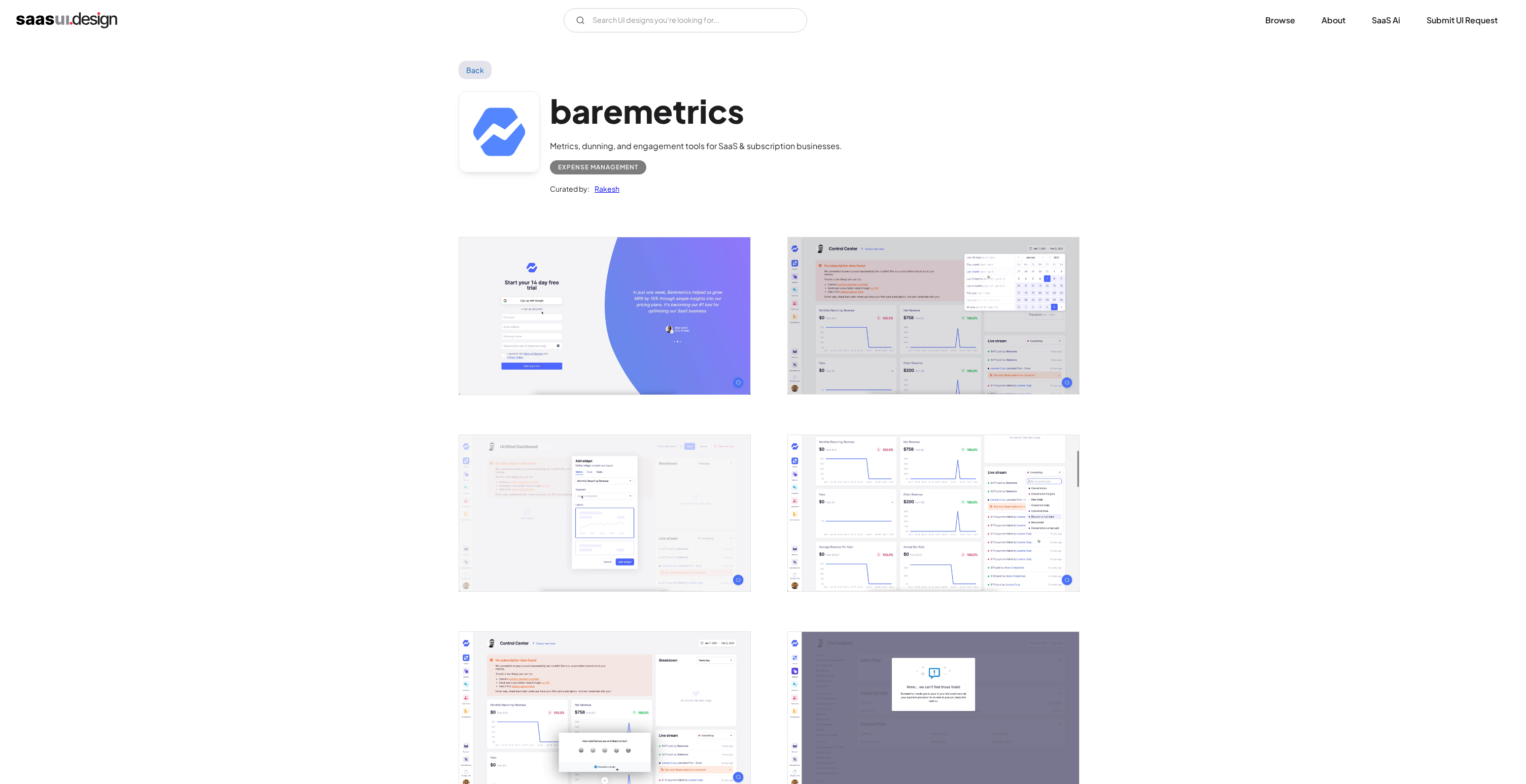
scroll to position [411, 0]
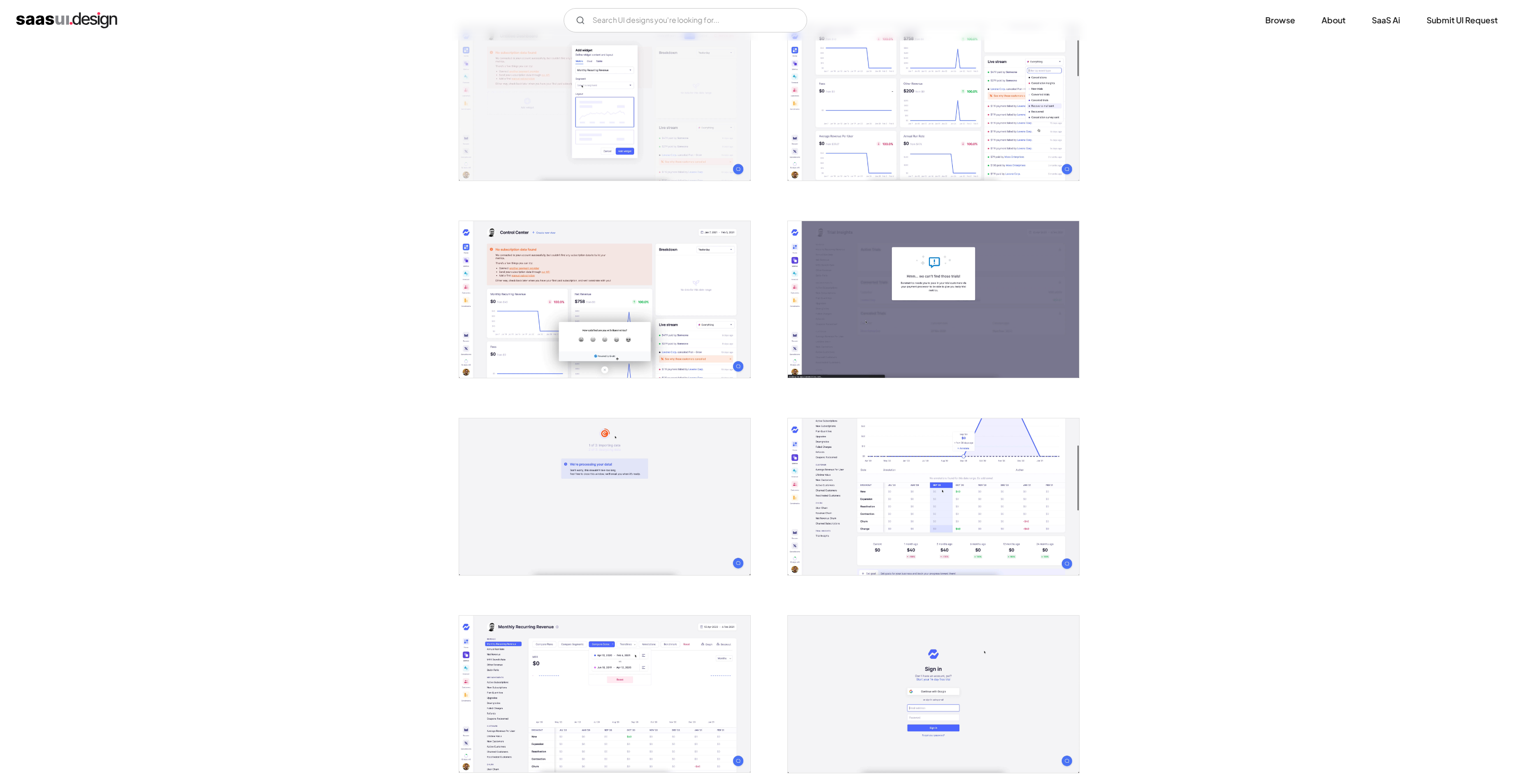
click at [726, 358] on img "open lightbox" at bounding box center [605, 299] width 291 height 157
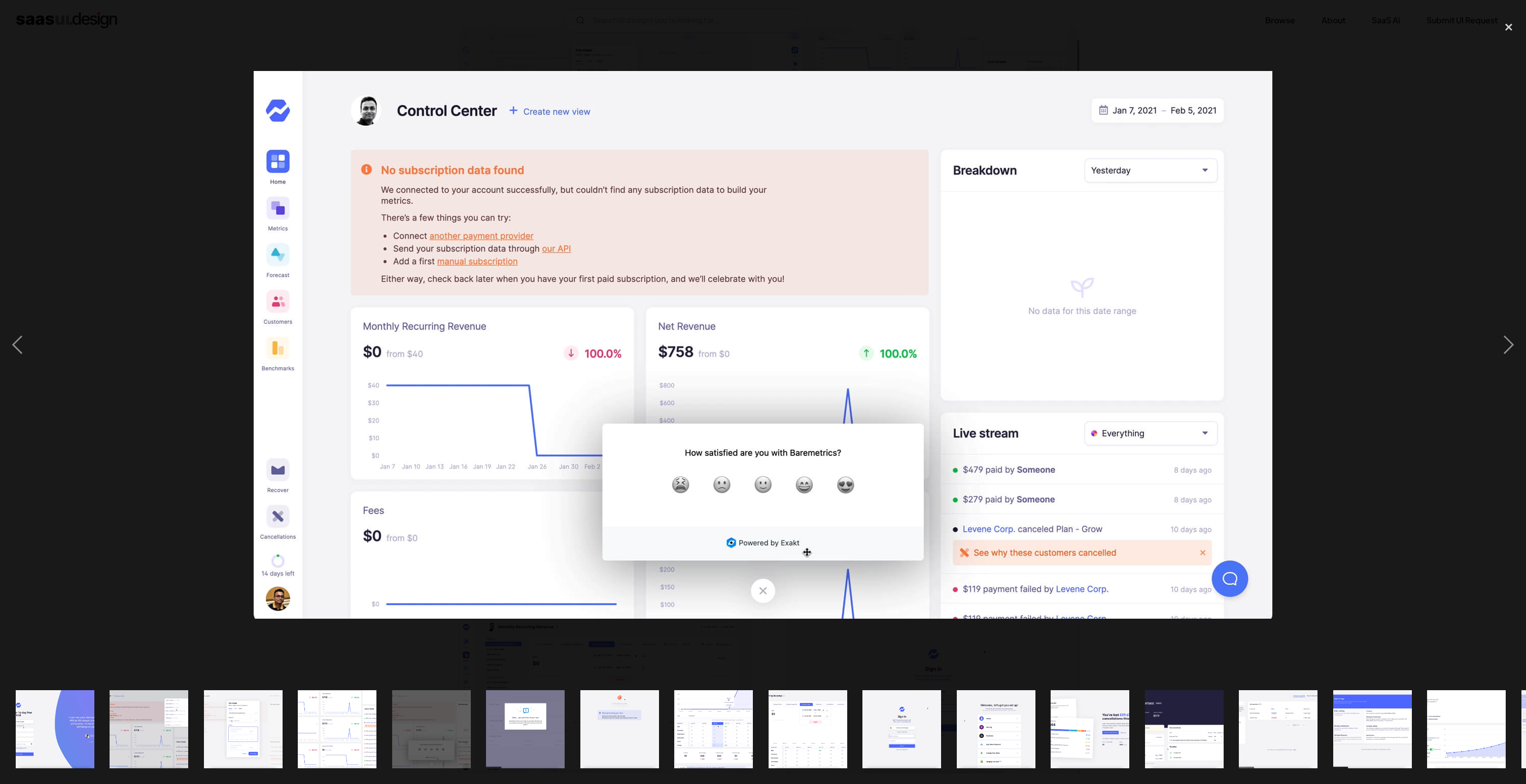
click at [892, 381] on img at bounding box center [763, 345] width 1019 height 548
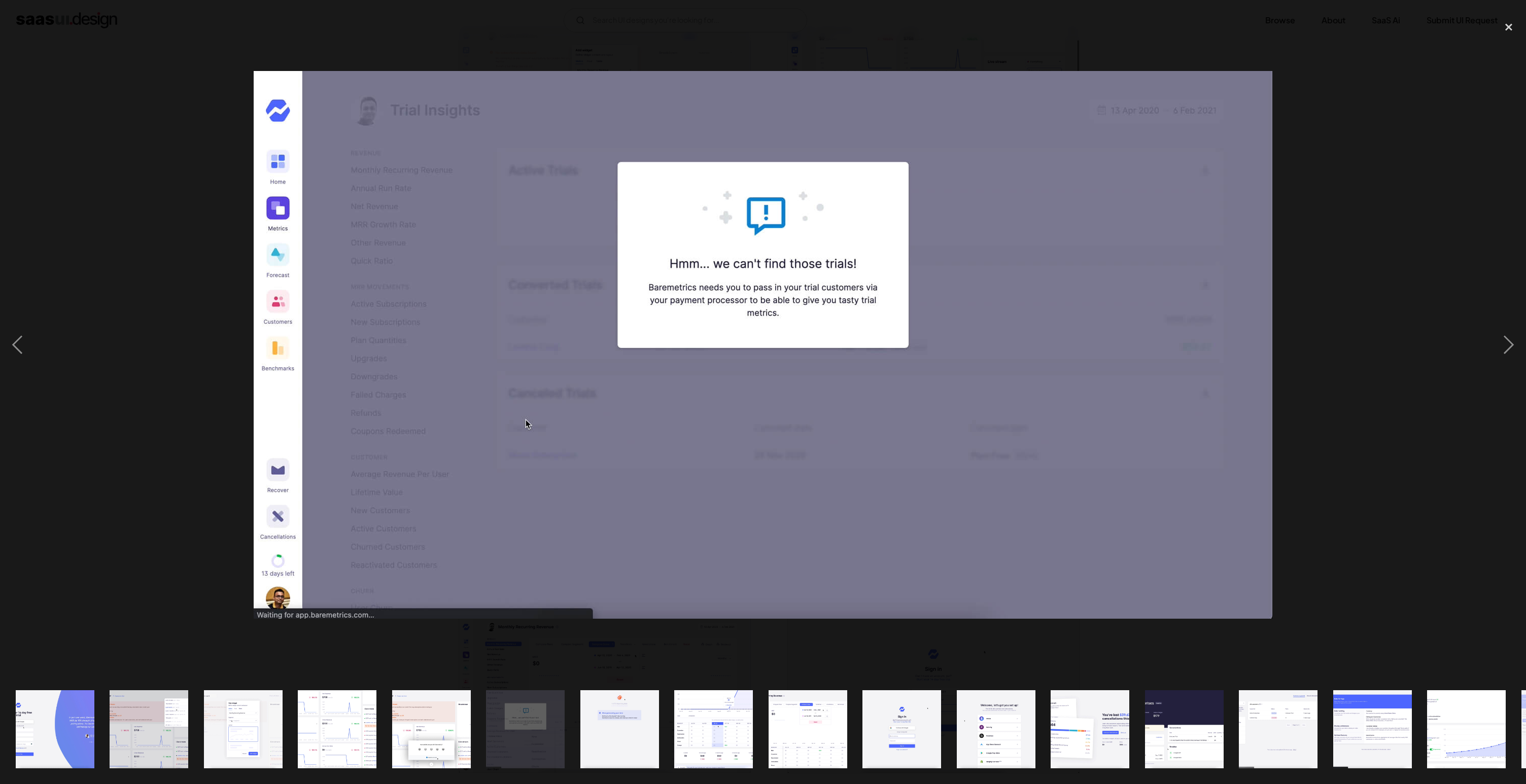
click at [268, 404] on div at bounding box center [763, 345] width 1526 height 658
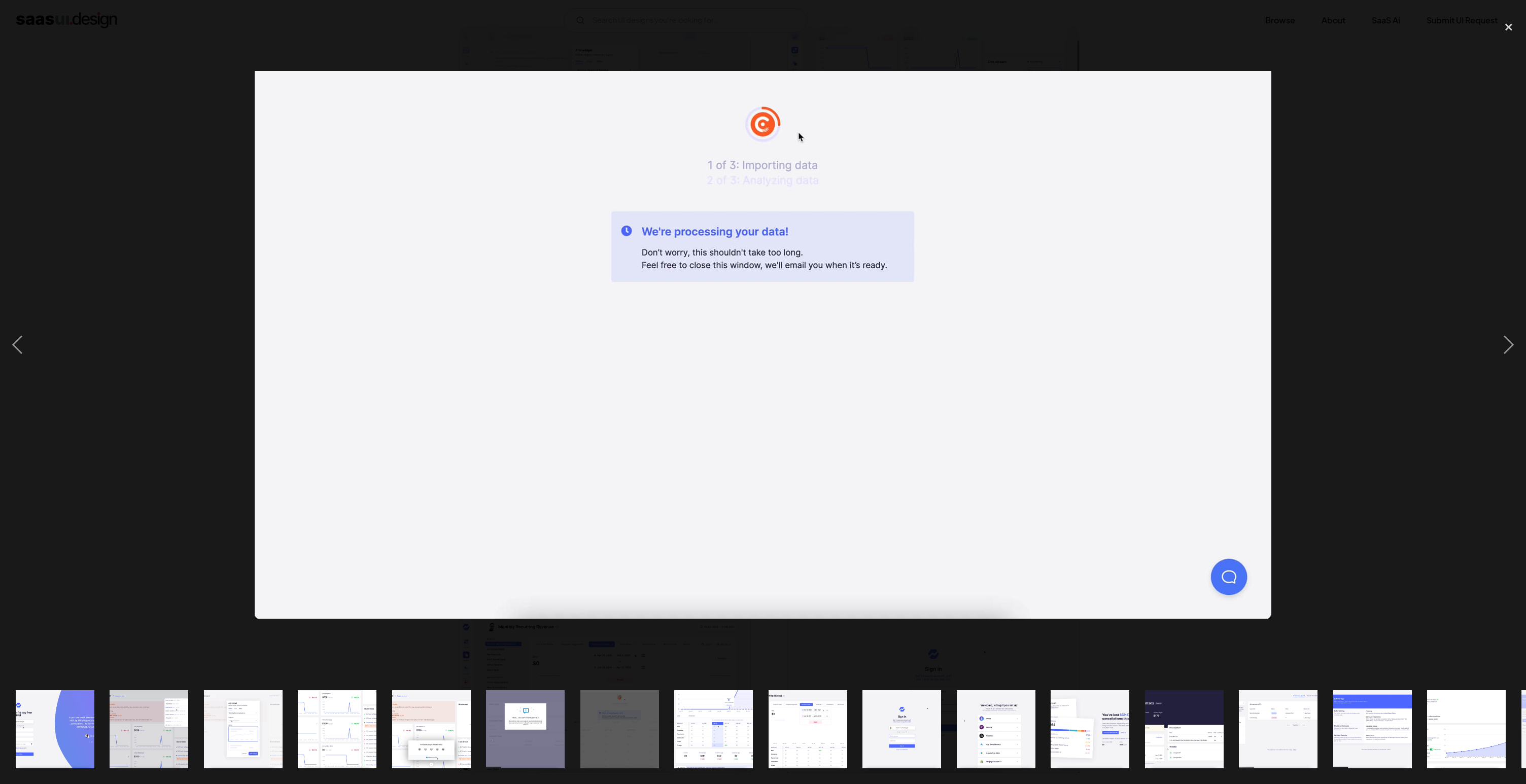
click at [225, 394] on div at bounding box center [763, 345] width 1526 height 658
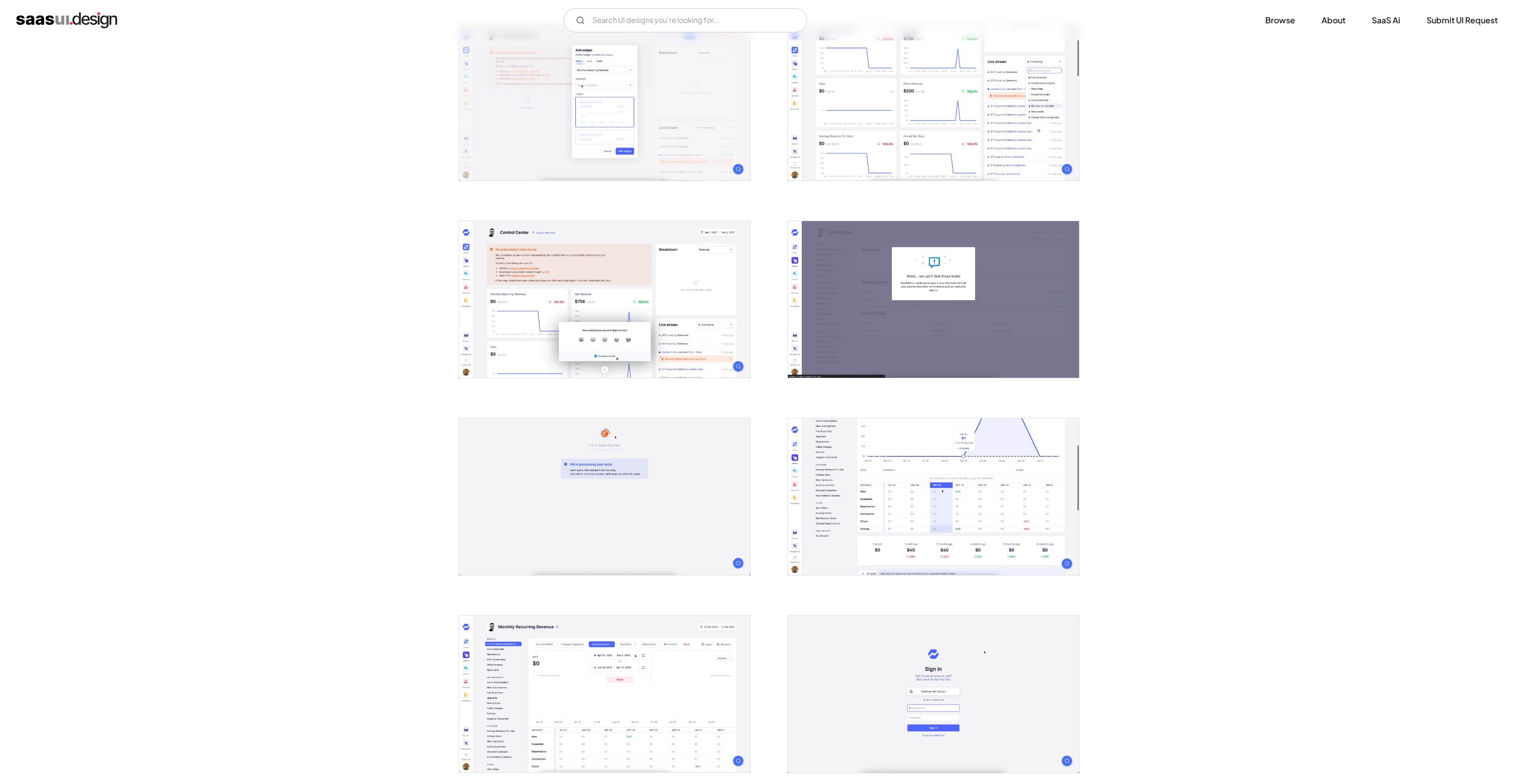
click at [537, 289] on img "open lightbox" at bounding box center [605, 299] width 291 height 157
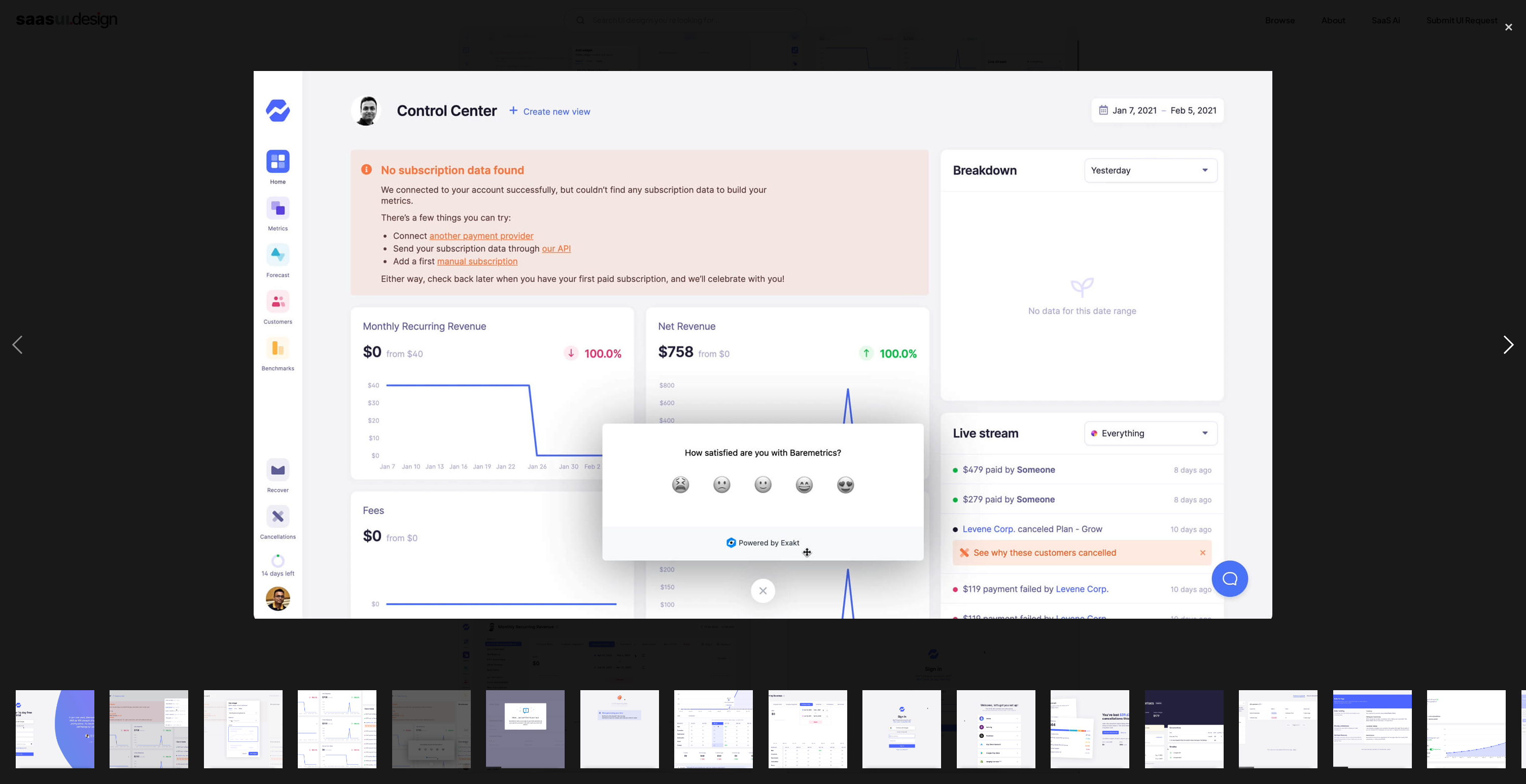
click at [1516, 344] on div "next image" at bounding box center [1509, 345] width 34 height 658
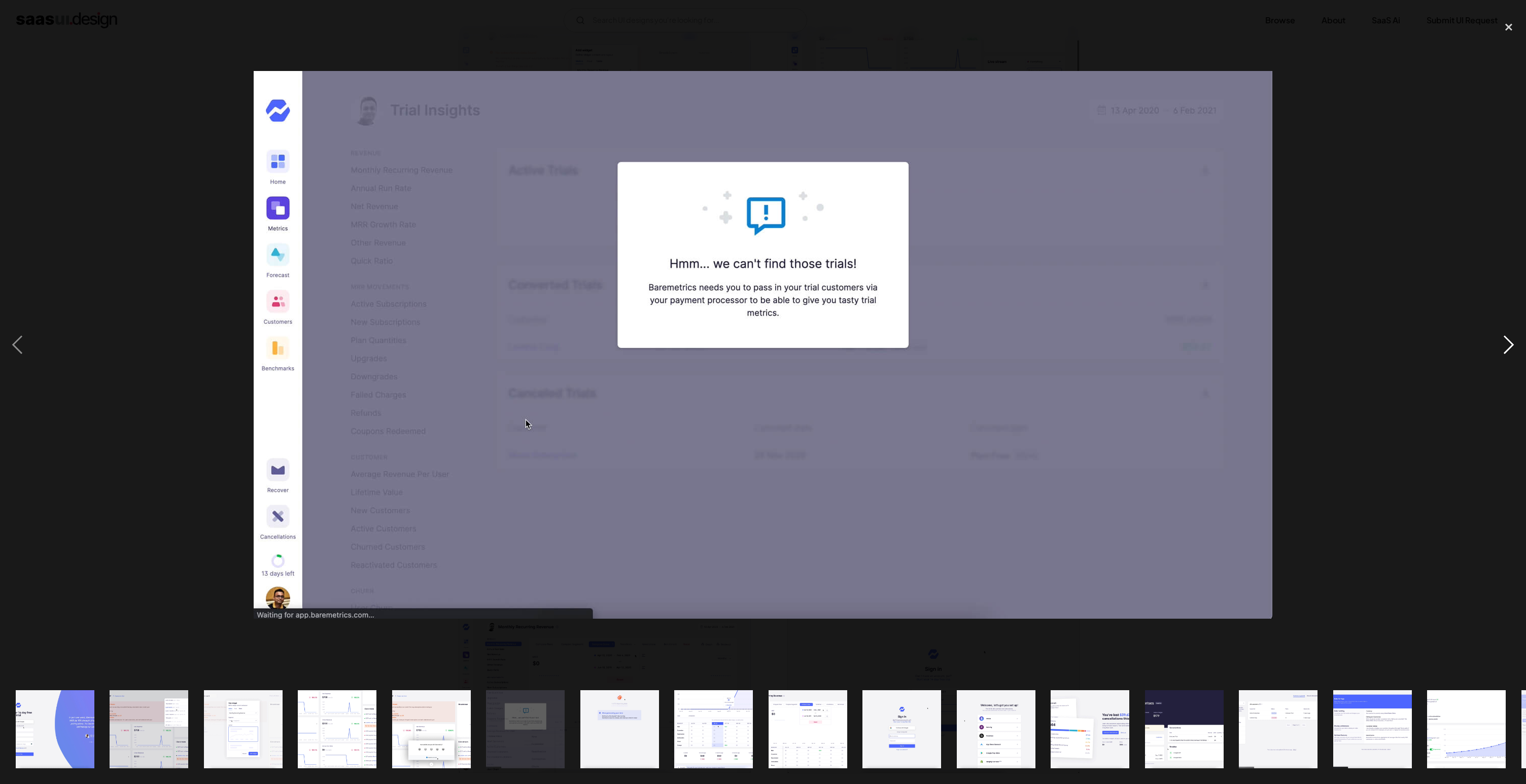
click at [1516, 344] on div "next image" at bounding box center [1509, 345] width 34 height 658
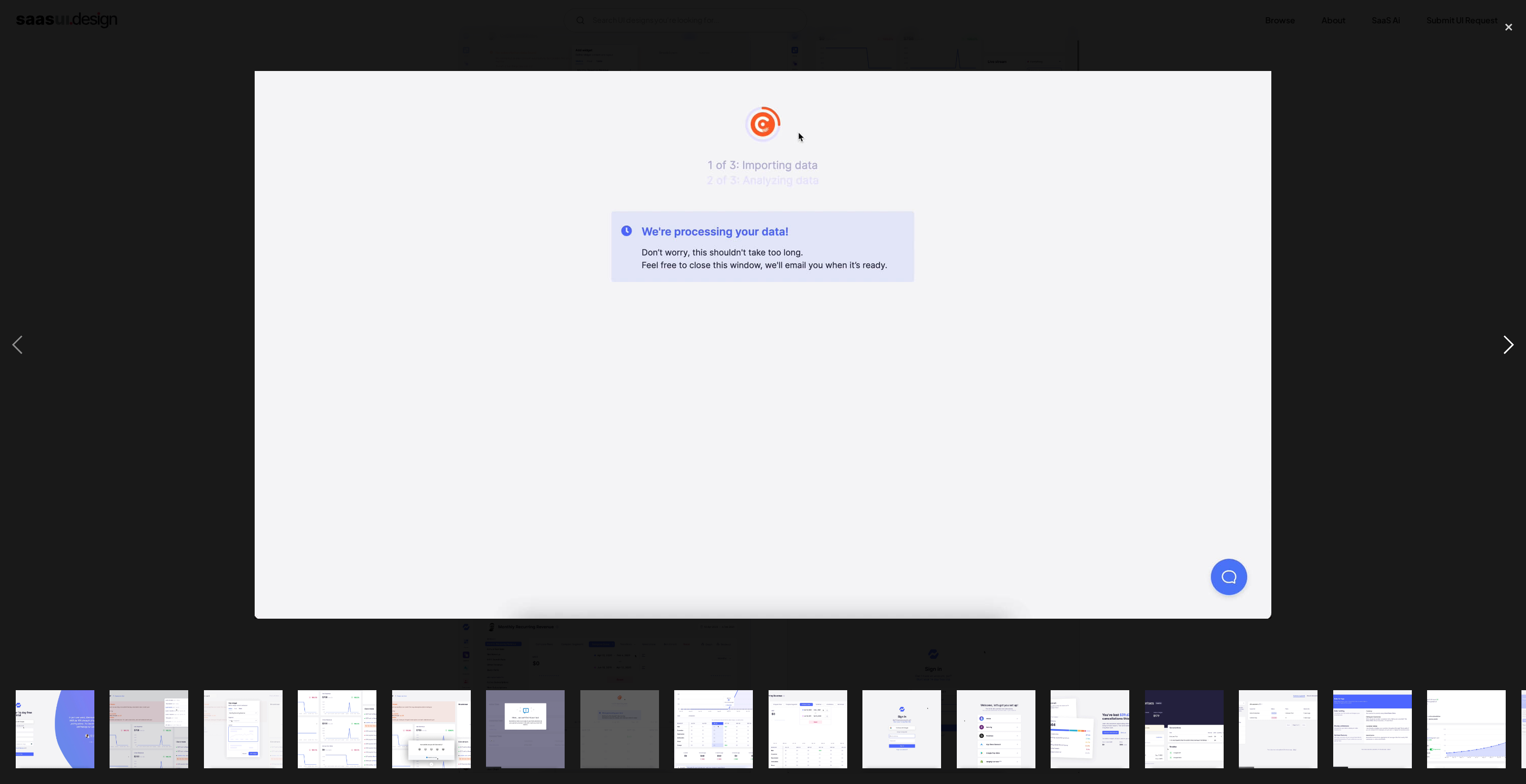
click at [1516, 344] on div "next image" at bounding box center [1509, 345] width 34 height 658
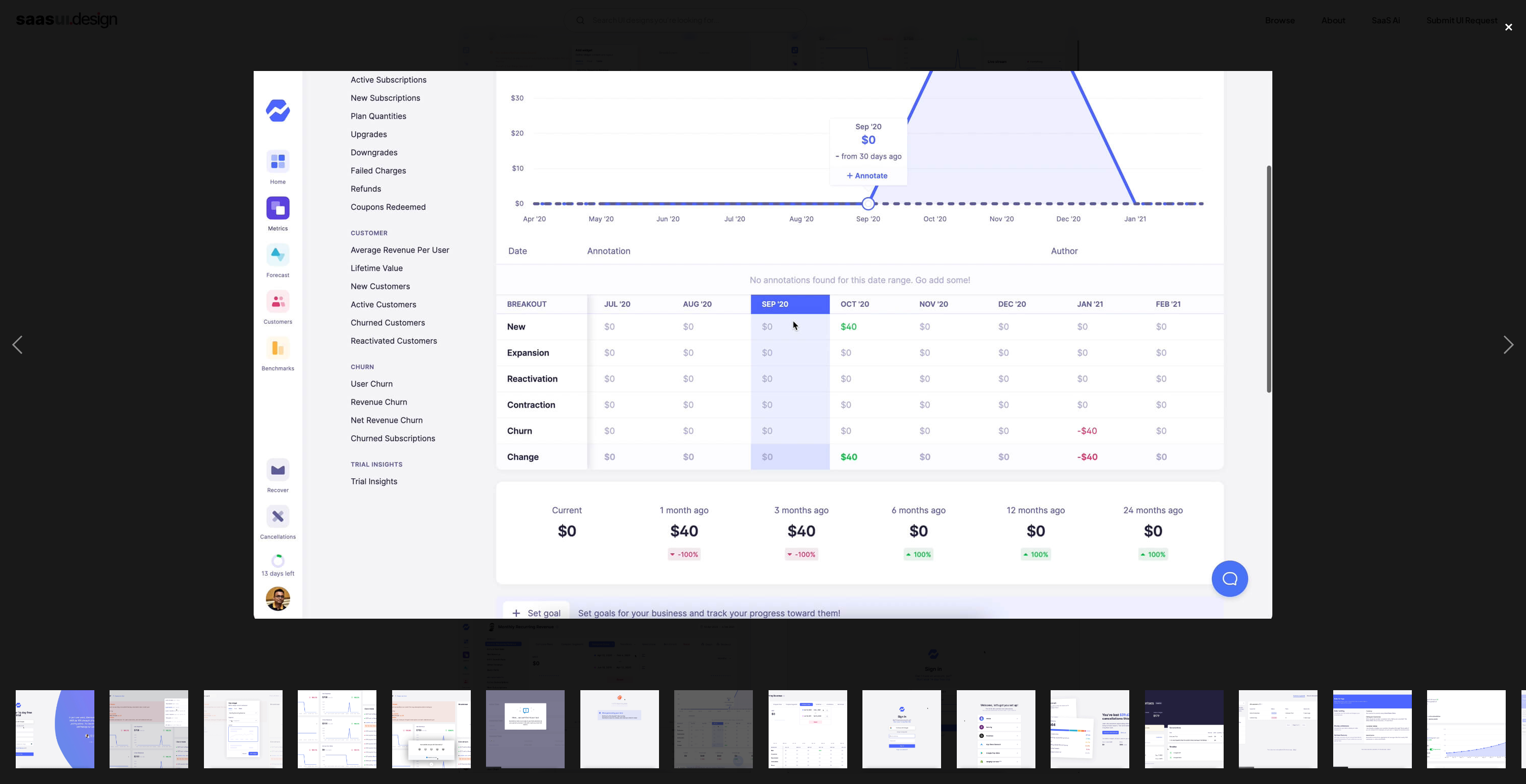
click at [1506, 23] on div "close lightbox" at bounding box center [1509, 27] width 34 height 23
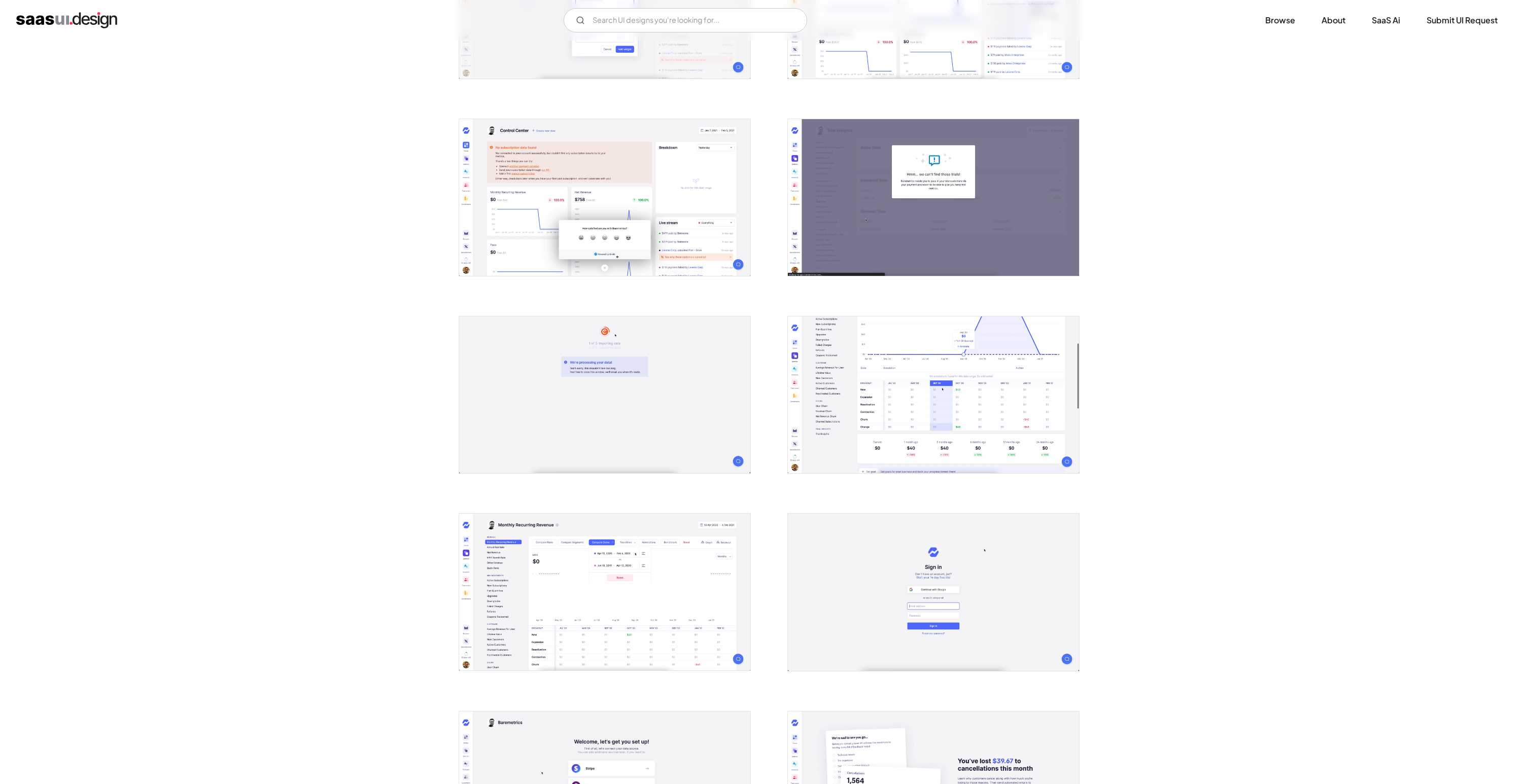
scroll to position [584, 0]
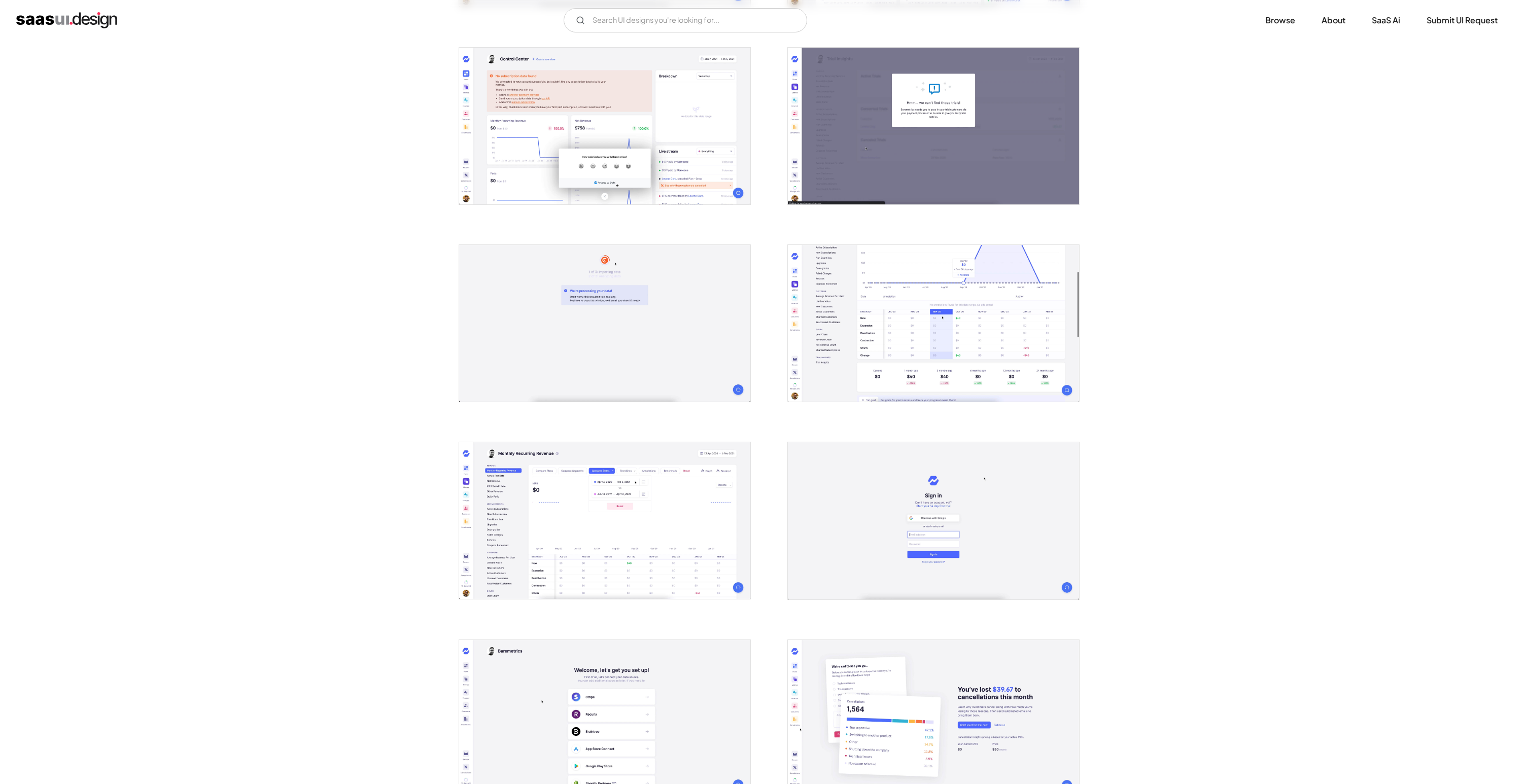
click at [652, 526] on img "open lightbox" at bounding box center [605, 520] width 291 height 157
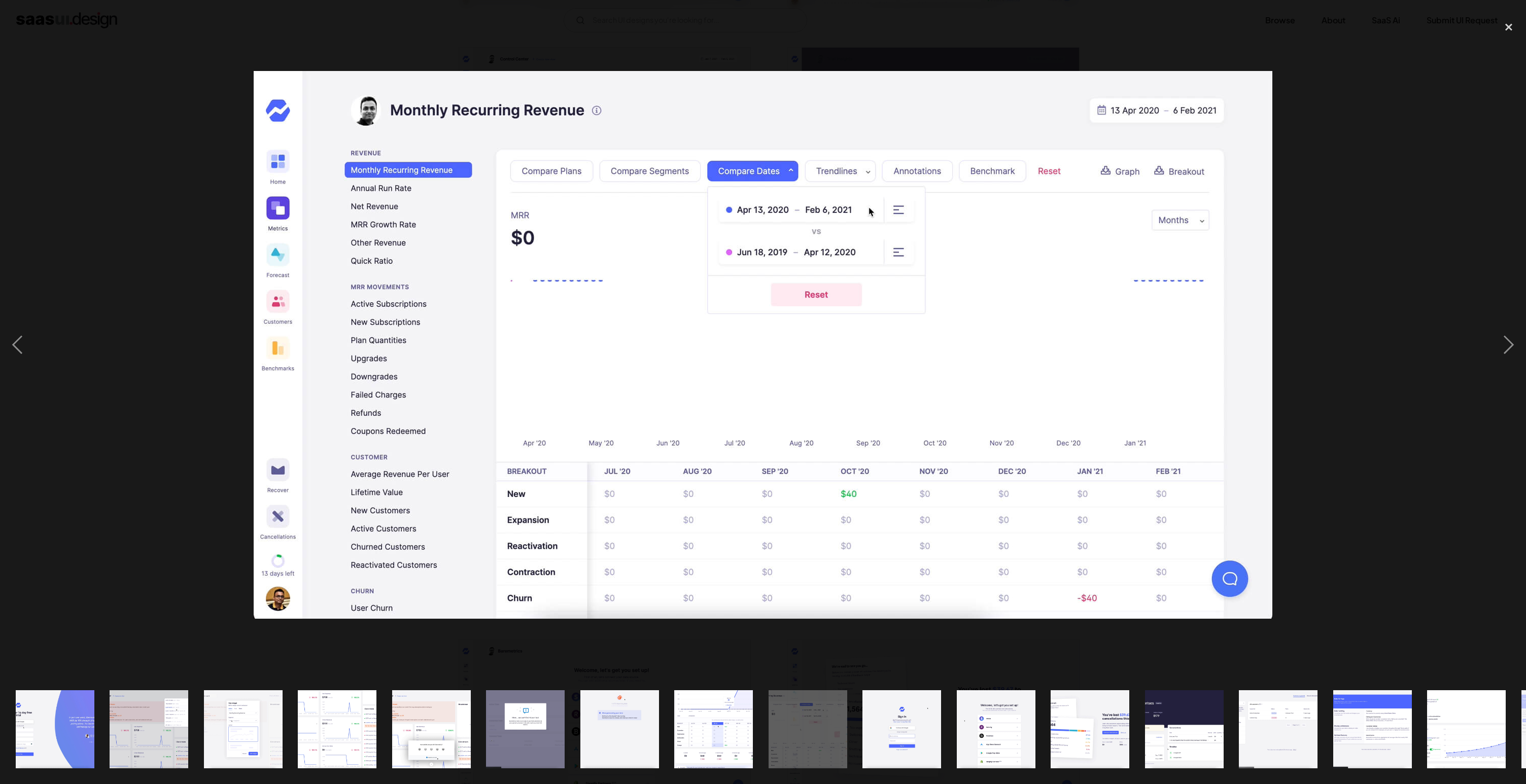
click at [1371, 311] on div at bounding box center [763, 345] width 1526 height 658
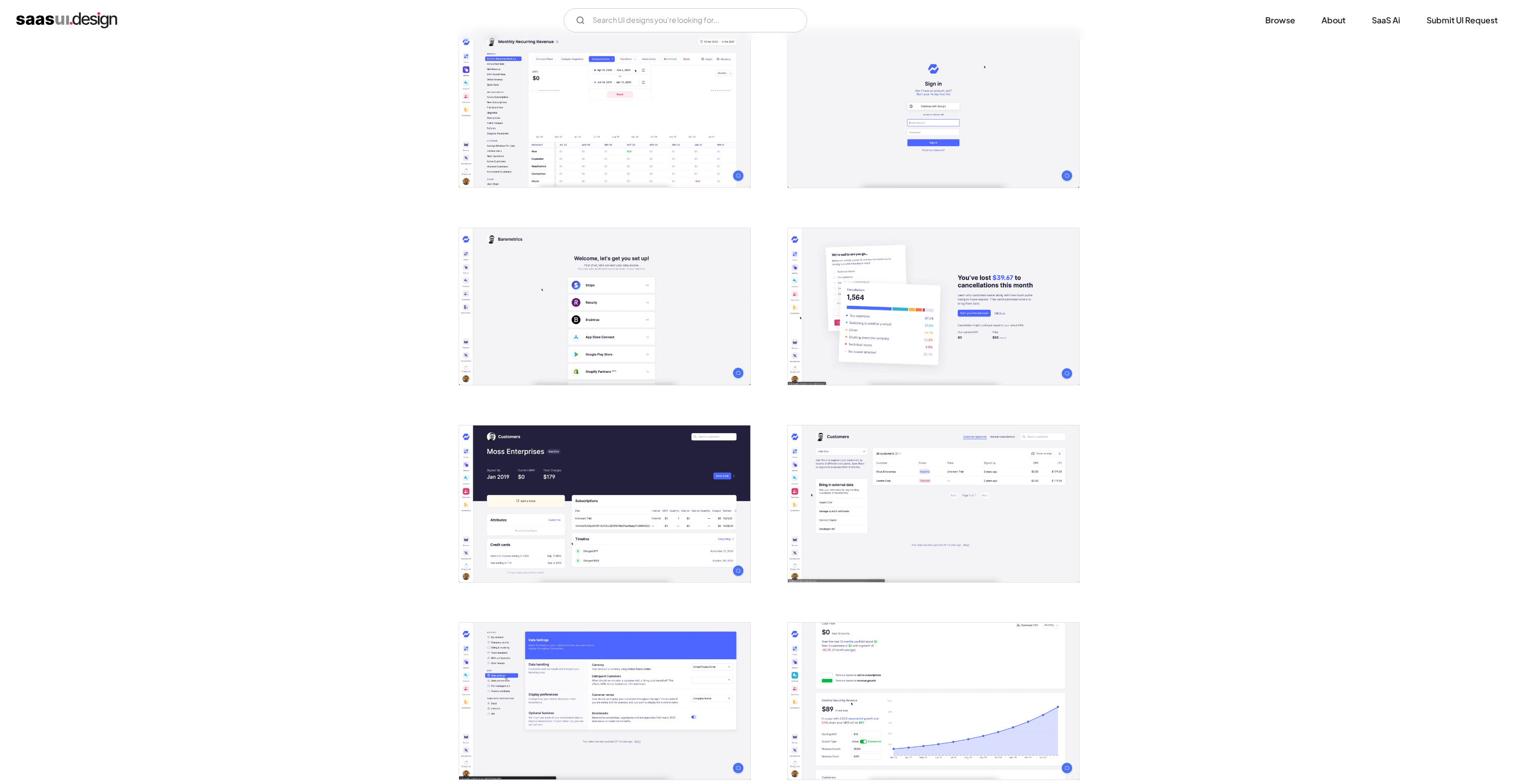
scroll to position [1068, 0]
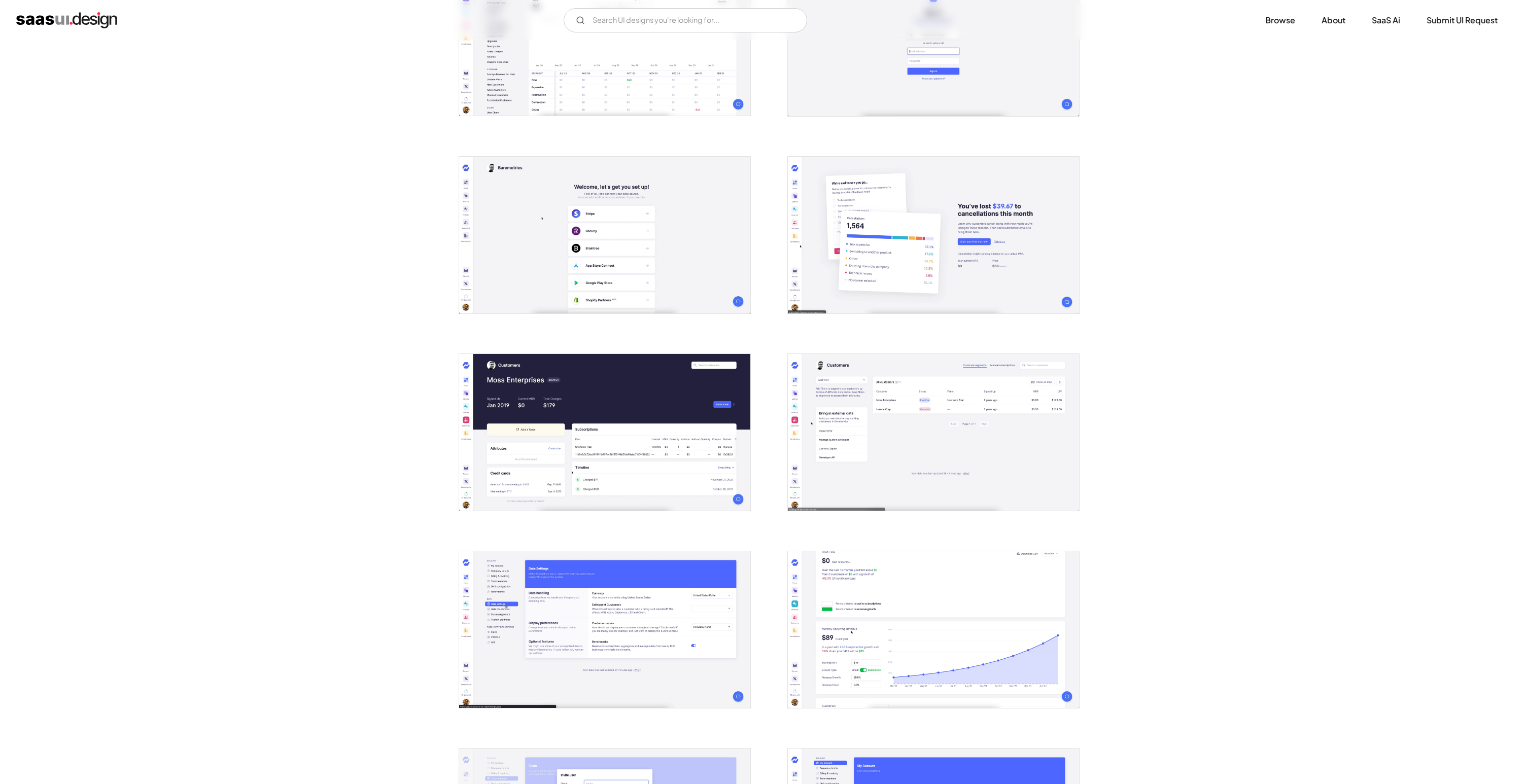
click at [655, 438] on img "open lightbox" at bounding box center [605, 432] width 291 height 157
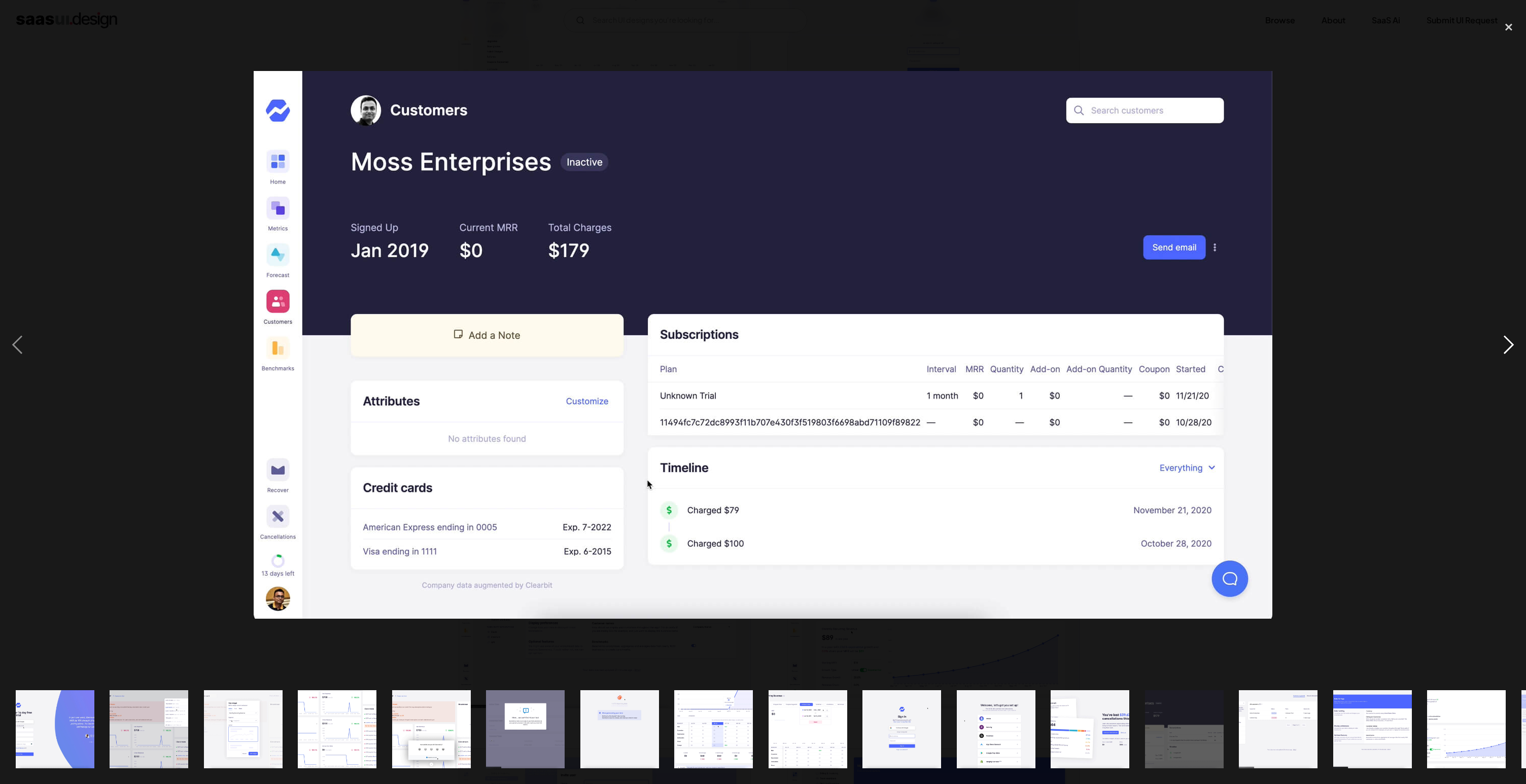
click at [1499, 350] on div "next image" at bounding box center [1509, 345] width 34 height 658
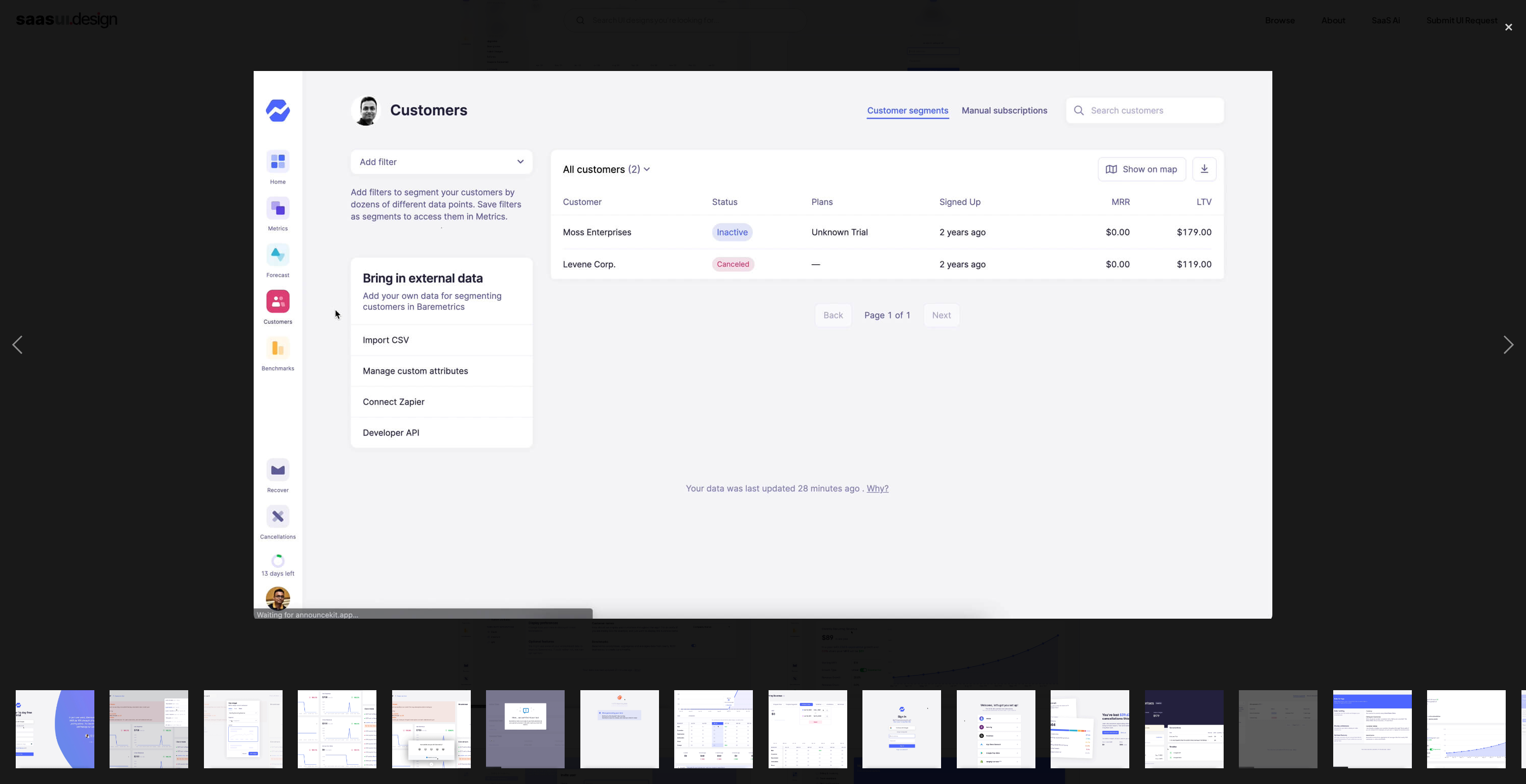
click at [1351, 277] on div at bounding box center [763, 345] width 1526 height 658
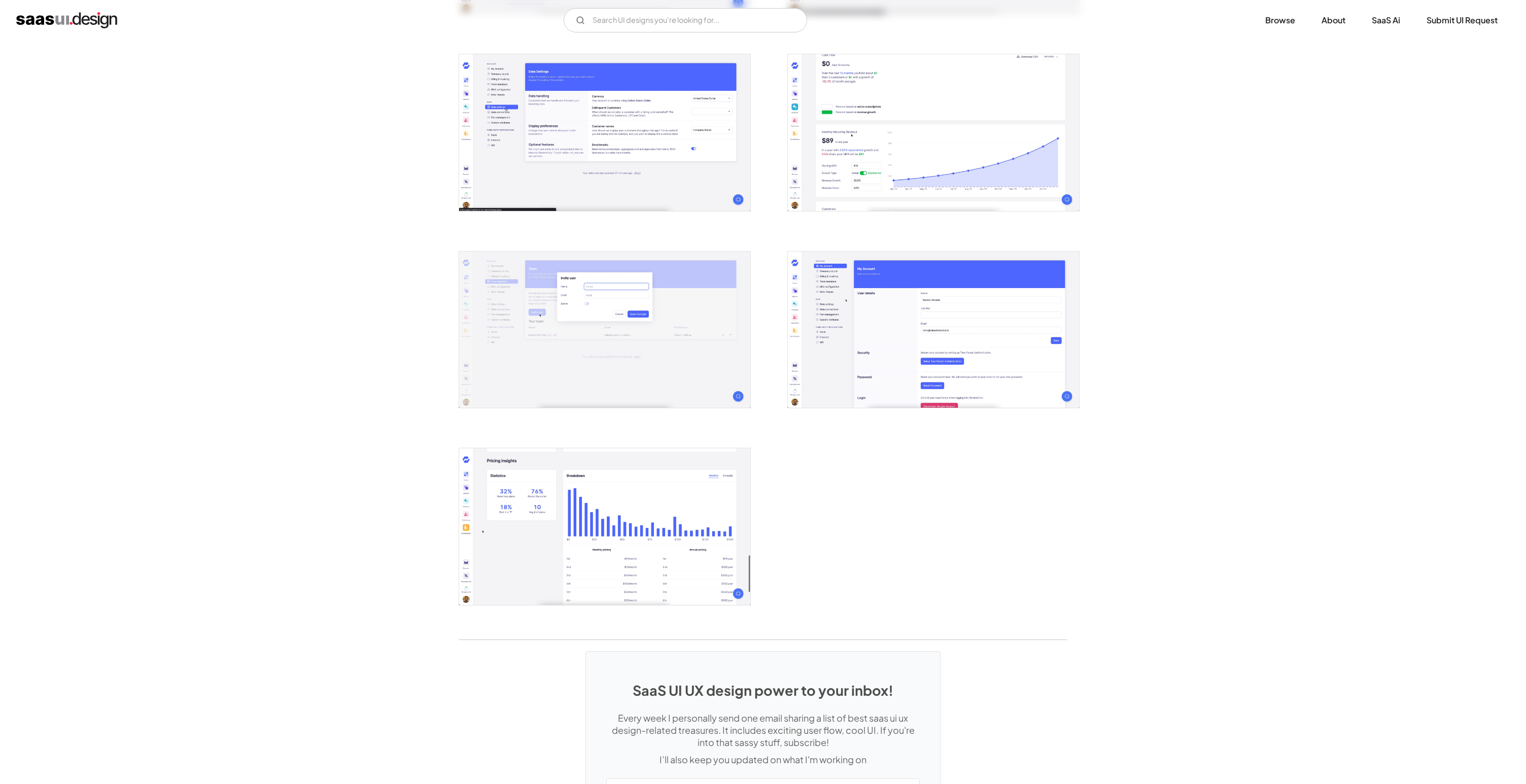
scroll to position [1751, 0]
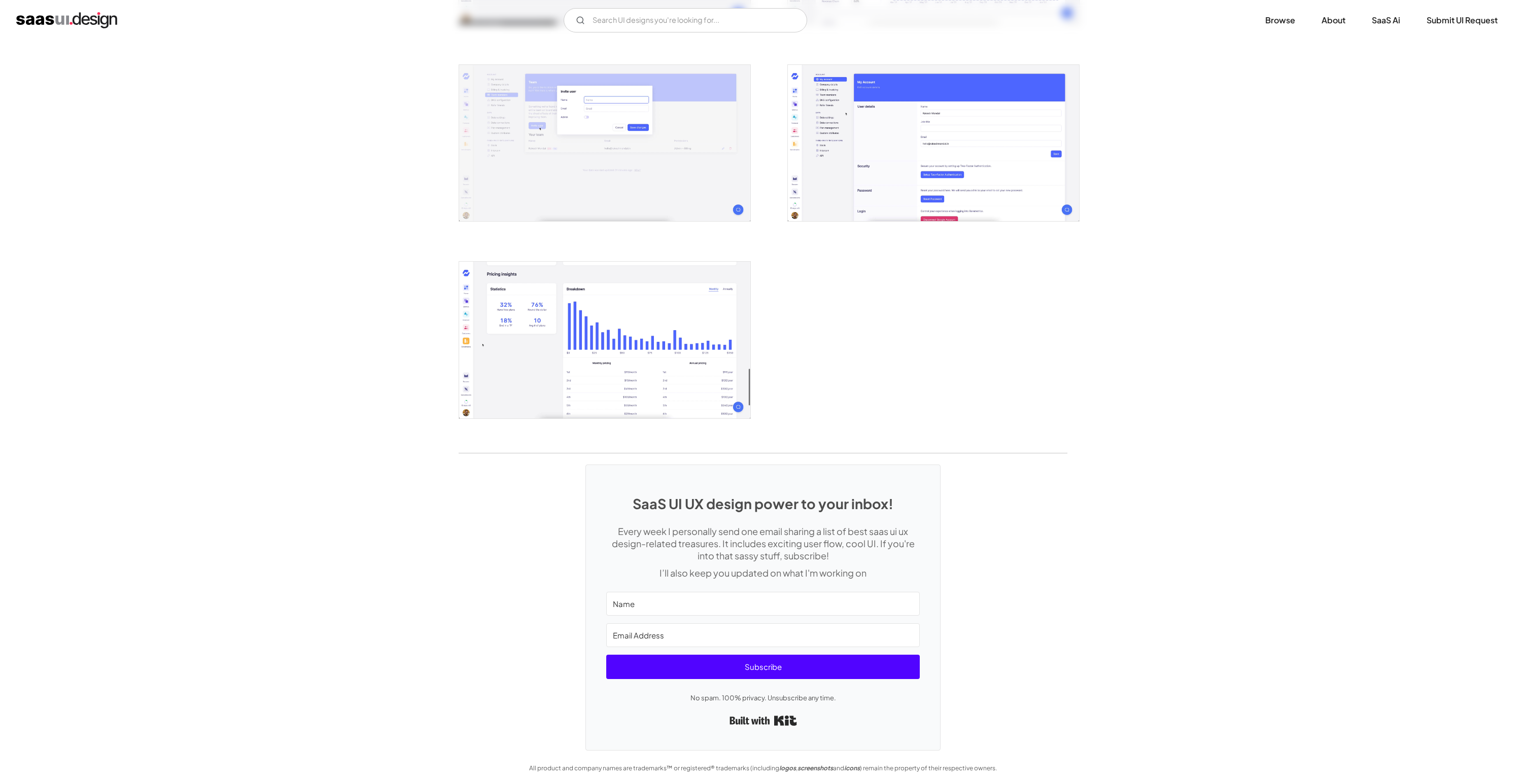
click at [530, 302] on img "open lightbox" at bounding box center [605, 340] width 291 height 157
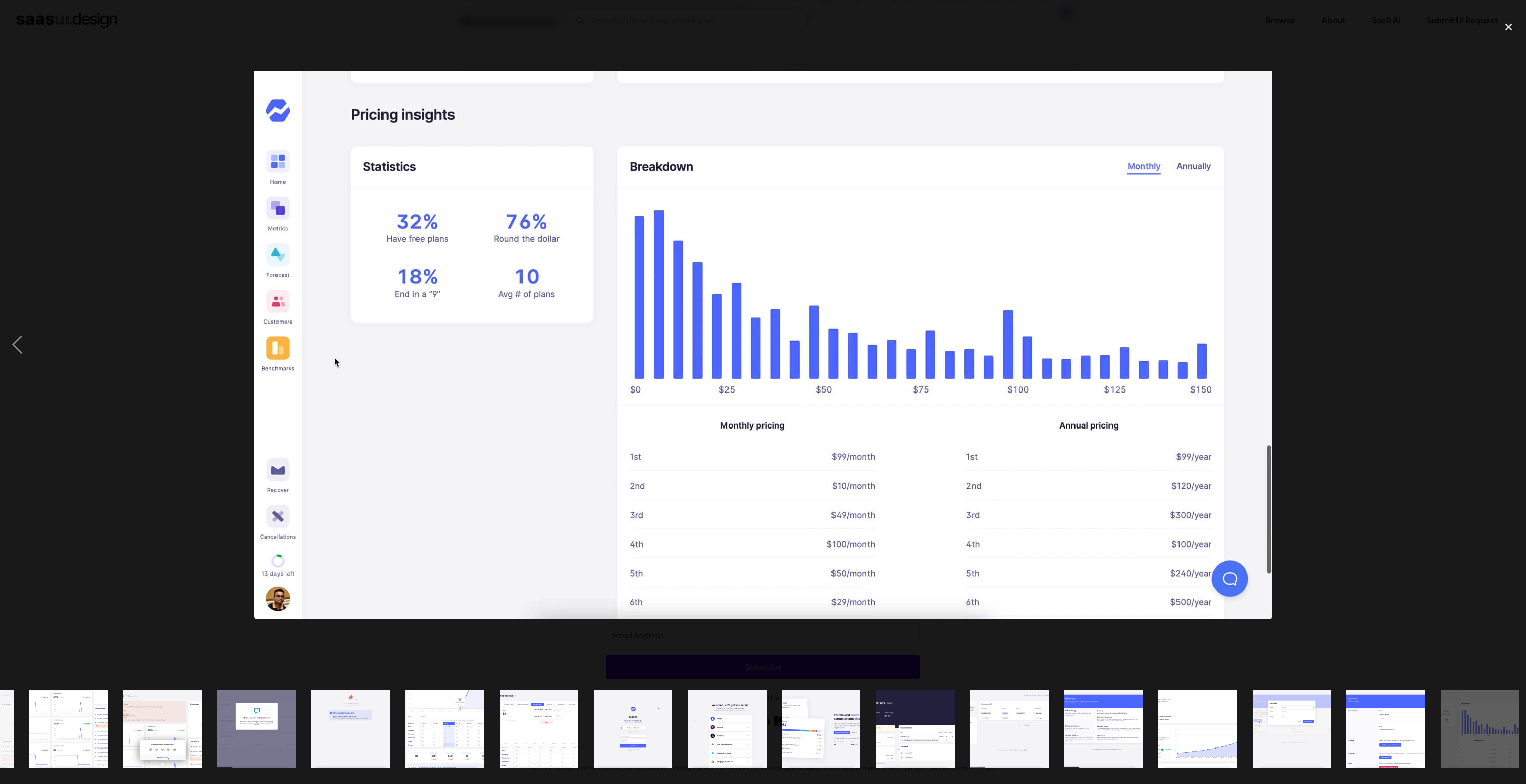
scroll to position [0, 277]
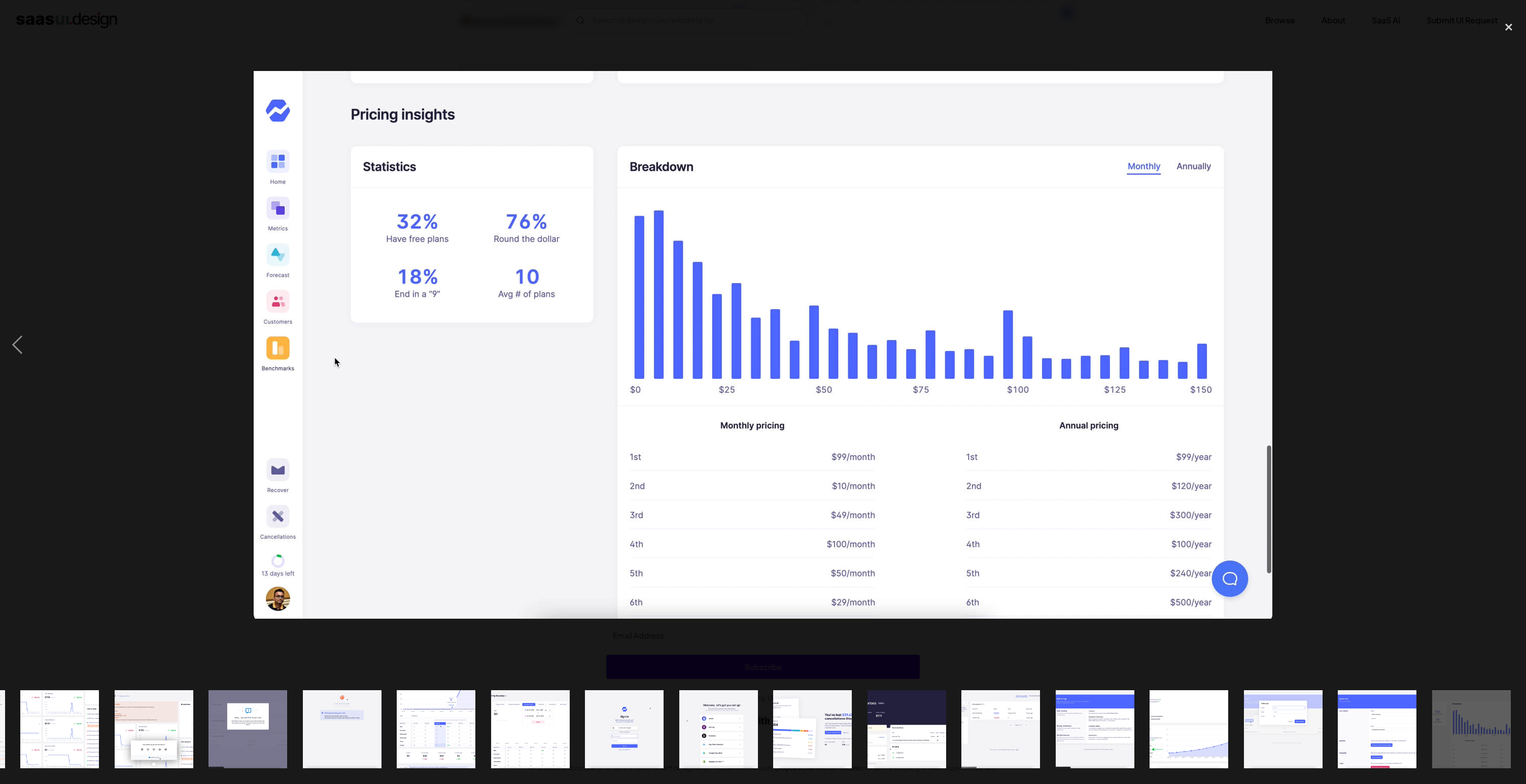
click at [993, 732] on img "show item 14 of 19" at bounding box center [1001, 730] width 146 height 79
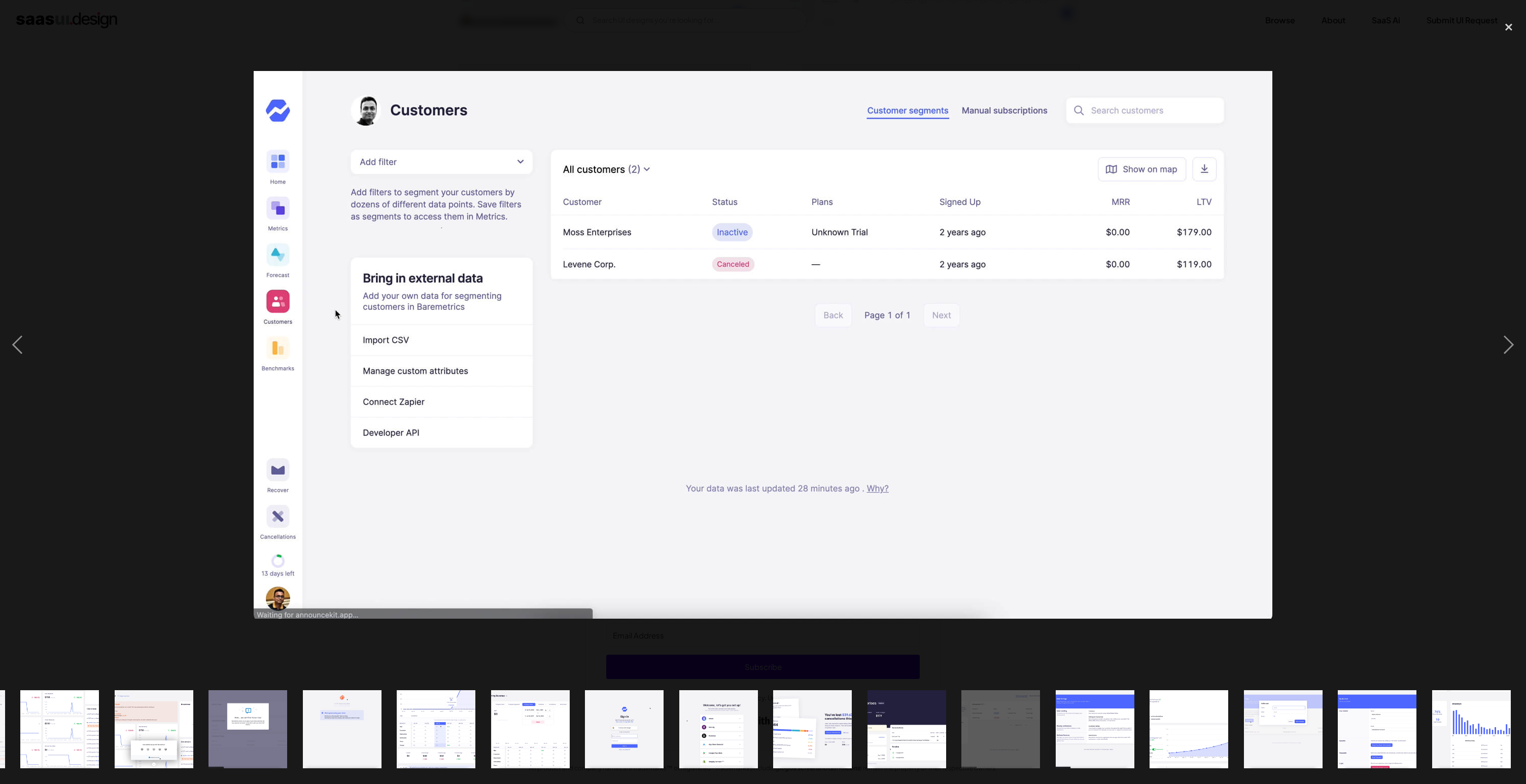
click at [1313, 238] on div at bounding box center [763, 345] width 1526 height 658
click at [1333, 198] on div at bounding box center [763, 345] width 1526 height 658
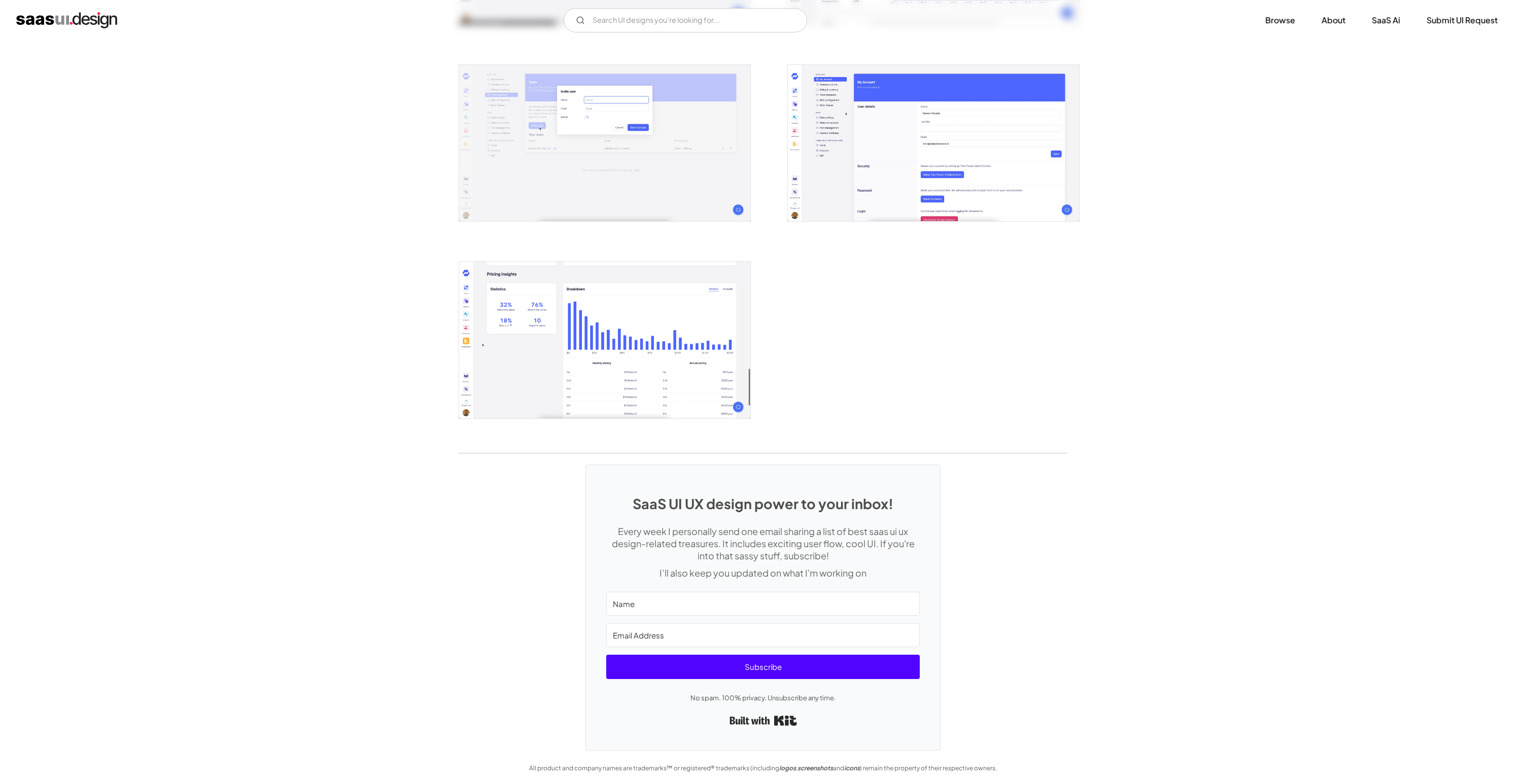
scroll to position [0, 0]
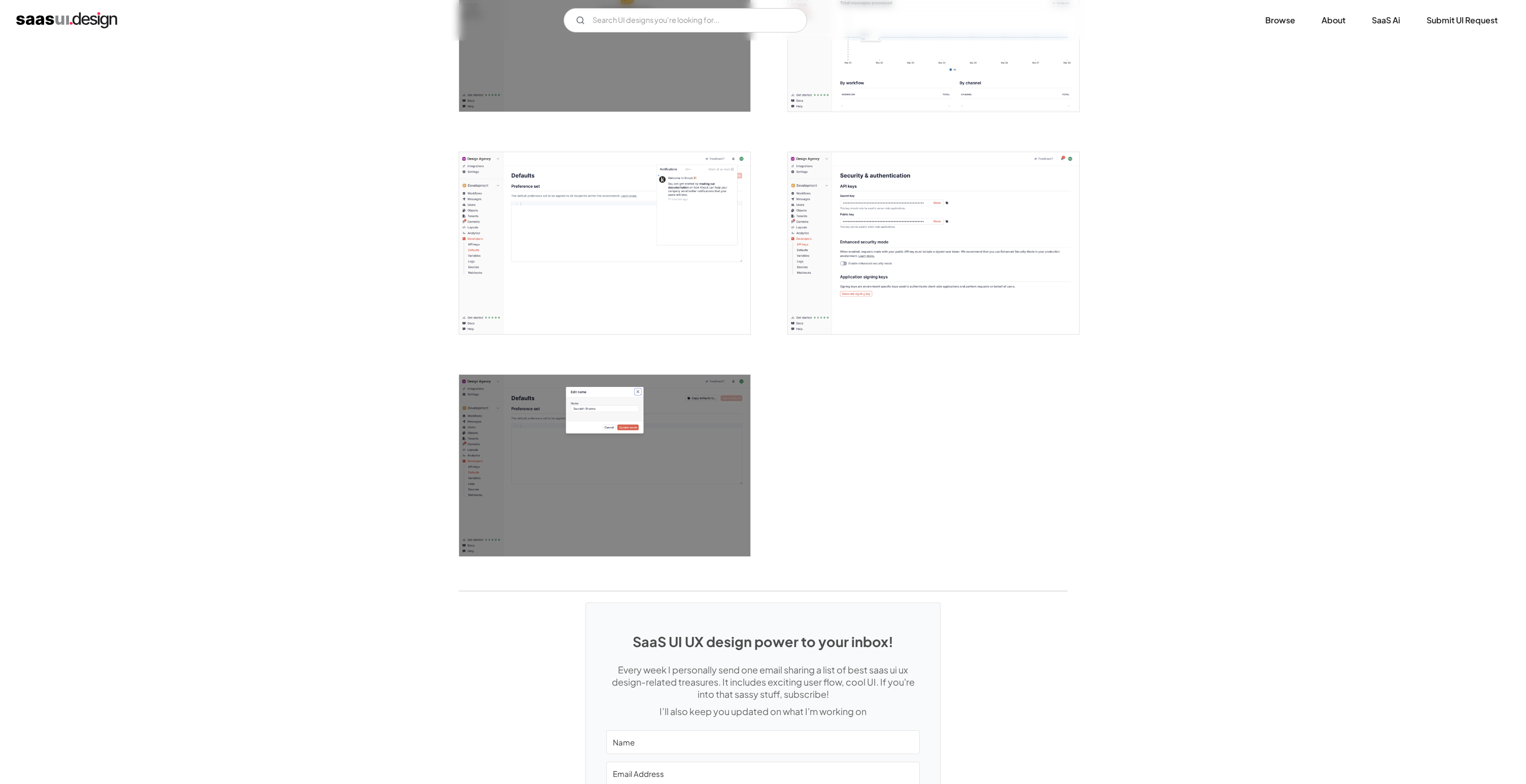
scroll to position [1920, 0]
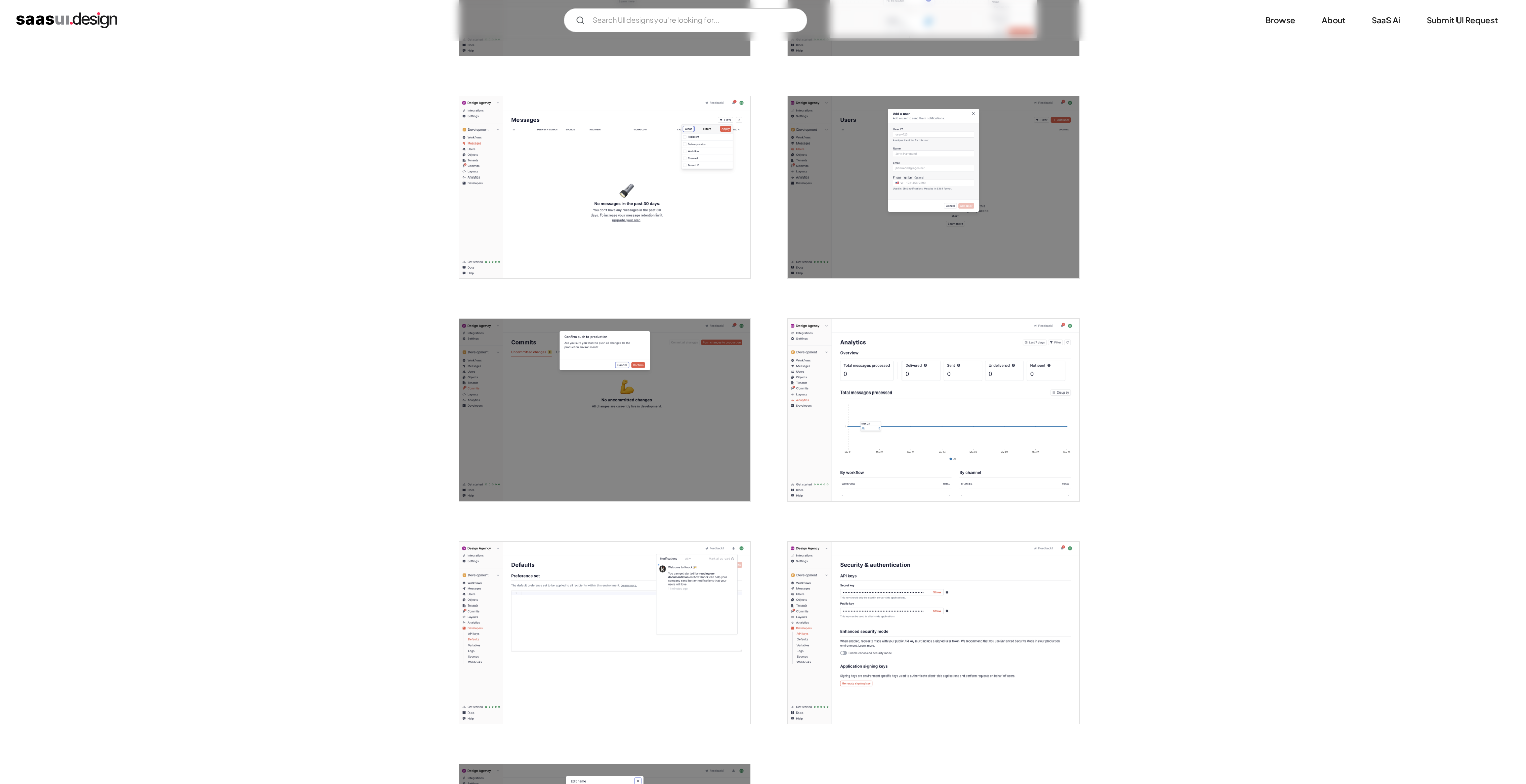
click at [1011, 376] on img "open lightbox" at bounding box center [934, 410] width 291 height 182
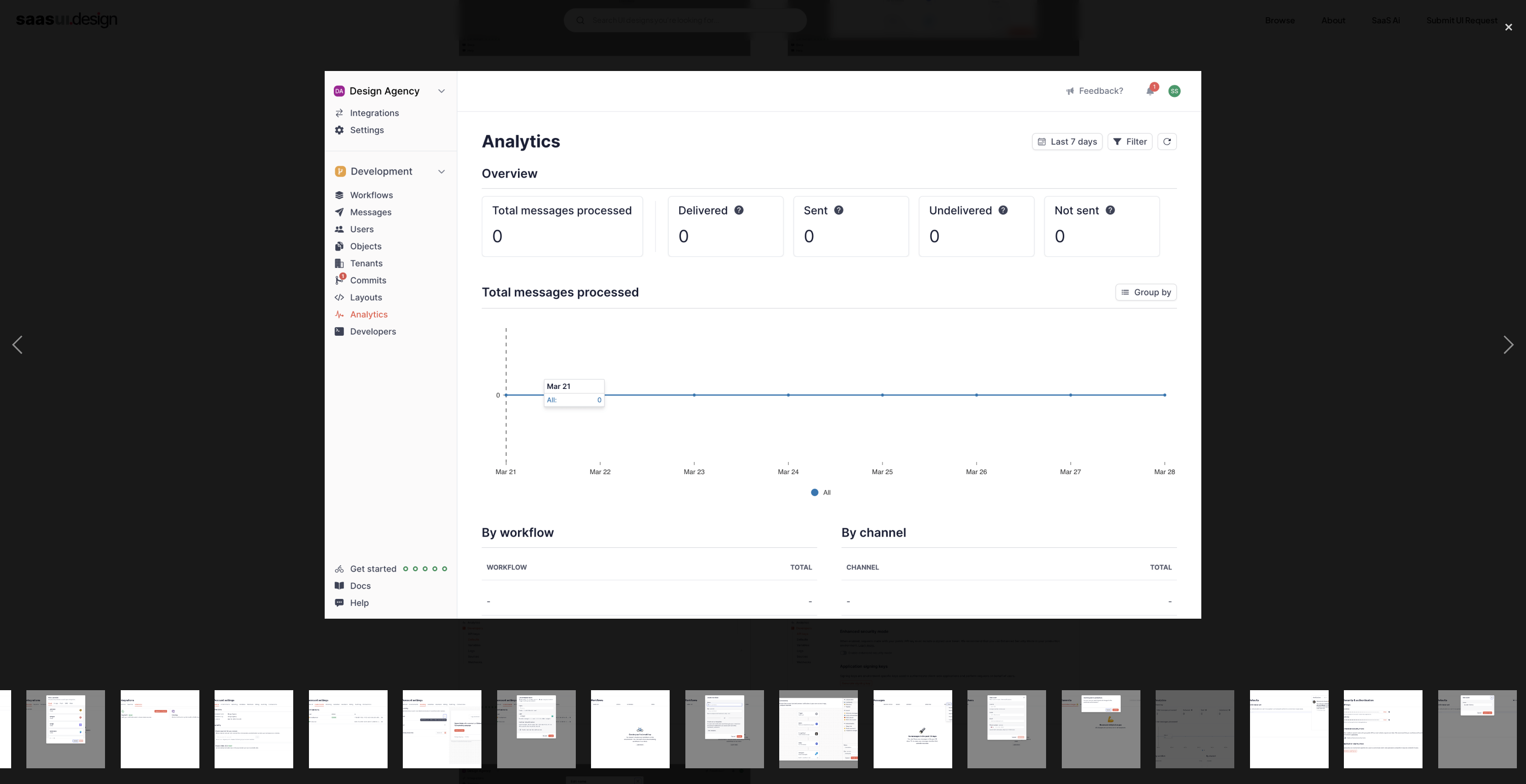
scroll to position [0, 654]
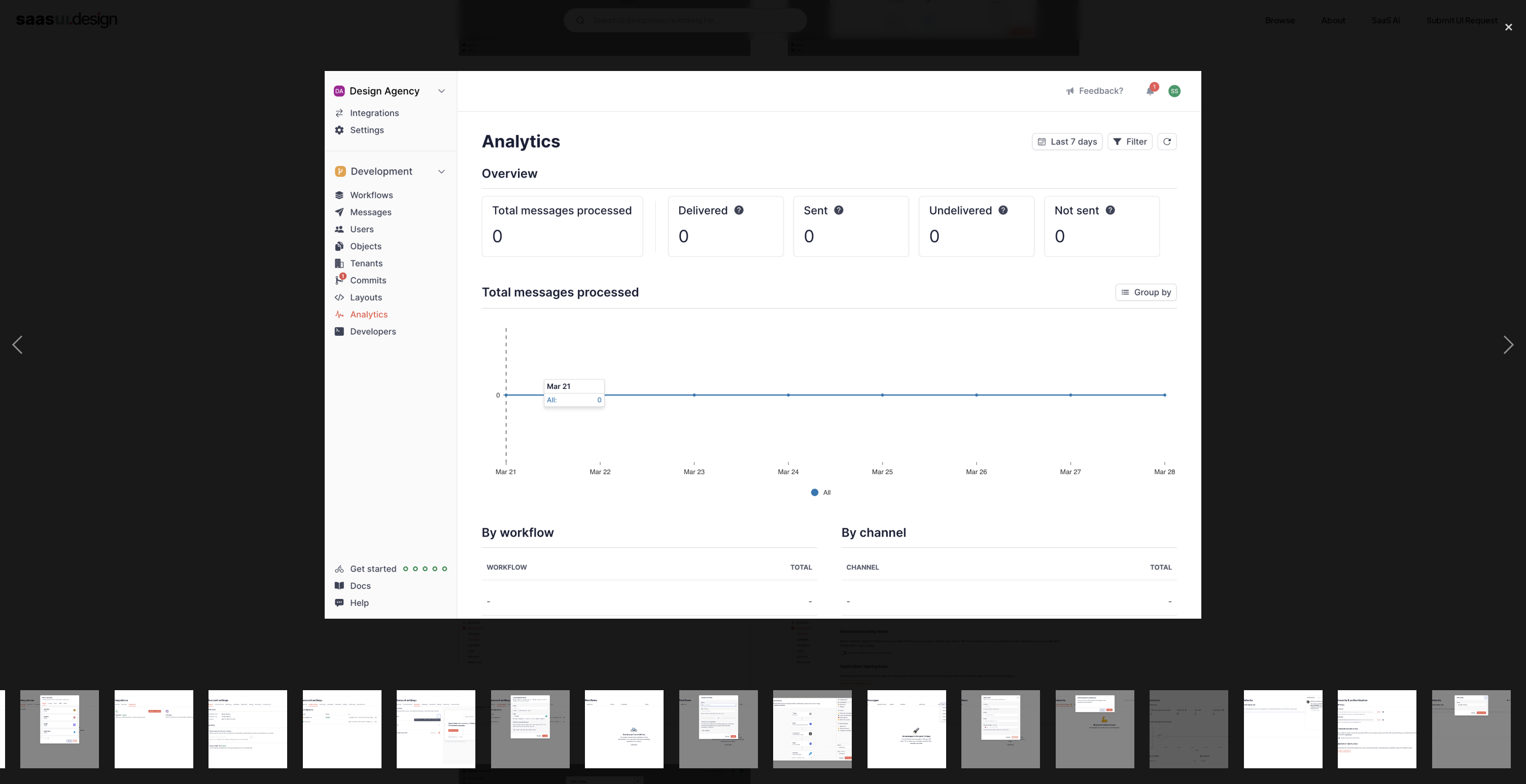
click at [1011, 376] on img at bounding box center [763, 345] width 877 height 548
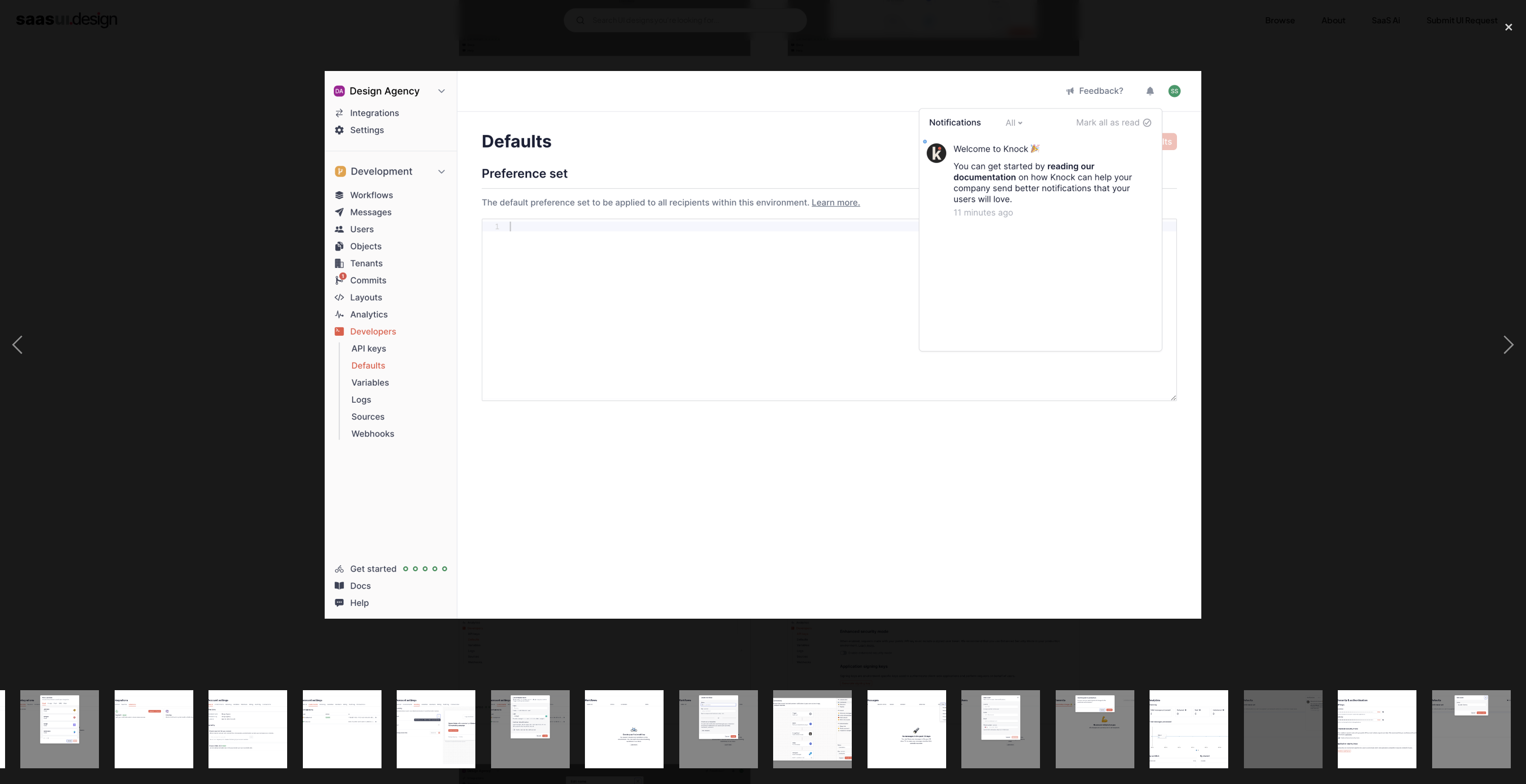
click at [1253, 323] on div at bounding box center [763, 345] width 1526 height 658
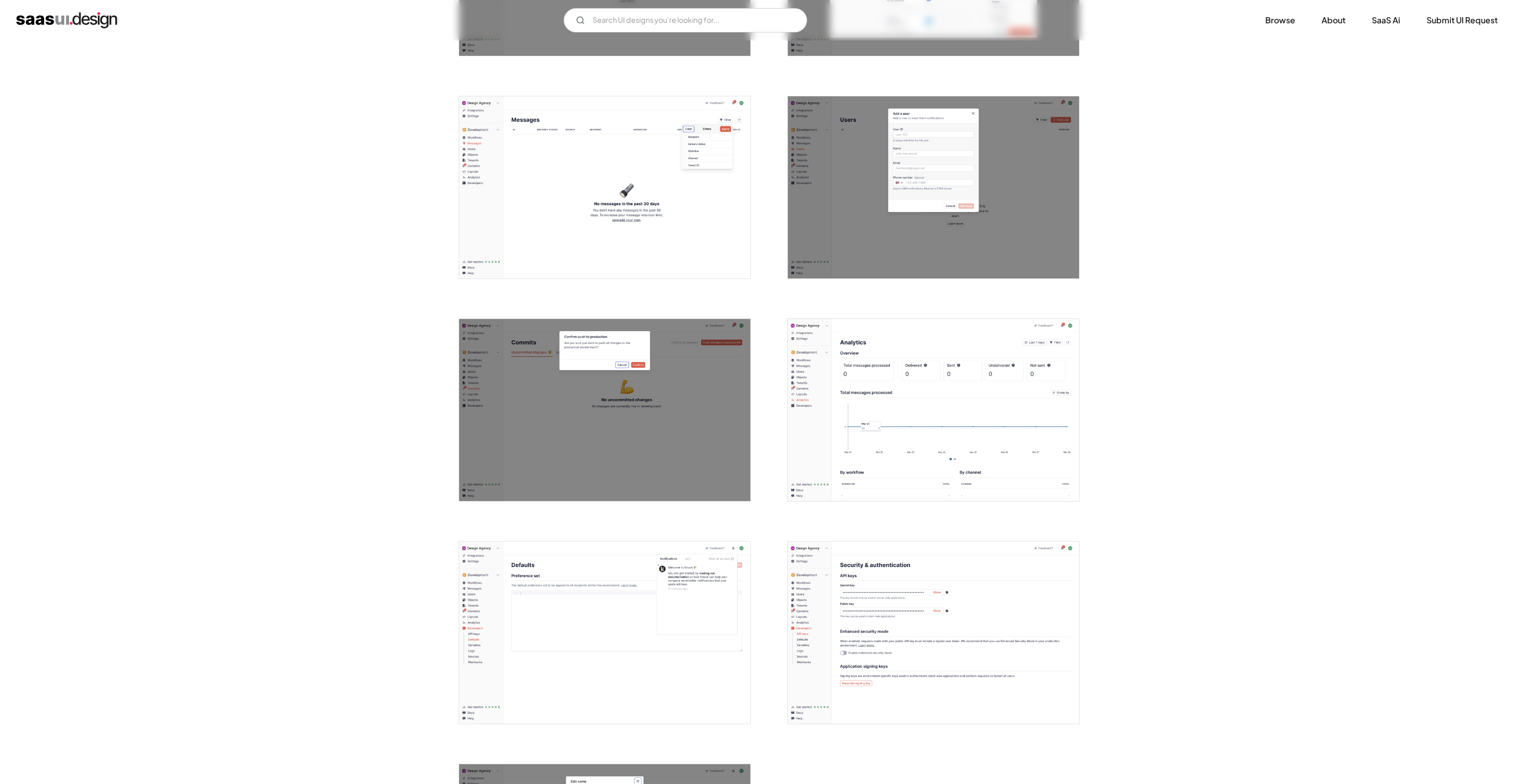
scroll to position [0, 0]
click at [1020, 374] on img "open lightbox" at bounding box center [934, 410] width 291 height 182
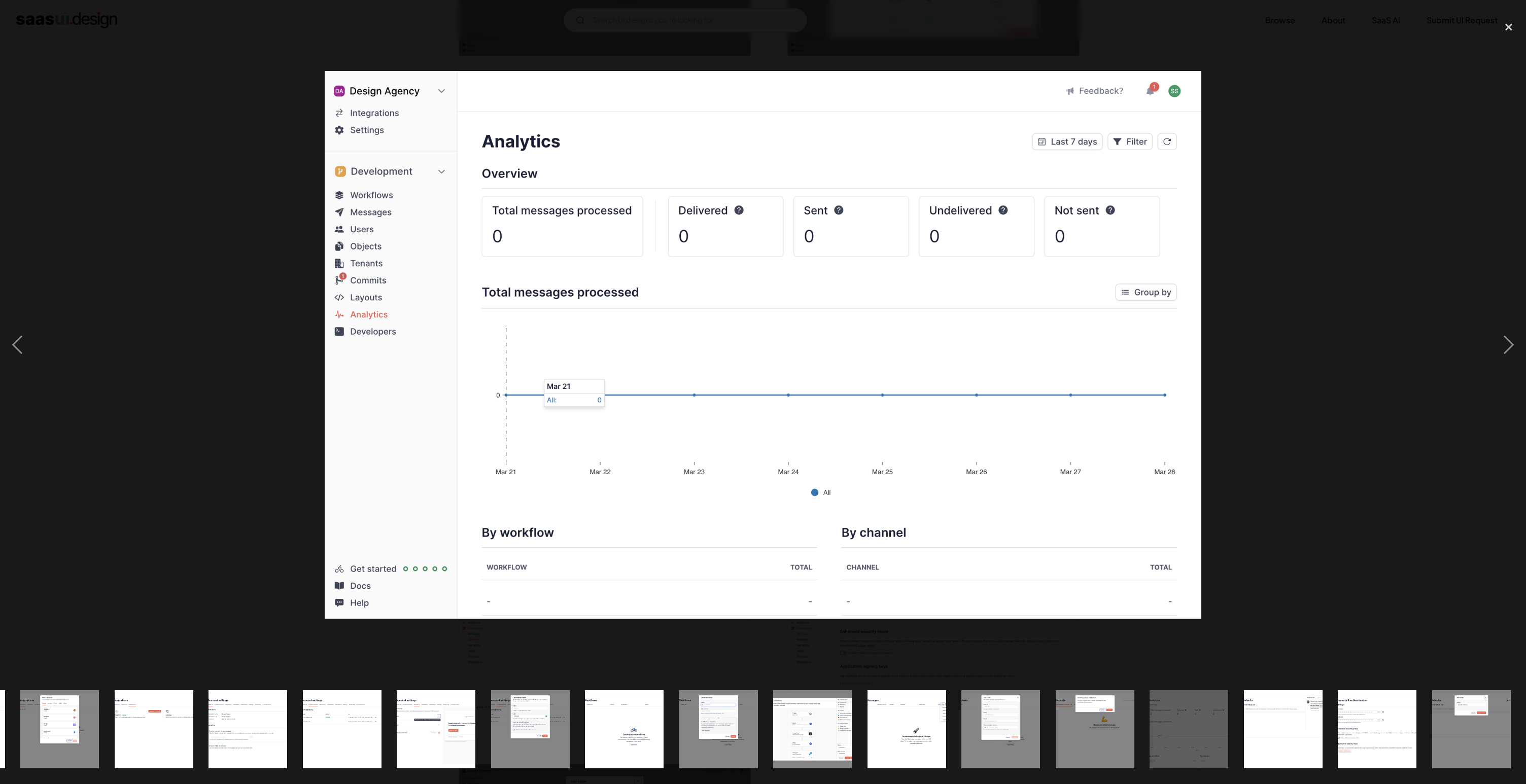
scroll to position [0, 654]
click at [1309, 342] on div at bounding box center [763, 345] width 1526 height 658
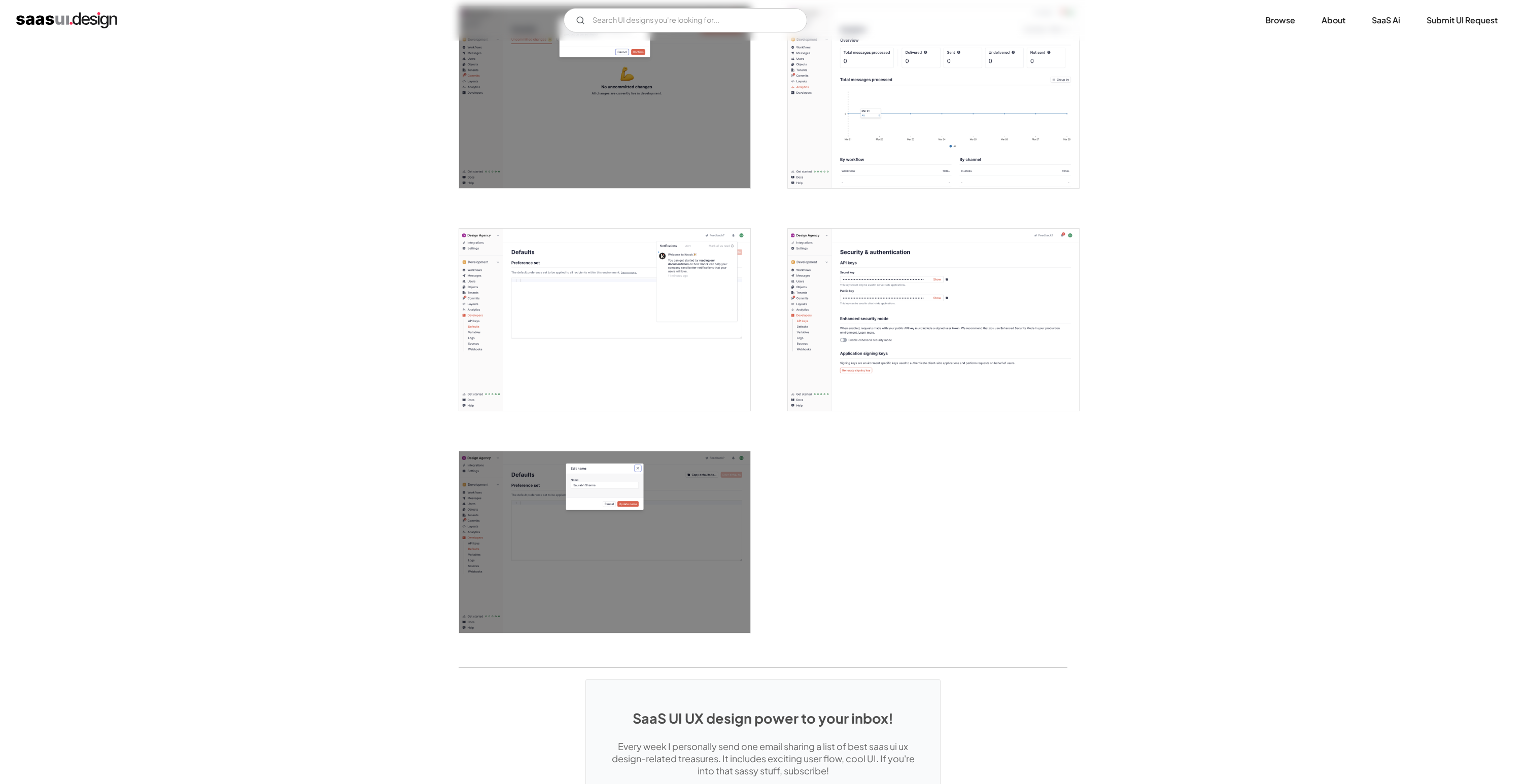
scroll to position [2448, 0]
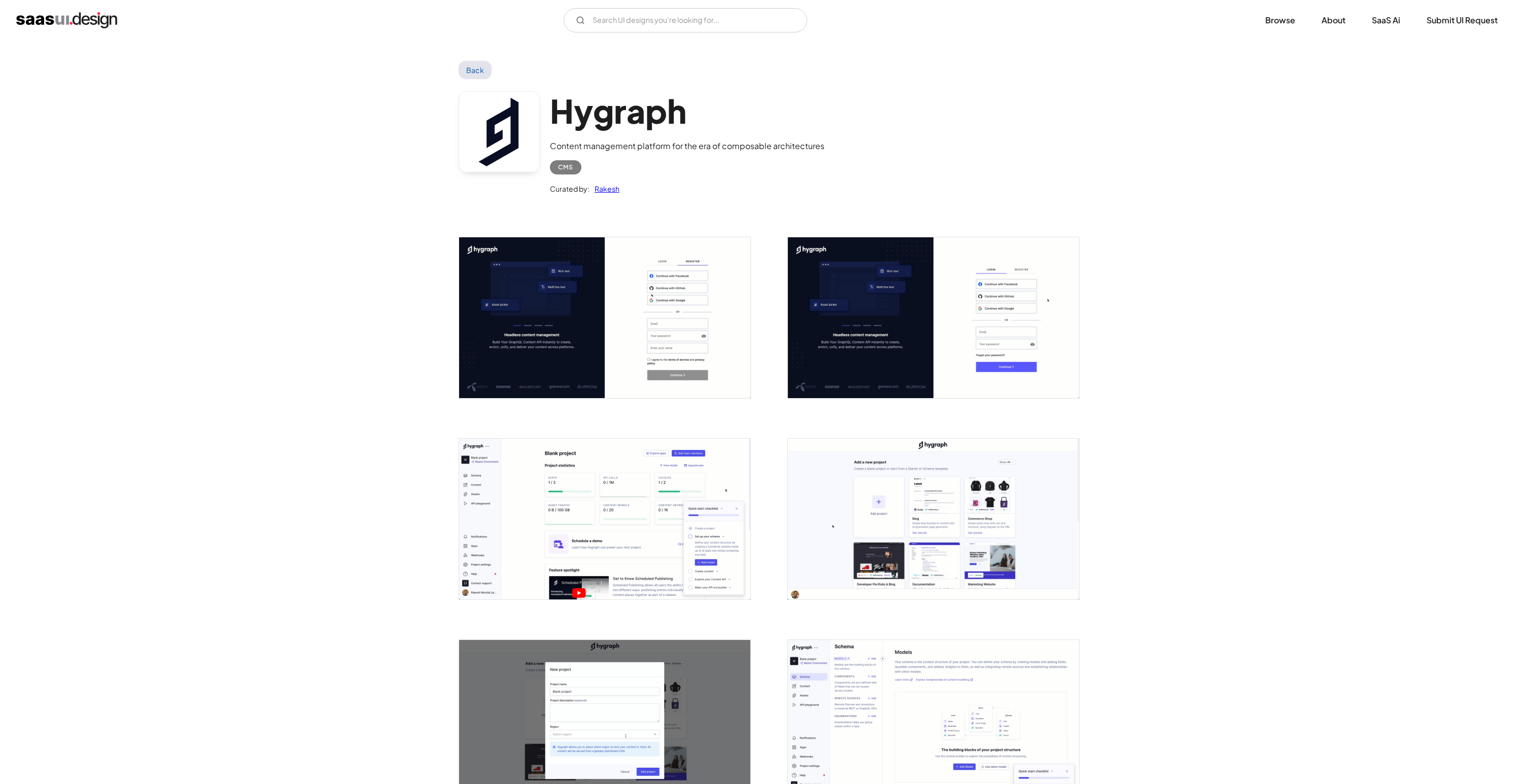
click at [691, 492] on img "open lightbox" at bounding box center [605, 519] width 291 height 160
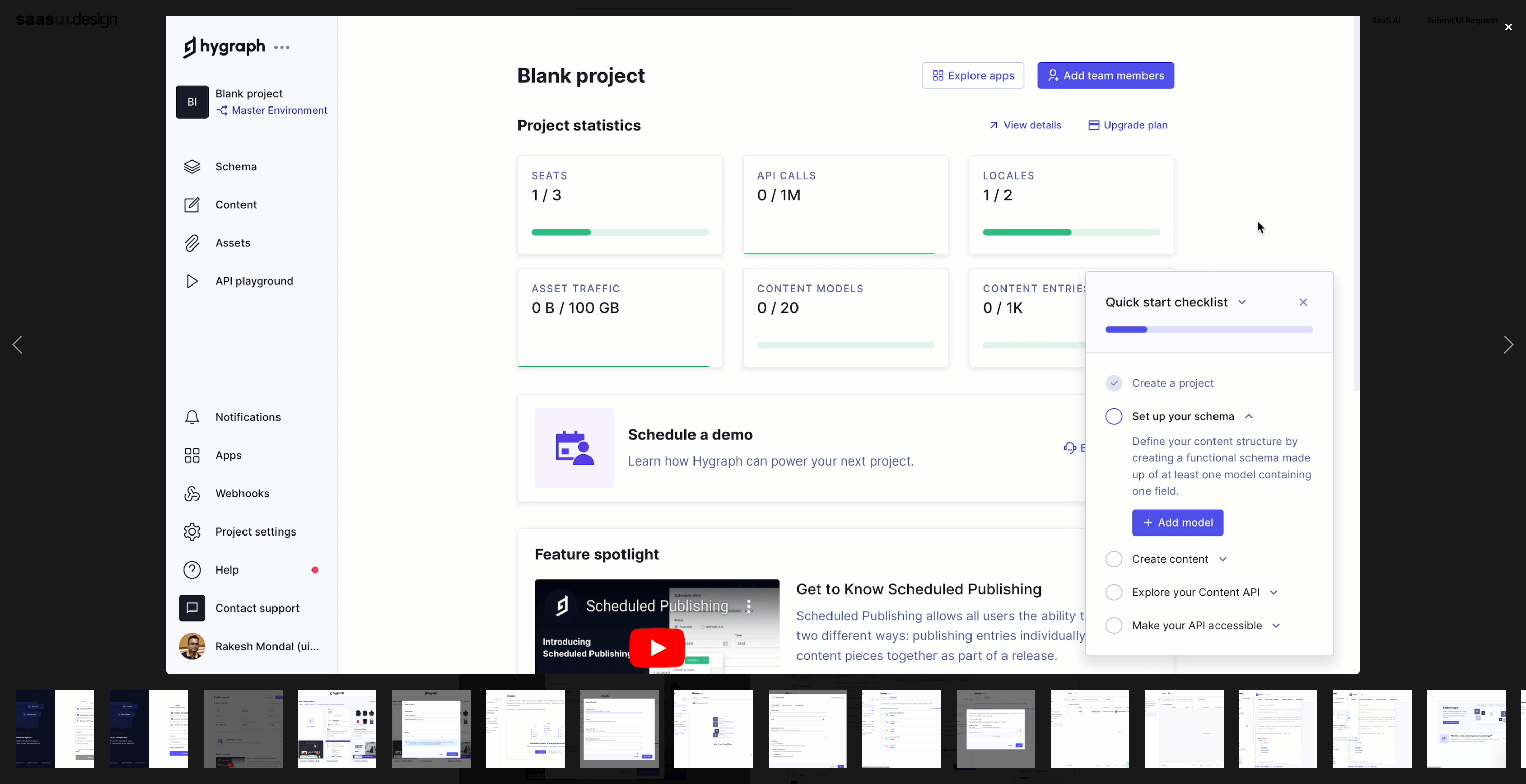
click at [1506, 30] on div "close lightbox" at bounding box center [1509, 27] width 34 height 23
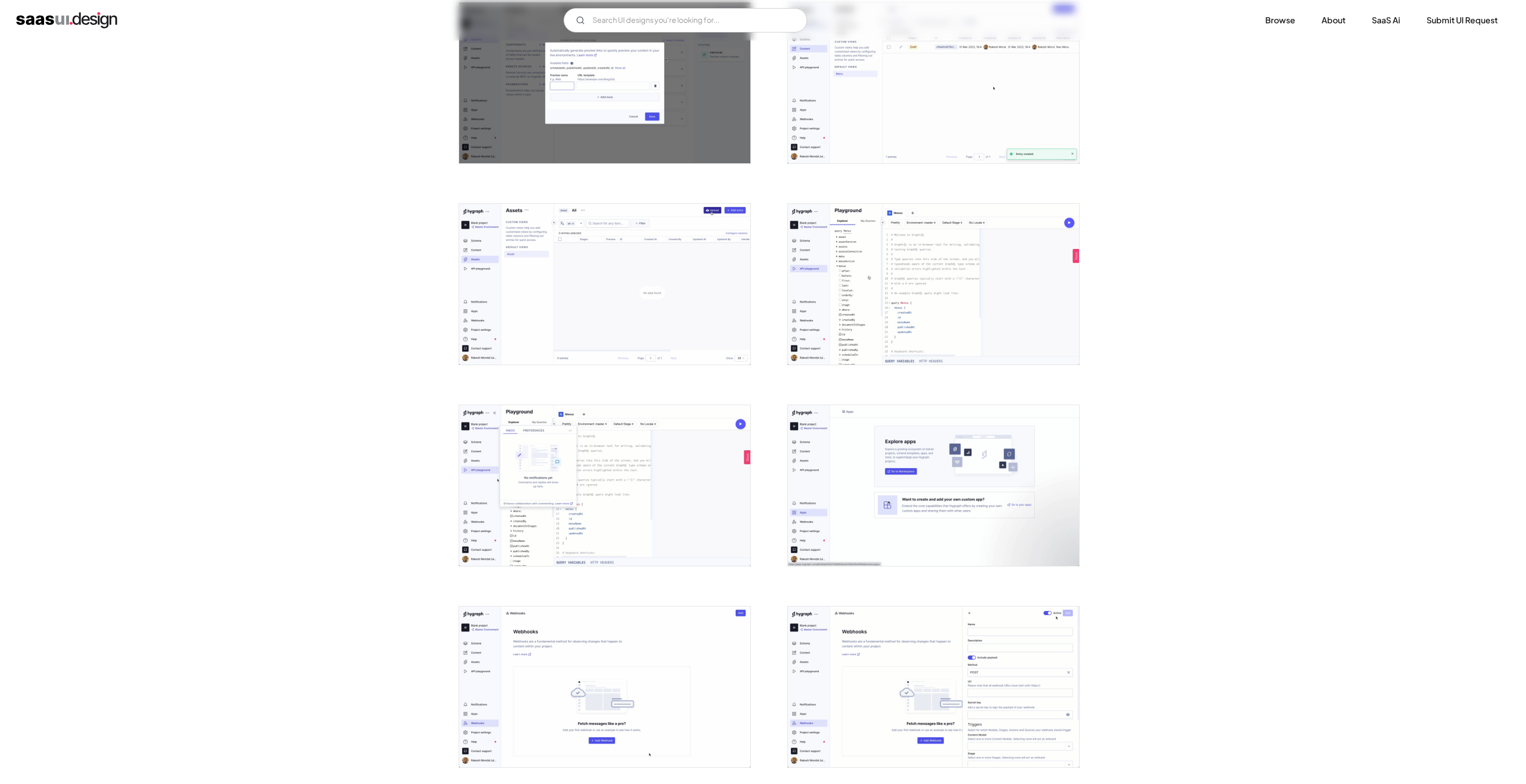
scroll to position [1457, 0]
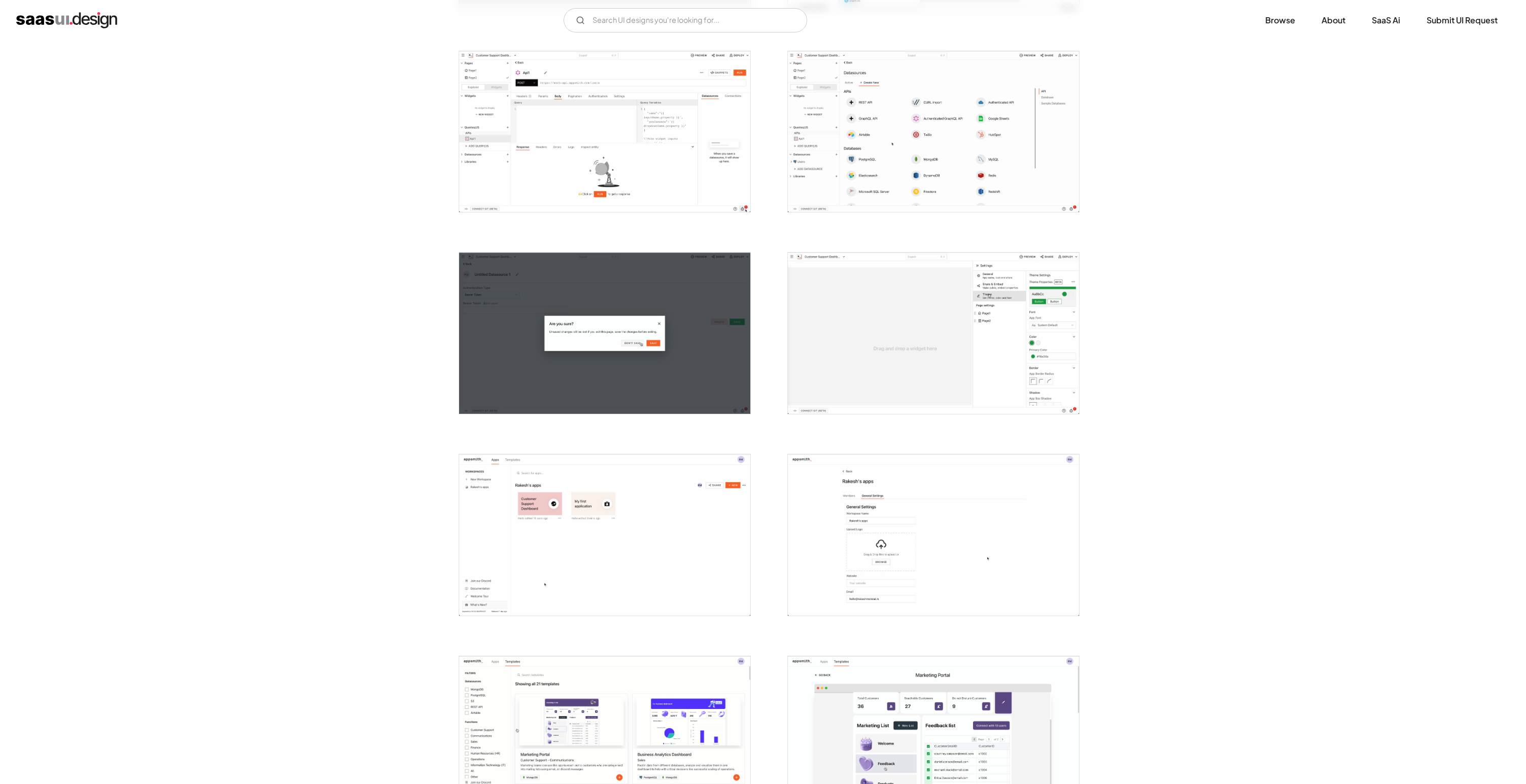
scroll to position [1178, 0]
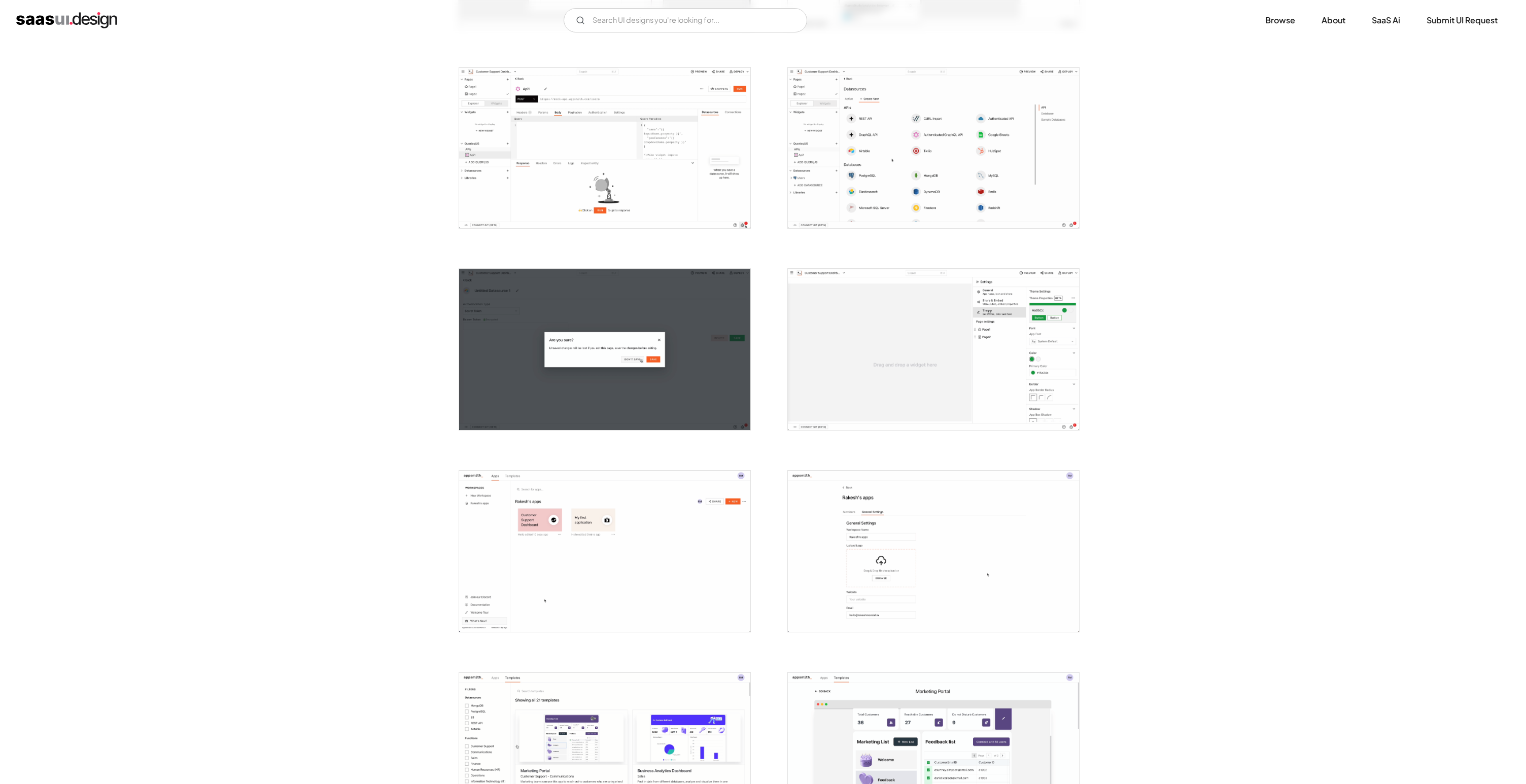
click at [977, 130] on img "open lightbox" at bounding box center [934, 148] width 291 height 161
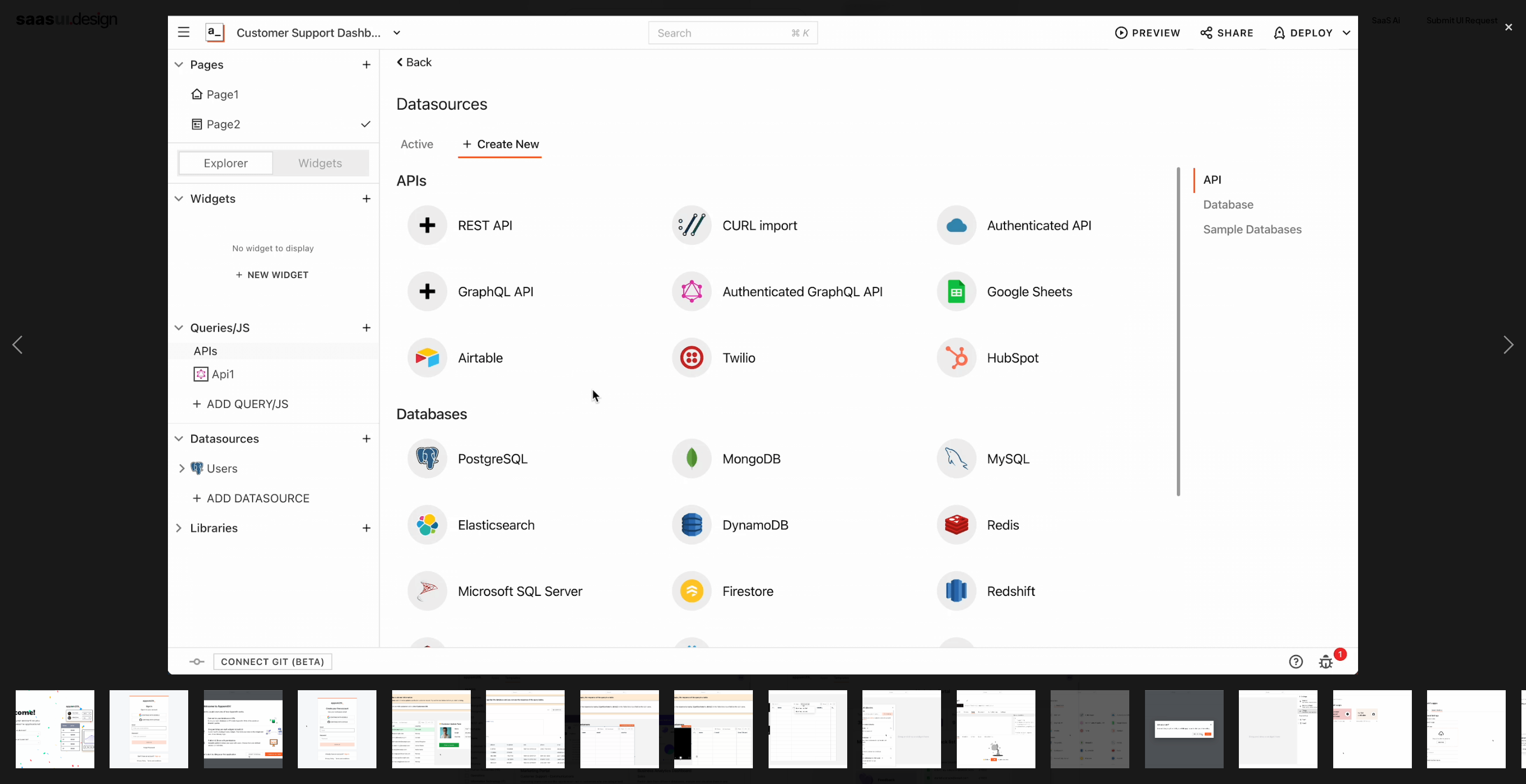
click at [1354, 470] on img at bounding box center [763, 345] width 1191 height 658
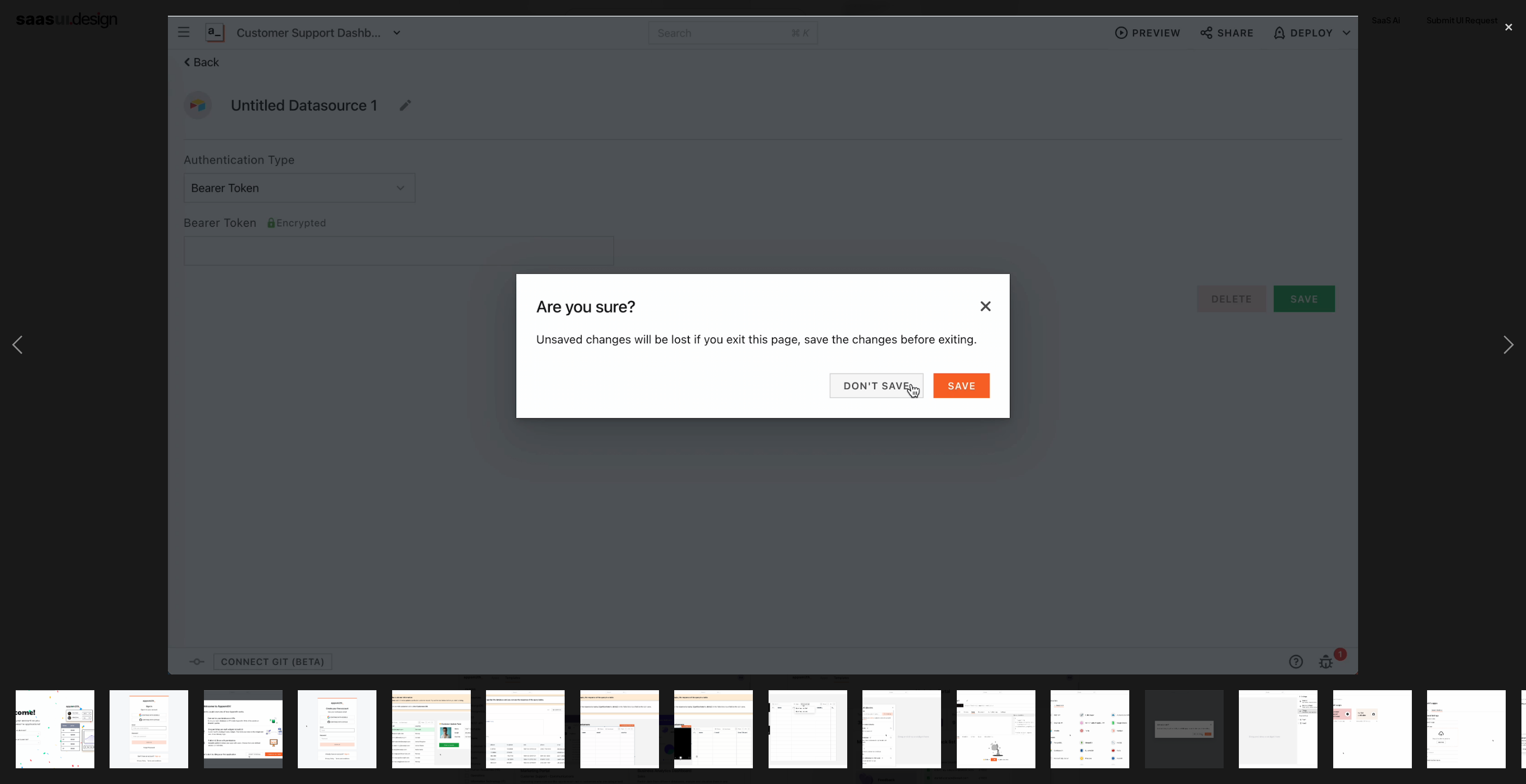
click at [1432, 419] on div at bounding box center [763, 345] width 1526 height 658
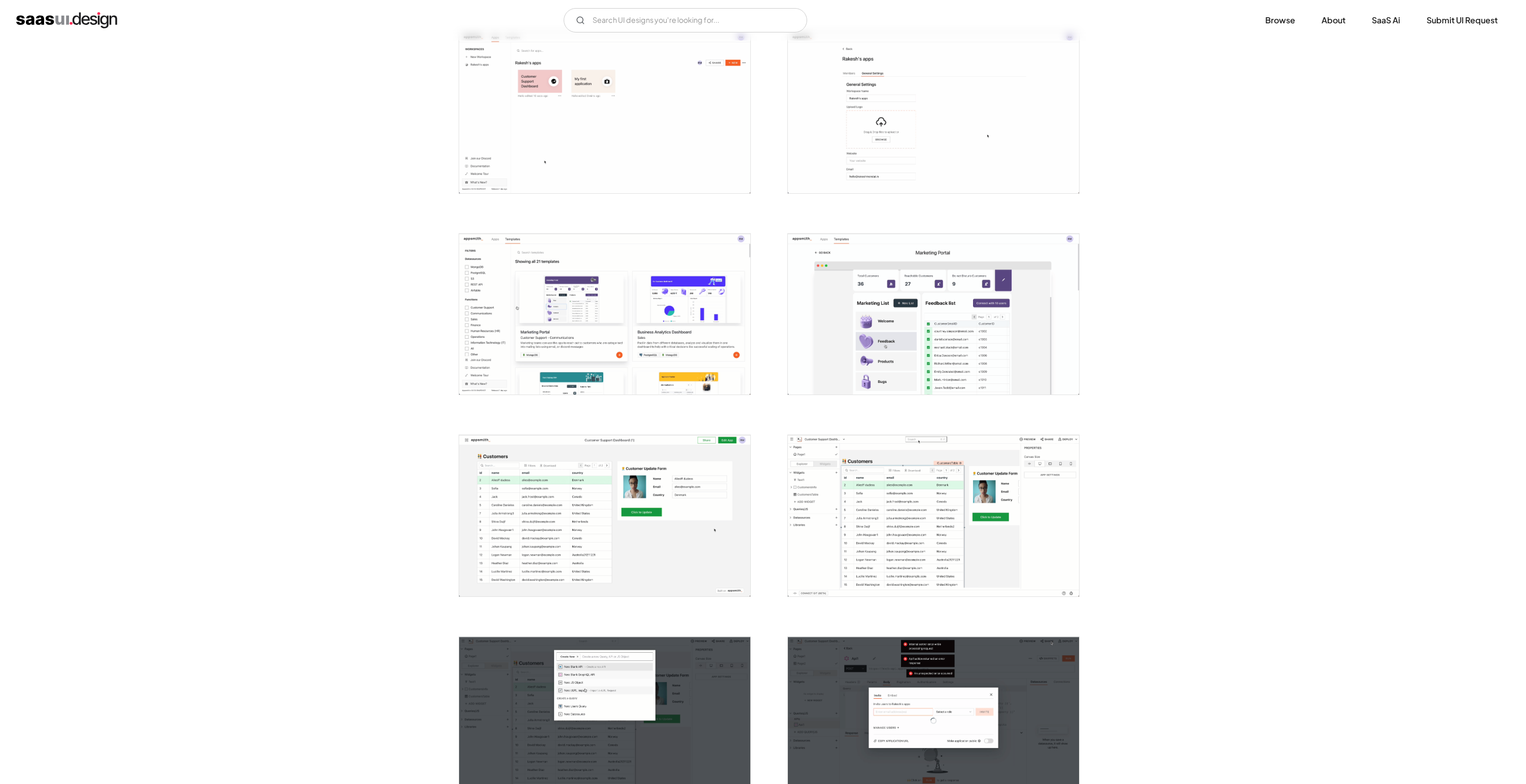
scroll to position [2082, 0]
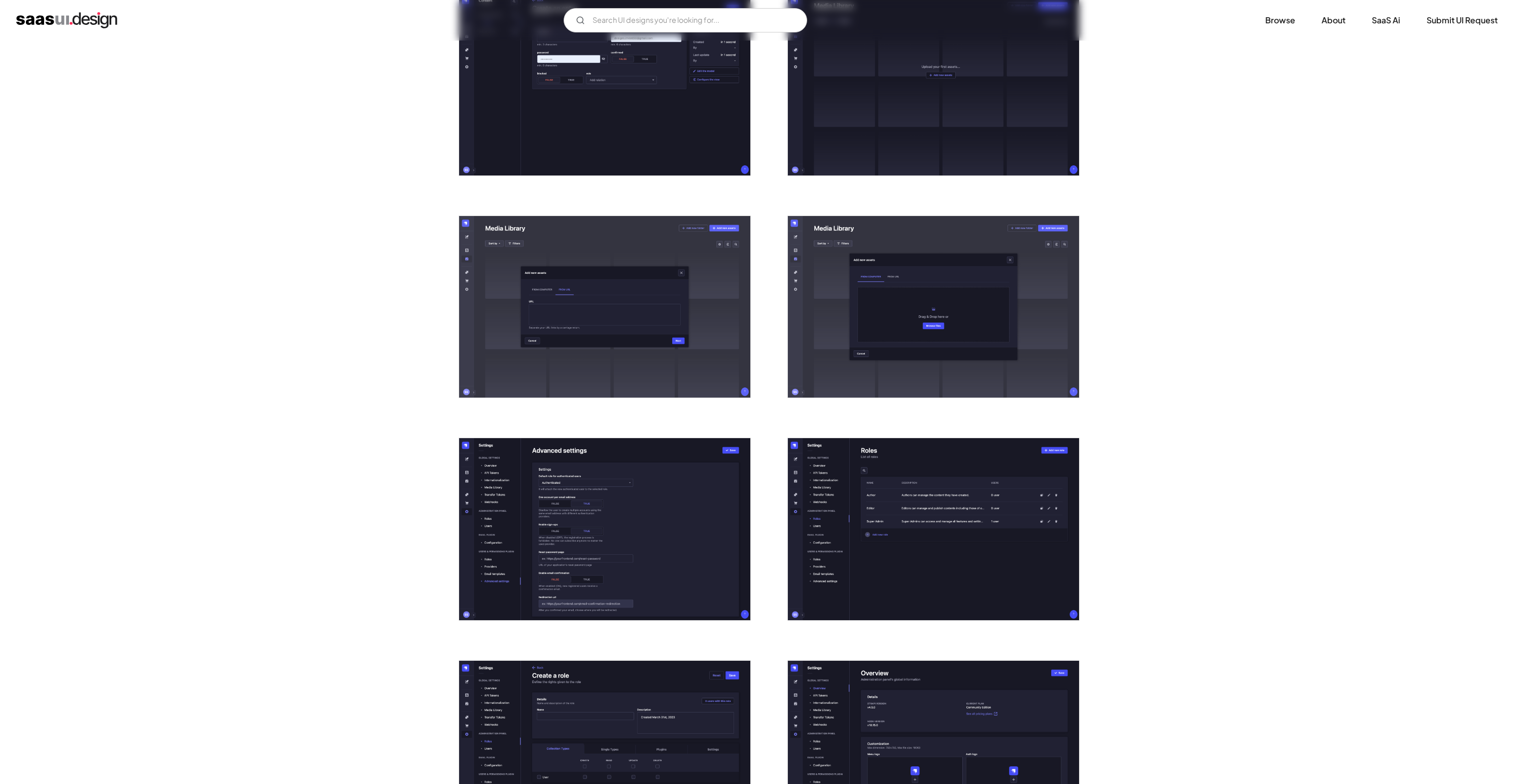
scroll to position [1791, 0]
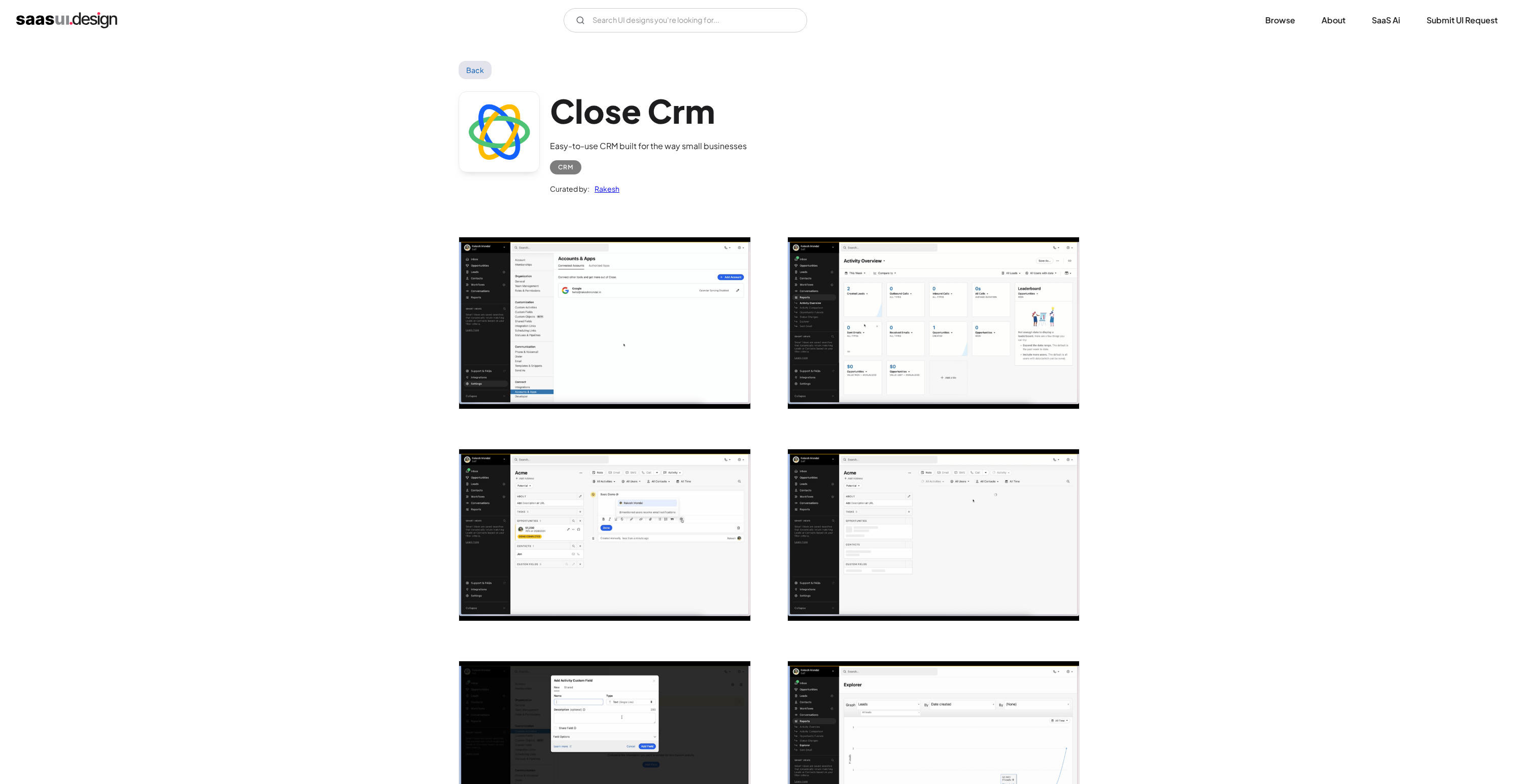
click at [1054, 348] on img "open lightbox" at bounding box center [934, 323] width 291 height 171
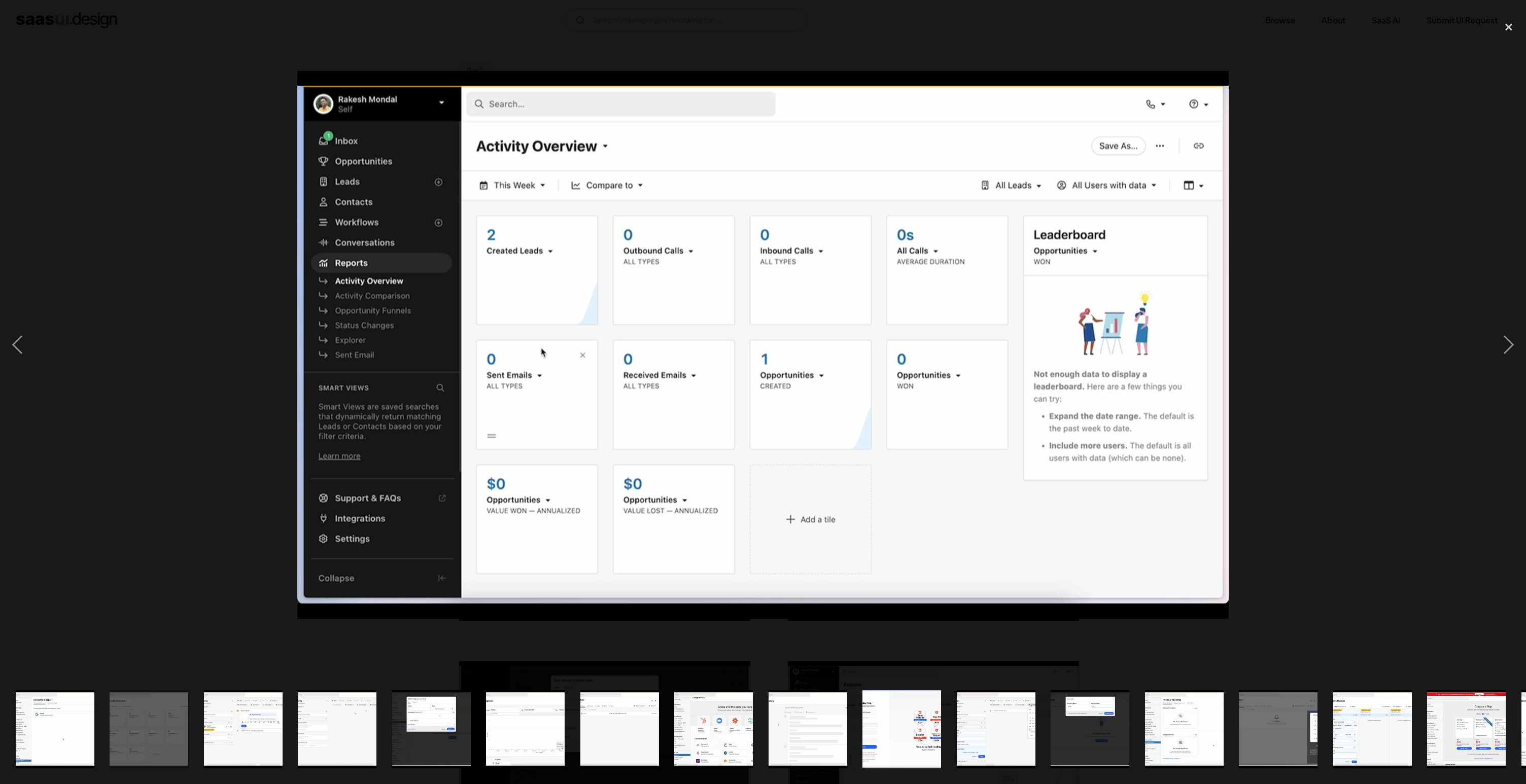
click at [1312, 392] on div at bounding box center [763, 345] width 1526 height 658
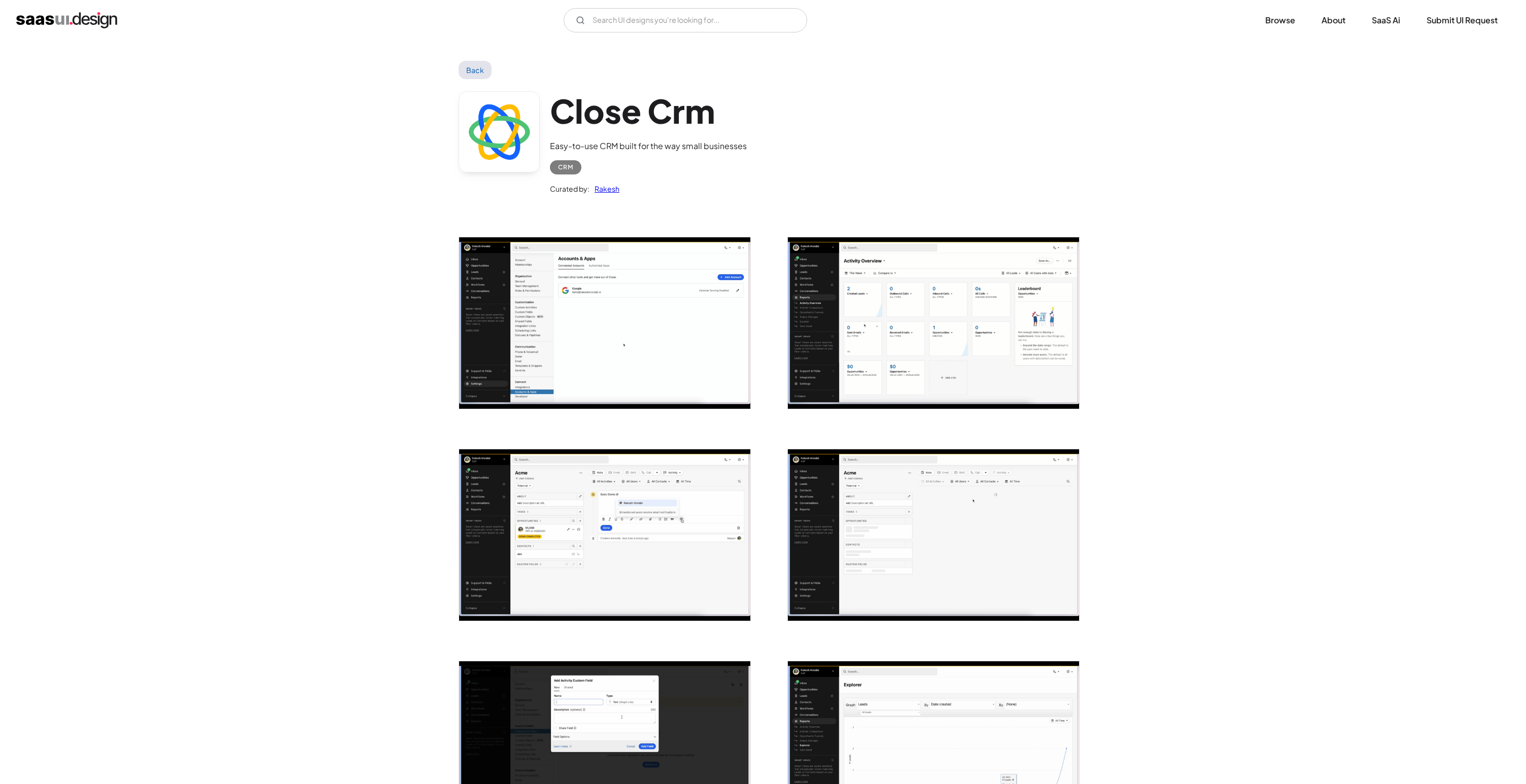
scroll to position [673, 0]
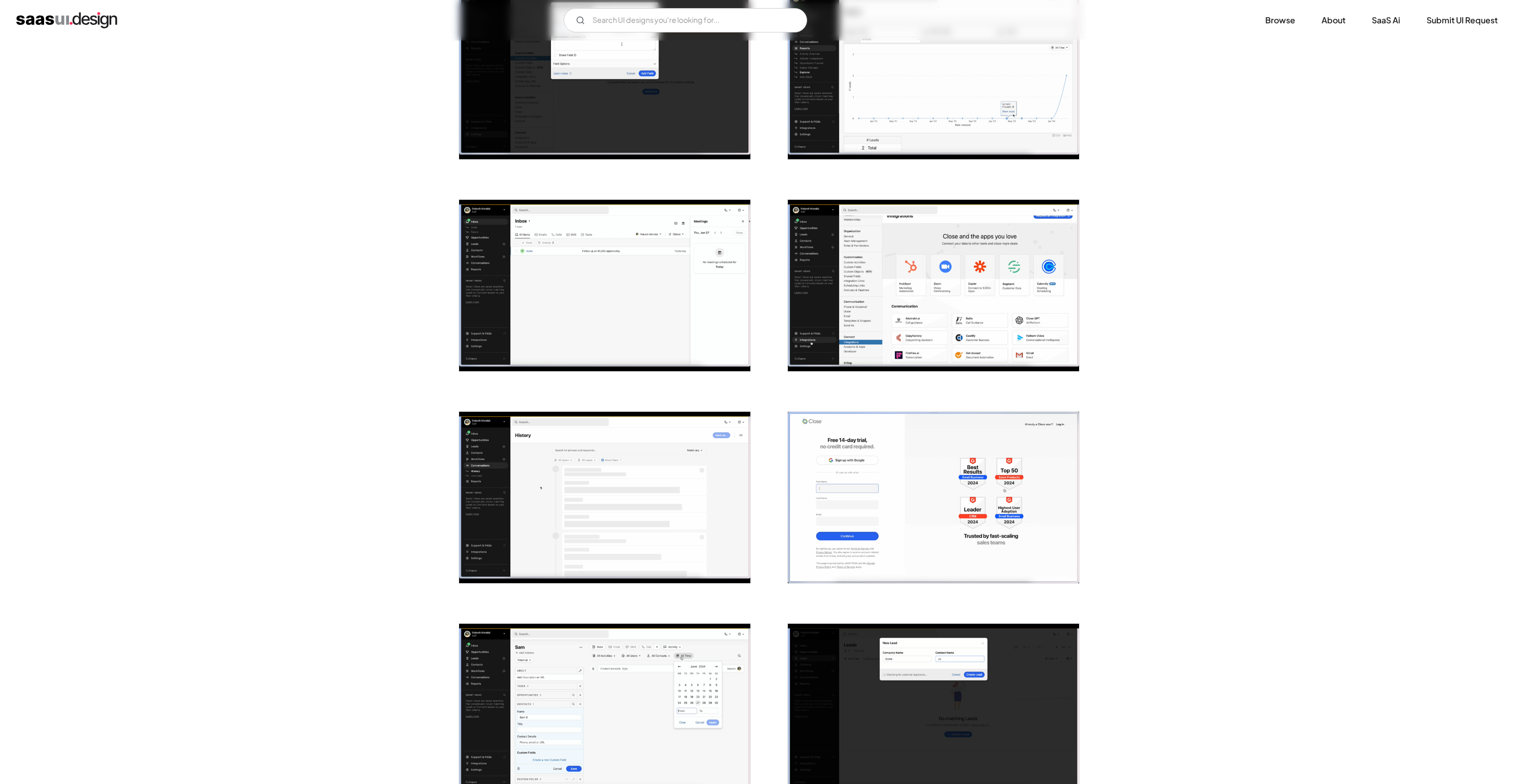
click at [1037, 298] on img "open lightbox" at bounding box center [934, 285] width 291 height 171
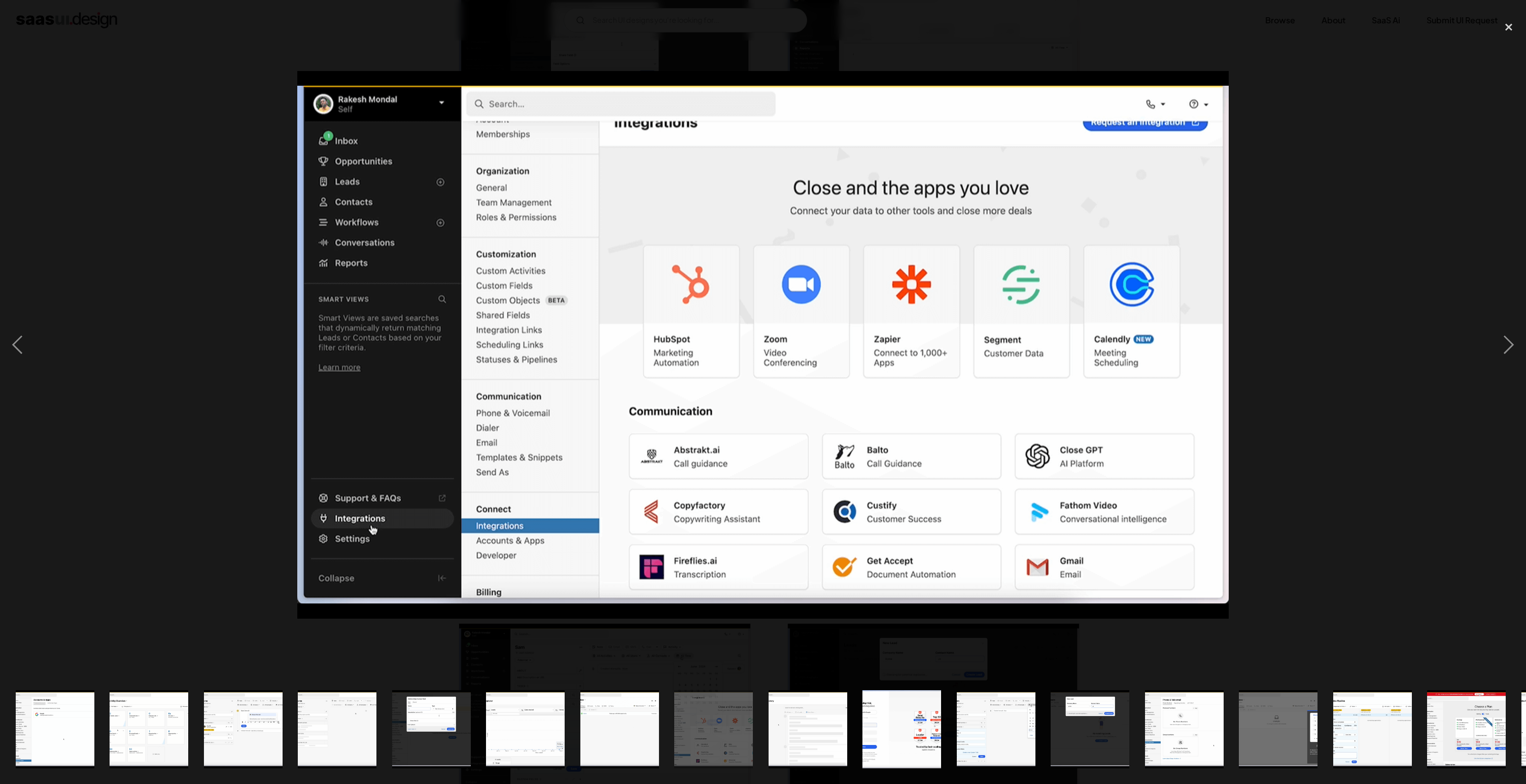
click at [1327, 410] on div at bounding box center [763, 345] width 1526 height 658
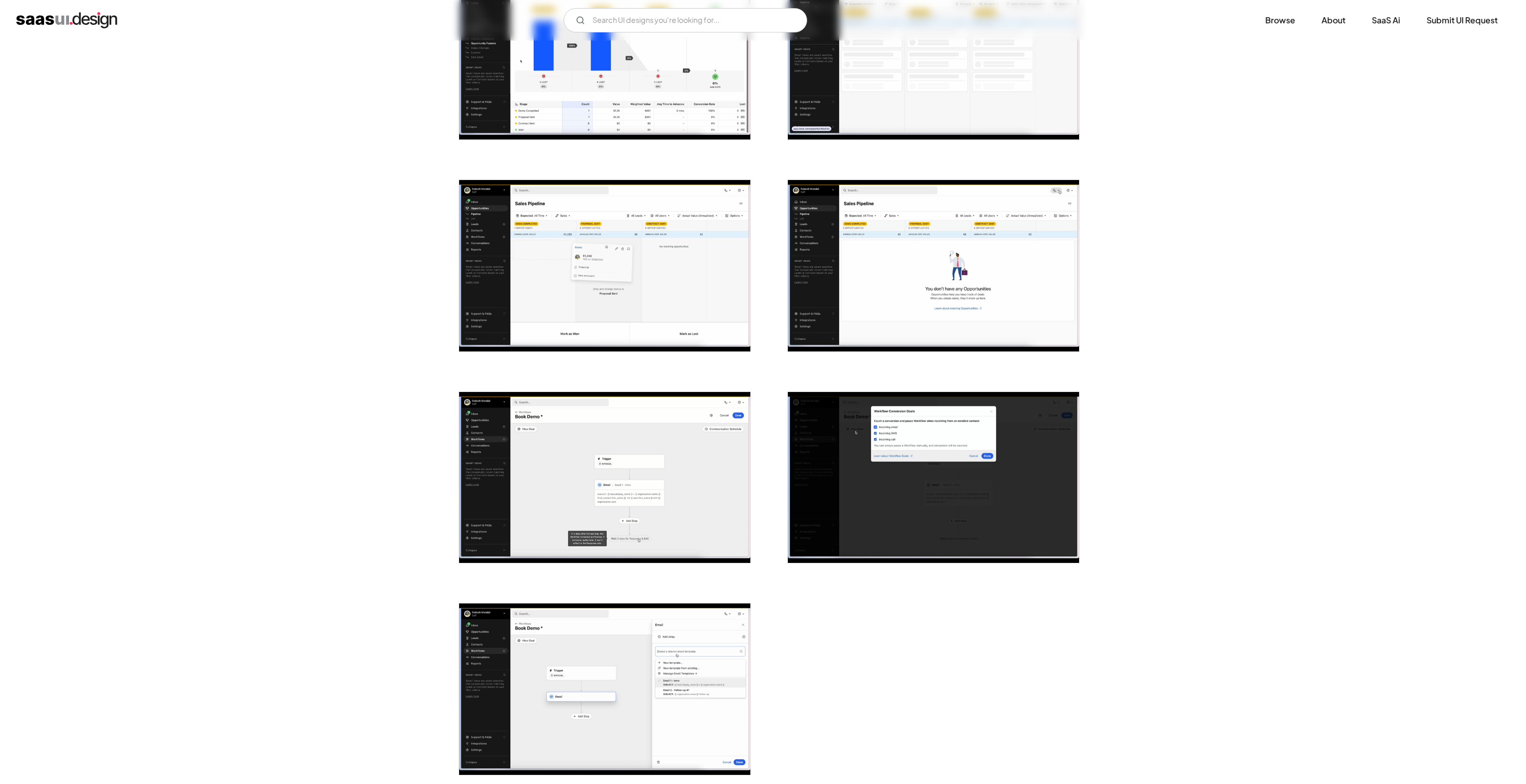
scroll to position [1732, 0]
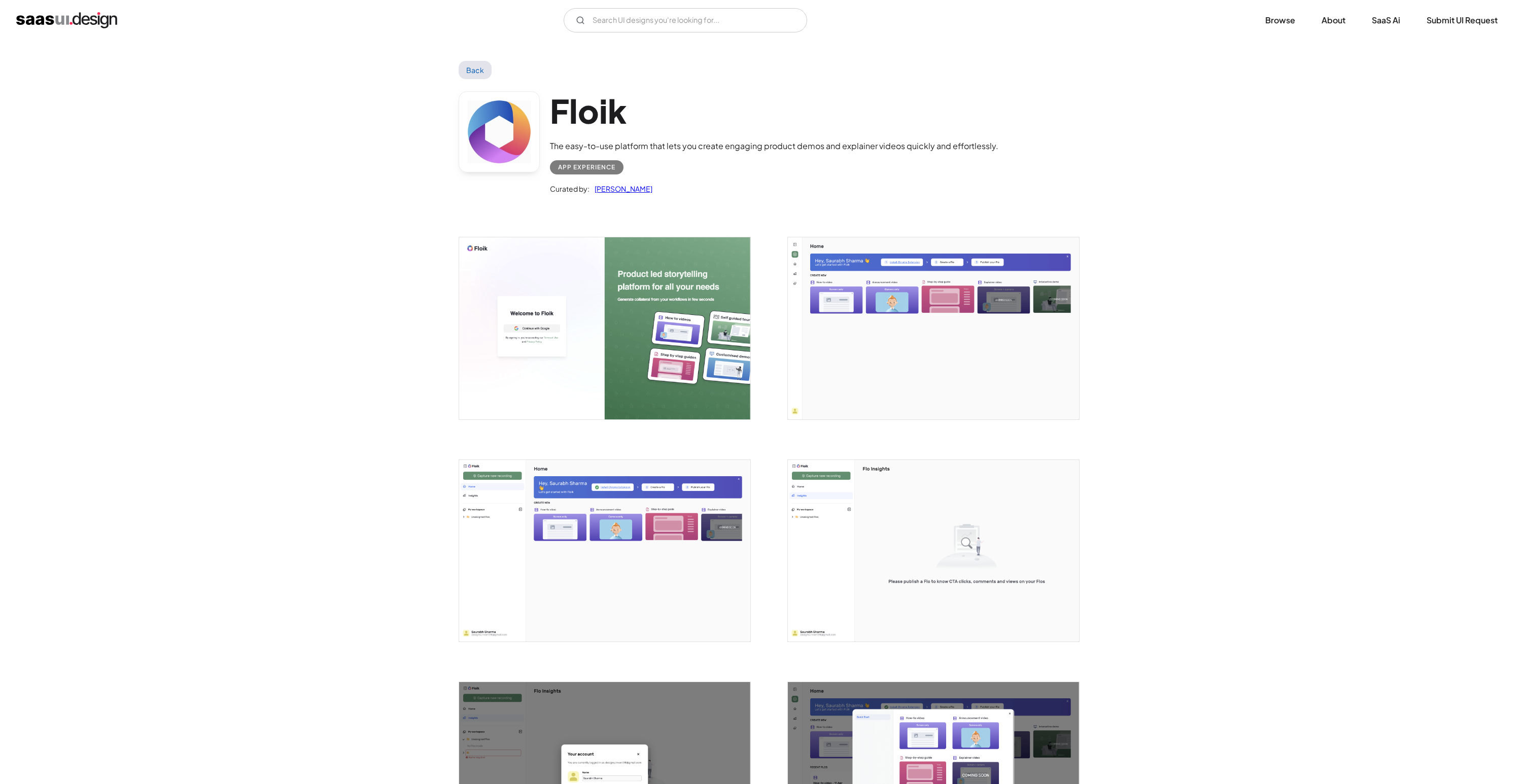
click at [813, 261] on img "open lightbox" at bounding box center [934, 328] width 291 height 182
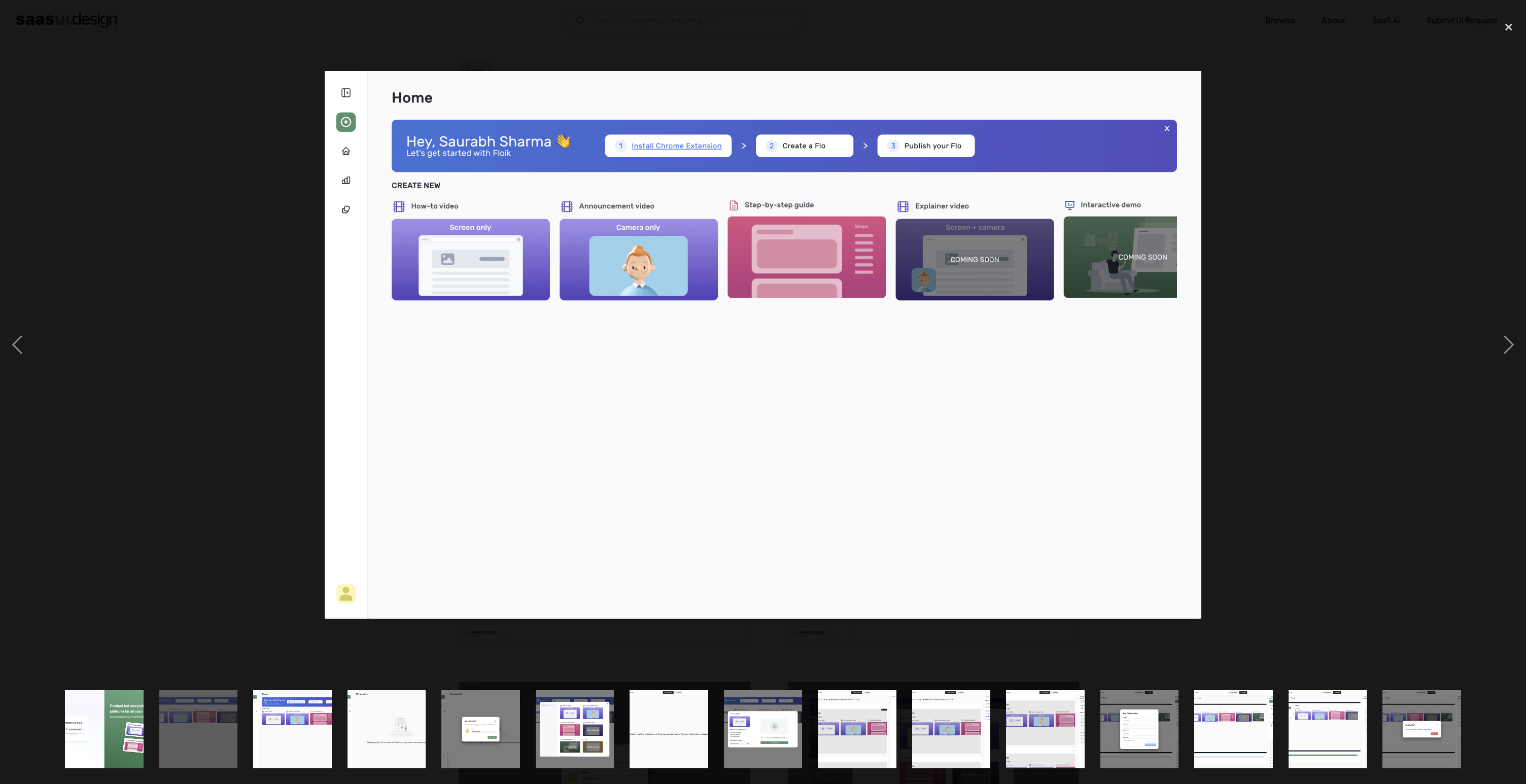
click at [1301, 234] on div at bounding box center [763, 345] width 1526 height 658
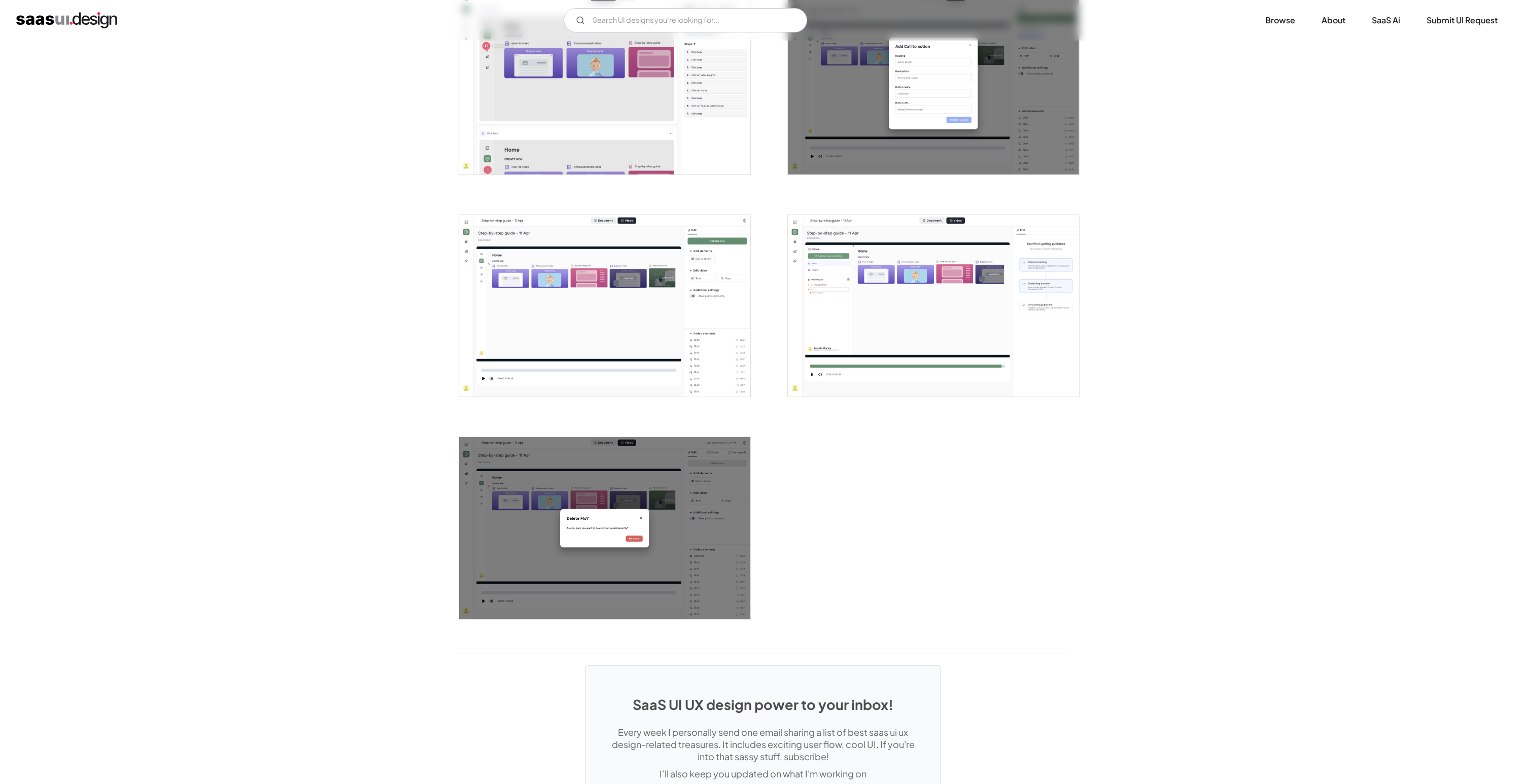
scroll to position [1559, 0]
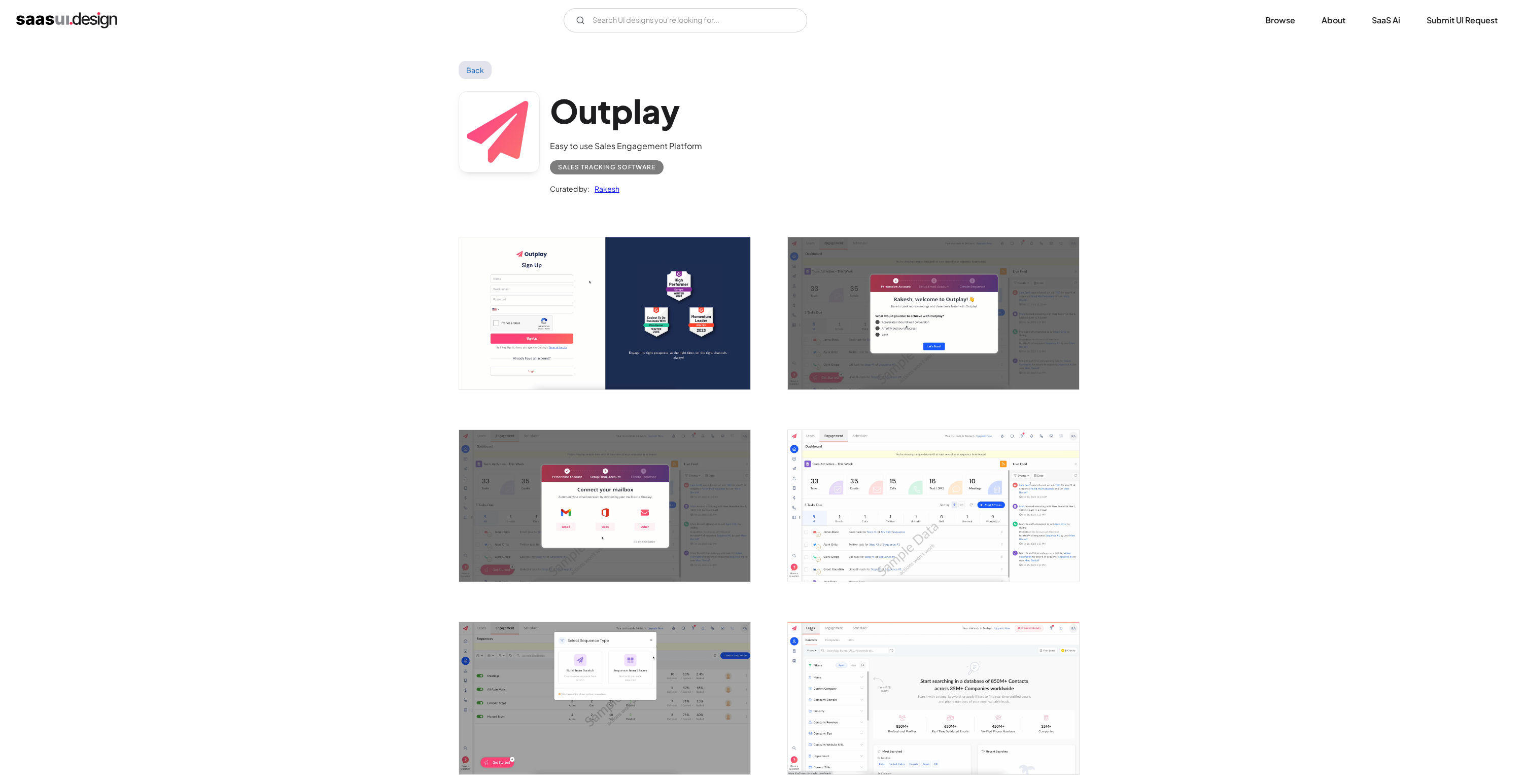
scroll to position [311, 0]
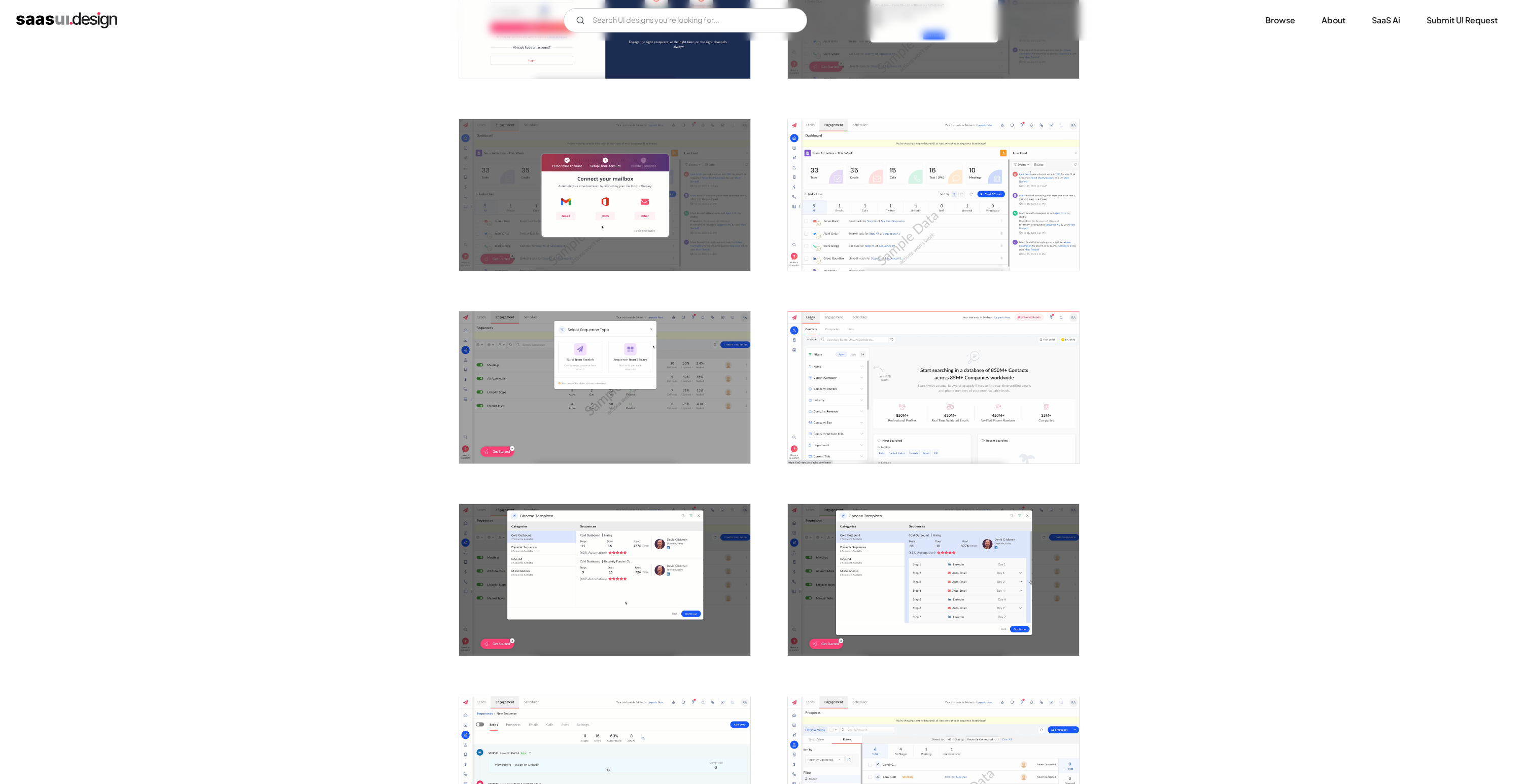
click at [988, 448] on img "open lightbox" at bounding box center [934, 387] width 291 height 152
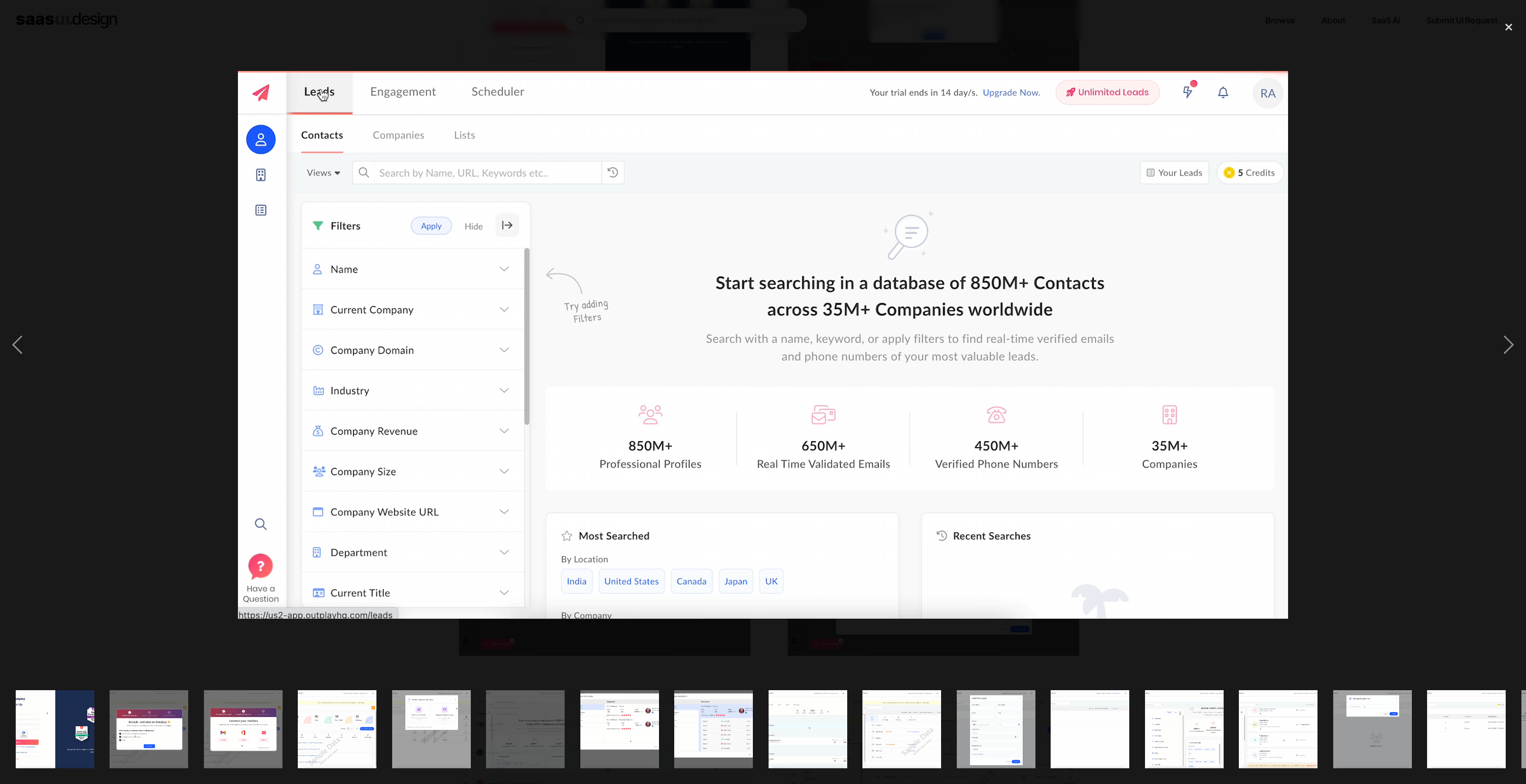
click at [352, 707] on img "show item 4 of 25" at bounding box center [337, 730] width 150 height 79
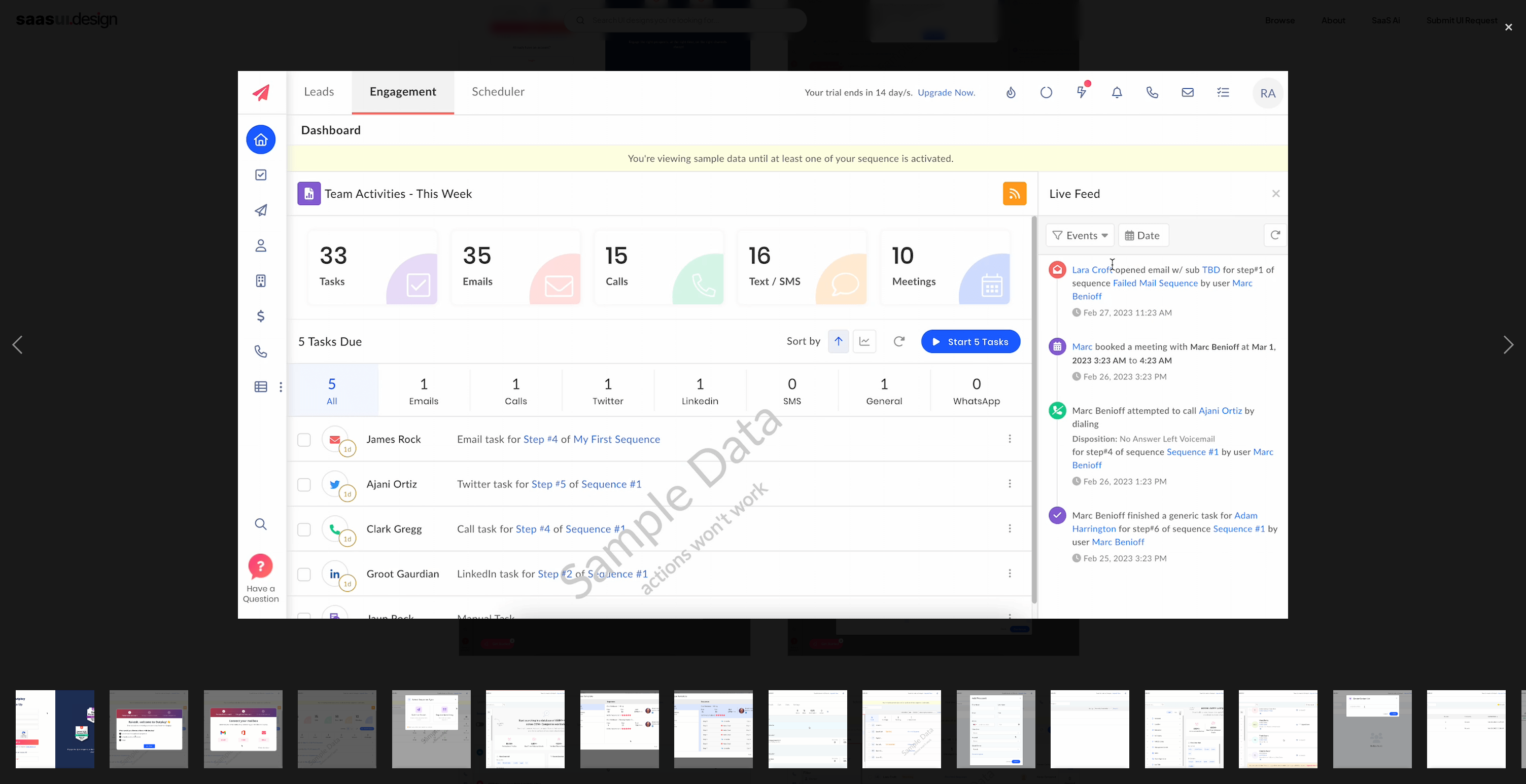
click at [1310, 114] on div at bounding box center [763, 345] width 1526 height 658
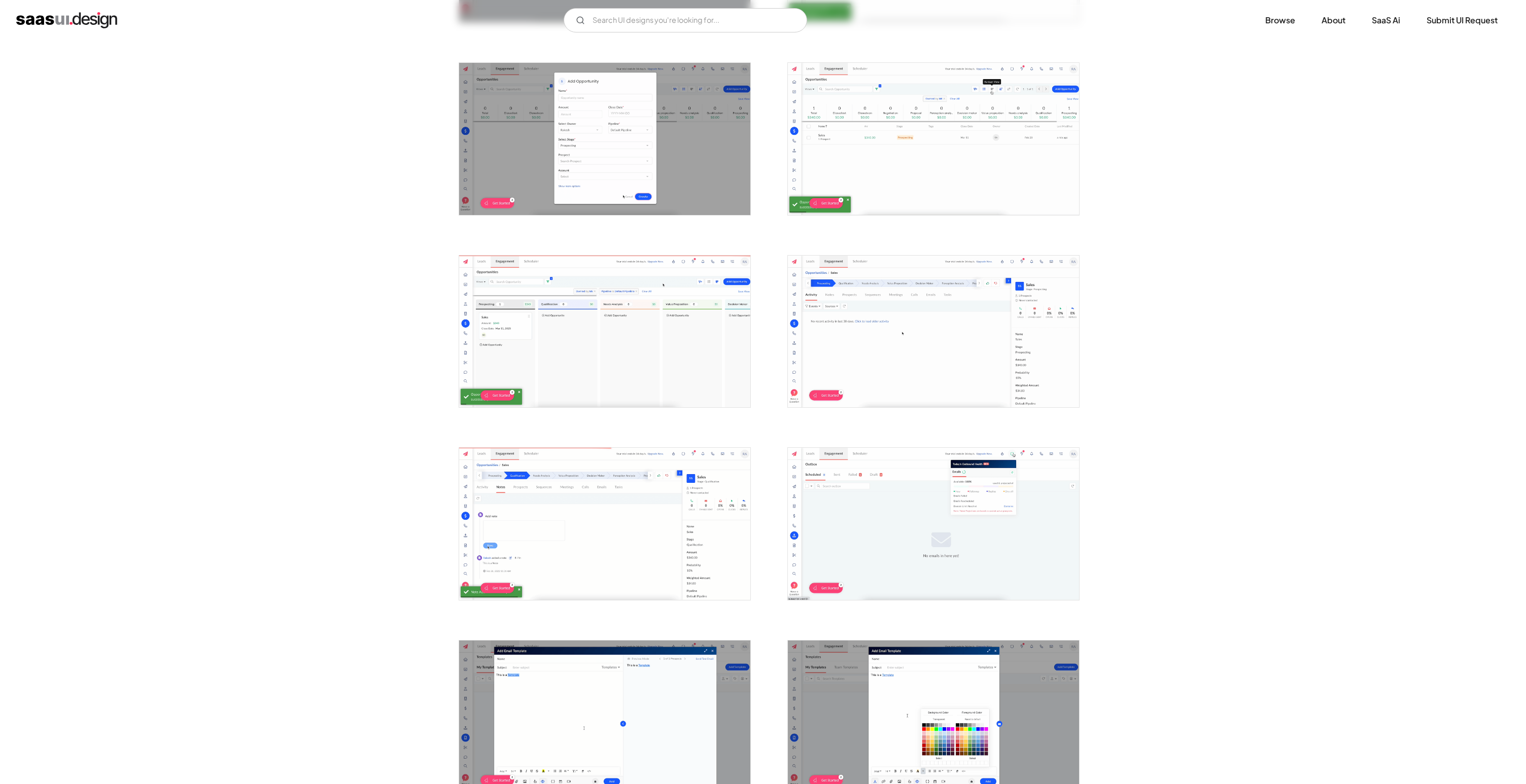
scroll to position [2230, 0]
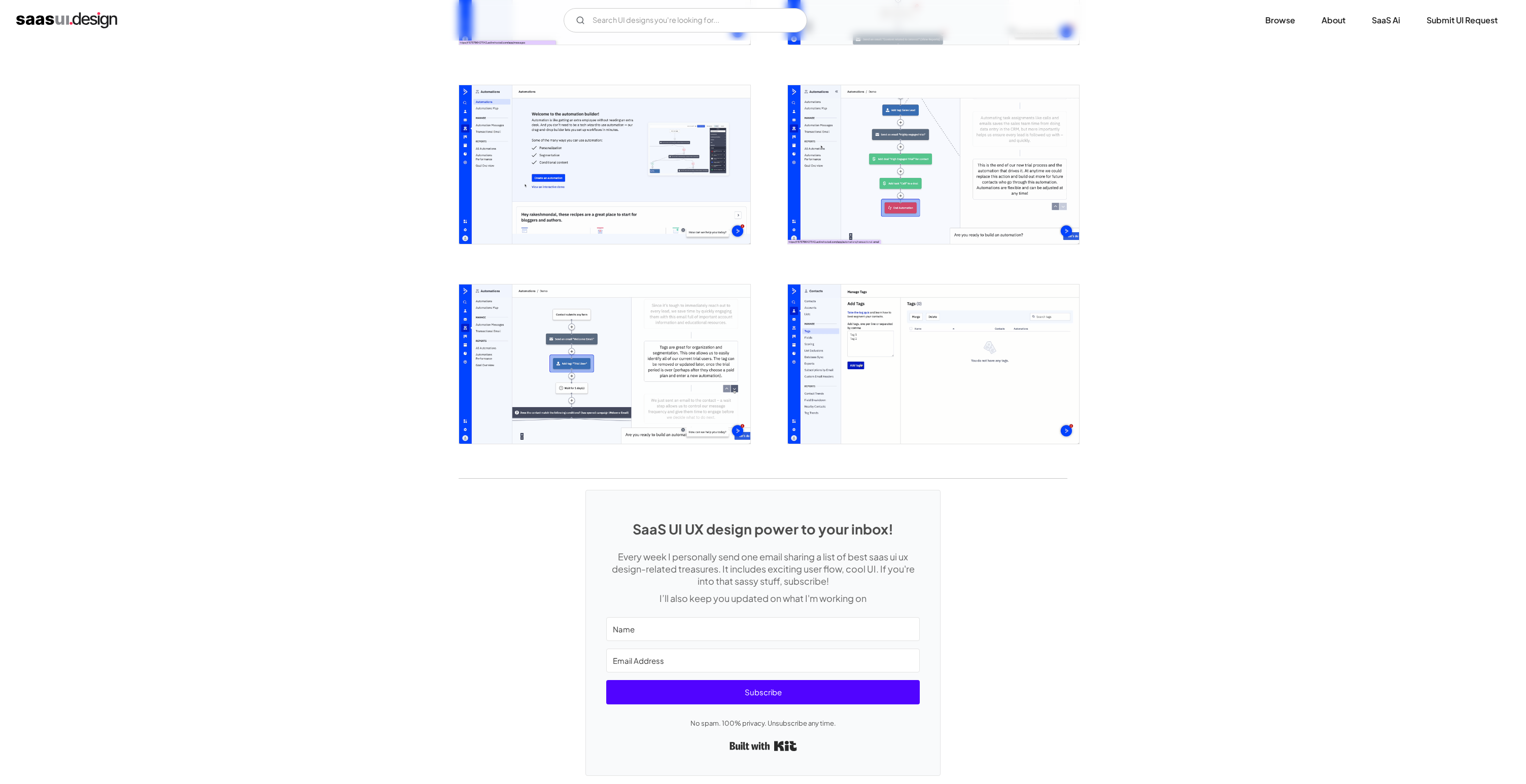
scroll to position [2174, 0]
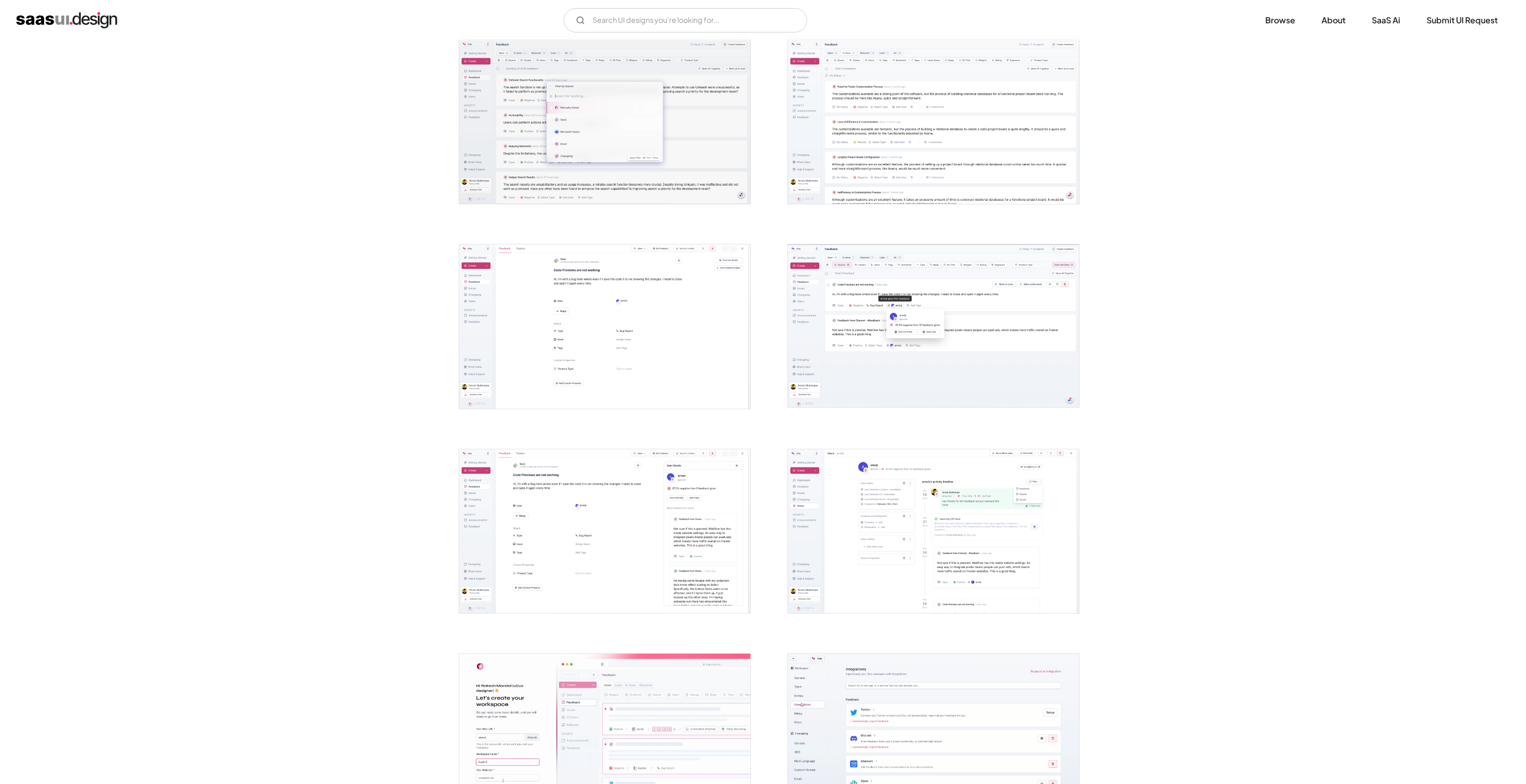
scroll to position [1667, 0]
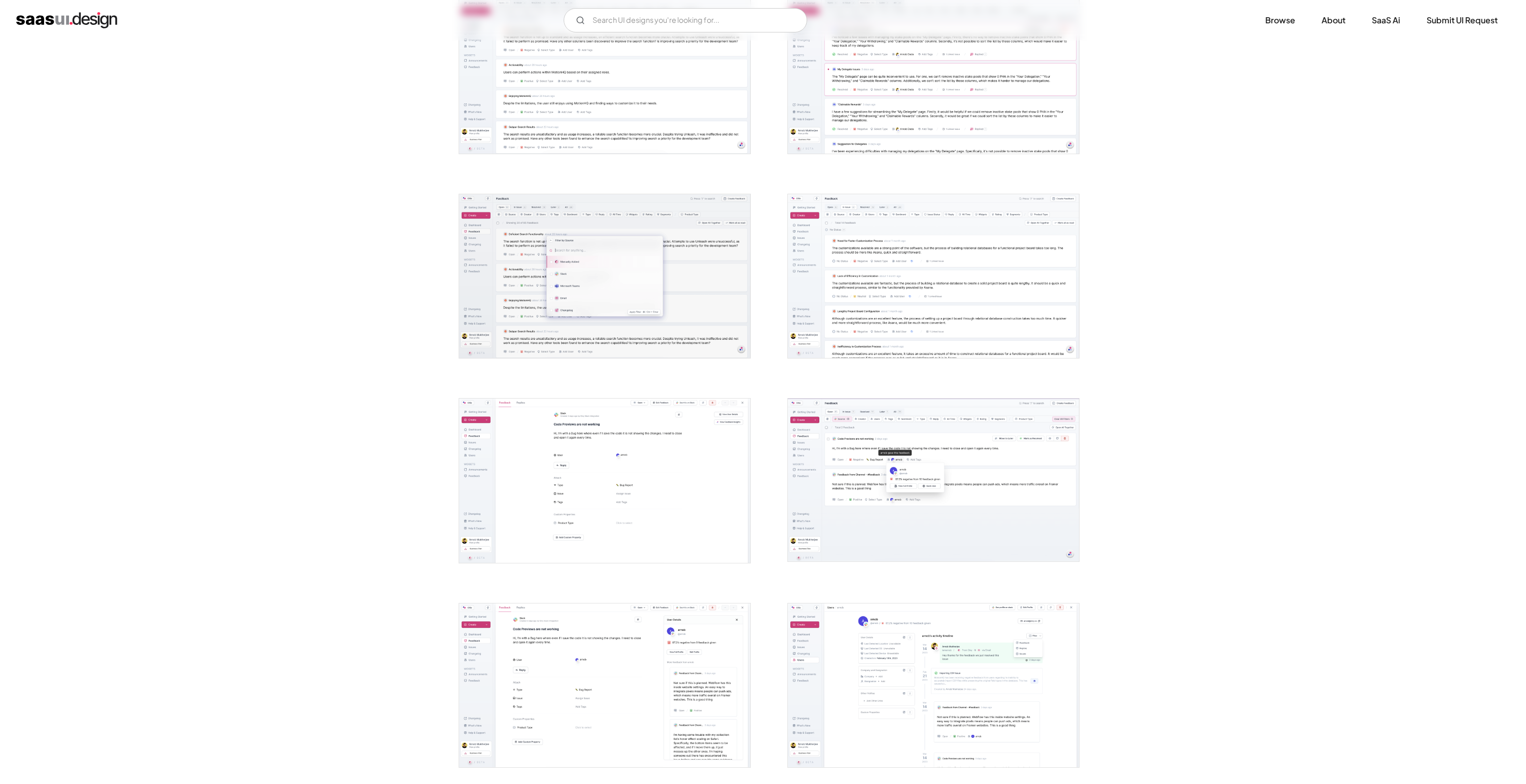
click at [929, 339] on img "open lightbox" at bounding box center [934, 276] width 291 height 164
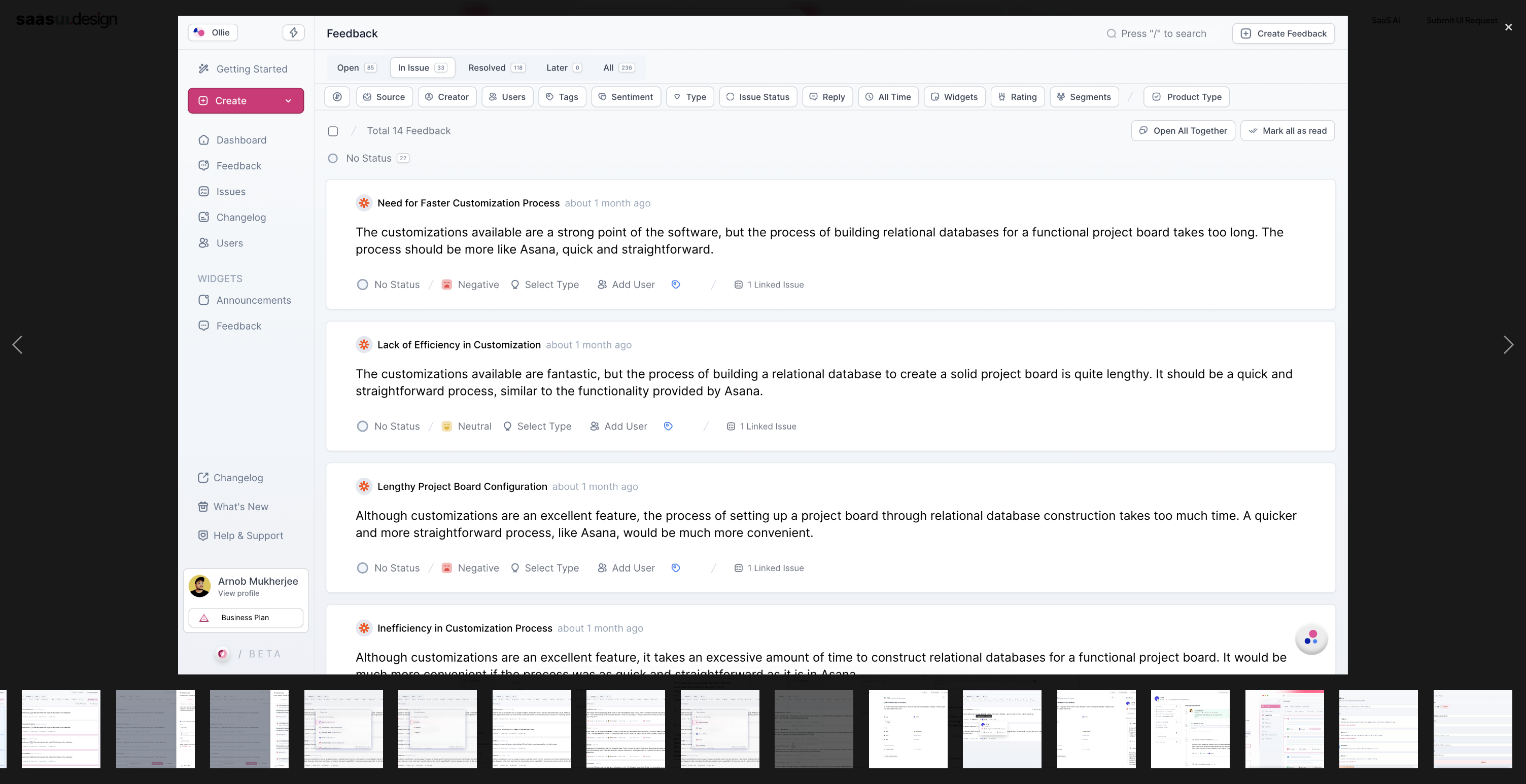
scroll to position [0, 842]
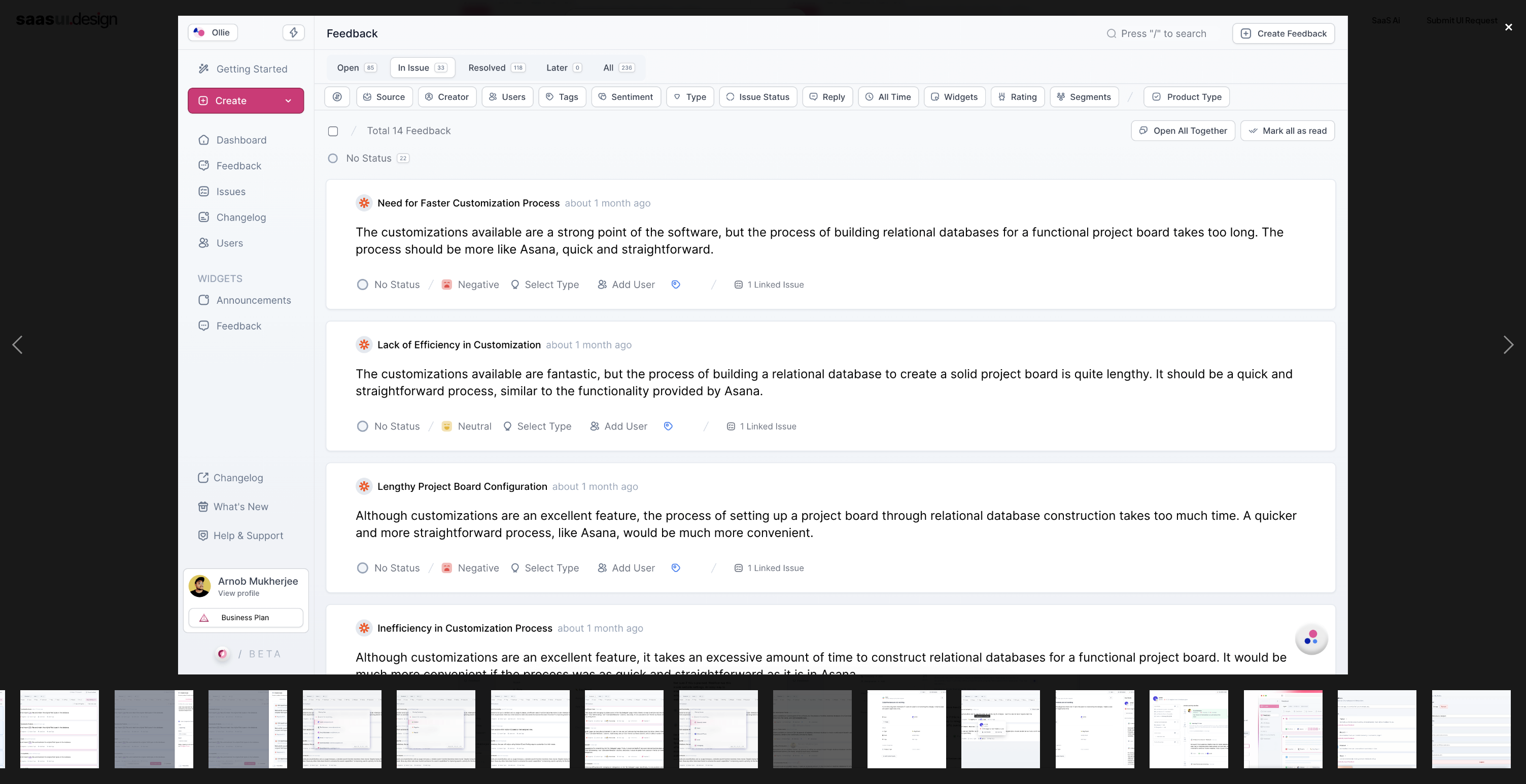
click at [1507, 28] on div "close lightbox" at bounding box center [1509, 27] width 34 height 23
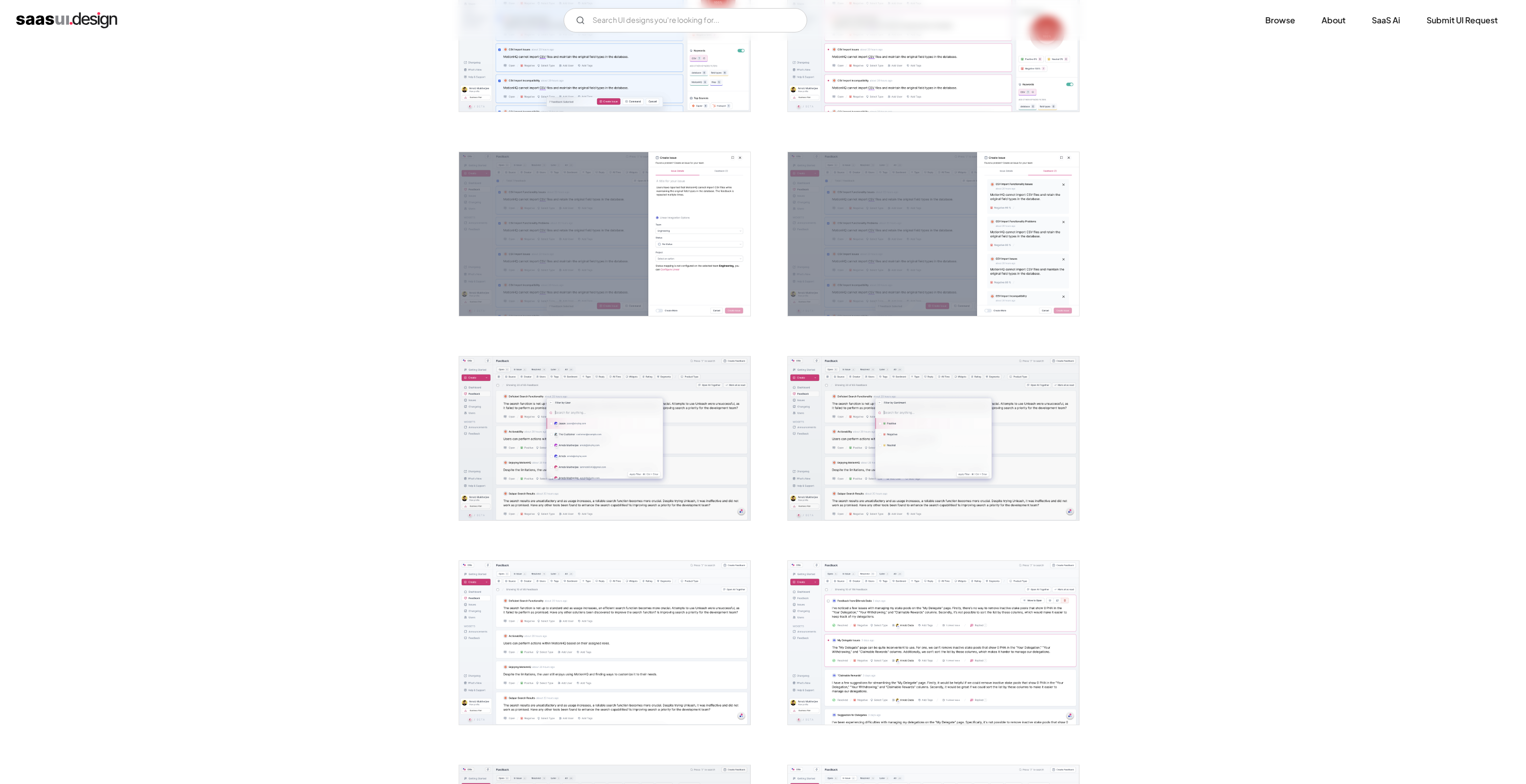
scroll to position [1005, 0]
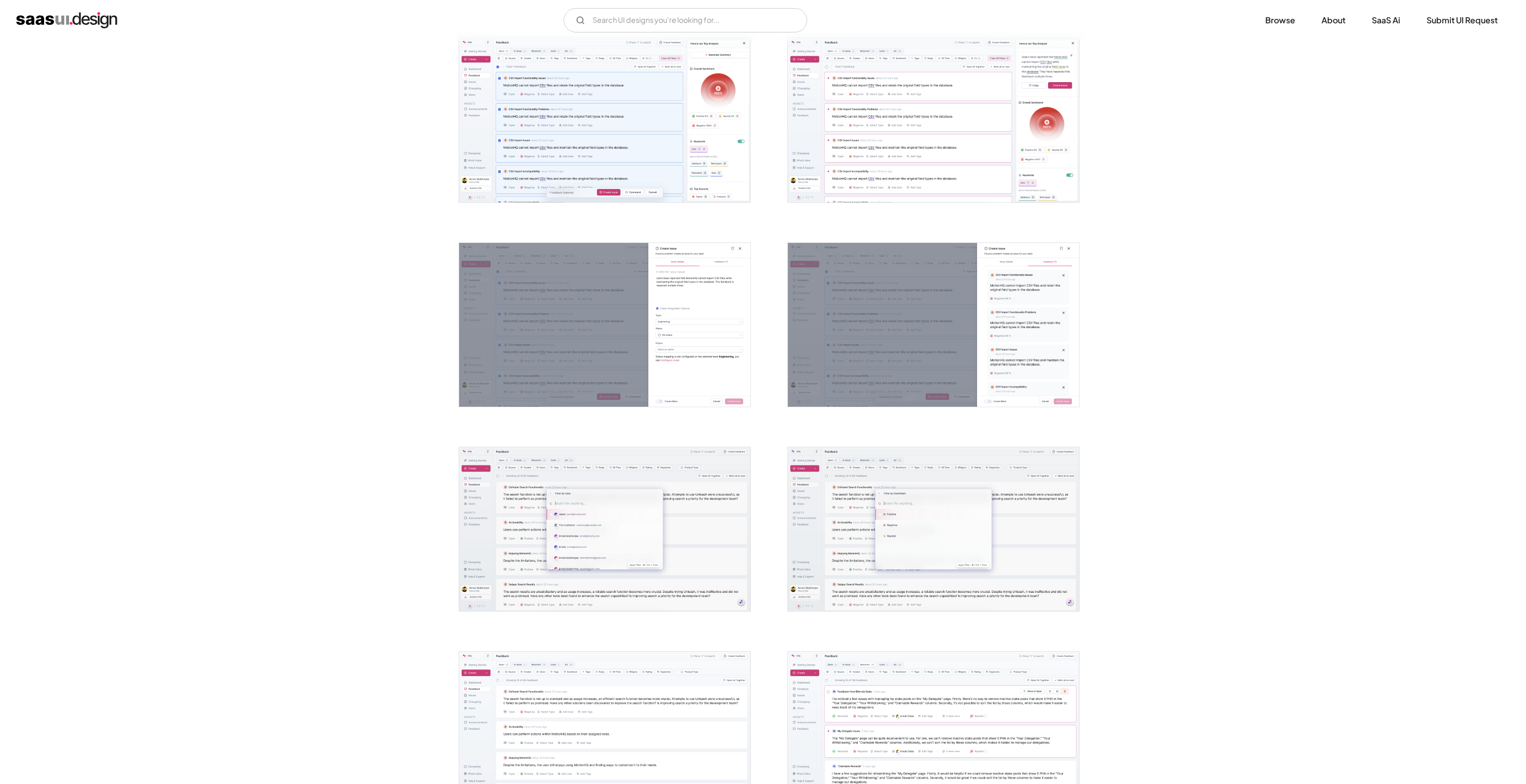
click at [1048, 320] on img "open lightbox" at bounding box center [934, 324] width 291 height 164
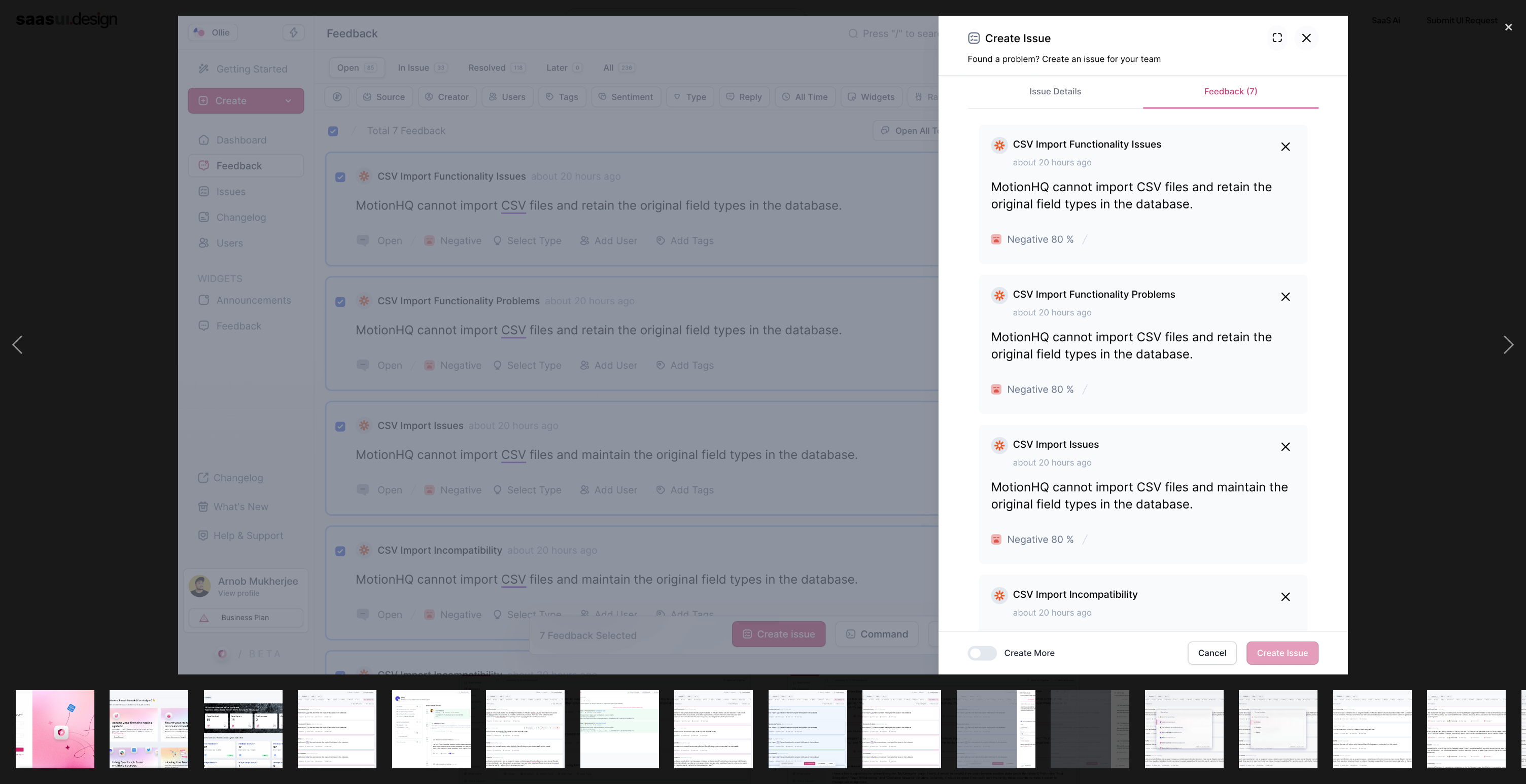
click at [1398, 378] on div at bounding box center [763, 345] width 1526 height 658
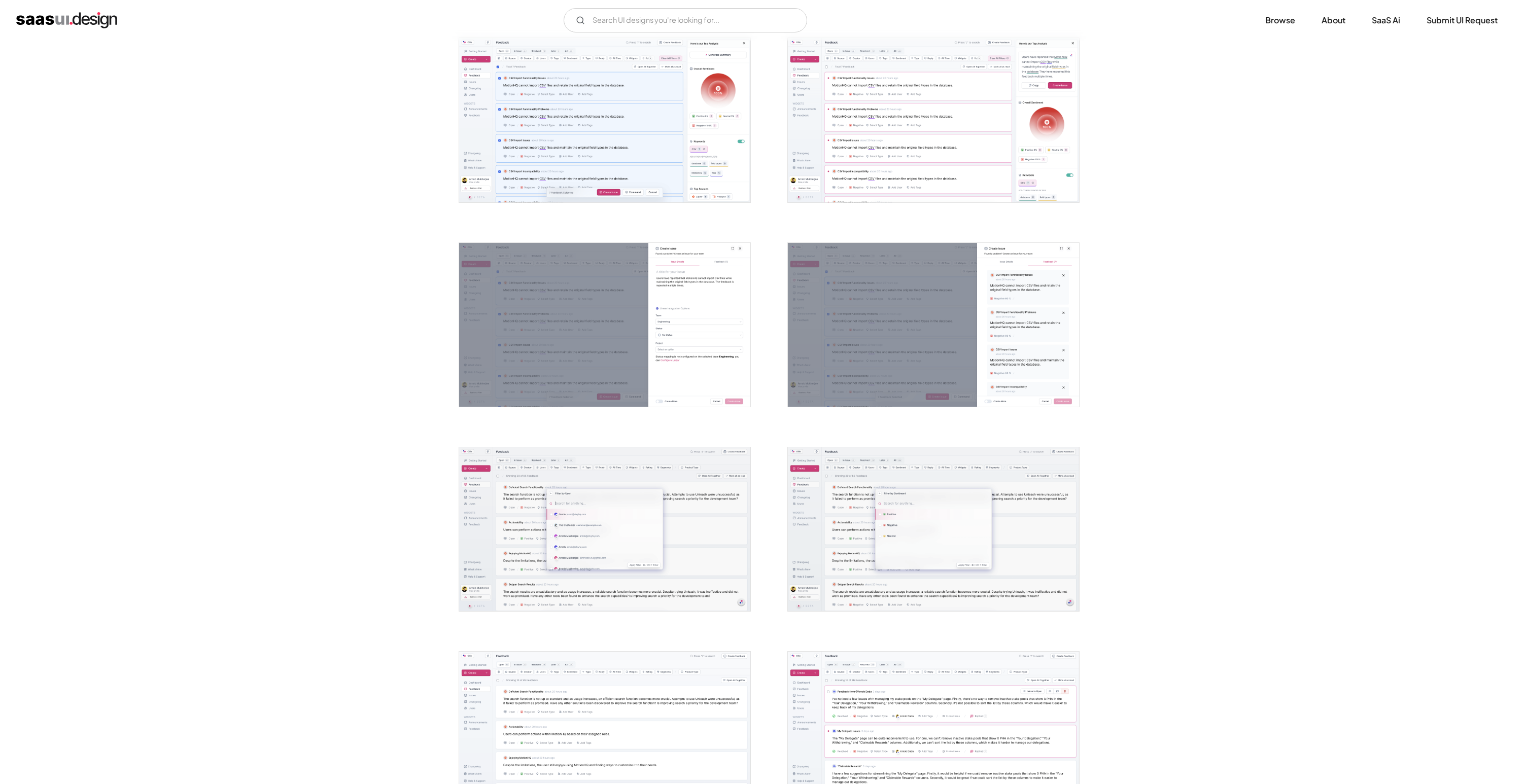
click at [1398, 378] on div at bounding box center [763, 345] width 1526 height 658
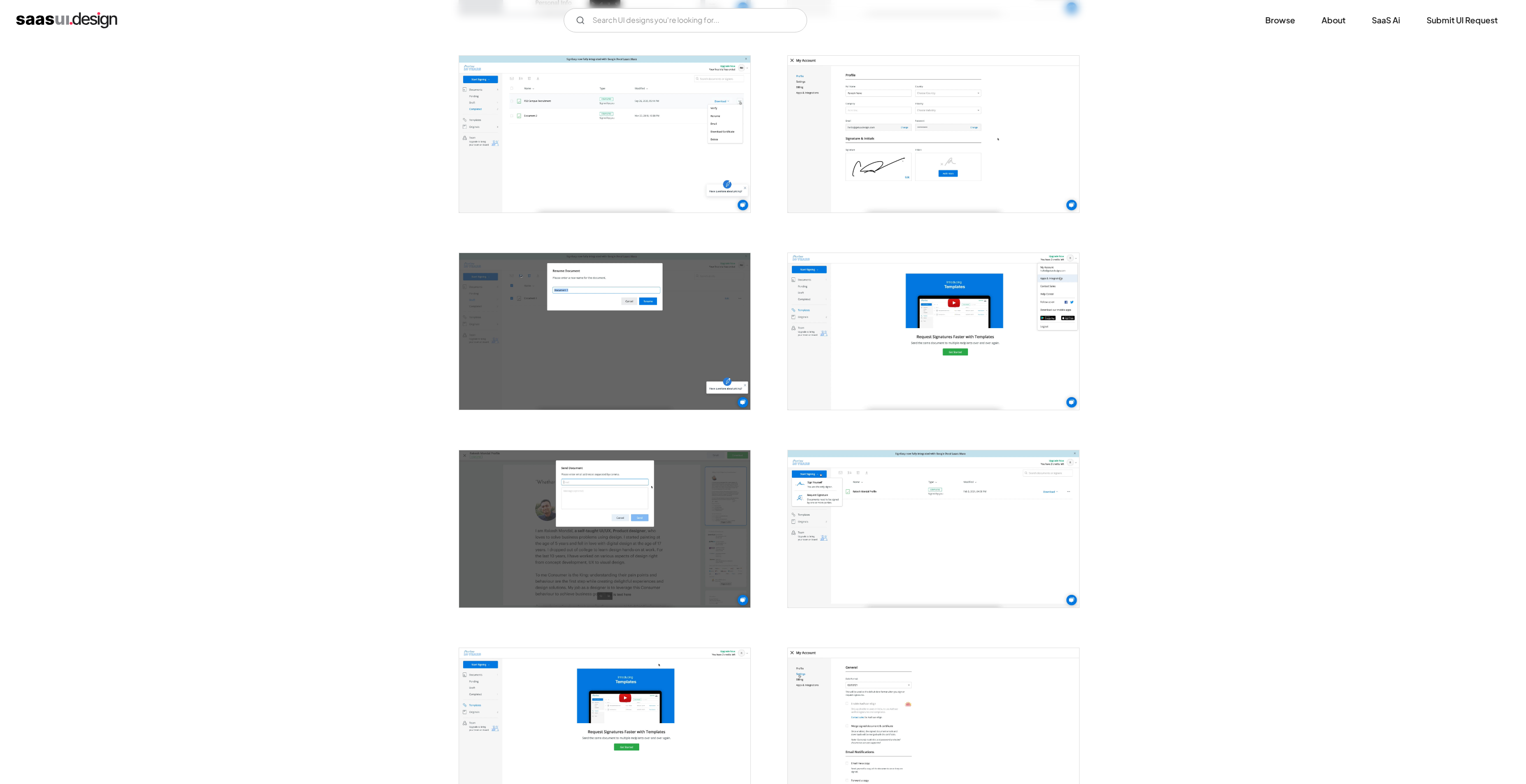
scroll to position [1841, 0]
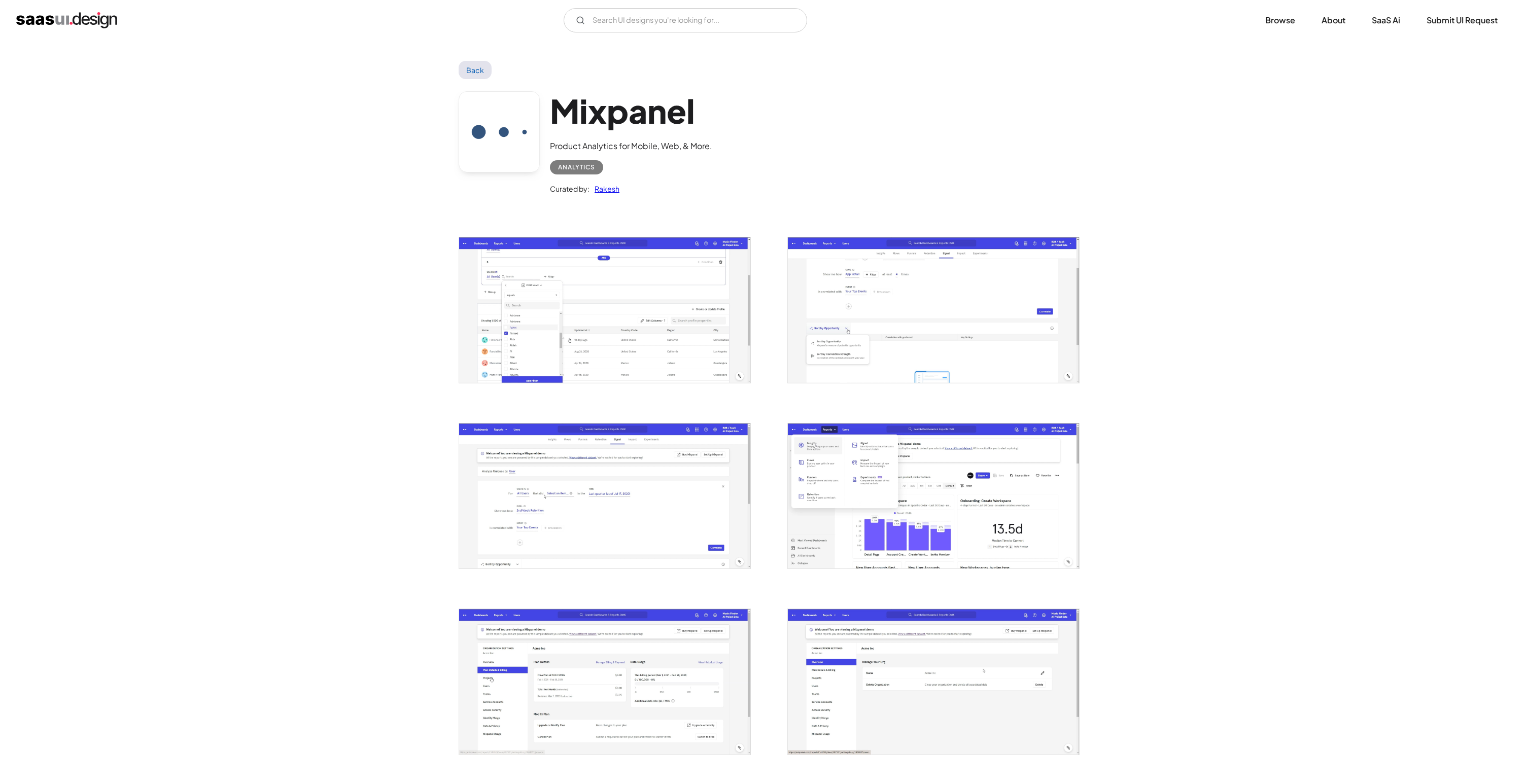
click at [922, 523] on img "open lightbox" at bounding box center [934, 496] width 291 height 145
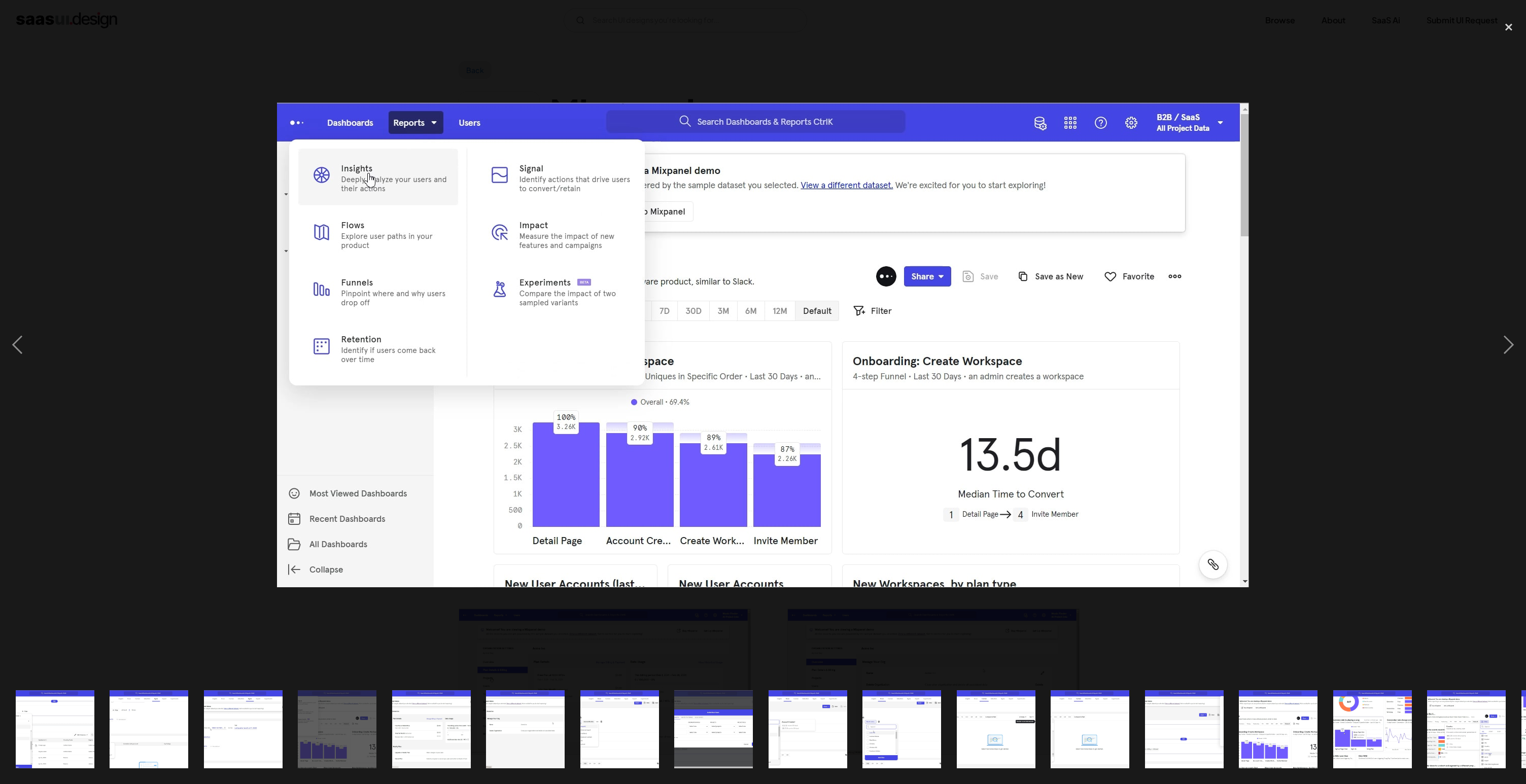
click at [1268, 711] on img "show item 14 of 20" at bounding box center [1278, 730] width 157 height 79
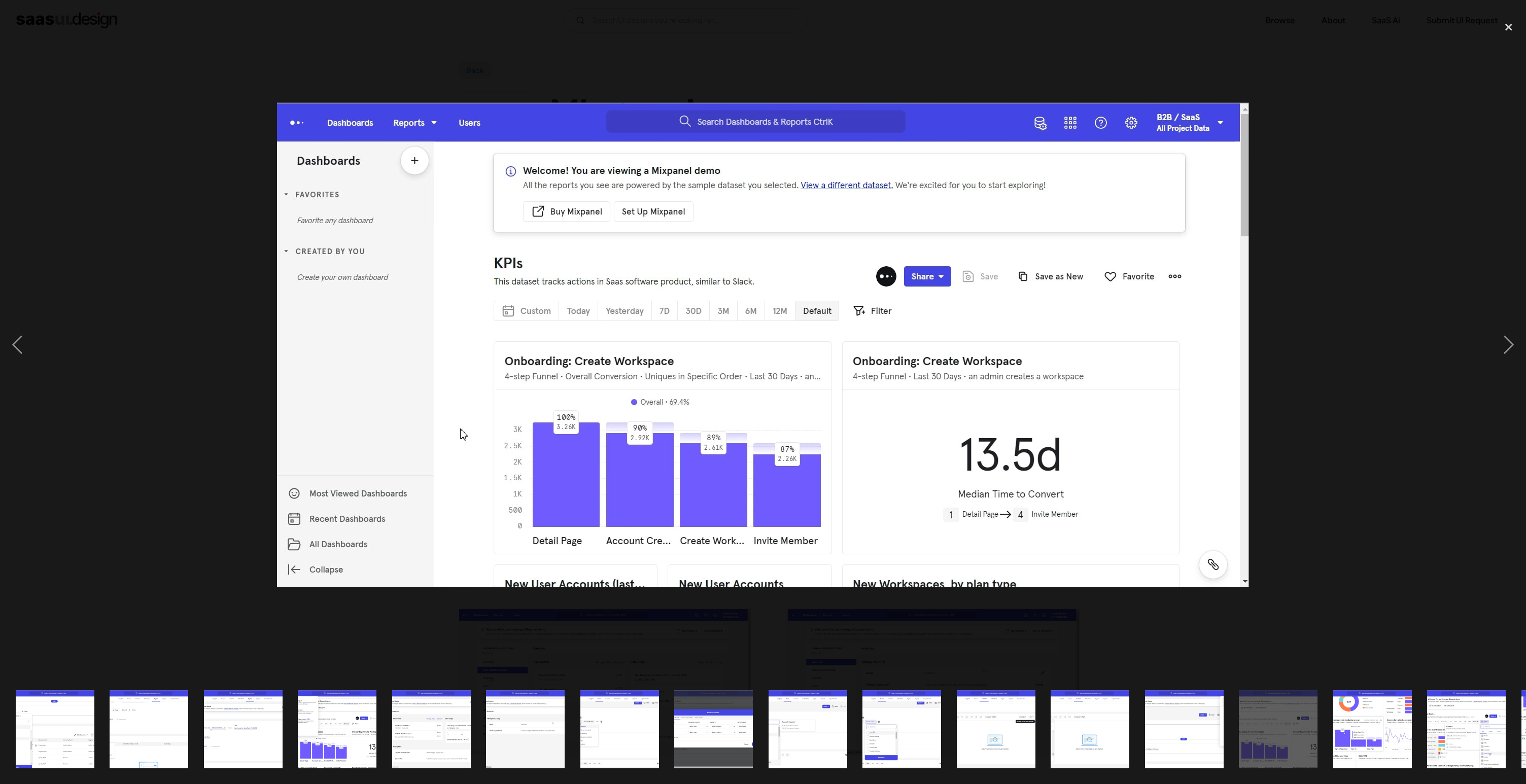
click at [1348, 727] on img "show item 15 of 20" at bounding box center [1372, 730] width 157 height 79
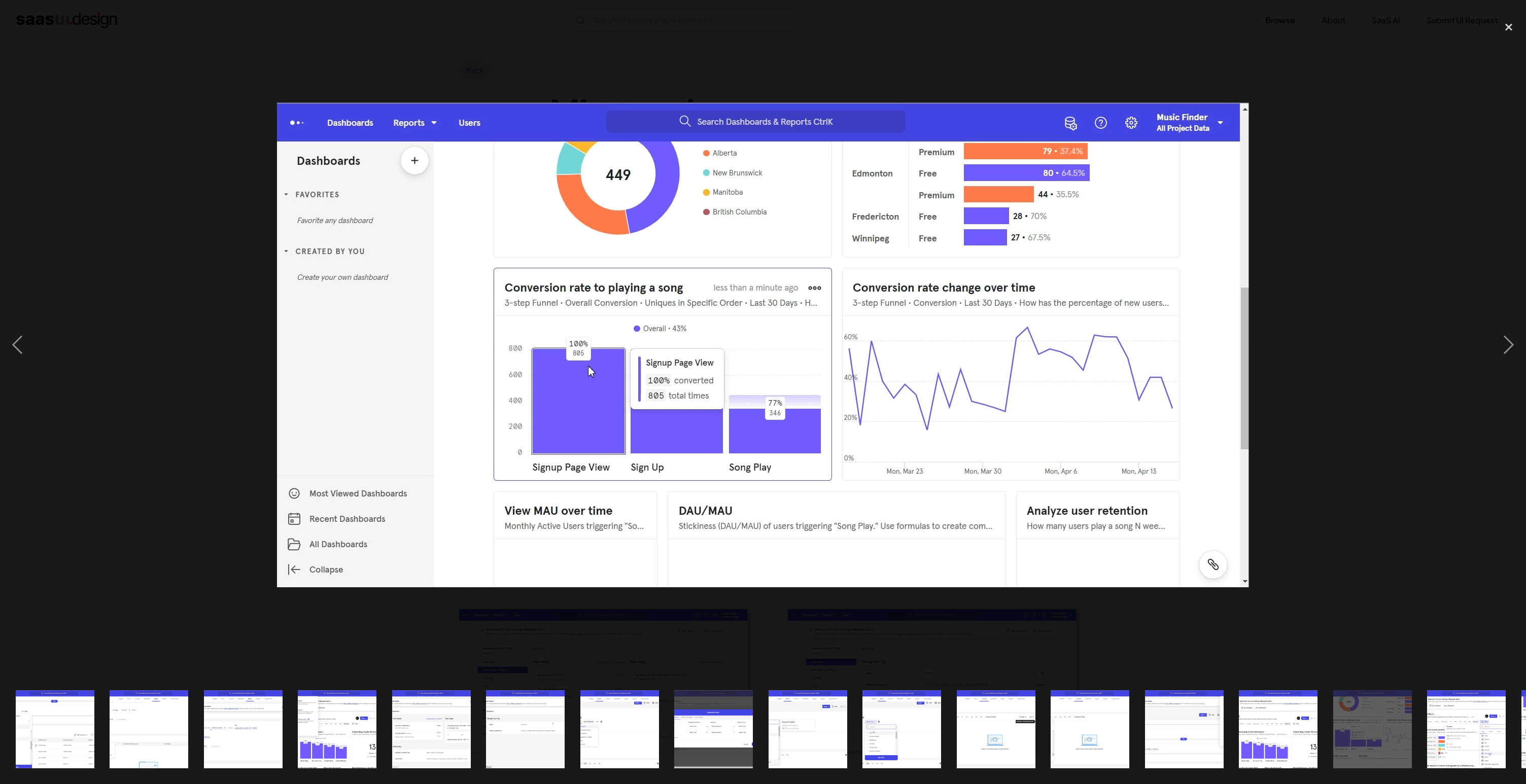
click at [1451, 719] on img "show item 16 of 20" at bounding box center [1466, 730] width 157 height 79
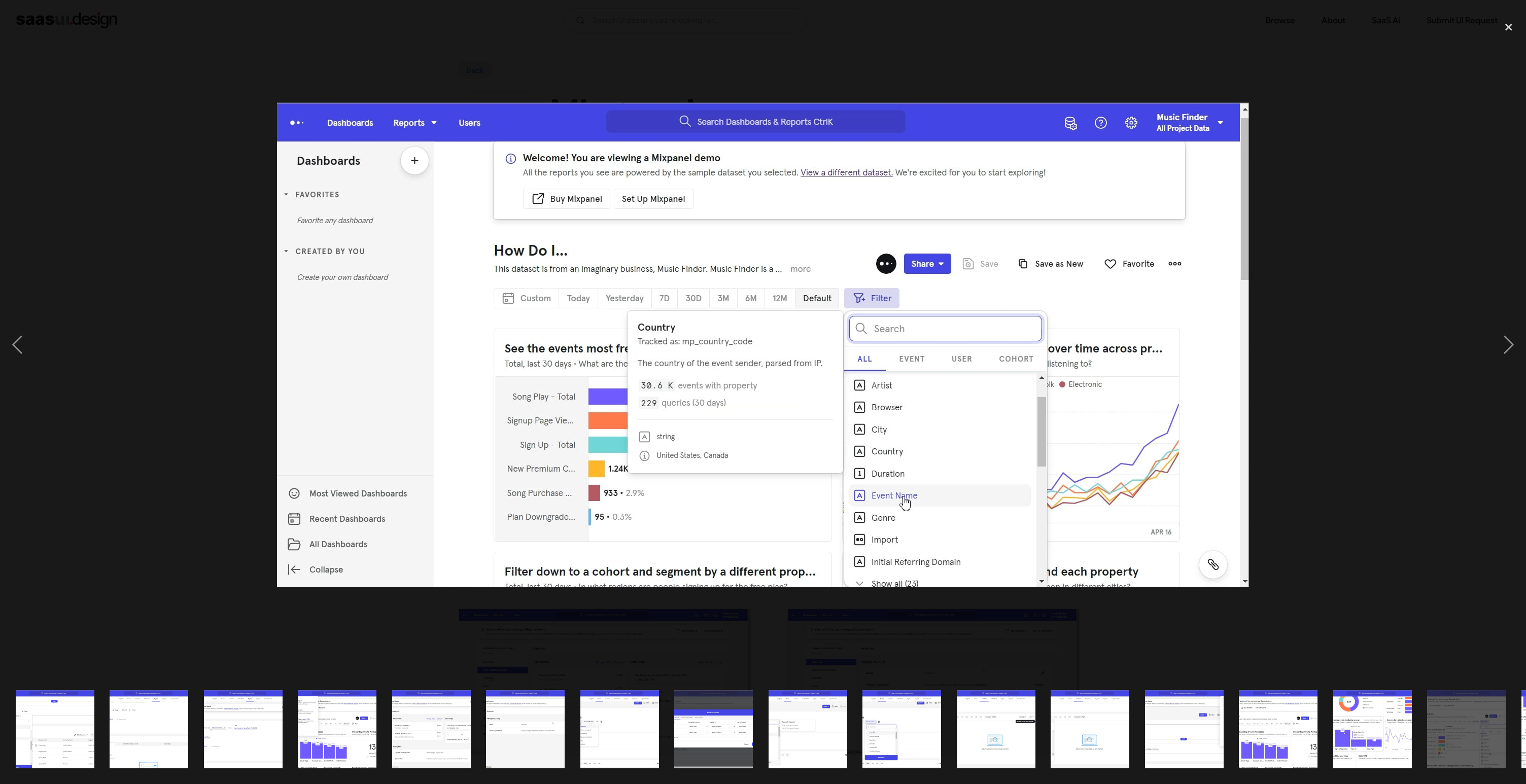
click at [1394, 724] on img "show item 15 of 20" at bounding box center [1372, 730] width 157 height 79
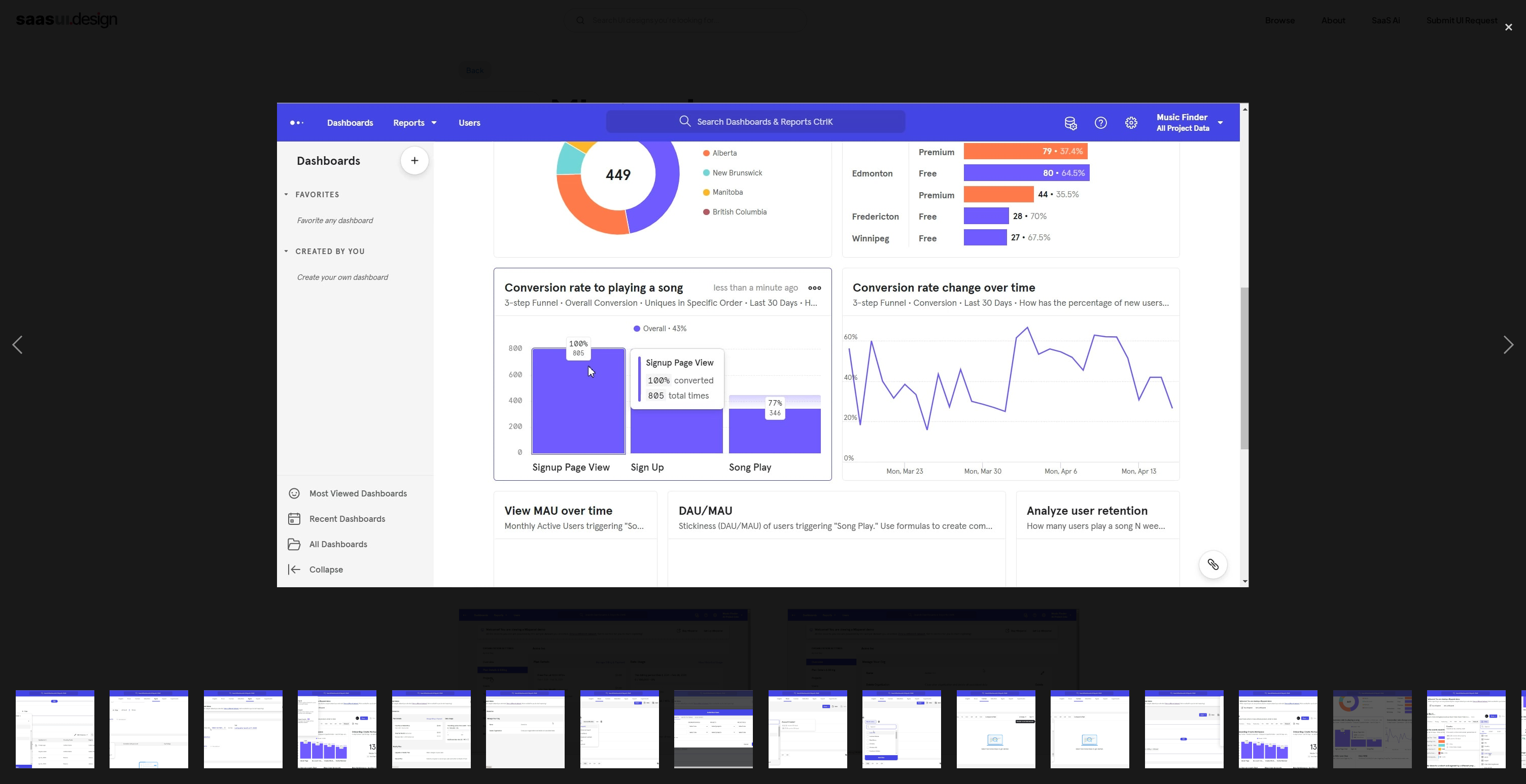
click at [1248, 726] on img "show item 14 of 20" at bounding box center [1278, 730] width 157 height 79
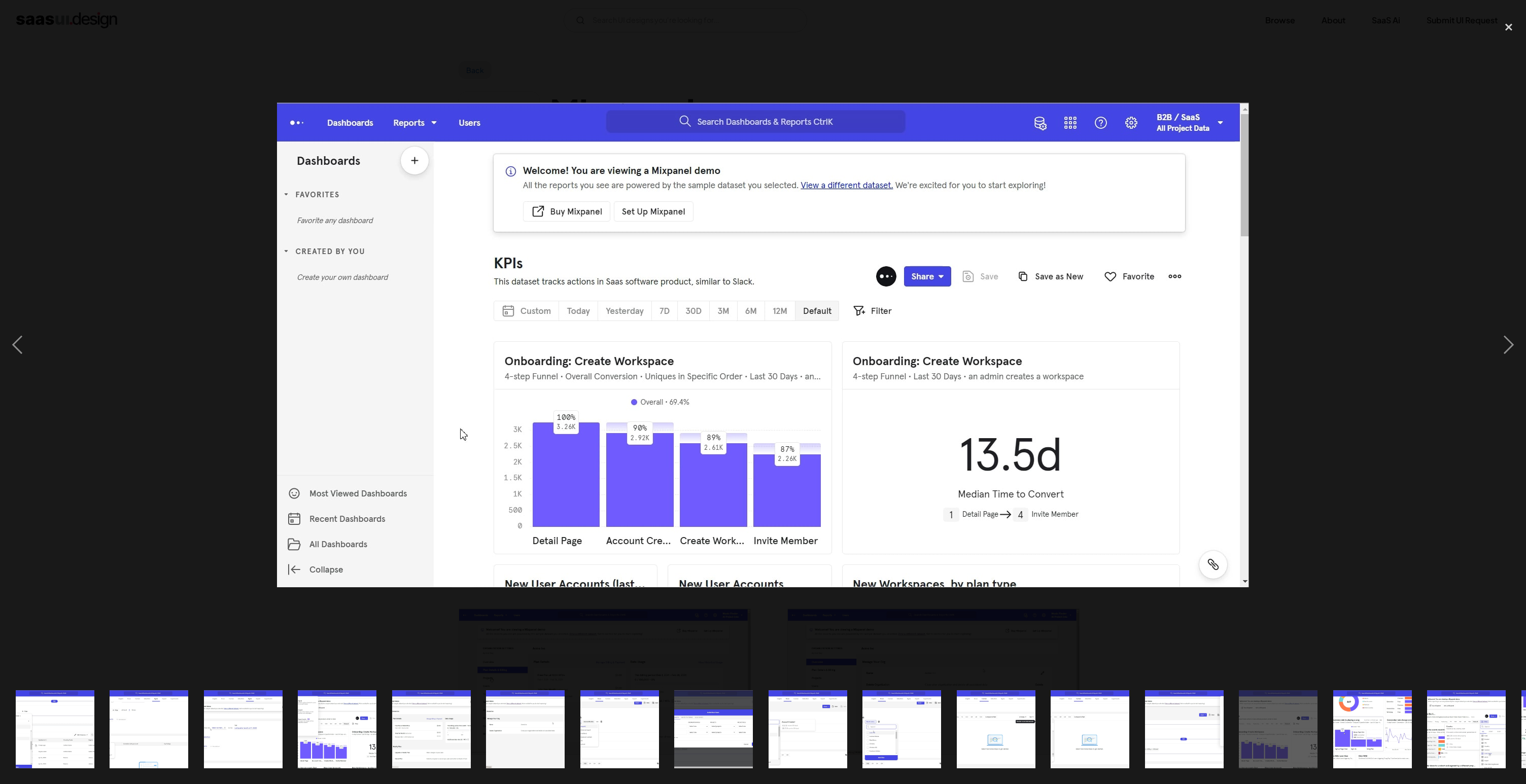
click at [1168, 733] on img "show item 13 of 20" at bounding box center [1184, 730] width 157 height 79
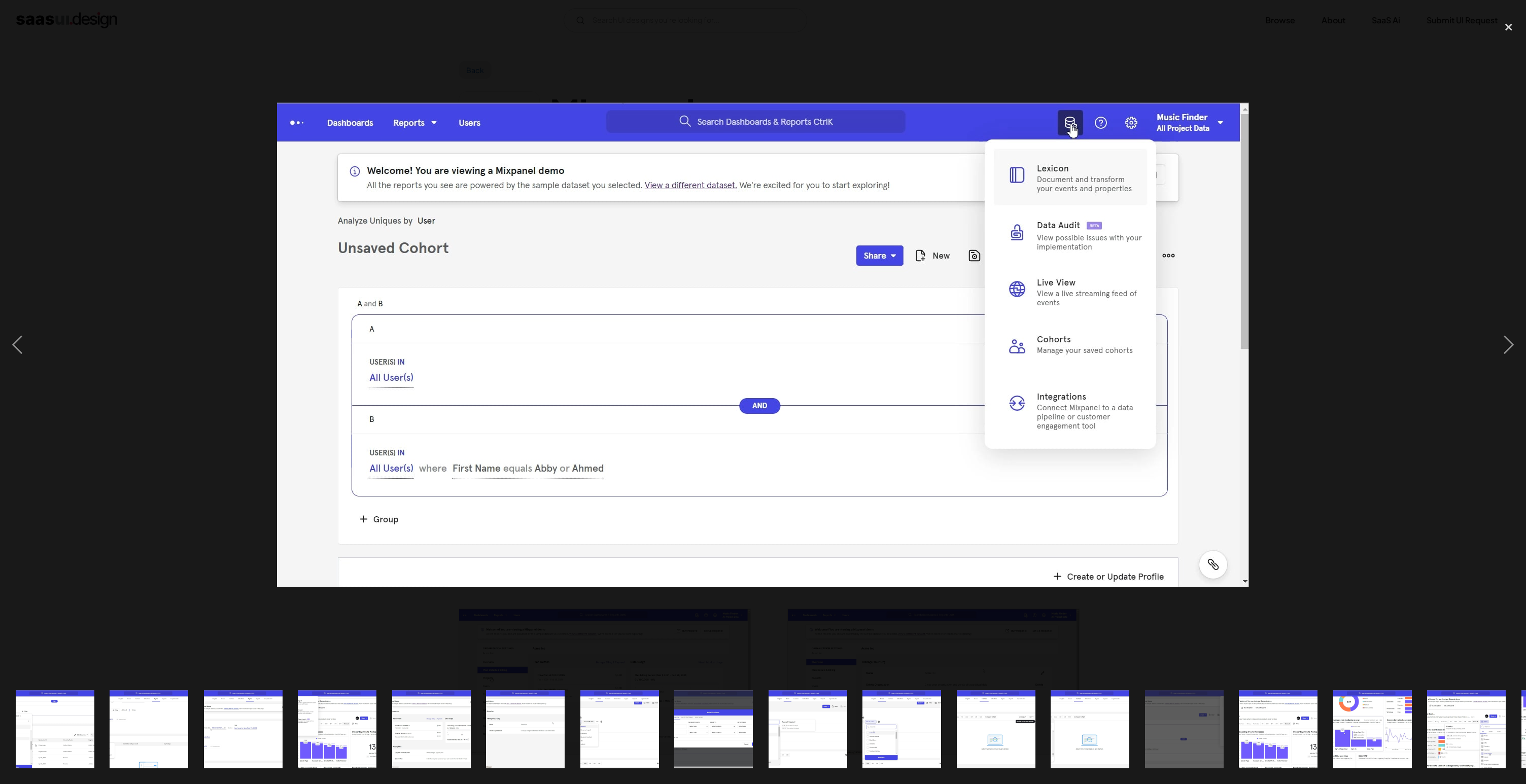
click at [415, 758] on img "show item 5 of 20" at bounding box center [431, 730] width 157 height 79
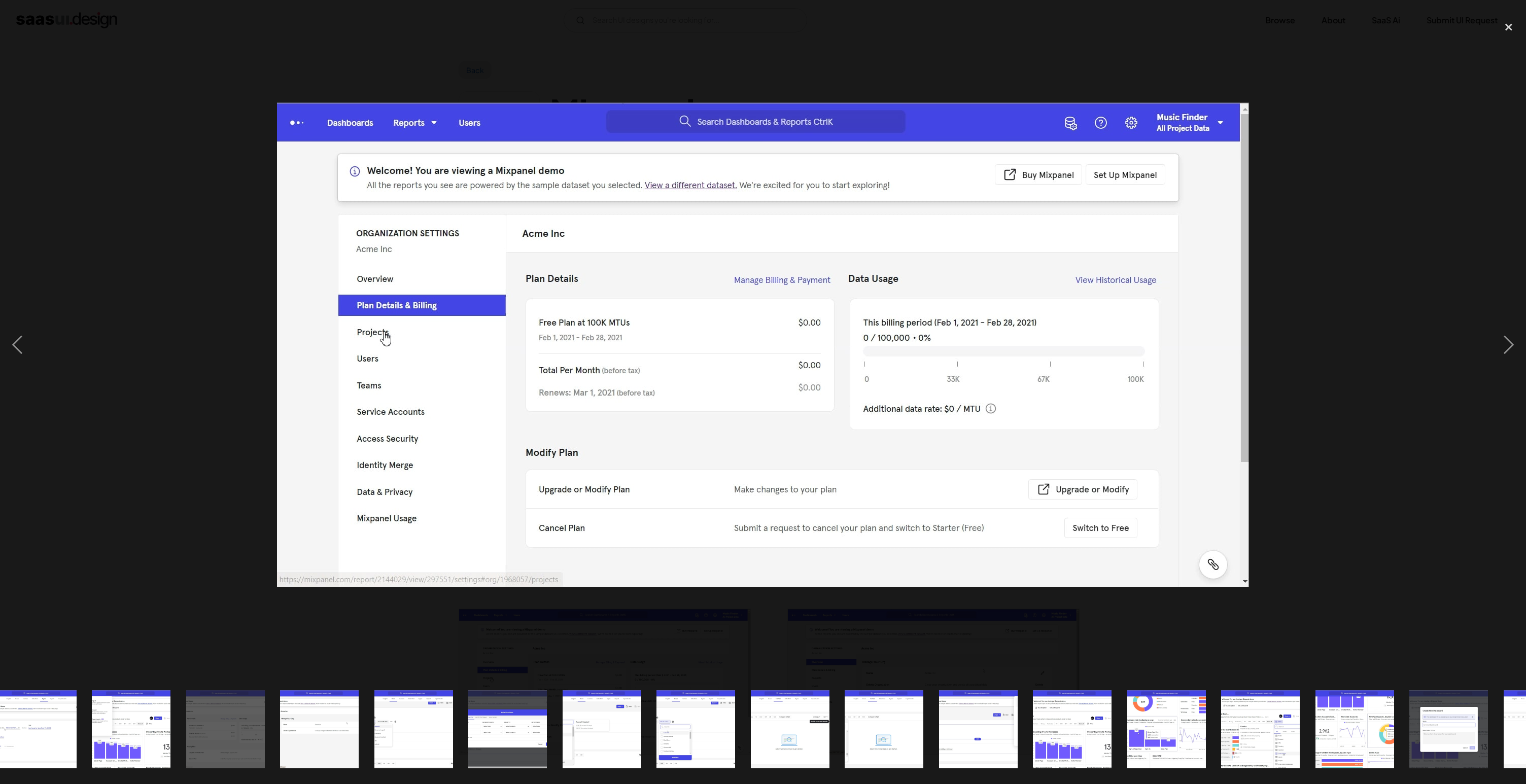
scroll to position [0, 221]
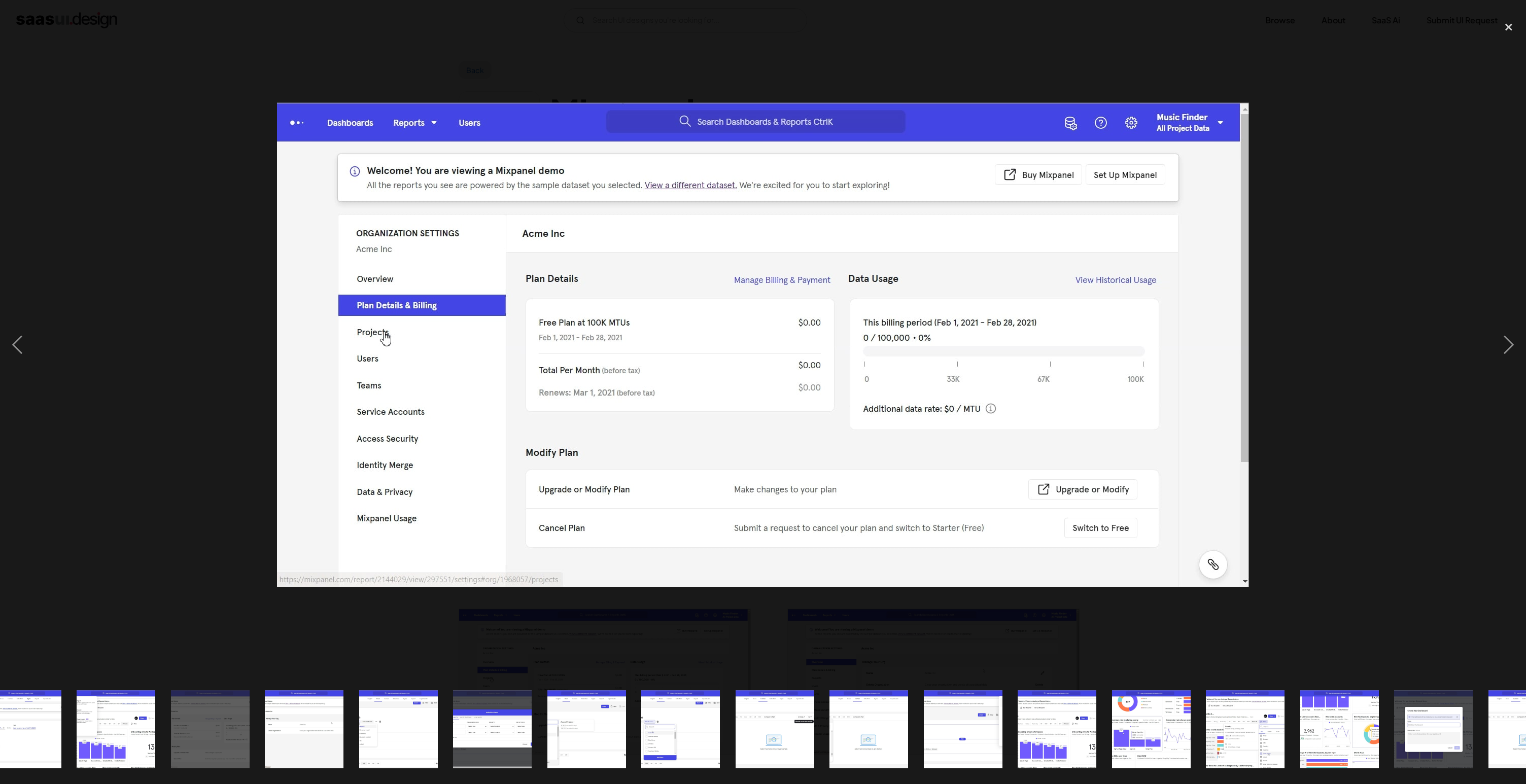
click at [1354, 728] on img "show item 17 of 20" at bounding box center [1339, 730] width 157 height 79
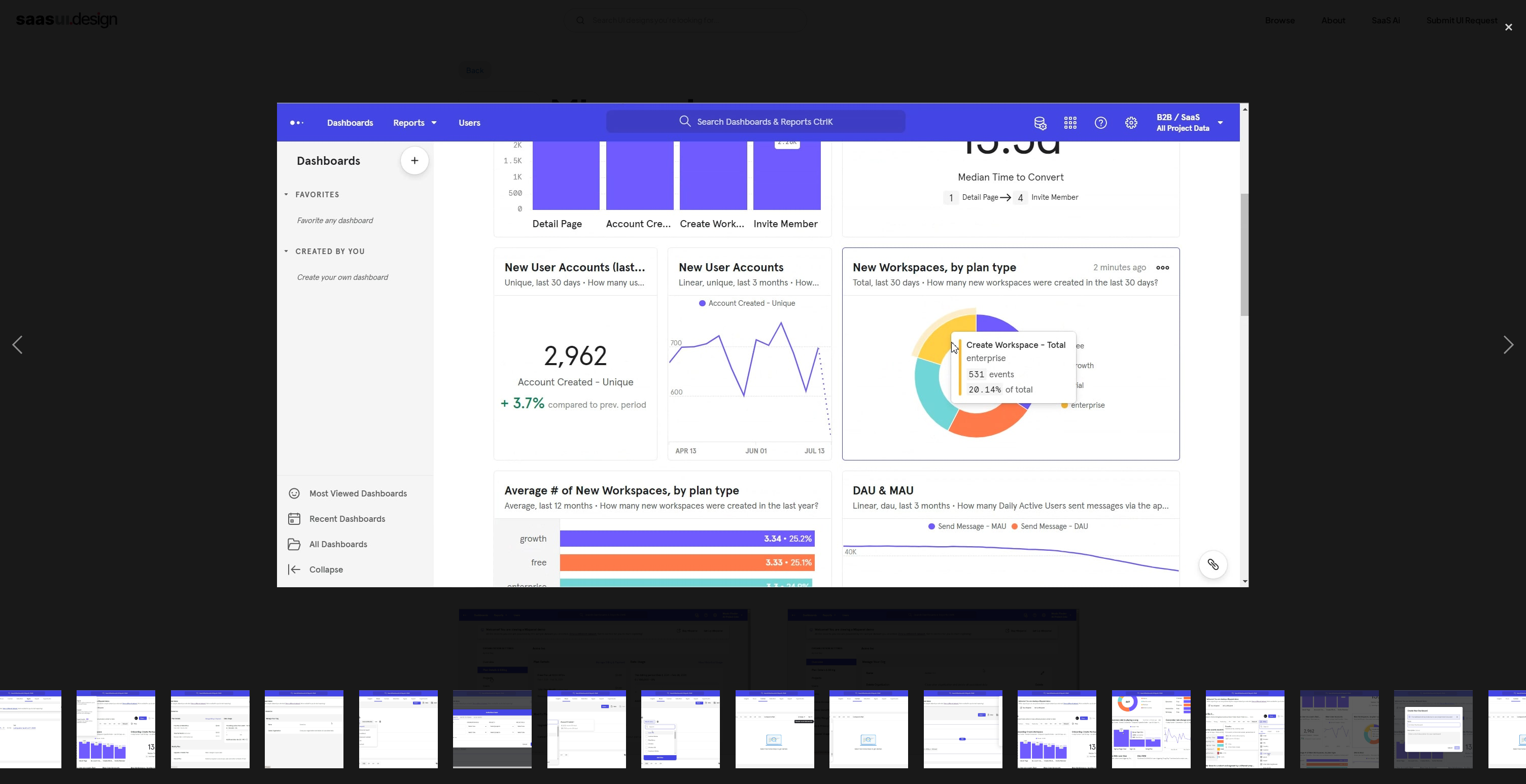
scroll to position [0, 372]
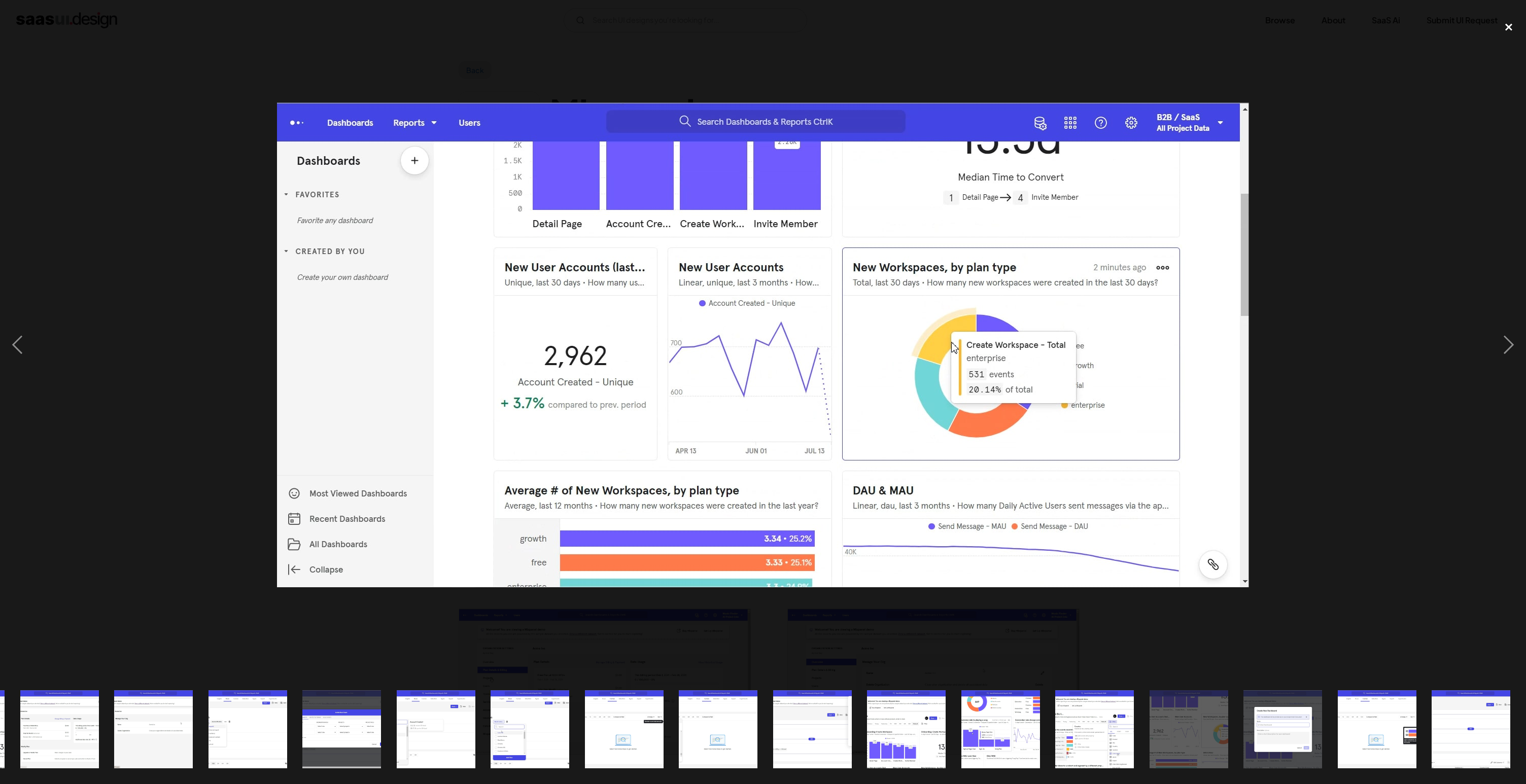
click at [1501, 24] on div "close lightbox" at bounding box center [1509, 27] width 34 height 23
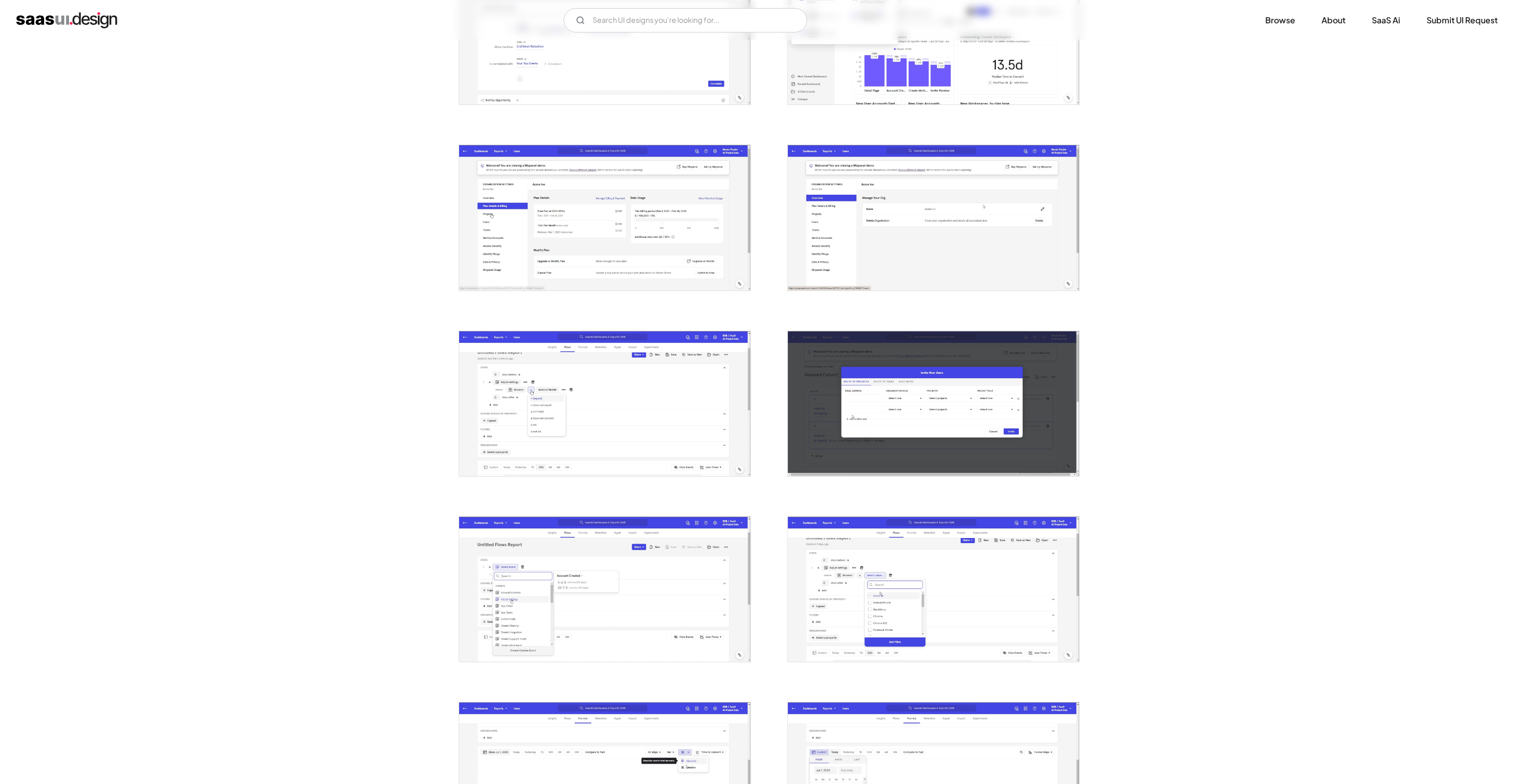
scroll to position [633, 0]
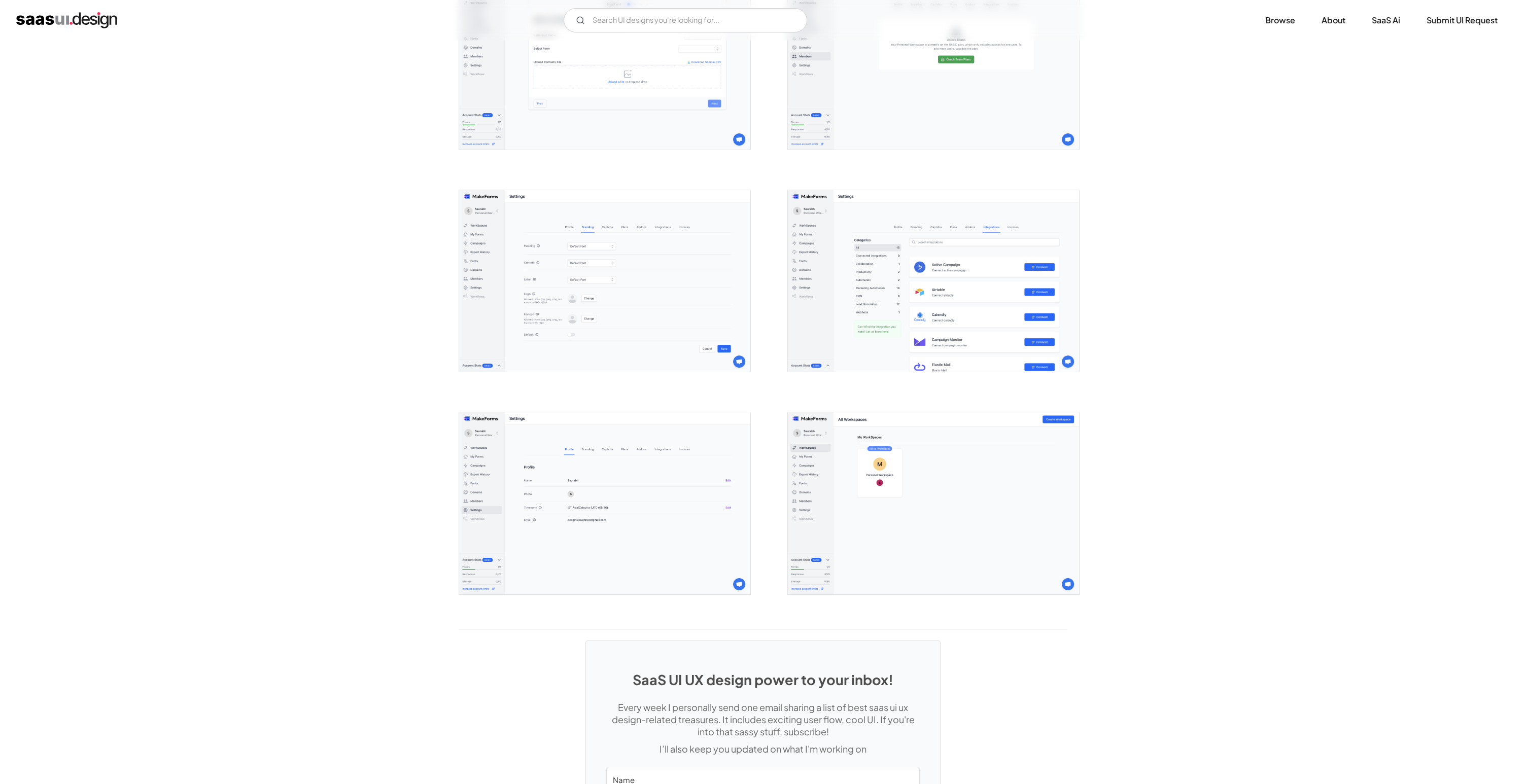
scroll to position [2303, 0]
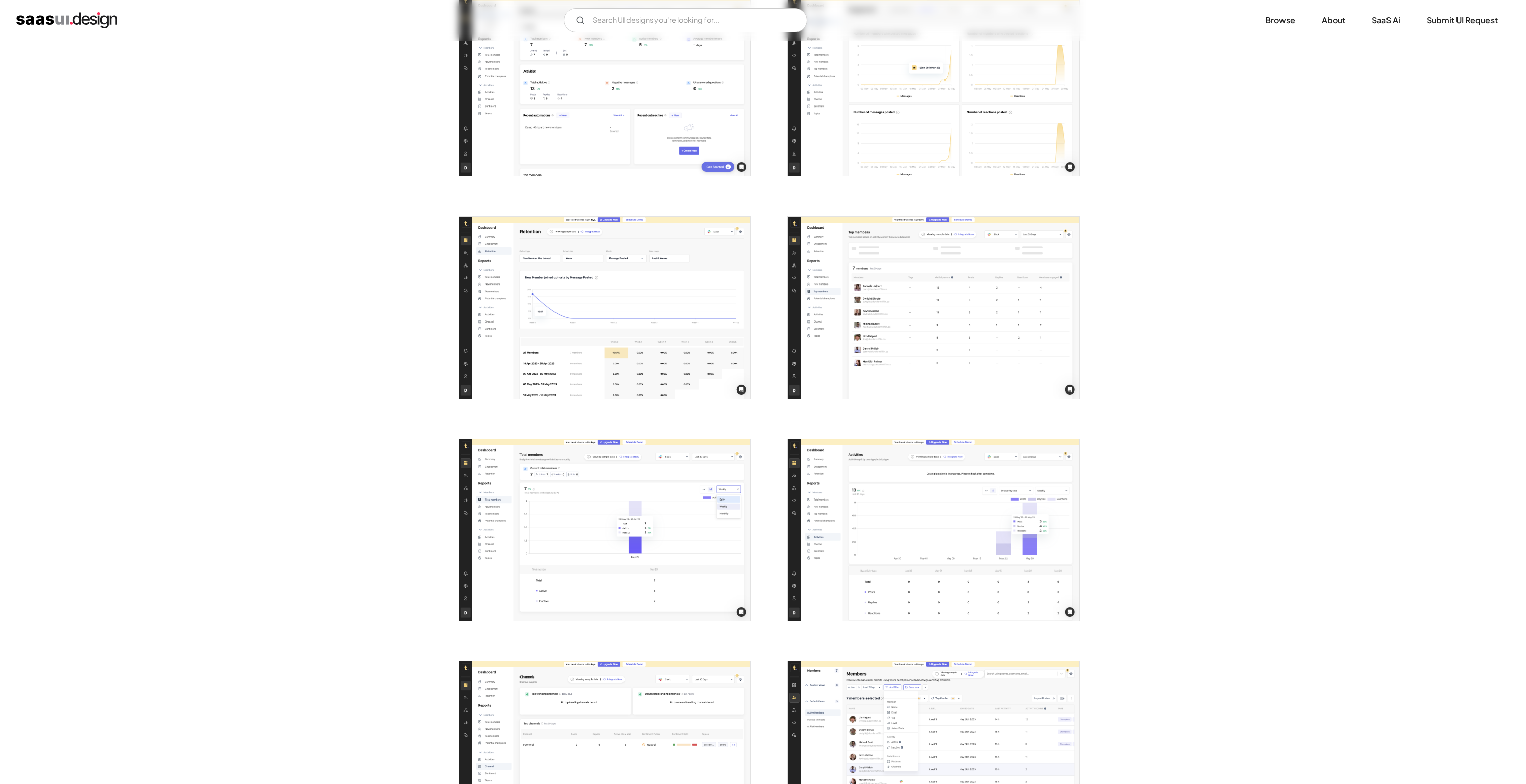
scroll to position [850, 0]
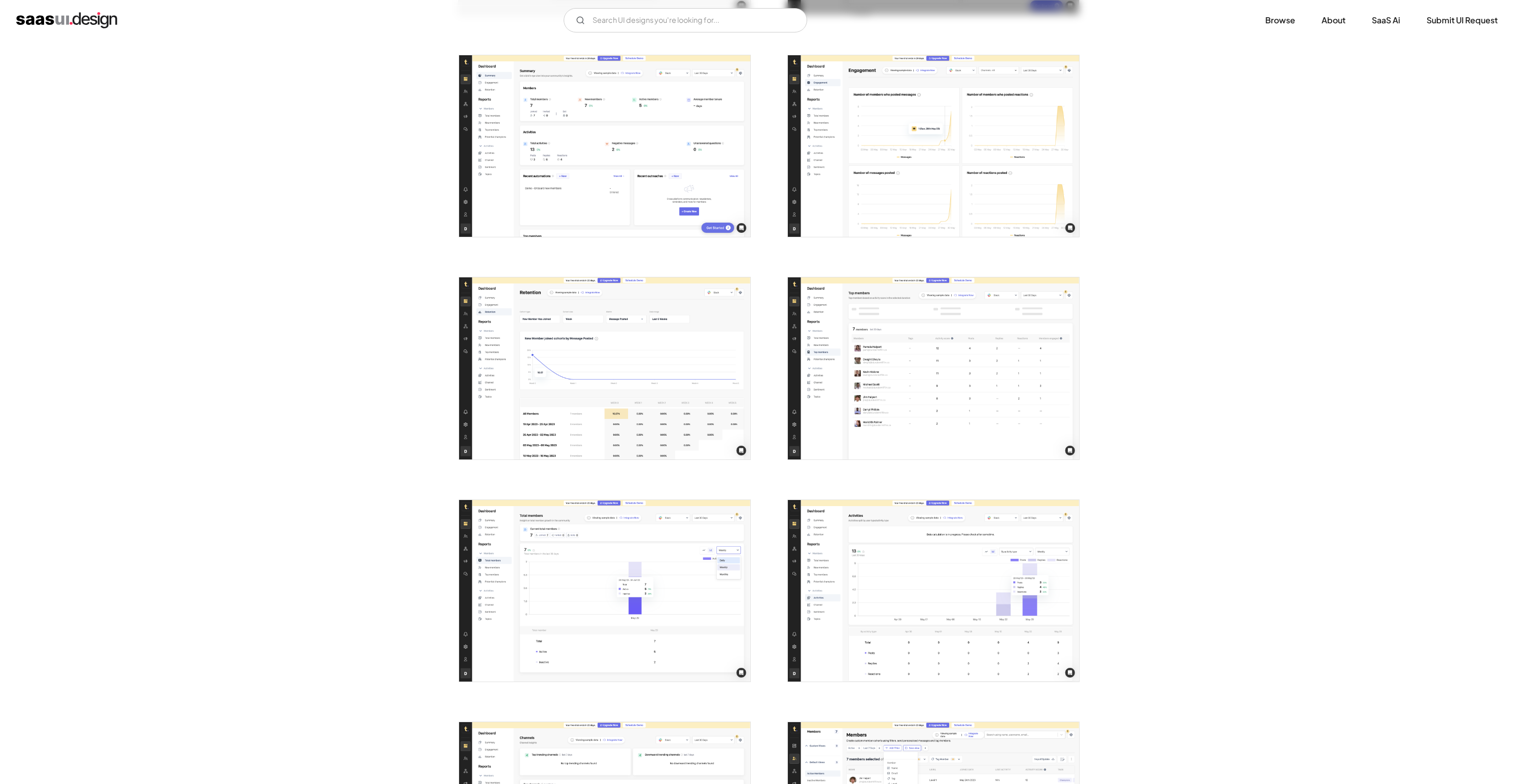
click at [637, 213] on img "open lightbox" at bounding box center [605, 146] width 291 height 182
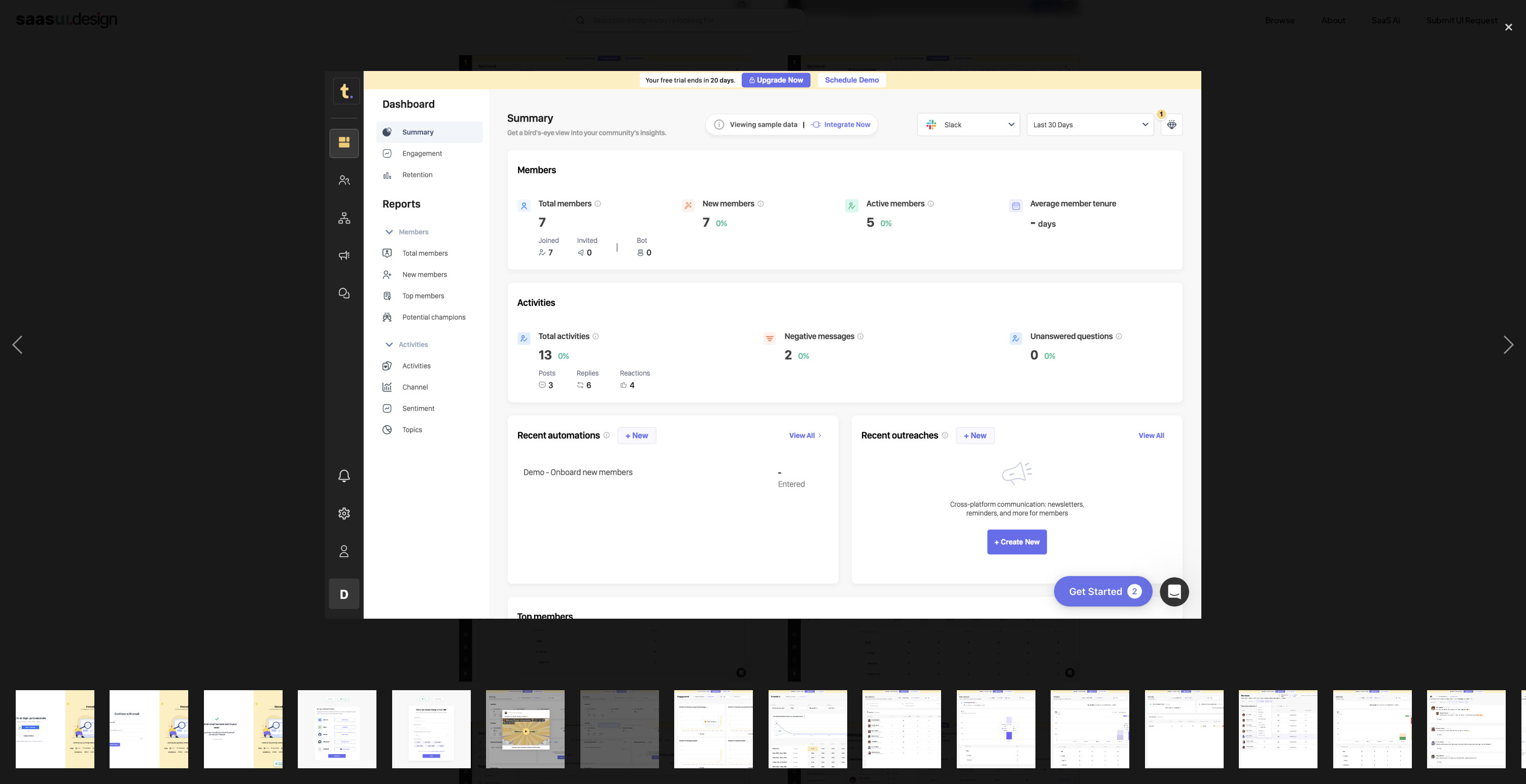
click at [1252, 249] on div at bounding box center [763, 345] width 1526 height 658
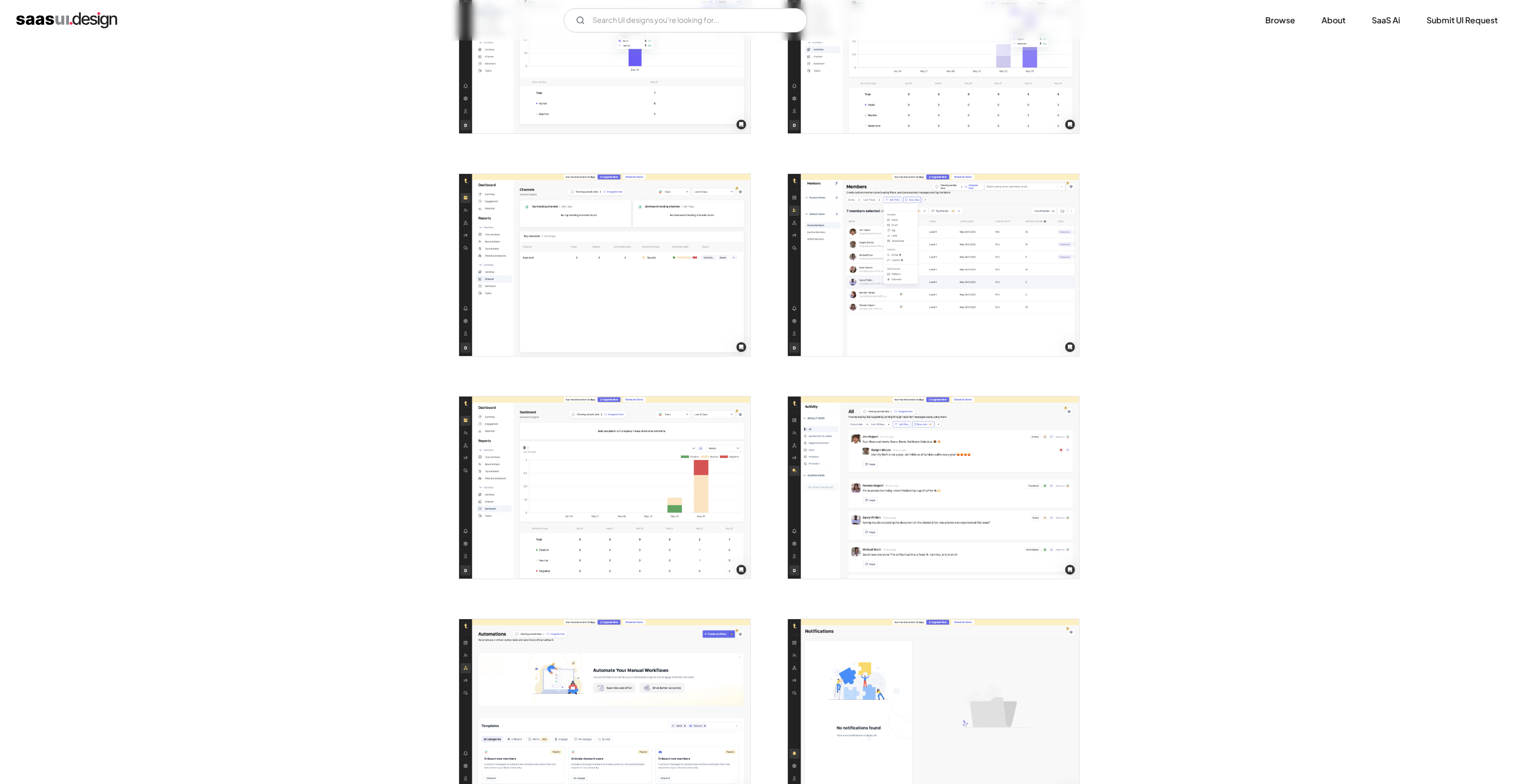
scroll to position [1461, 0]
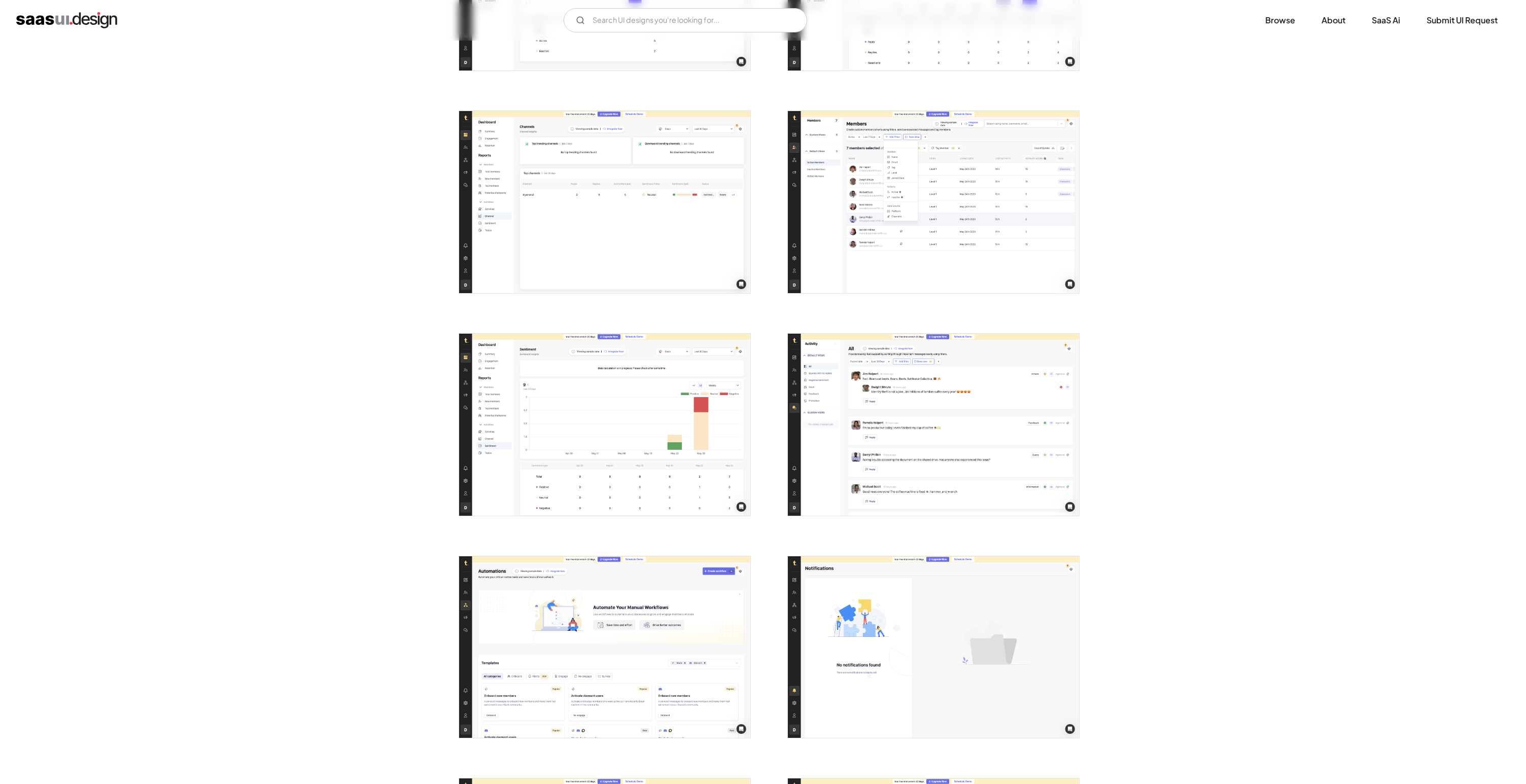
click at [722, 682] on img "open lightbox" at bounding box center [605, 647] width 291 height 182
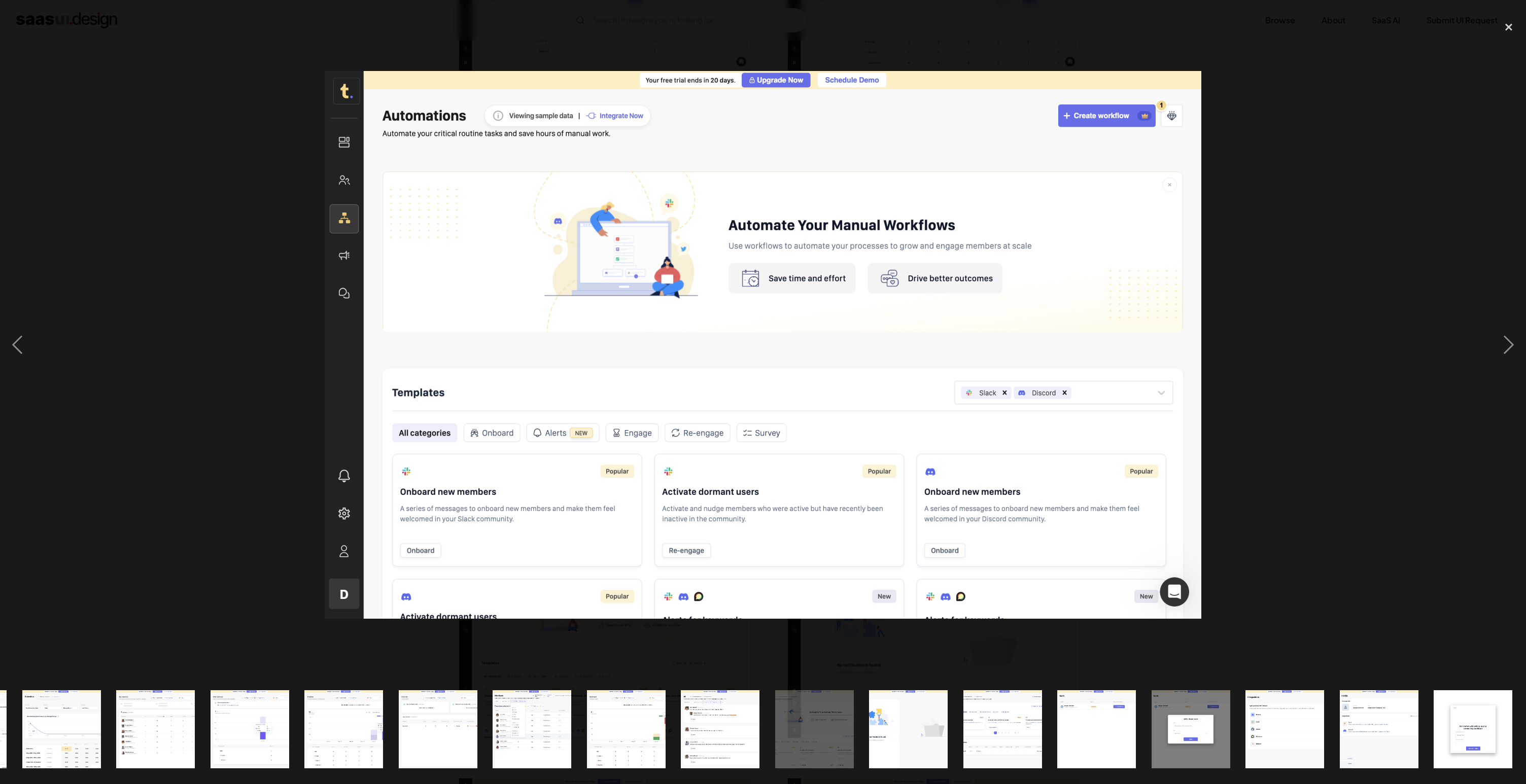
scroll to position [0, 748]
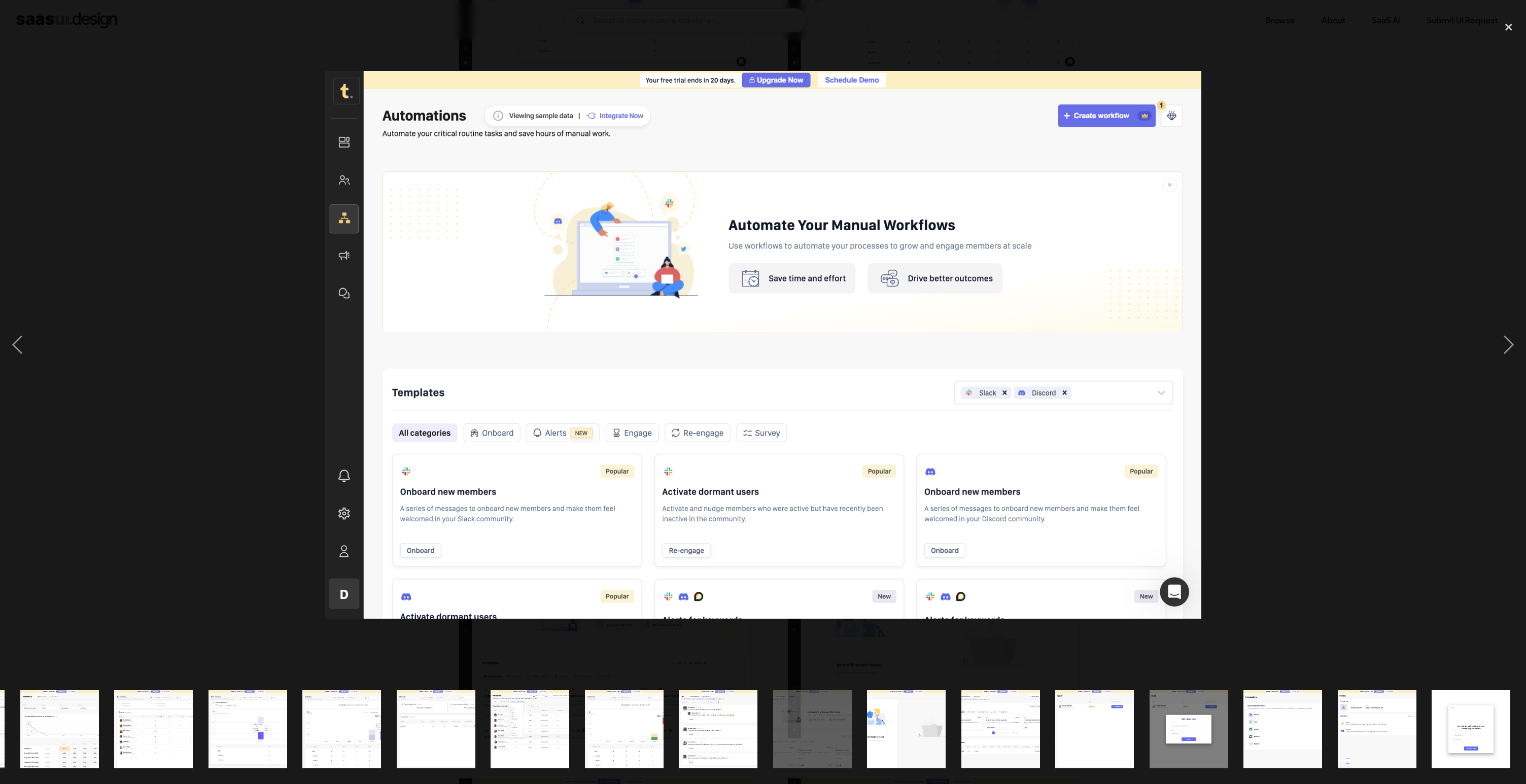
click at [1000, 735] on img "show item 19 of 24" at bounding box center [1001, 730] width 126 height 79
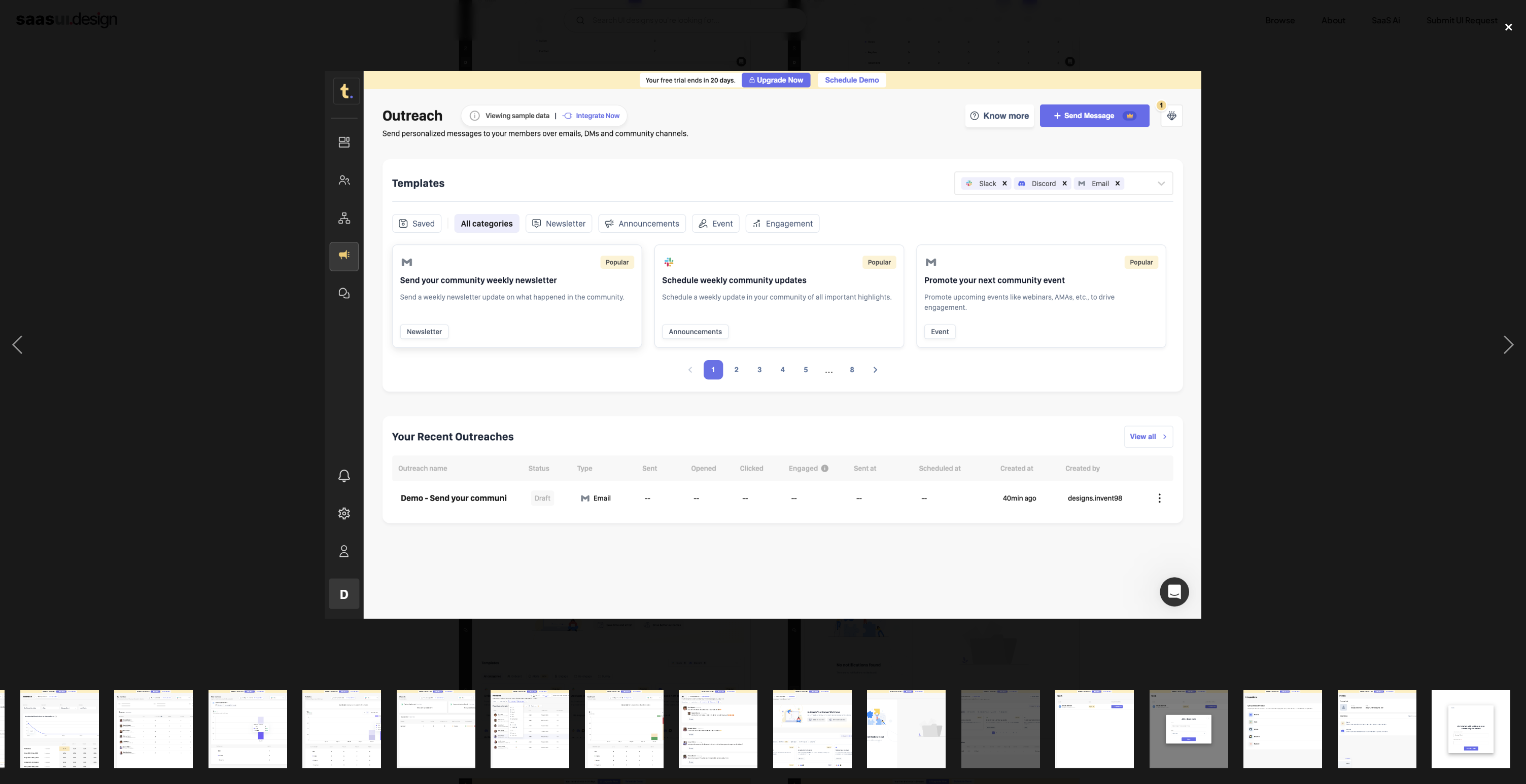
click at [1505, 27] on div "close lightbox" at bounding box center [1509, 27] width 34 height 23
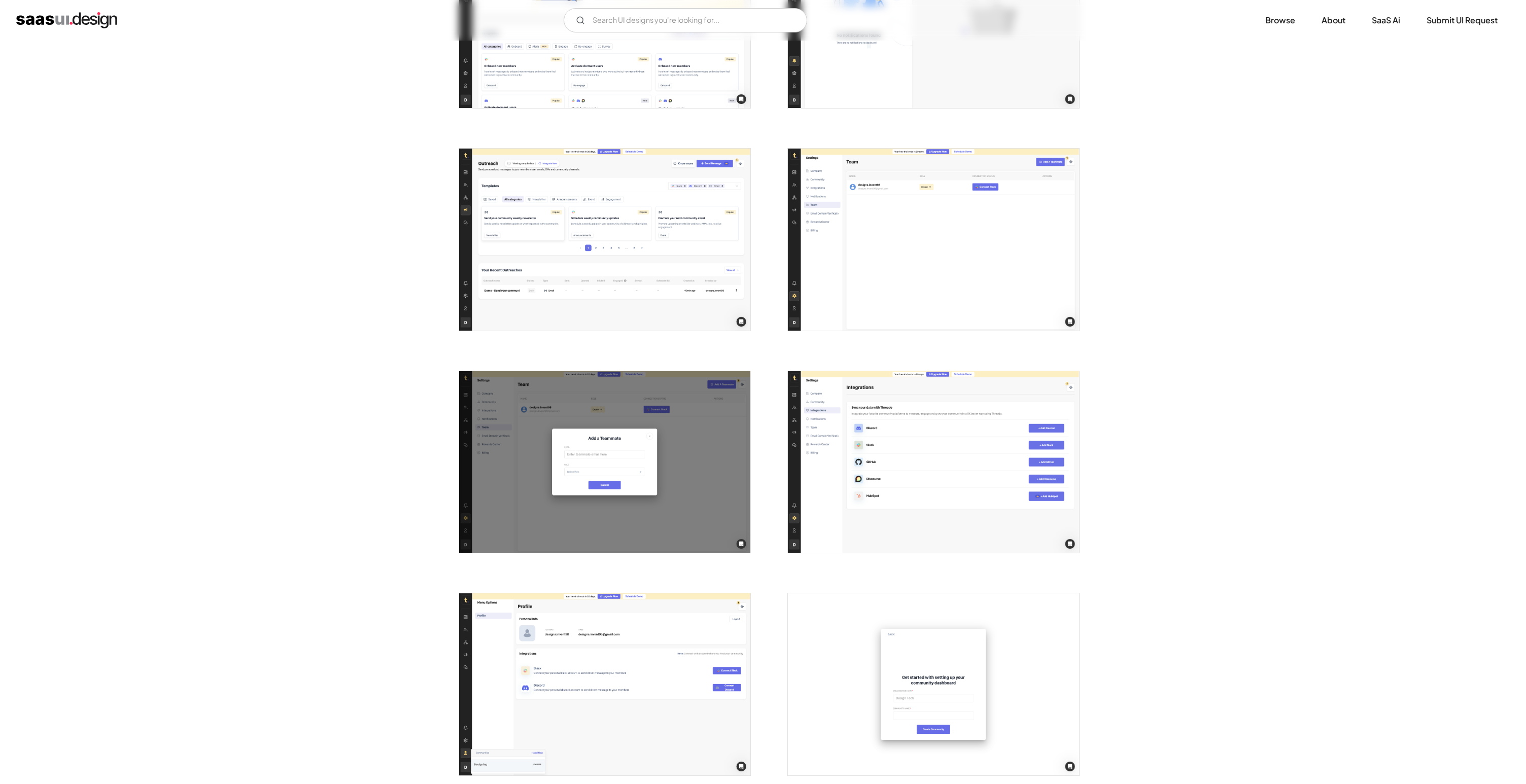
scroll to position [2286, 0]
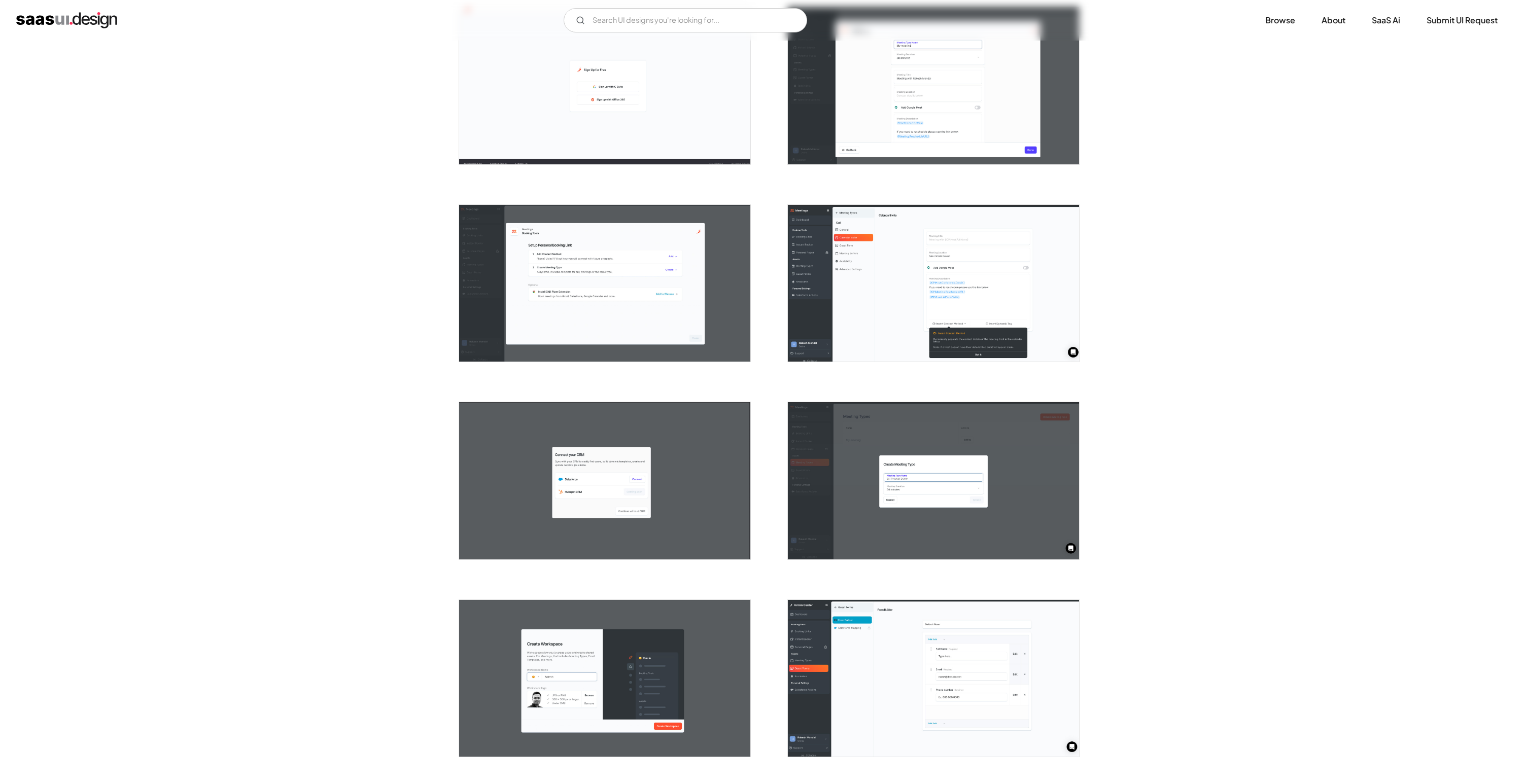
scroll to position [486, 0]
